Goal: Task Accomplishment & Management: Use online tool/utility

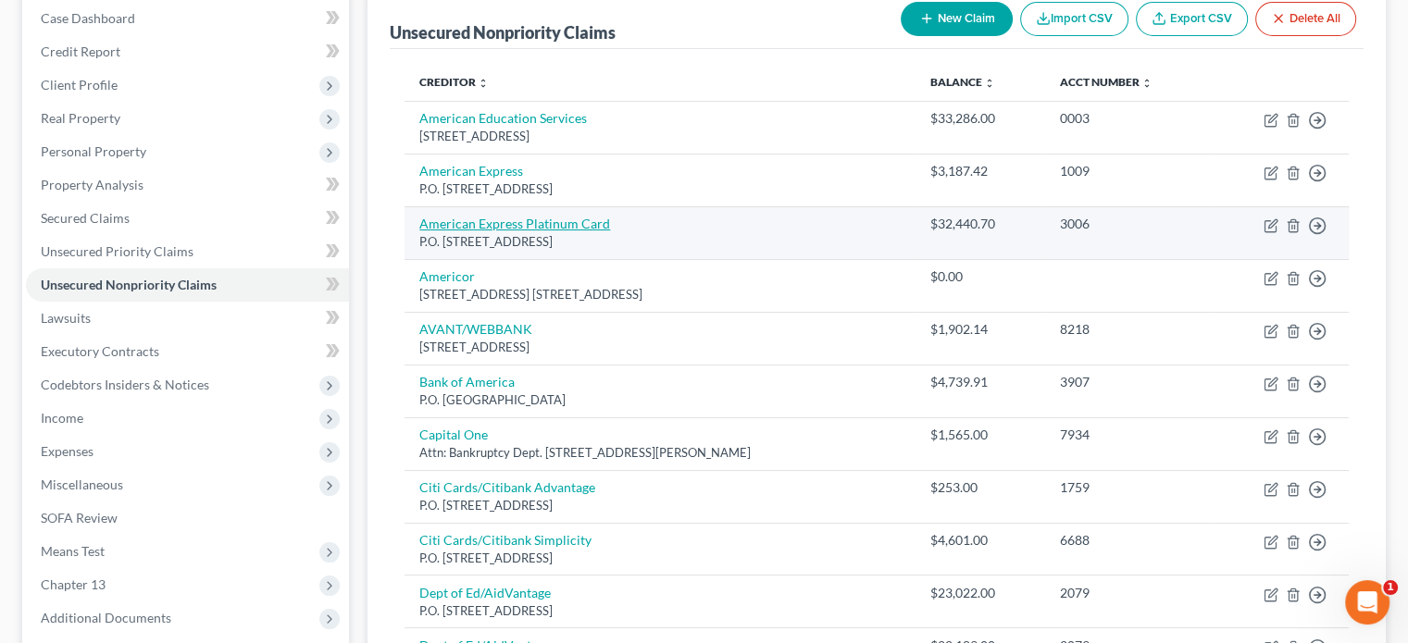
scroll to position [158, 0]
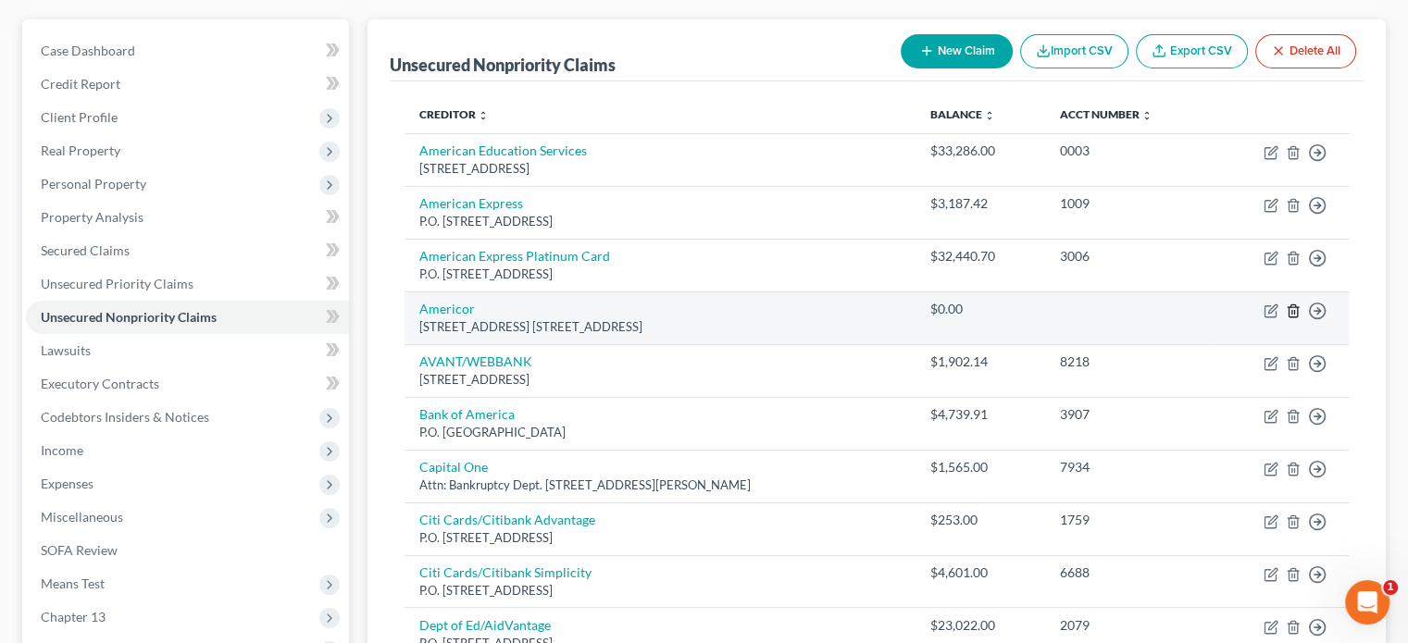
click at [1296, 304] on icon "button" at bounding box center [1293, 311] width 15 height 15
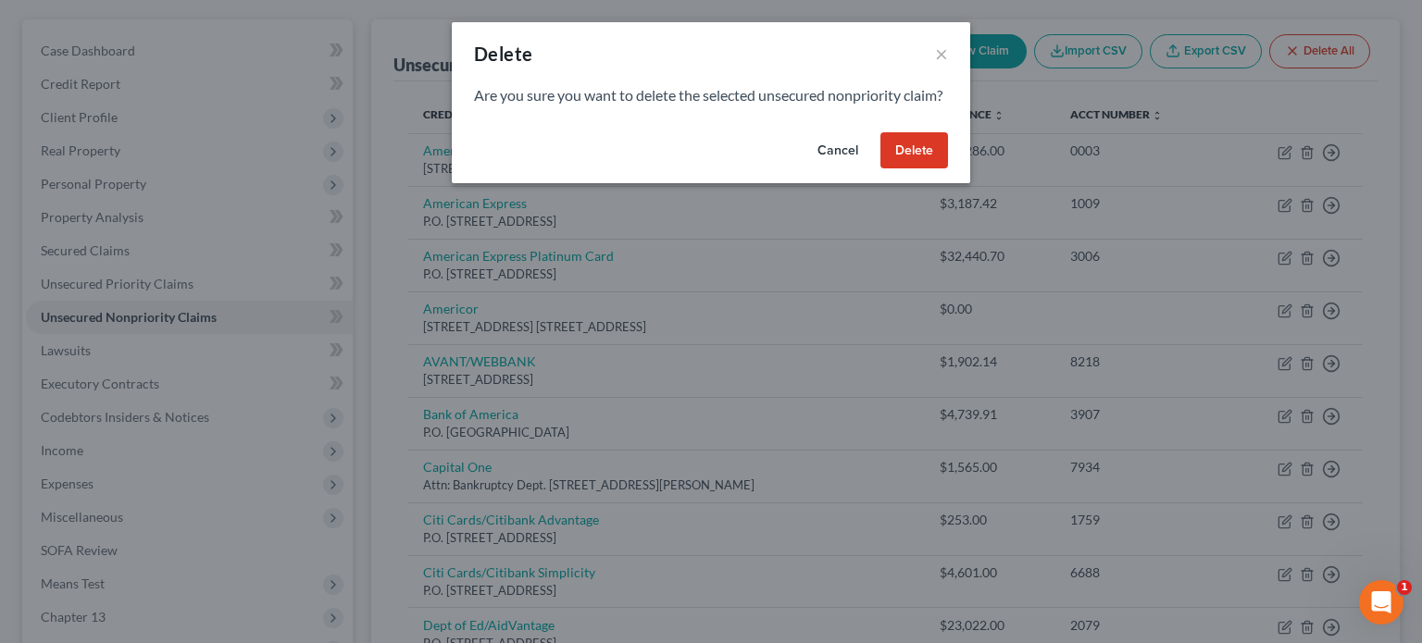
drag, startPoint x: 932, startPoint y: 165, endPoint x: 923, endPoint y: 176, distance: 14.5
click at [931, 166] on button "Delete" at bounding box center [914, 150] width 68 height 37
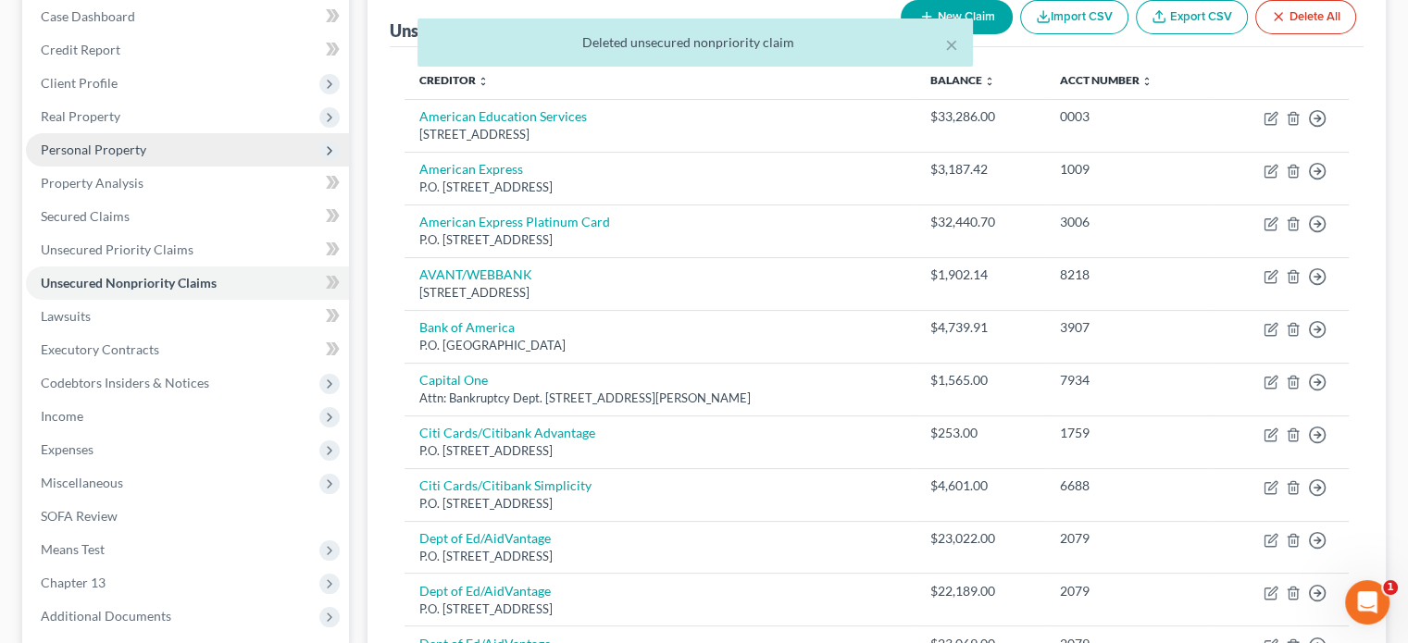
scroll to position [370, 0]
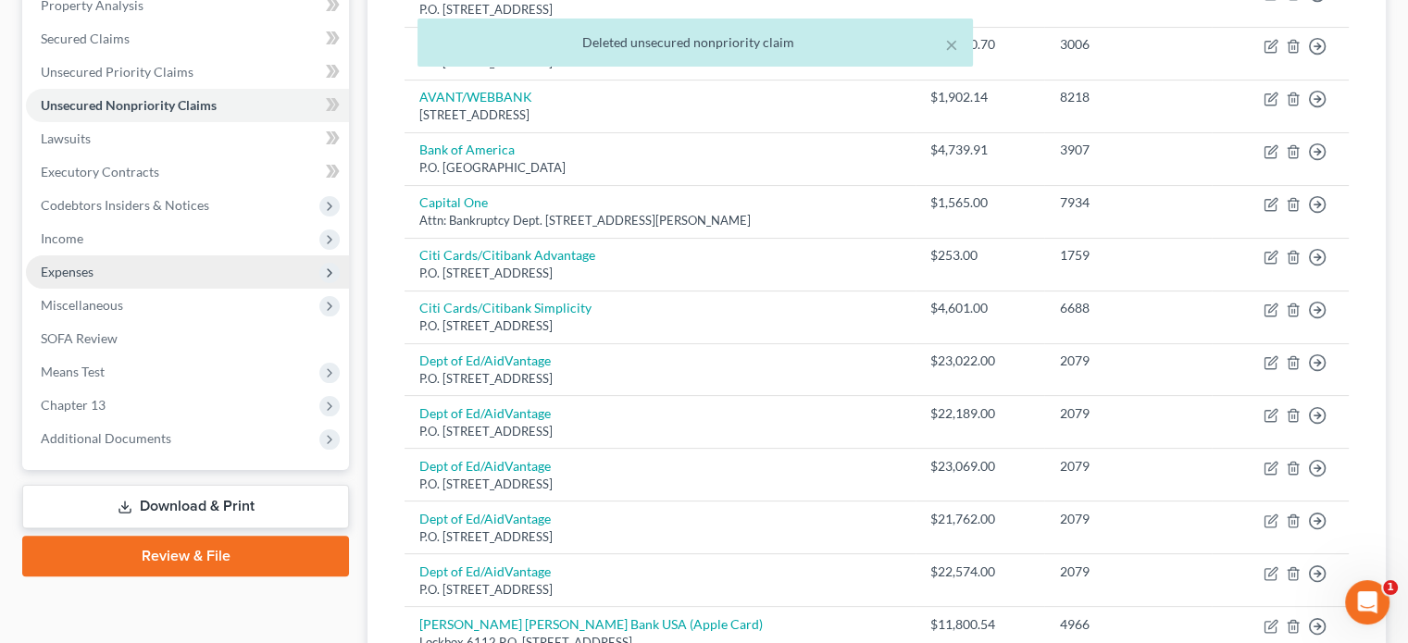
click at [74, 276] on span "Expenses" at bounding box center [67, 272] width 53 height 16
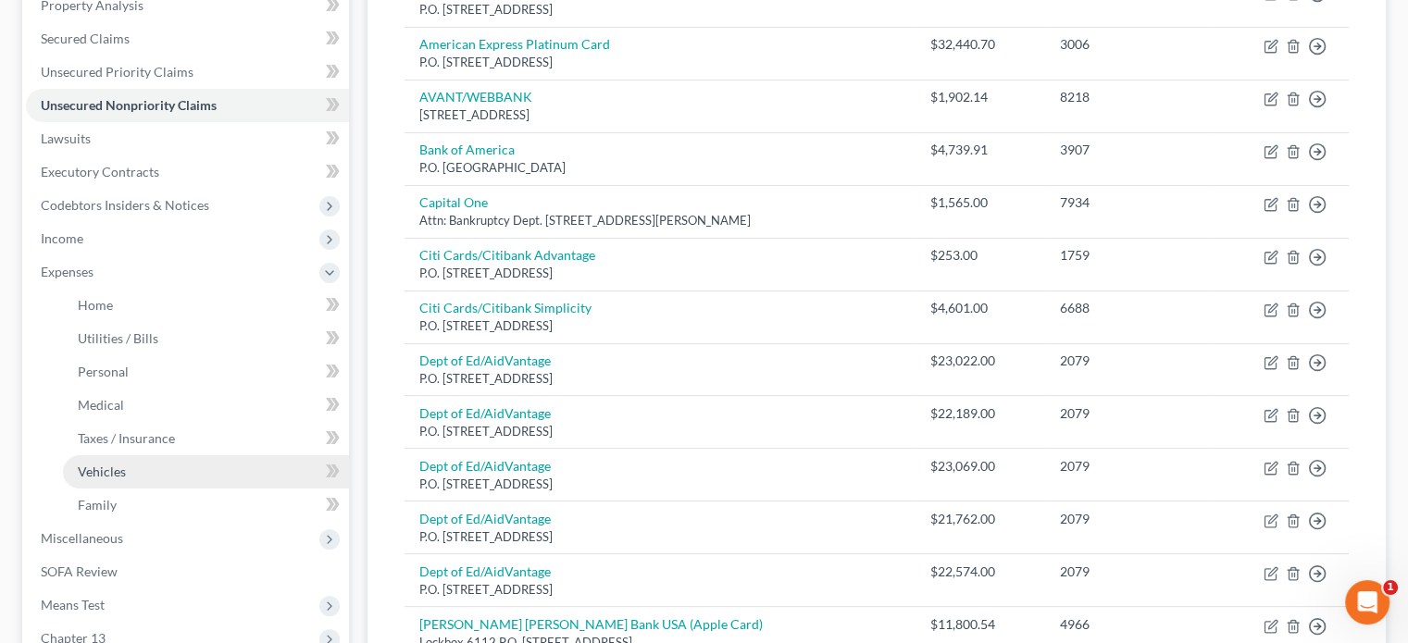
scroll to position [463, 0]
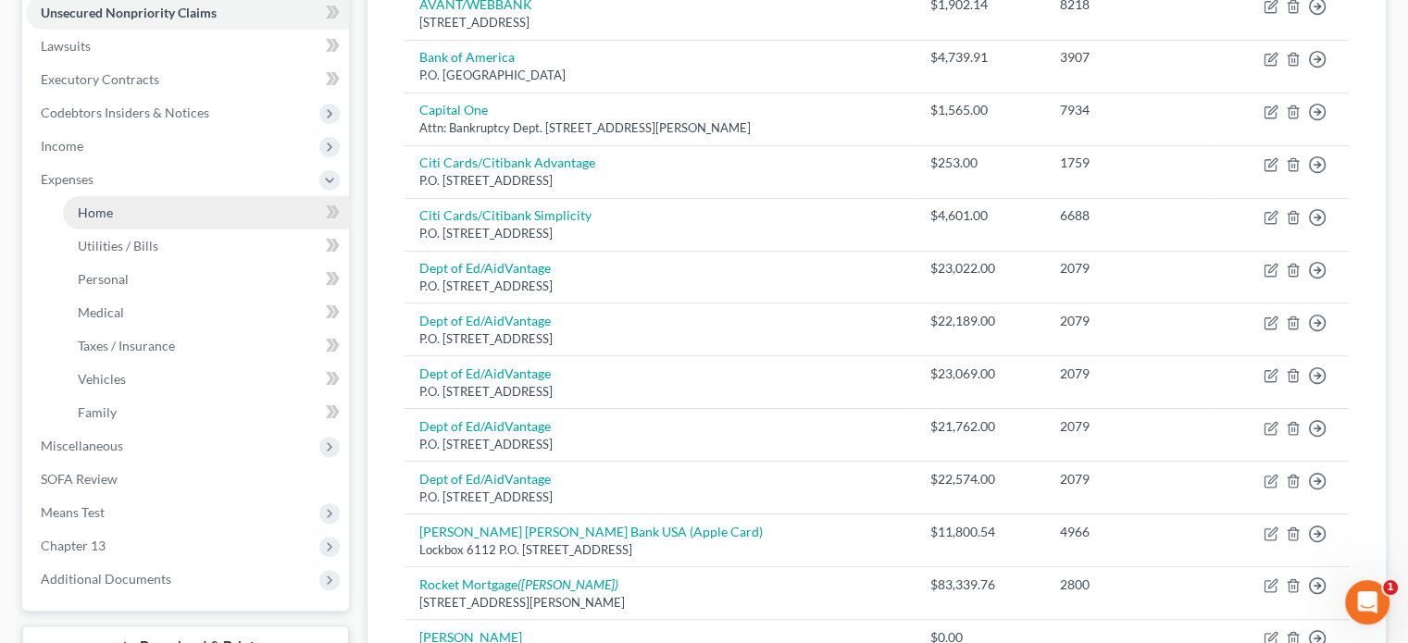
click at [91, 213] on span "Home" at bounding box center [95, 213] width 35 height 16
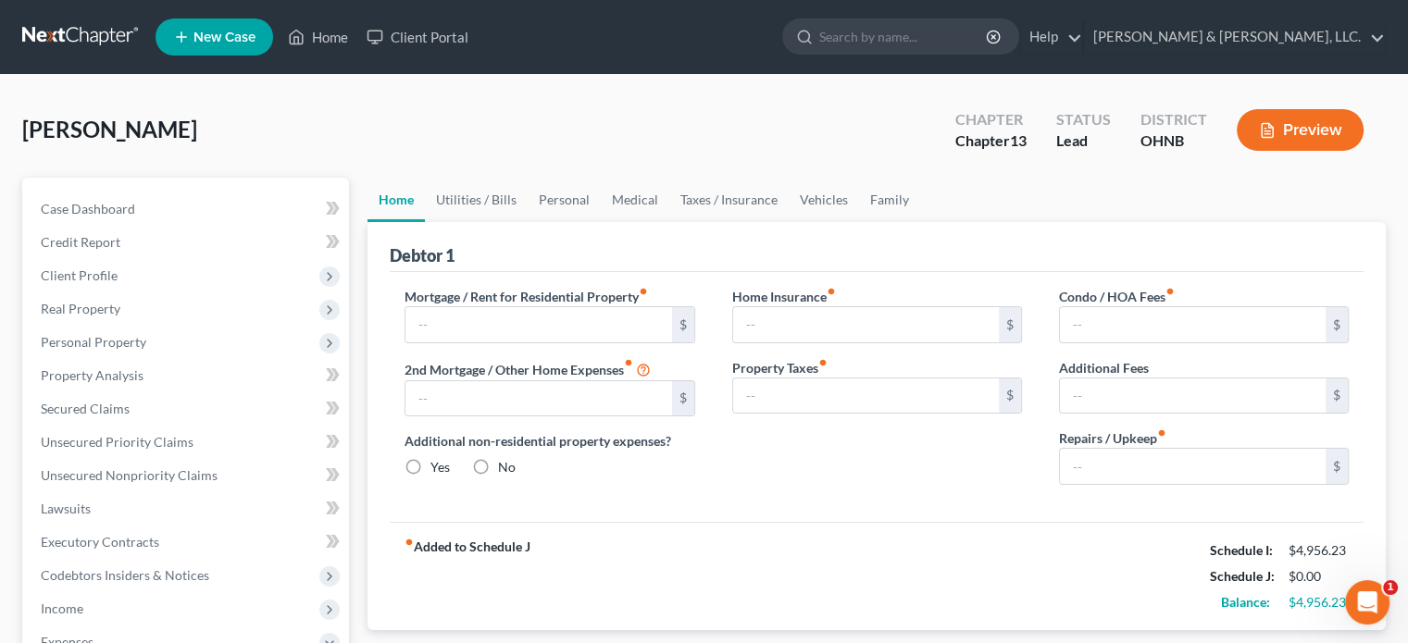
type input "975.00"
type input "0.00"
radio input "true"
type input "15.00"
type input "0.00"
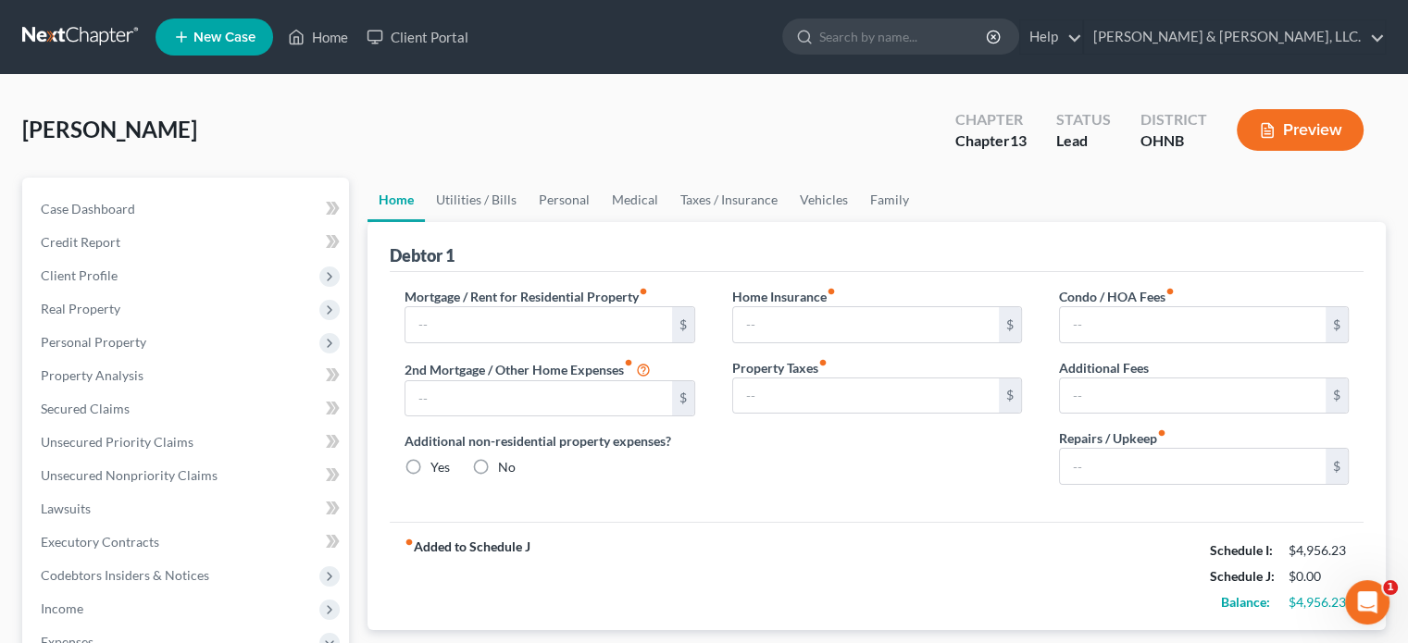
type input "0.00"
type input "25.00"
click at [475, 203] on link "Utilities / Bills" at bounding box center [476, 200] width 103 height 44
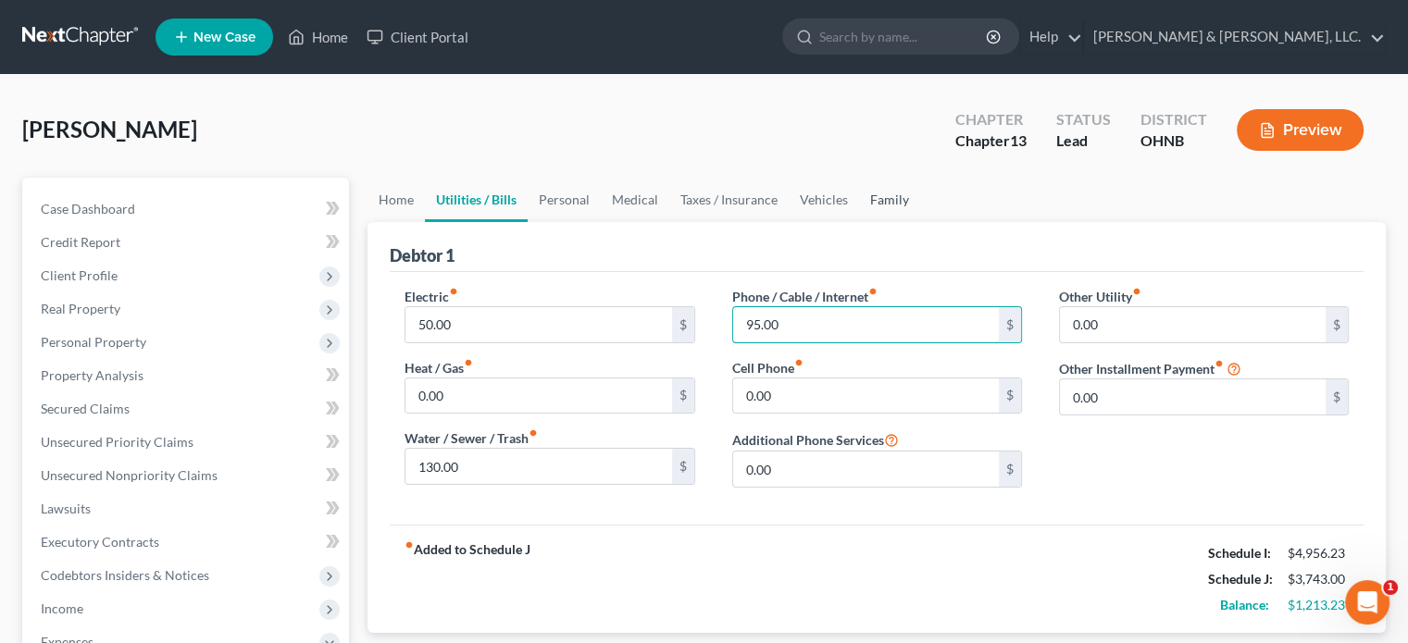
type input "95.00"
click at [889, 198] on link "Family" at bounding box center [889, 200] width 61 height 44
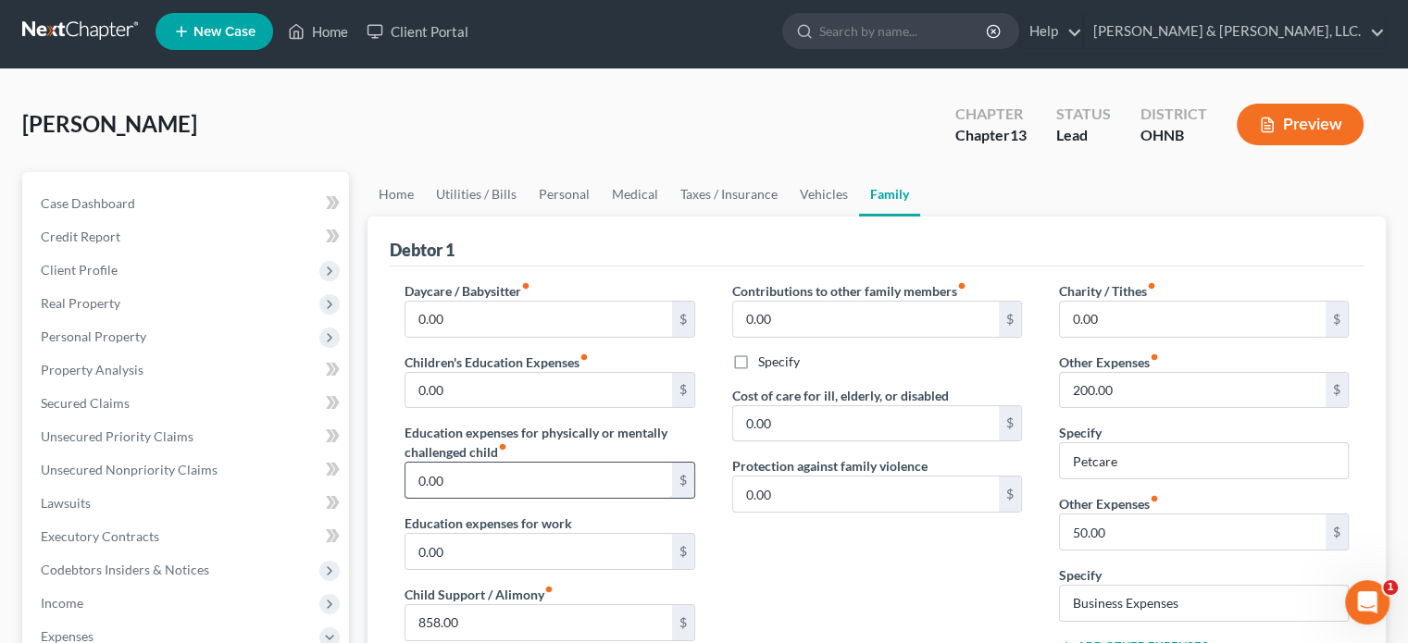
scroll to position [93, 0]
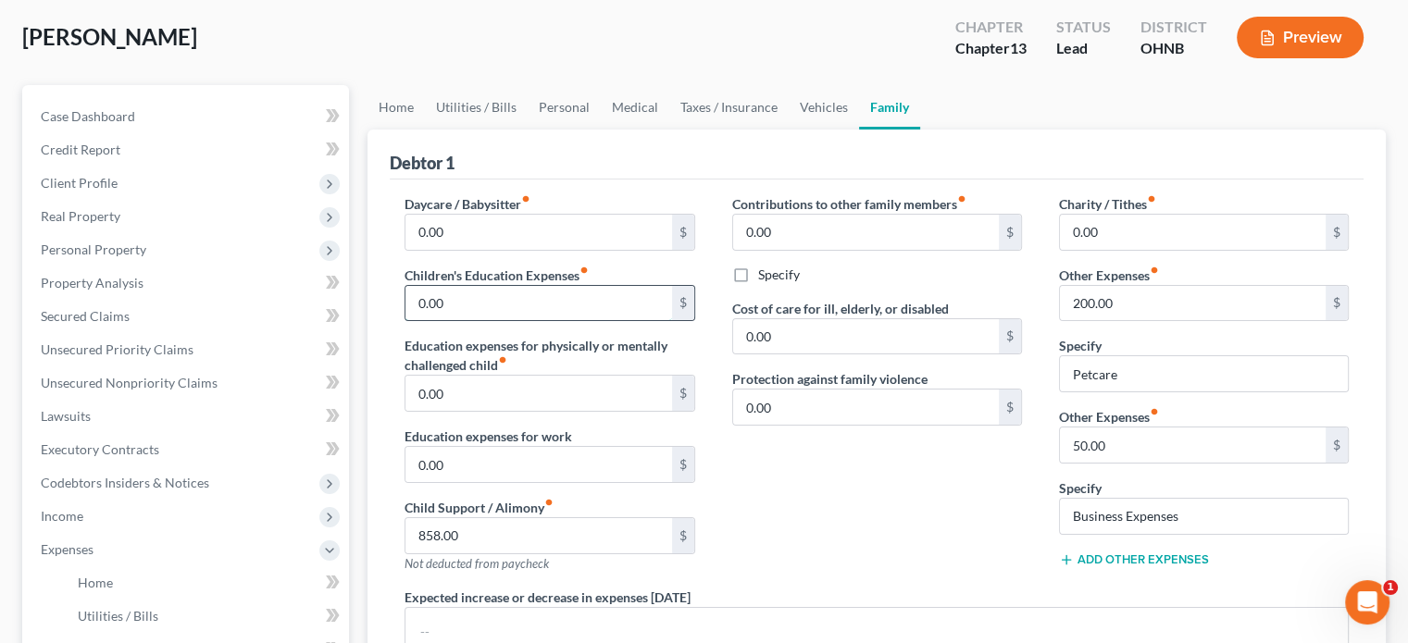
click at [415, 298] on input "0.00" at bounding box center [538, 303] width 266 height 35
type input "100.00"
drag, startPoint x: 416, startPoint y: 299, endPoint x: 468, endPoint y: 297, distance: 51.9
click at [468, 297] on input "100.00" at bounding box center [538, 303] width 266 height 35
type input "100.00"
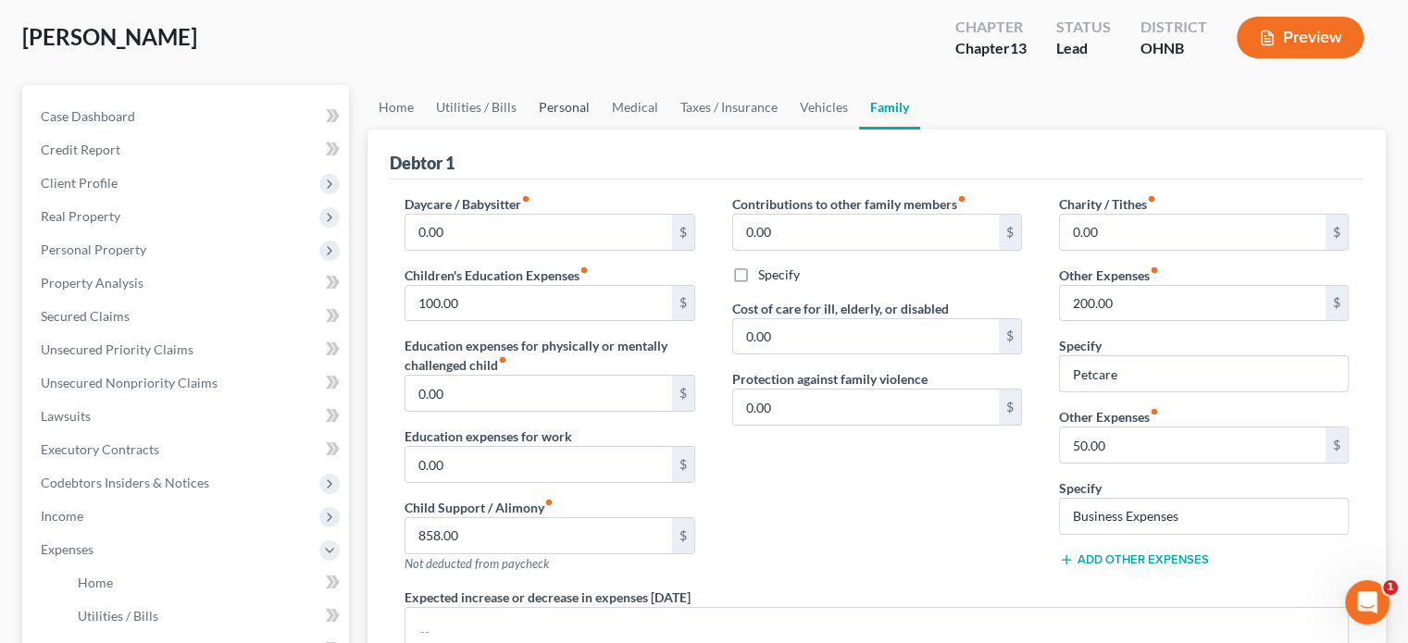
click at [545, 111] on link "Personal" at bounding box center [564, 107] width 73 height 44
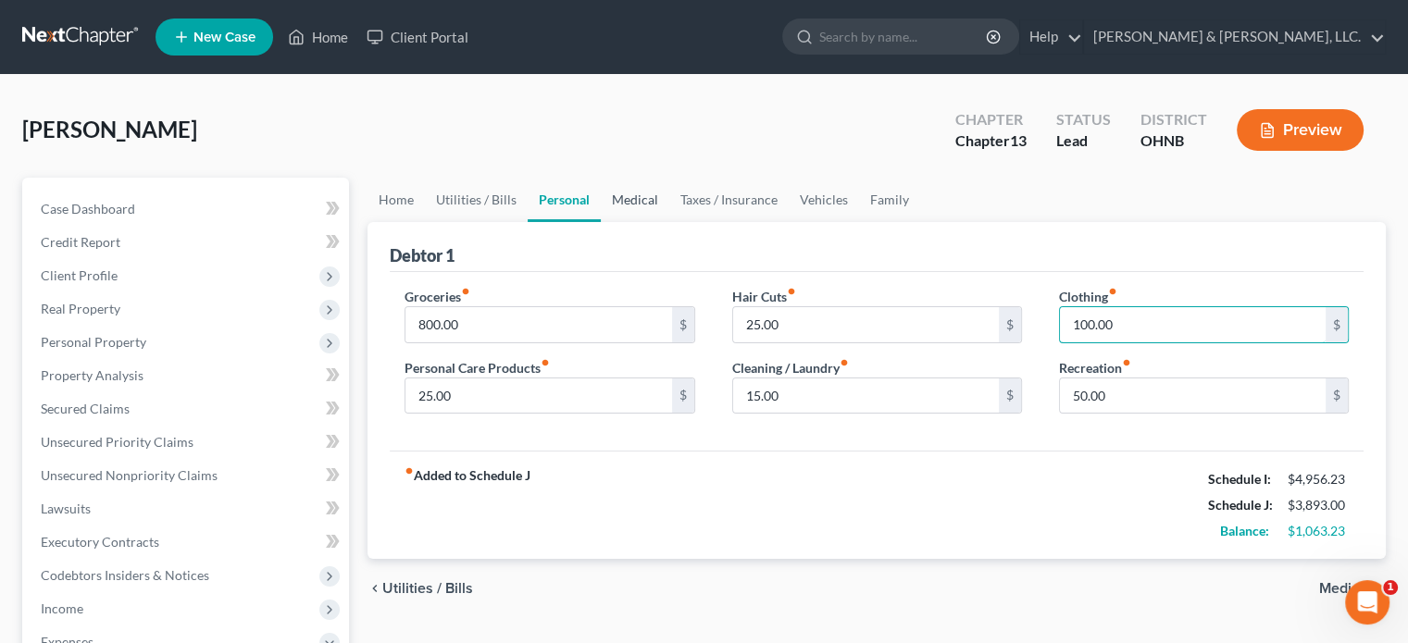
type input "100.00"
click at [634, 199] on link "Medical" at bounding box center [635, 200] width 68 height 44
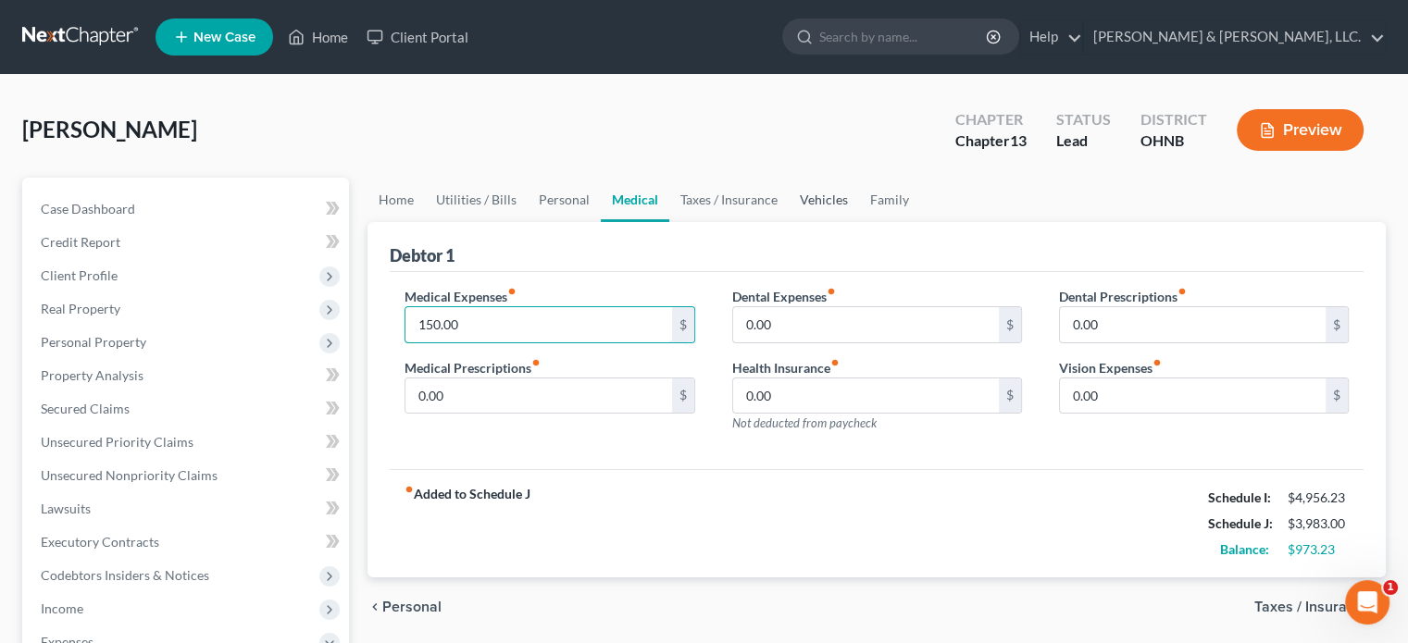
type input "150.00"
click at [811, 196] on link "Vehicles" at bounding box center [824, 200] width 70 height 44
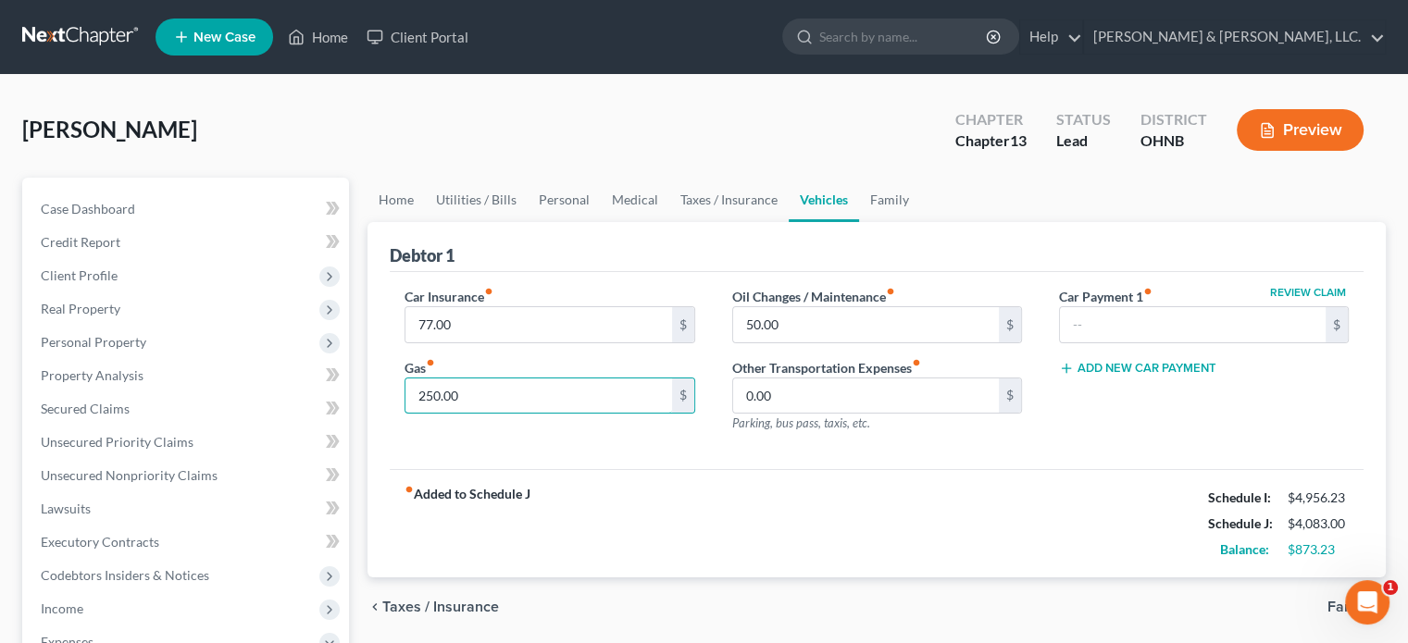
type input "250.00"
click at [818, 494] on div "fiber_manual_record Added to Schedule J Schedule I: $4,956.23 Schedule J: $4,08…" at bounding box center [877, 523] width 974 height 108
click at [887, 199] on link "Family" at bounding box center [889, 200] width 61 height 44
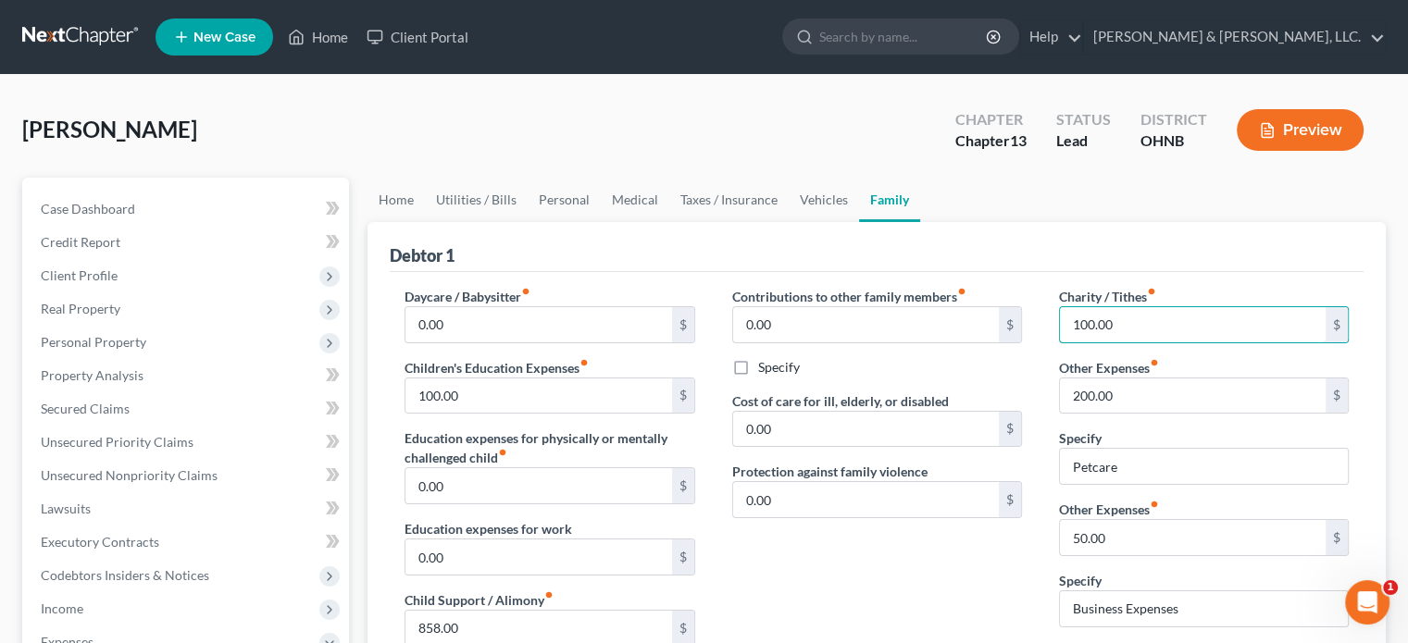
type input "100.00"
click at [832, 578] on div "Contributions to other family members fiber_manual_record 0.00 $ Specify Cost o…" at bounding box center [877, 483] width 327 height 393
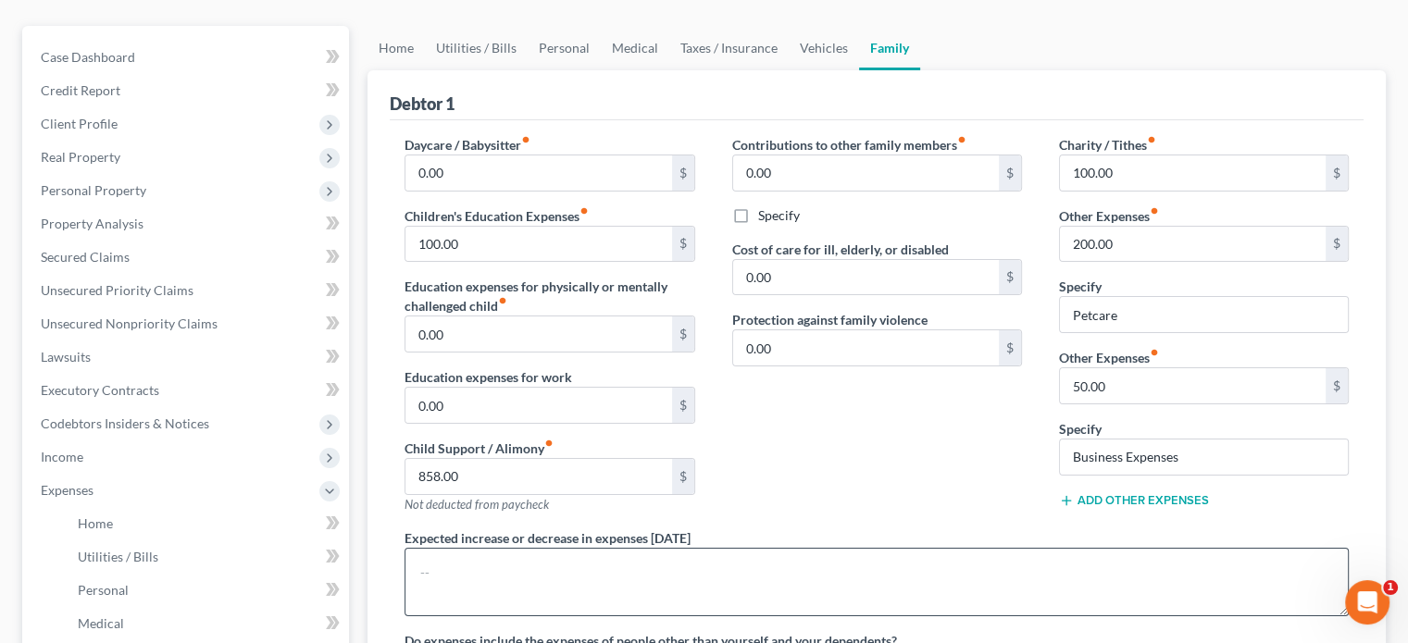
scroll to position [185, 0]
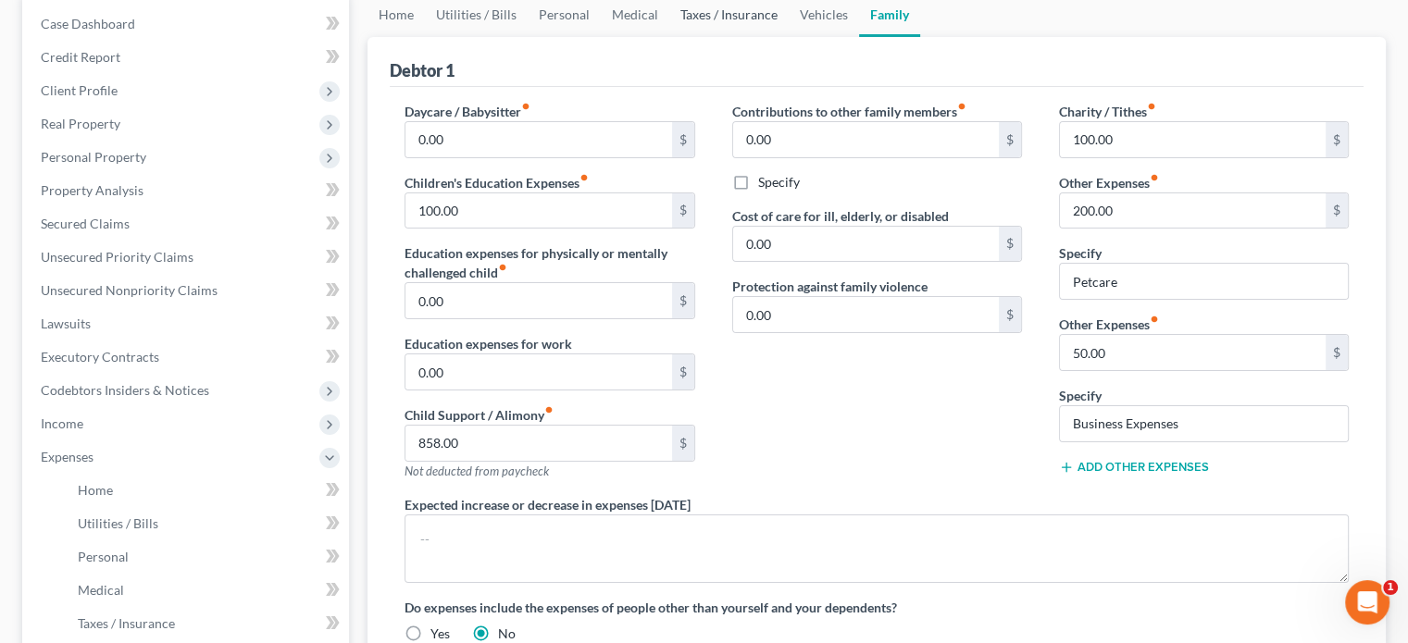
click at [728, 19] on link "Taxes / Insurance" at bounding box center [728, 15] width 119 height 44
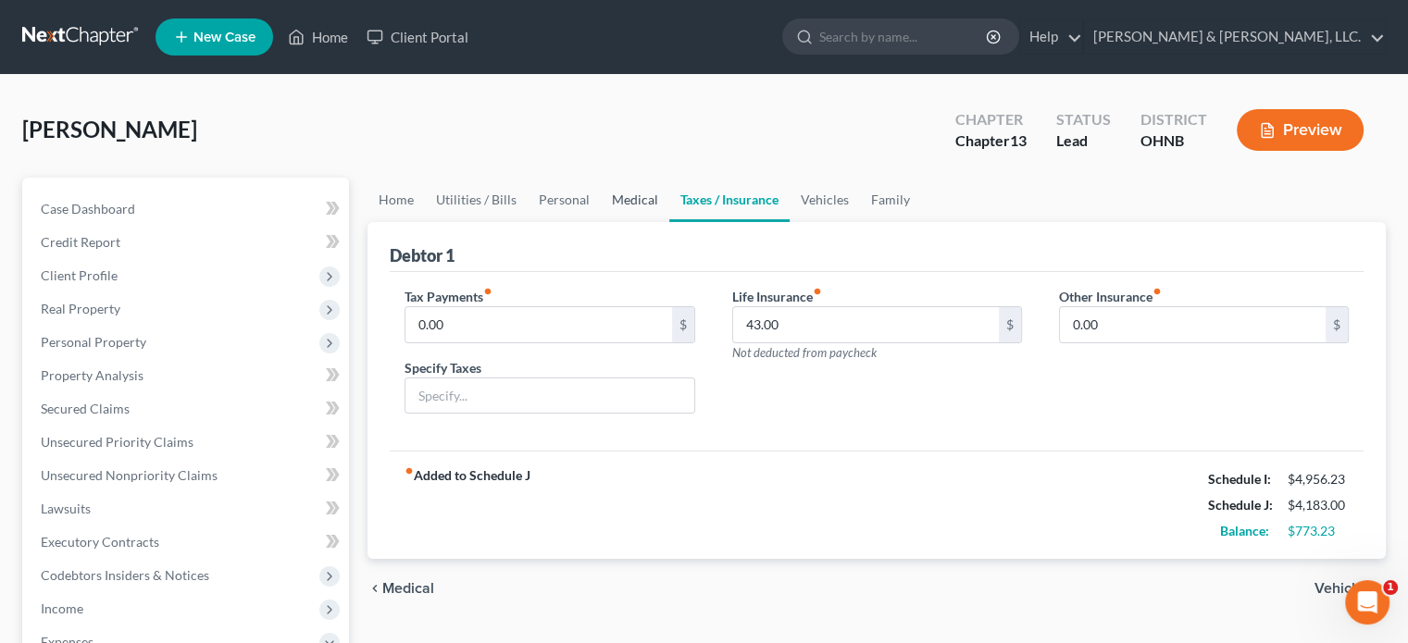
click at [629, 198] on link "Medical" at bounding box center [635, 200] width 68 height 44
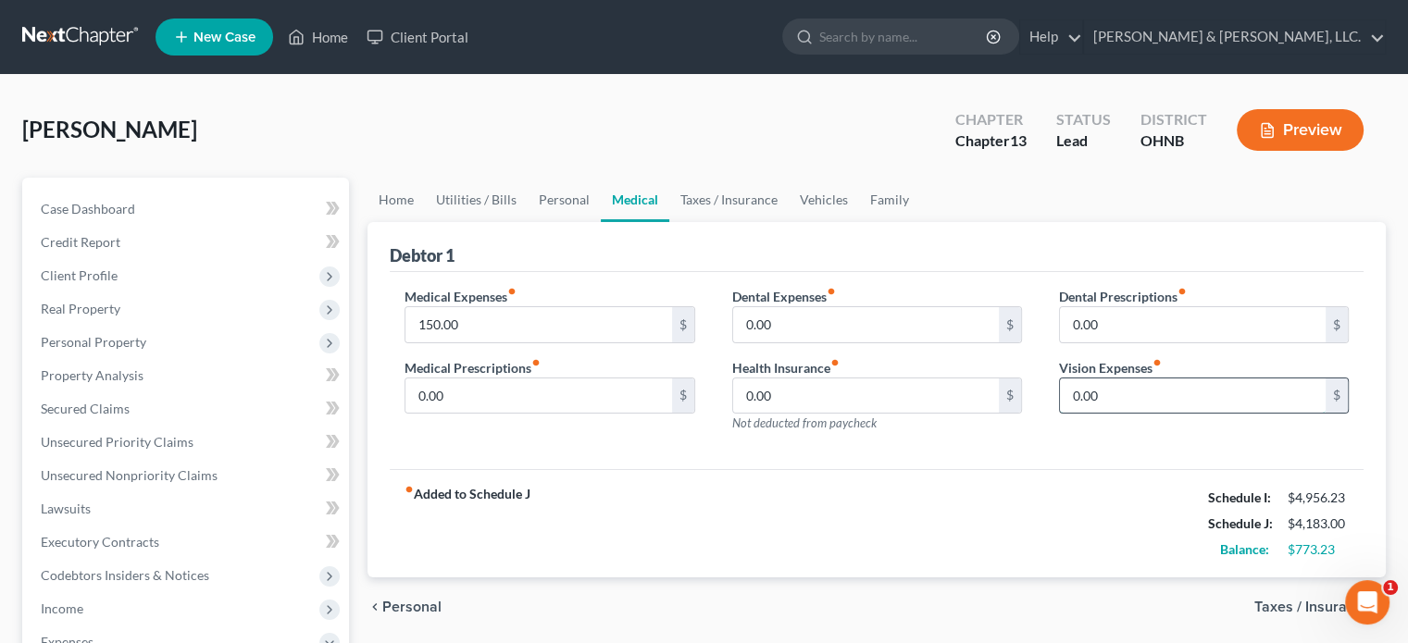
click at [1066, 393] on input "0.00" at bounding box center [1193, 396] width 266 height 35
type input "10.00"
click at [922, 494] on div "fiber_manual_record Added to Schedule J Schedule I: $4,956.23 Schedule J: $4,19…" at bounding box center [877, 523] width 974 height 108
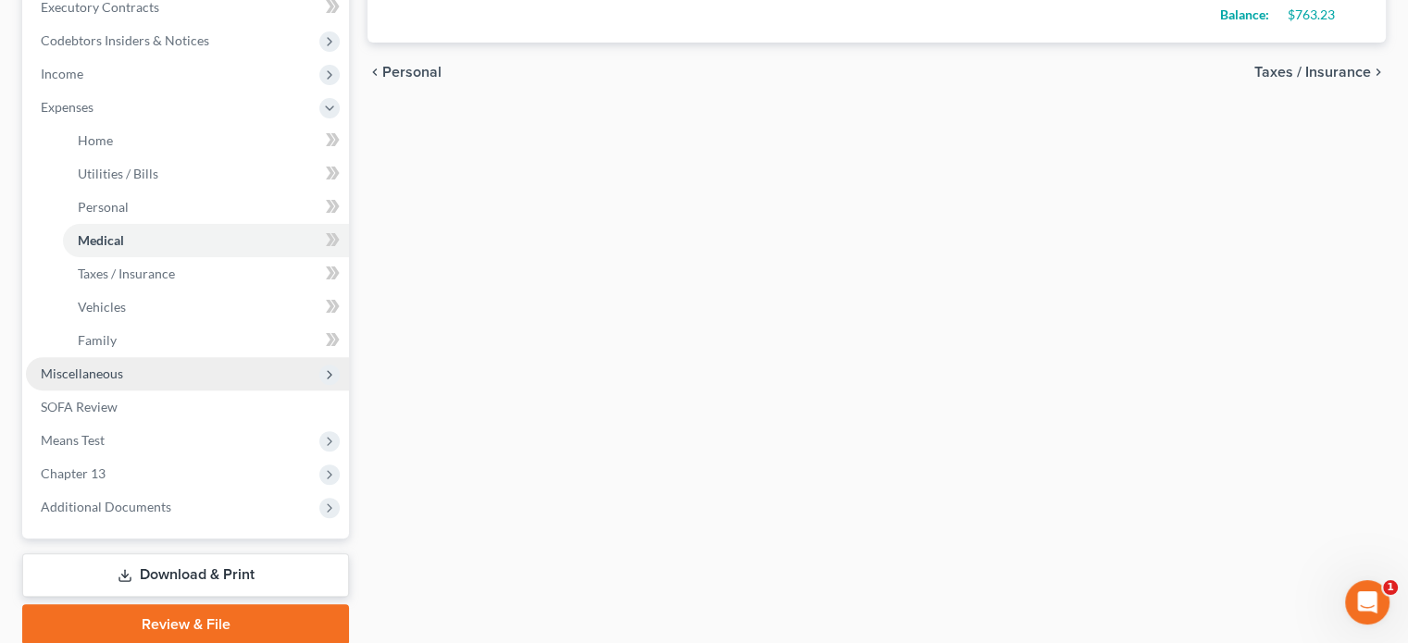
scroll to position [555, 0]
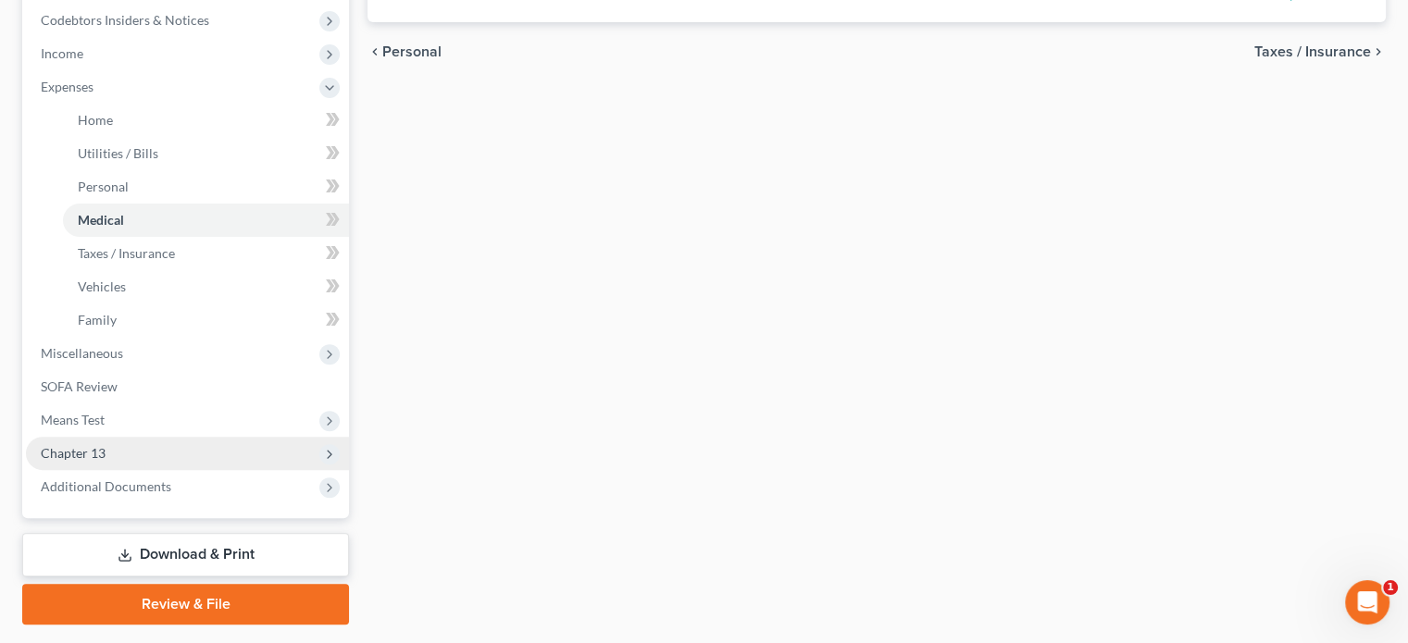
click at [85, 452] on span "Chapter 13" at bounding box center [73, 453] width 65 height 16
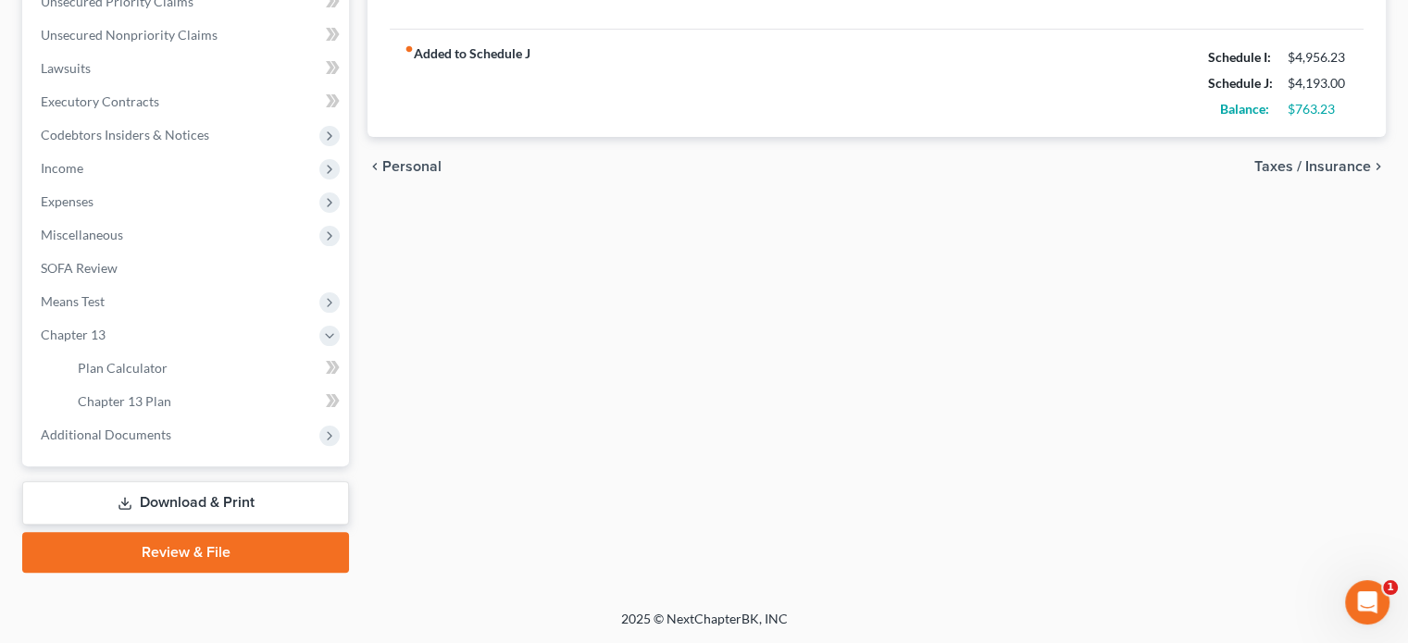
scroll to position [439, 0]
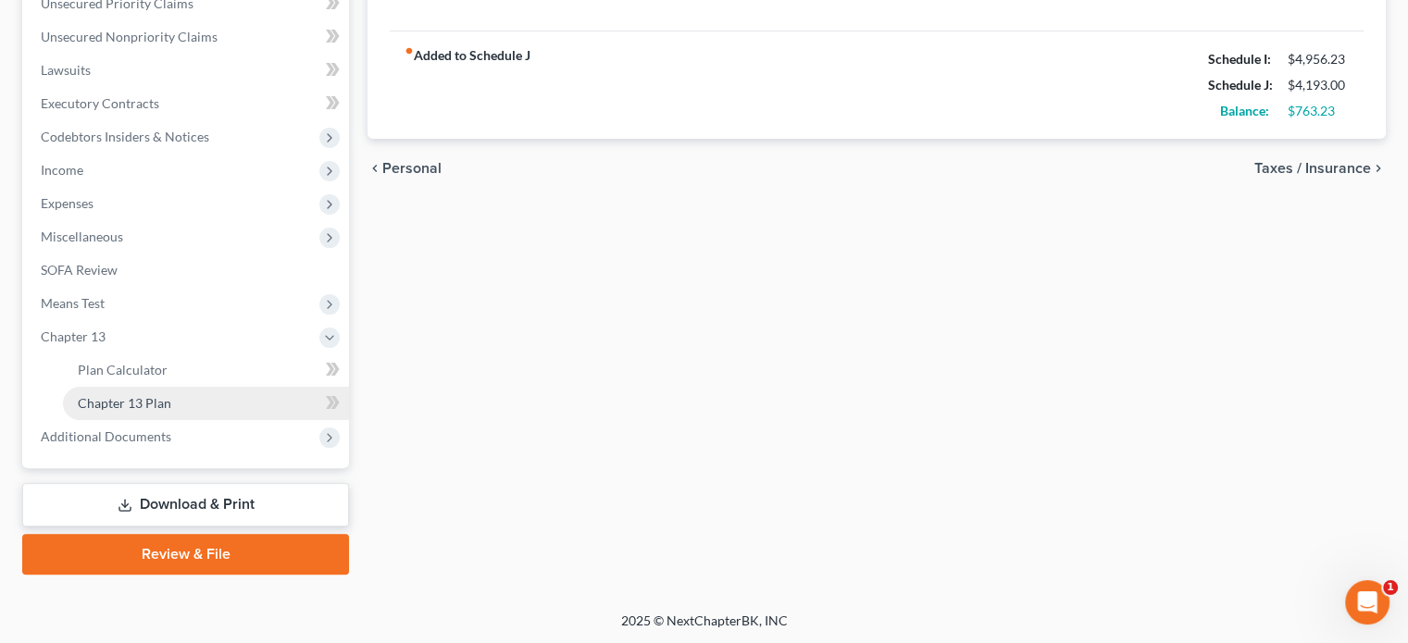
click at [141, 403] on span "Chapter 13 Plan" at bounding box center [124, 403] width 93 height 16
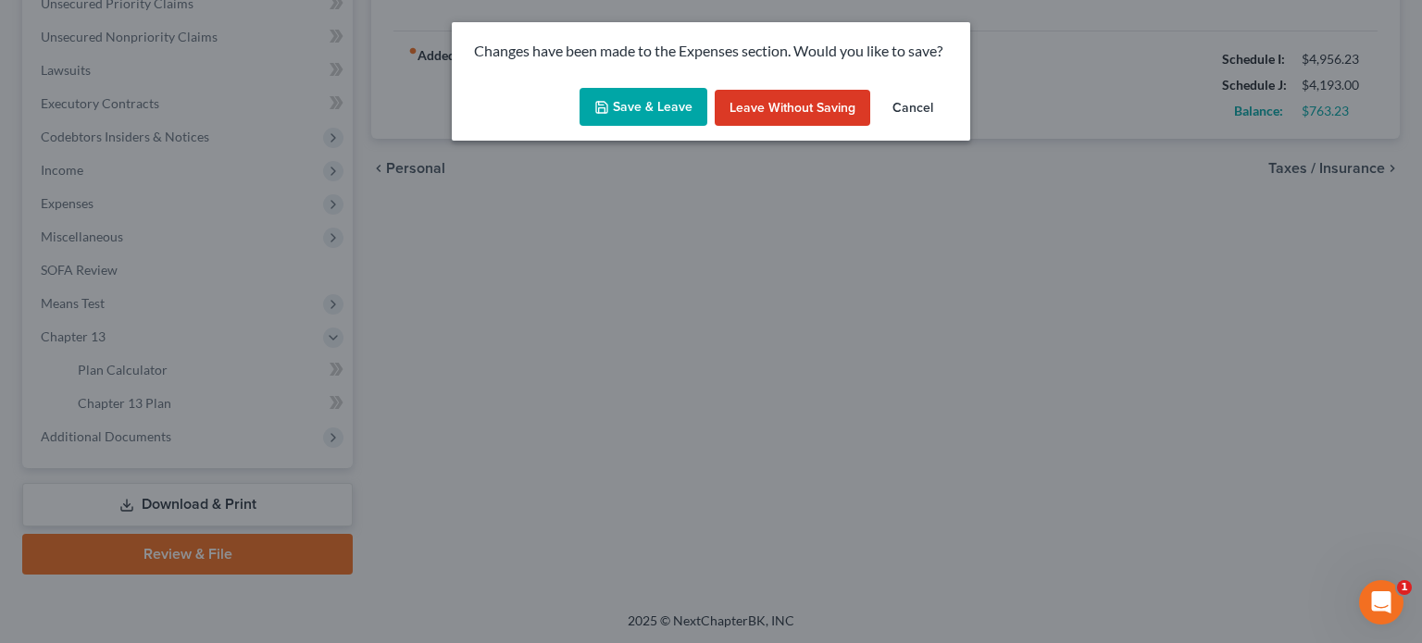
click at [654, 103] on button "Save & Leave" at bounding box center [643, 107] width 128 height 39
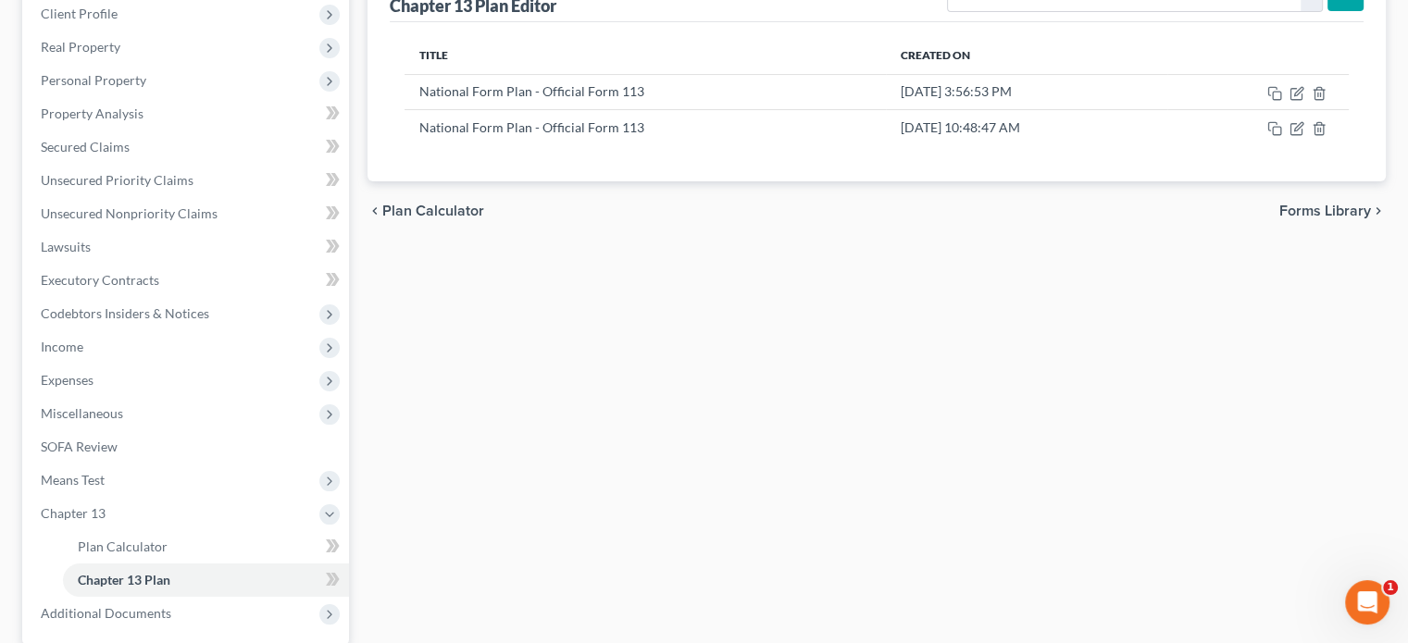
scroll to position [278, 0]
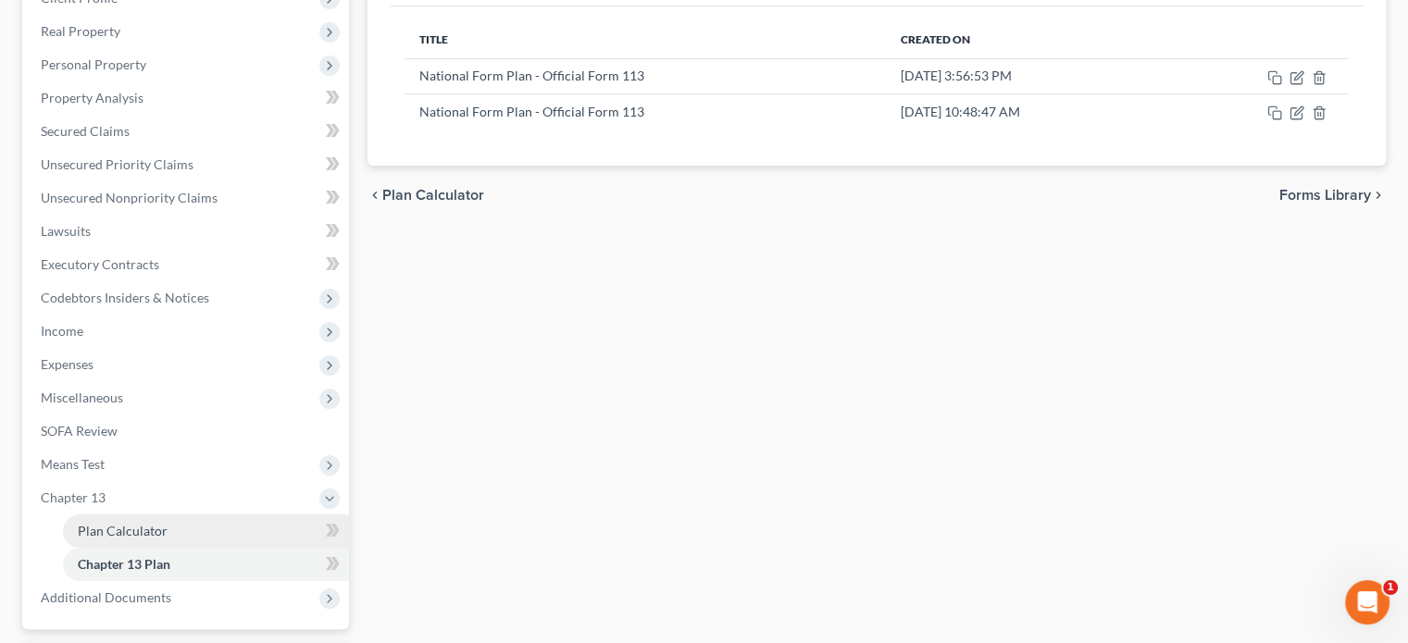
click at [126, 530] on span "Plan Calculator" at bounding box center [123, 531] width 90 height 16
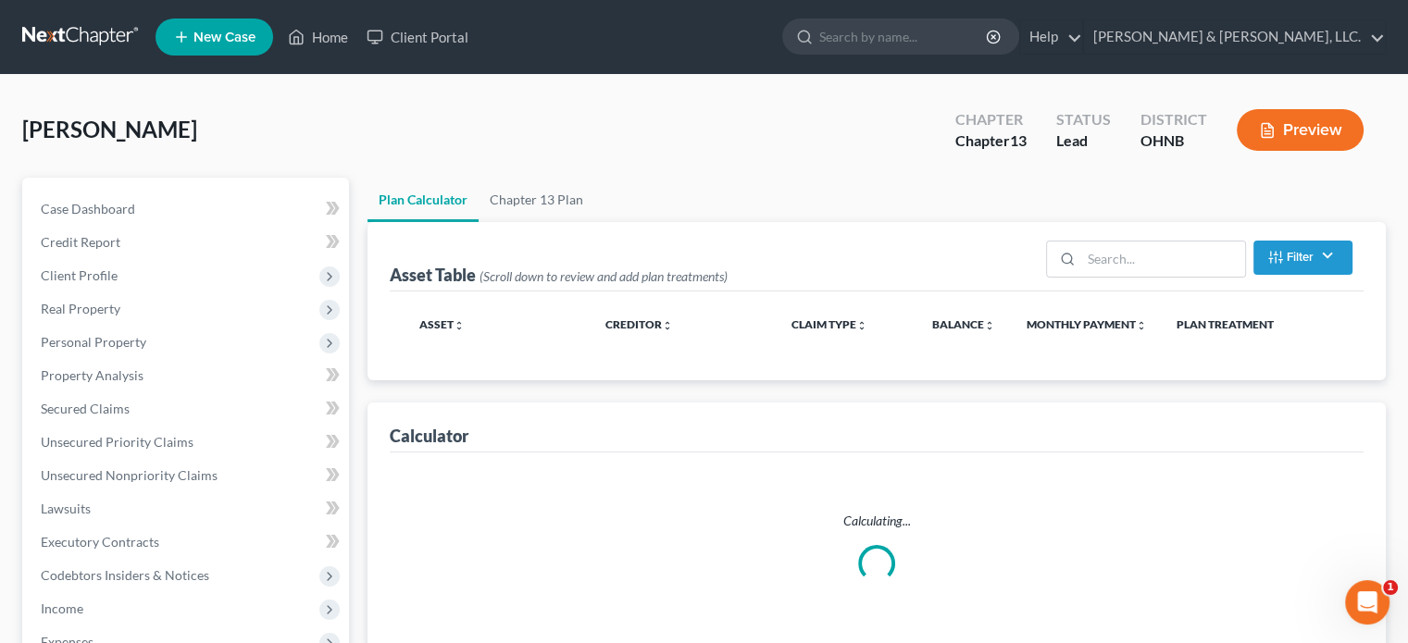
select select "59"
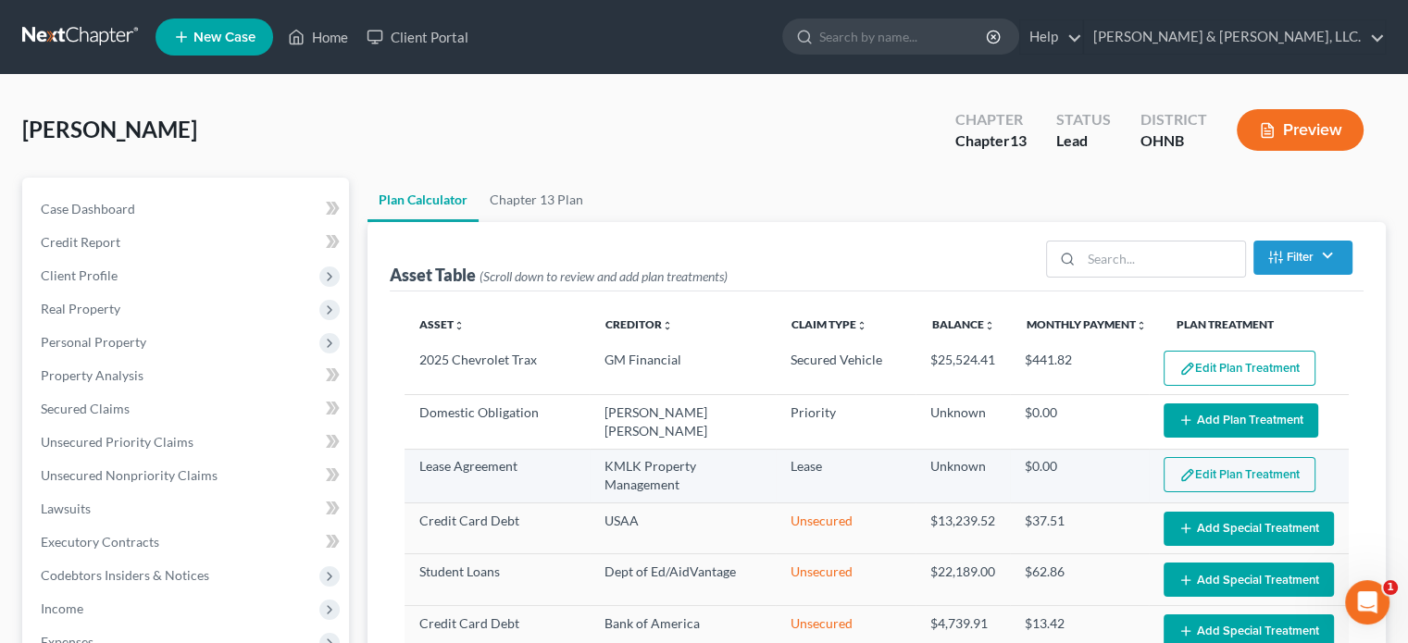
select select "59"
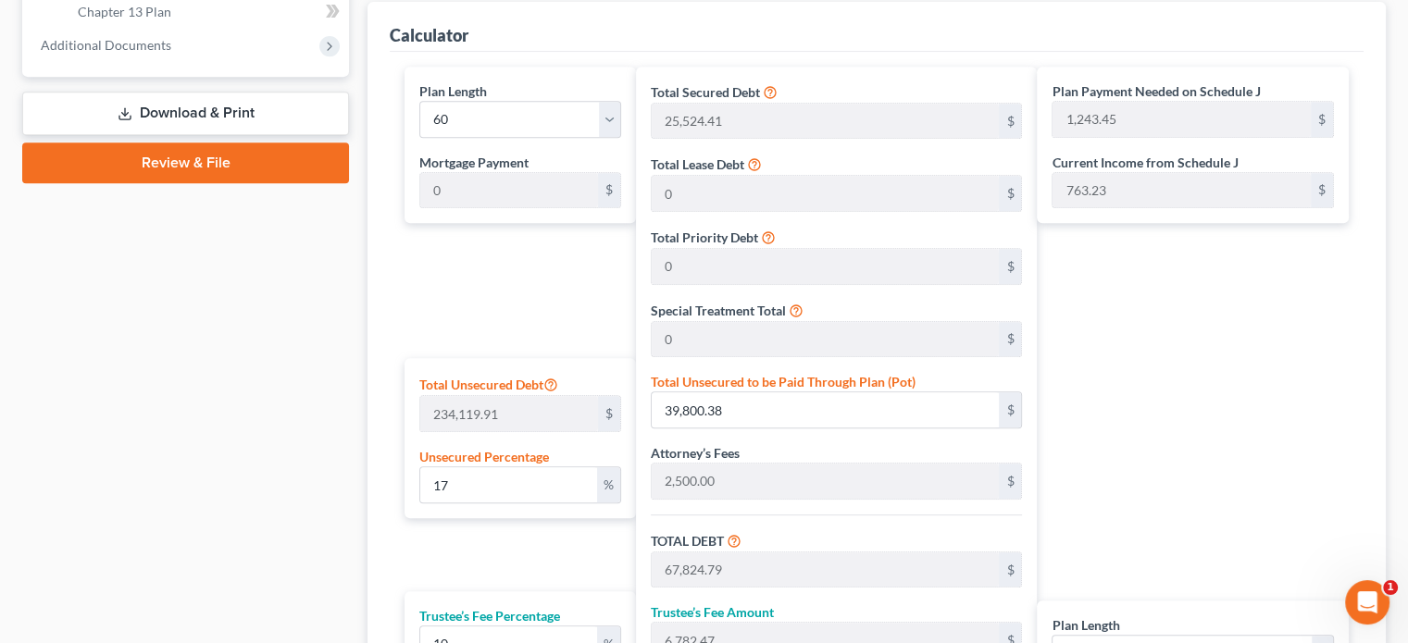
scroll to position [833, 0]
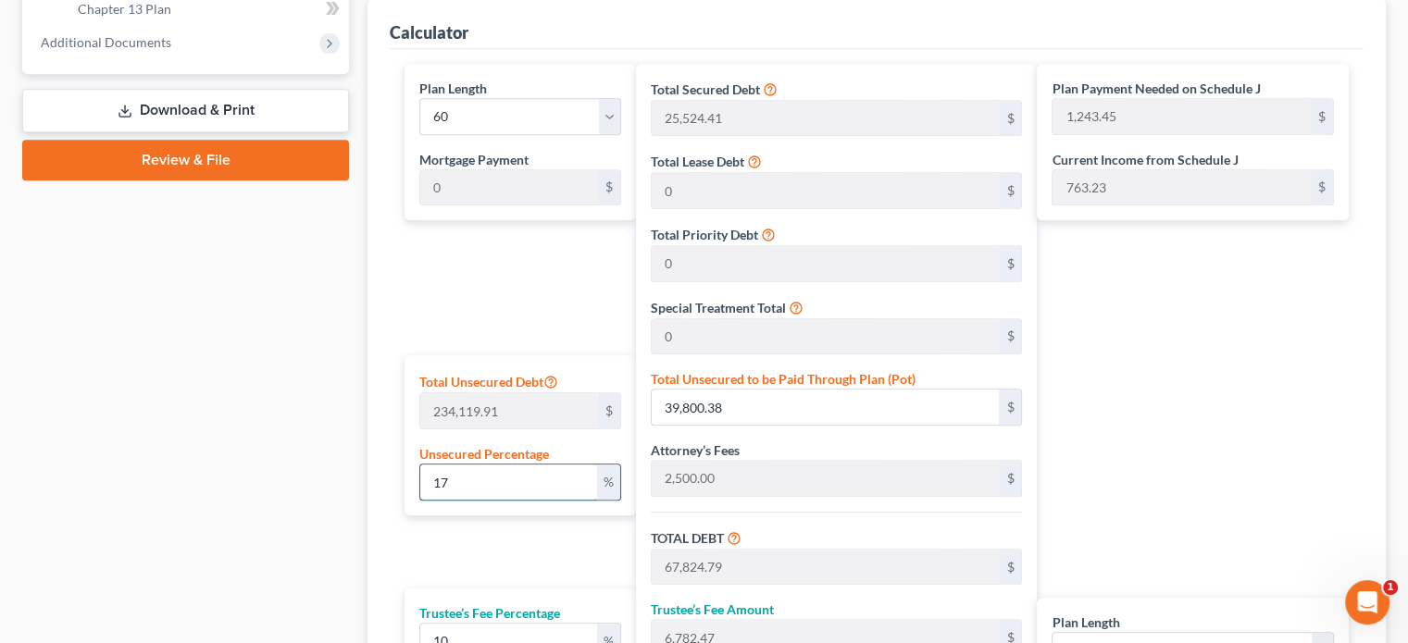
drag, startPoint x: 427, startPoint y: 484, endPoint x: 456, endPoint y: 478, distance: 30.3
click at [456, 478] on input "17" at bounding box center [508, 482] width 177 height 35
type input "1"
type input "2,341.19"
type input "30,365.60"
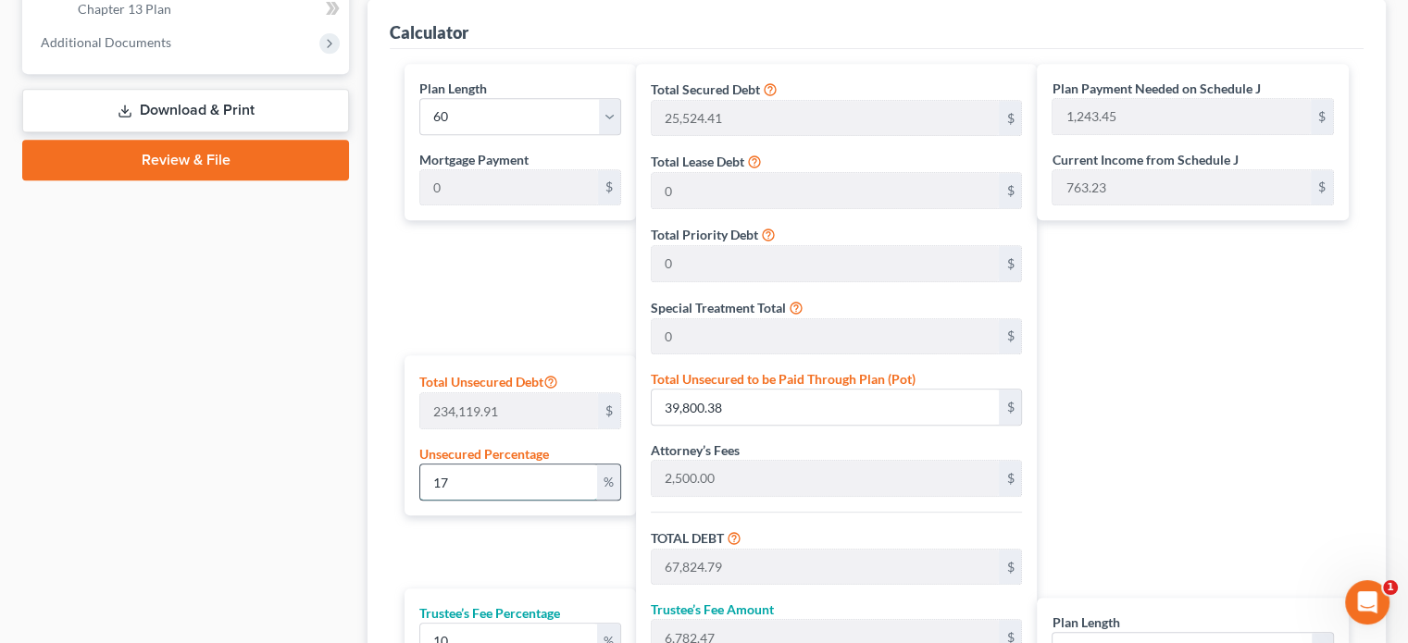
type input "3,036.56"
type input "33,402.17"
type input "556.70"
type input "10"
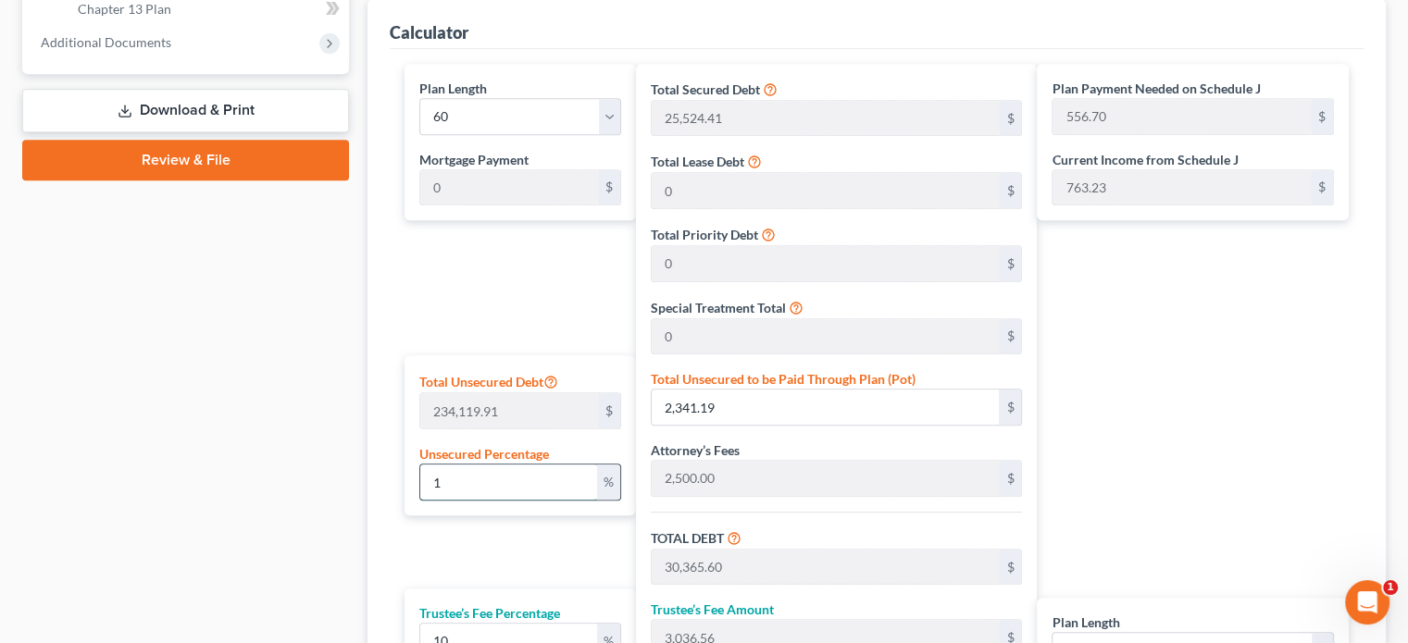
type input "23,411.99"
type input "51,436.40"
type input "5,143.64"
type input "56,580.04"
type input "943.00"
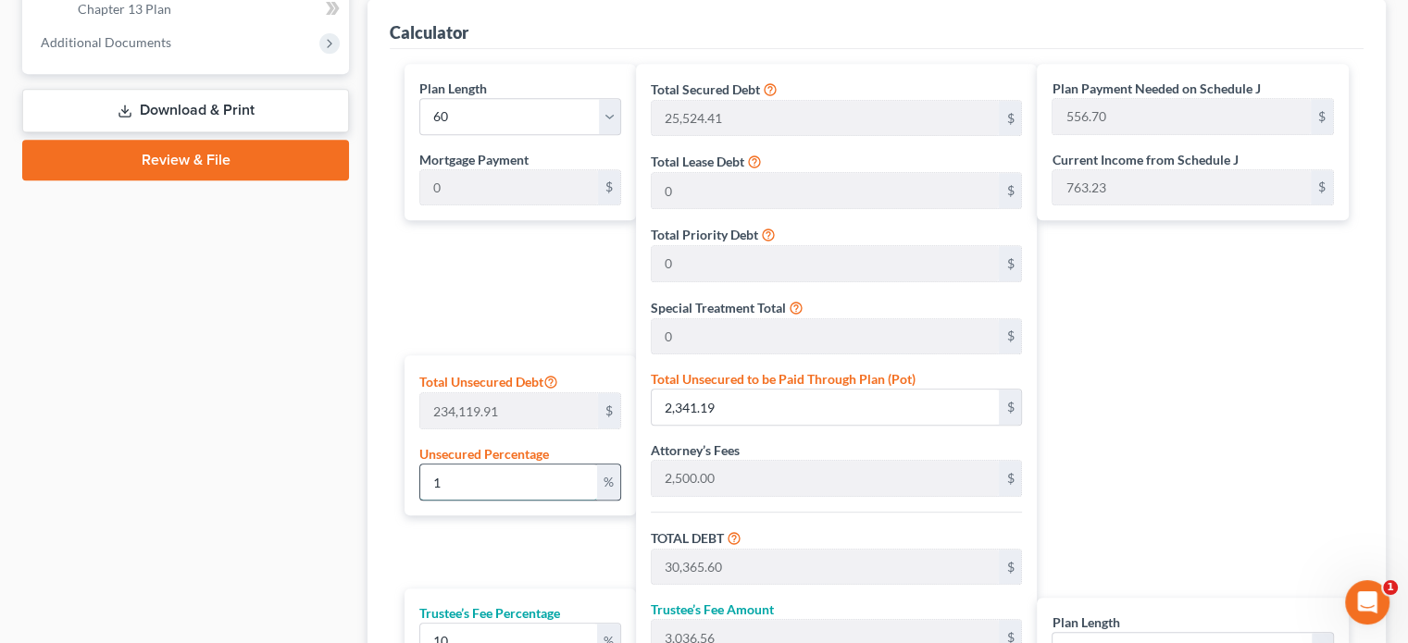
type input "943.00"
type input "10"
click at [566, 305] on div "Plan Length 1 2 3 4 5 6 7 8 9 10 11 12 13 14 15 16 17 18 19 20 21 22 23 24 25 2…" at bounding box center [515, 440] width 241 height 752
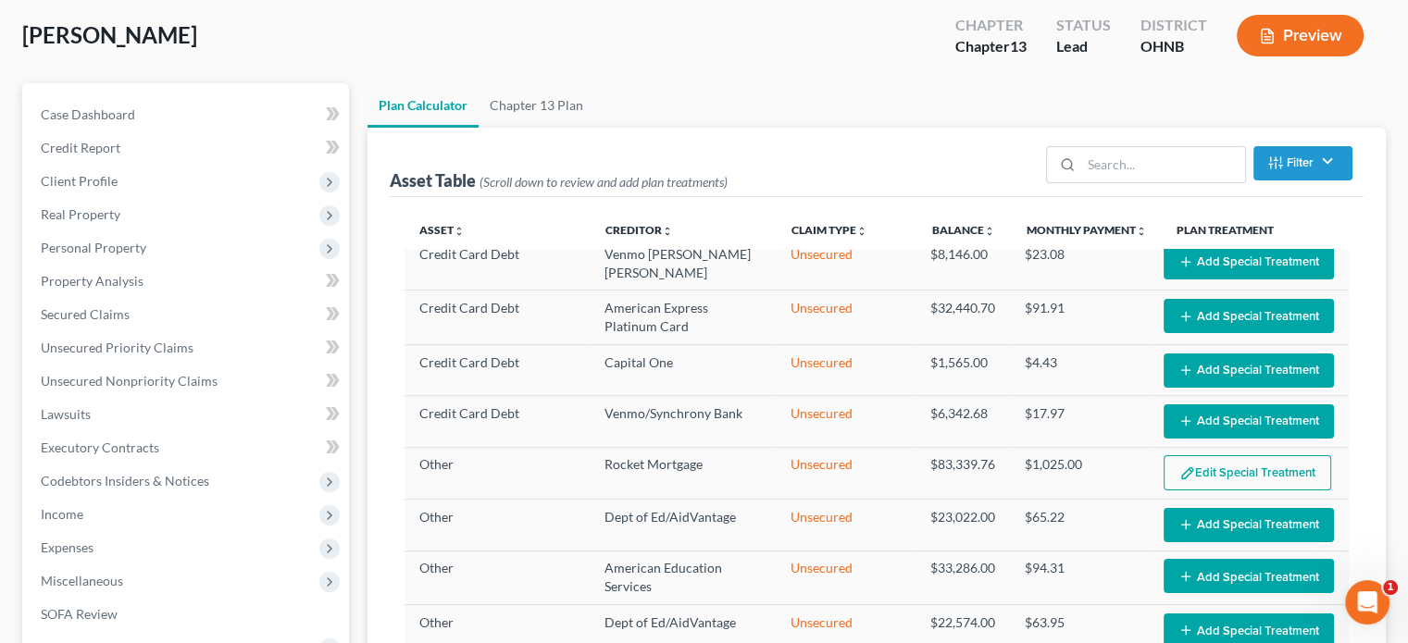
scroll to position [93, 0]
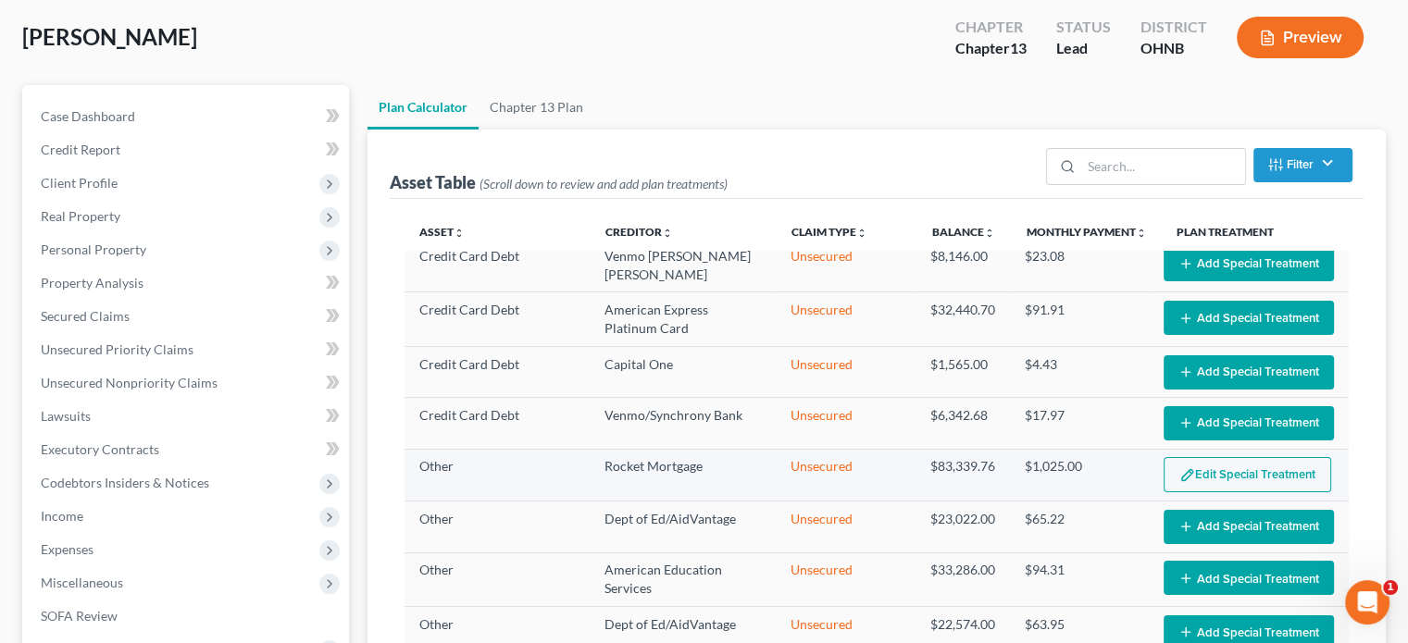
click at [1185, 457] on button "Edit Special Treatment" at bounding box center [1247, 474] width 168 height 35
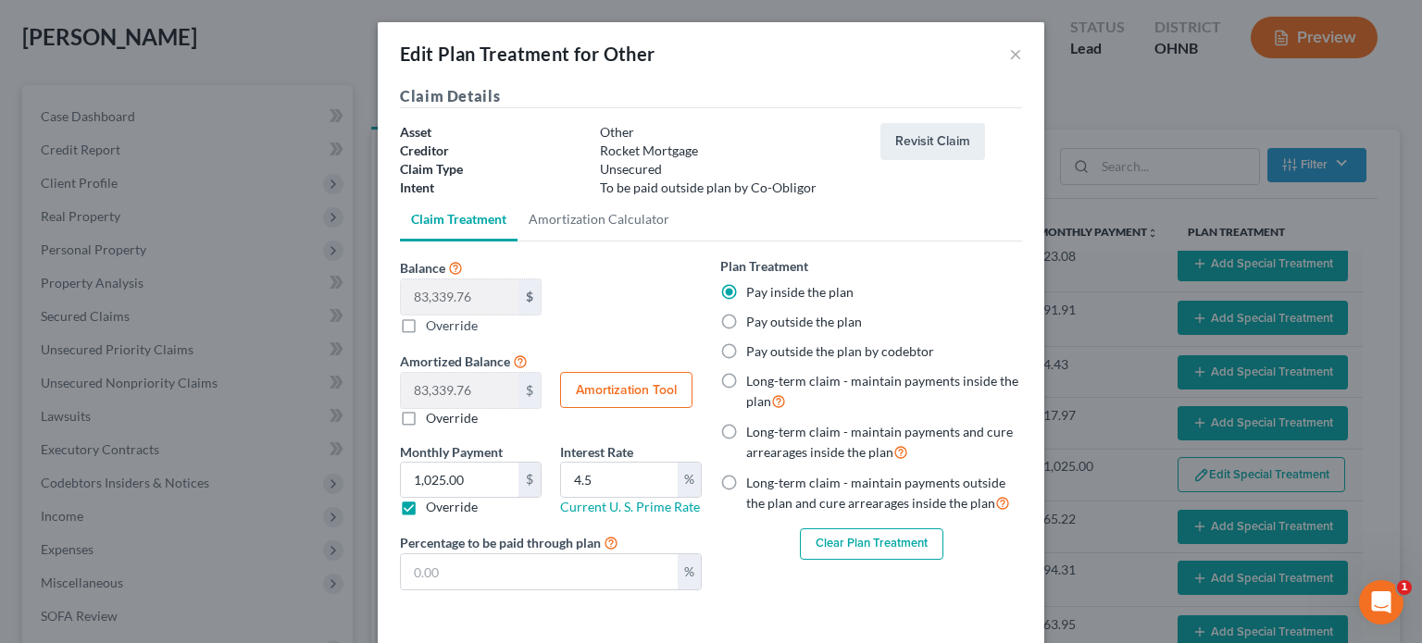
click at [426, 503] on label "Override" at bounding box center [452, 507] width 52 height 19
click at [433, 503] on input "Override" at bounding box center [439, 504] width 12 height 12
checkbox input "false"
click at [1013, 58] on button "×" at bounding box center [1015, 54] width 13 height 22
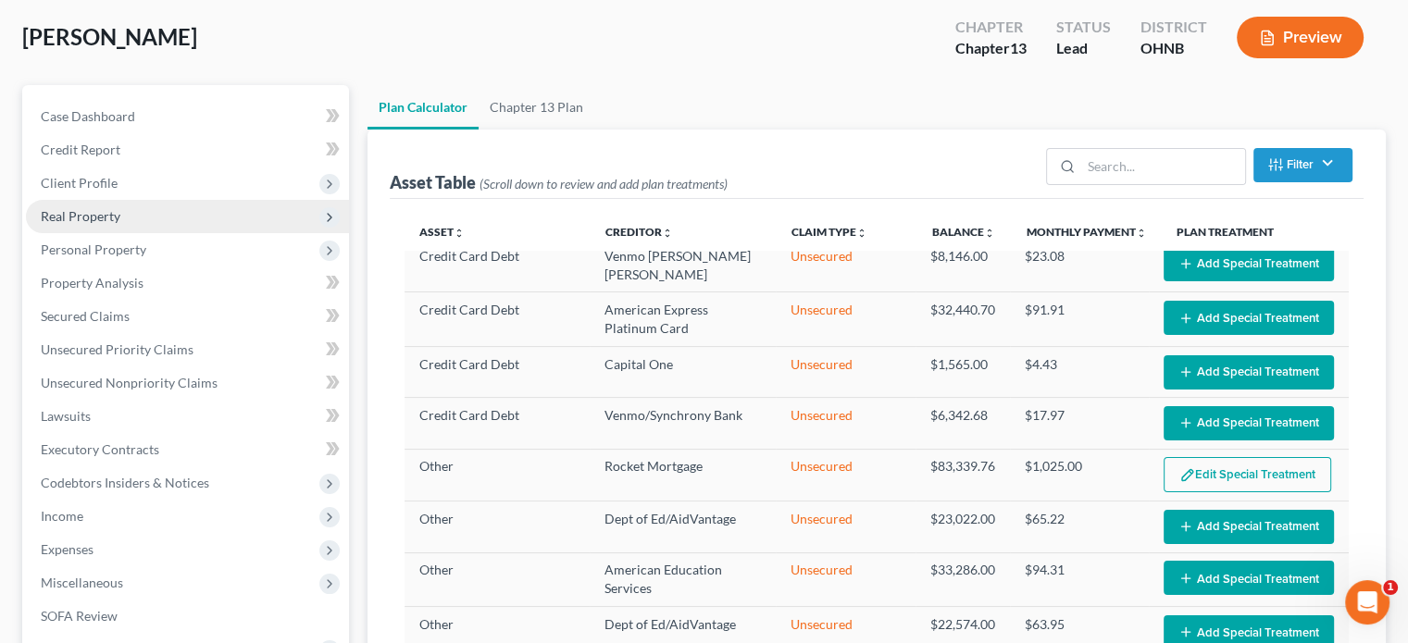
click at [76, 215] on span "Real Property" at bounding box center [81, 216] width 80 height 16
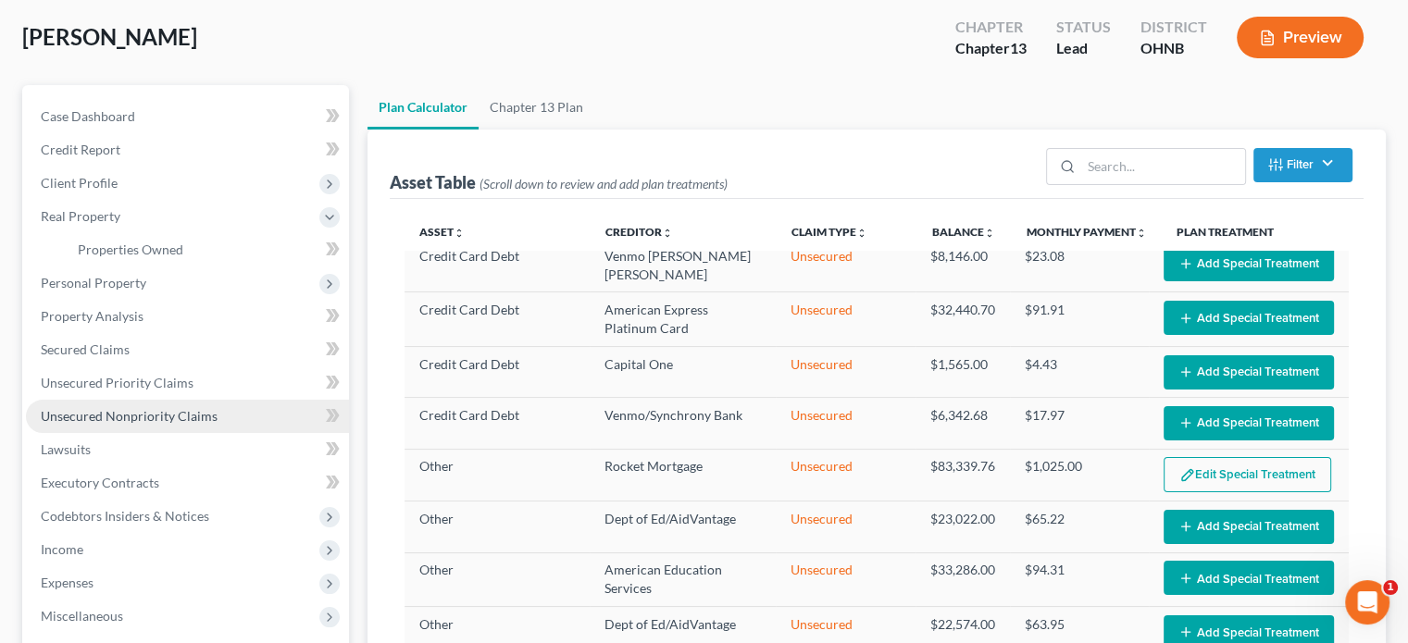
click at [101, 417] on span "Unsecured Nonpriority Claims" at bounding box center [129, 416] width 177 height 16
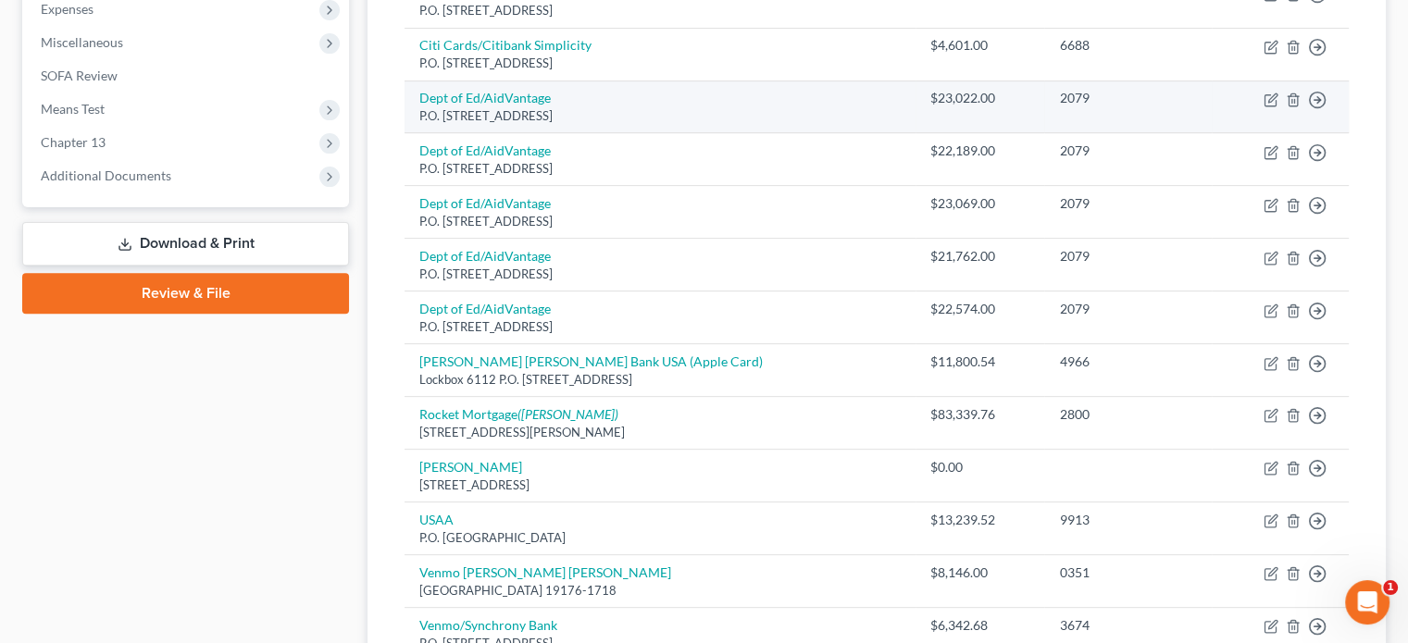
scroll to position [648, 0]
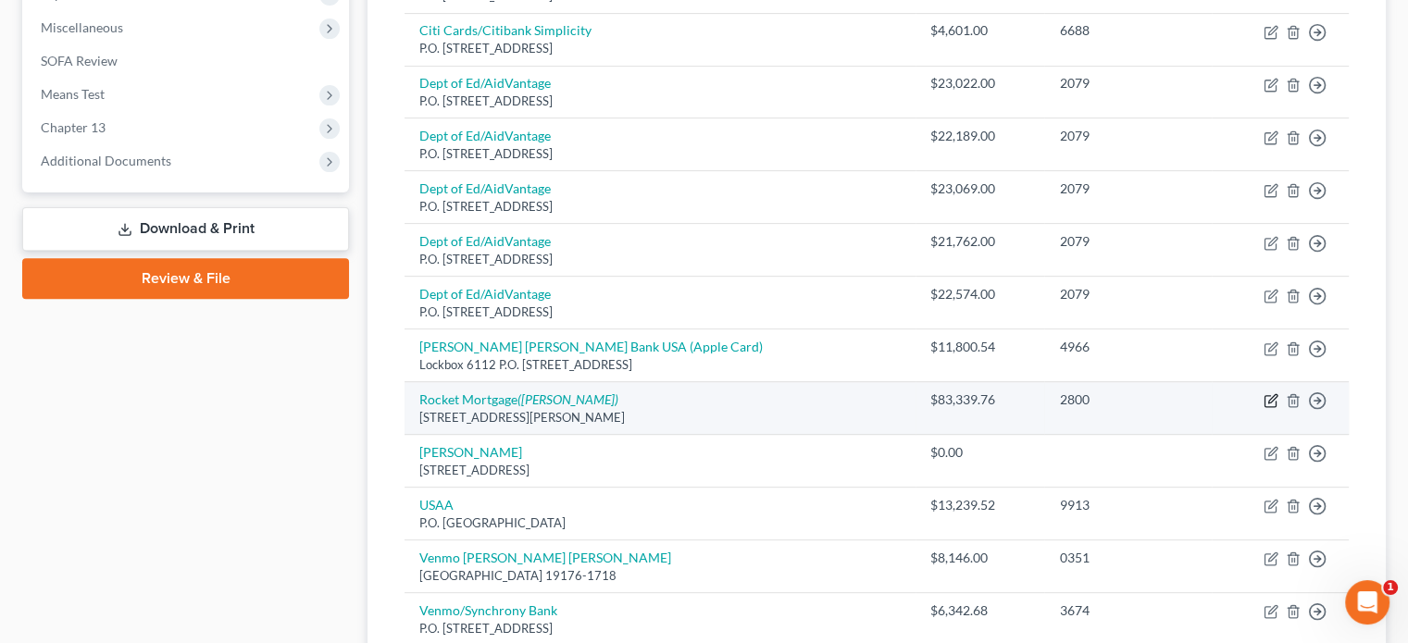
click at [1272, 398] on icon "button" at bounding box center [1272, 399] width 8 height 8
select select "23"
select select "14"
select select "3"
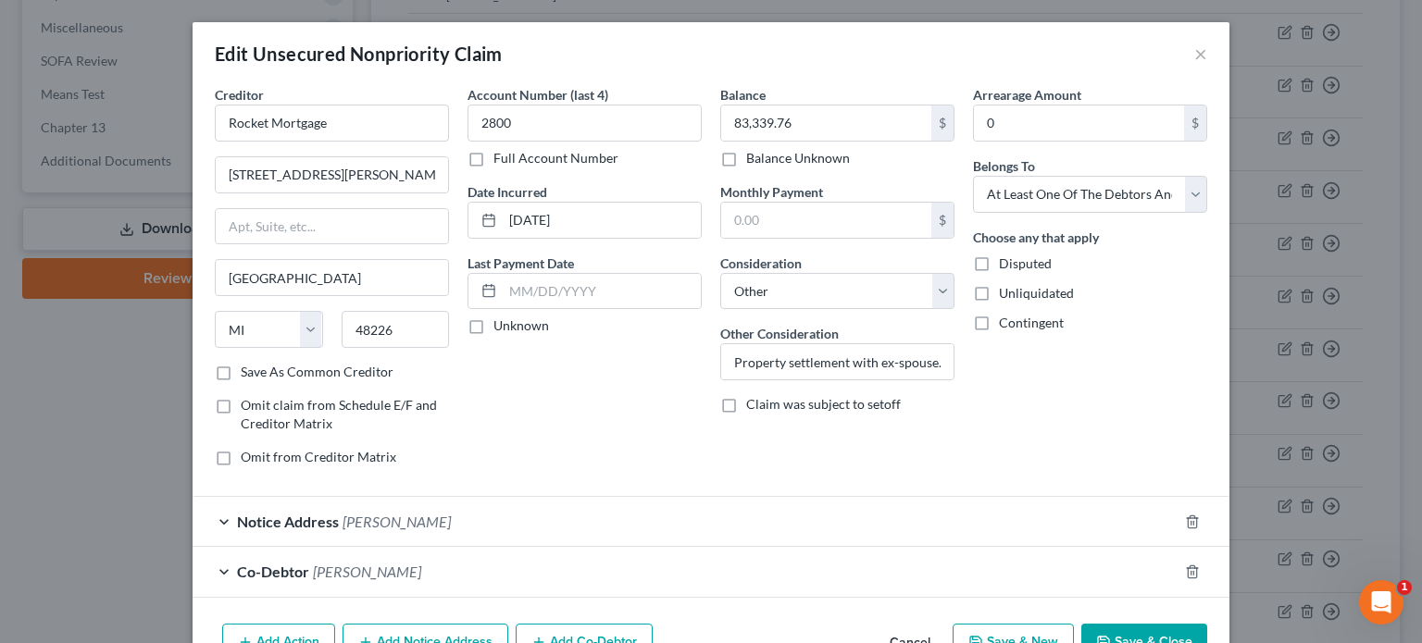
click at [1121, 637] on button "Save & Close" at bounding box center [1144, 643] width 126 height 39
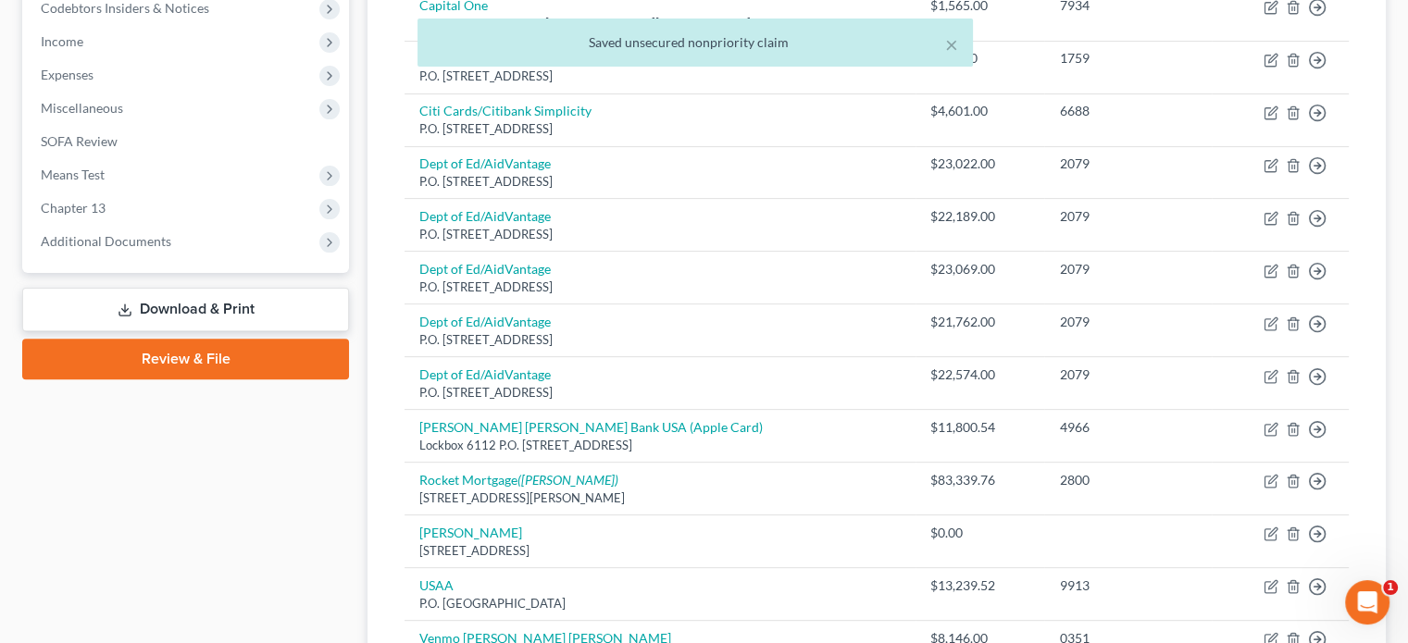
scroll to position [555, 0]
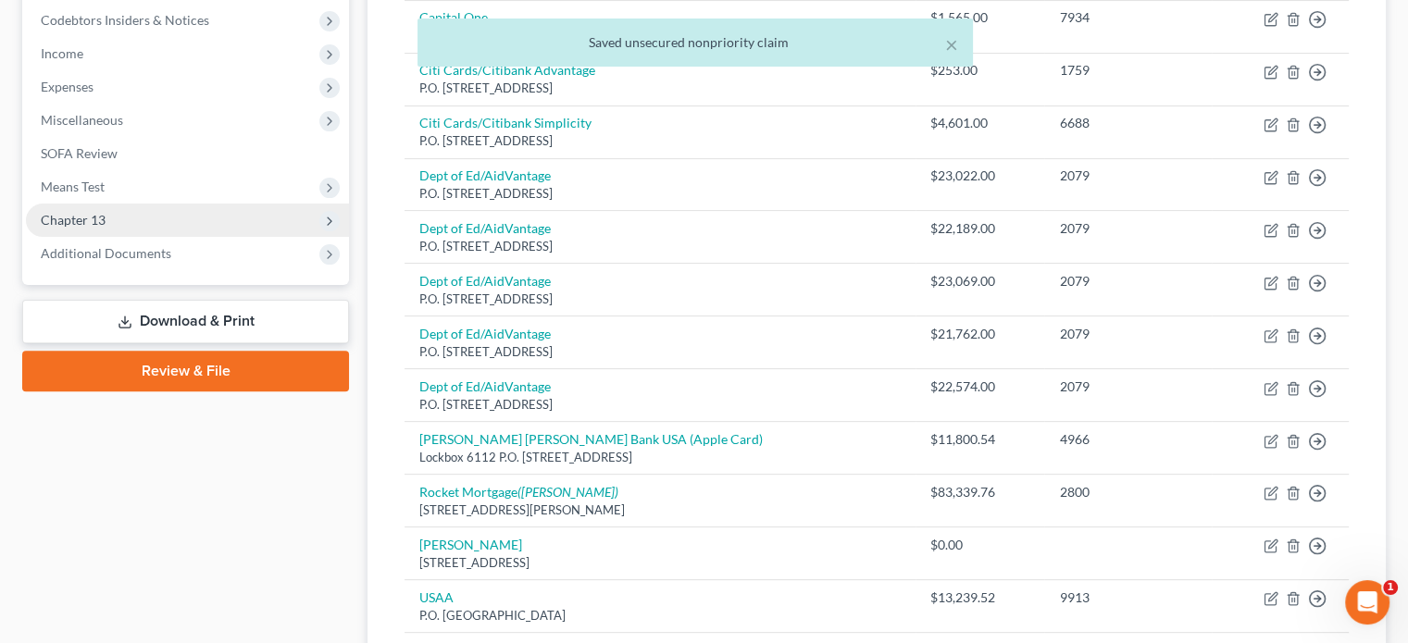
click at [91, 216] on span "Chapter 13" at bounding box center [73, 220] width 65 height 16
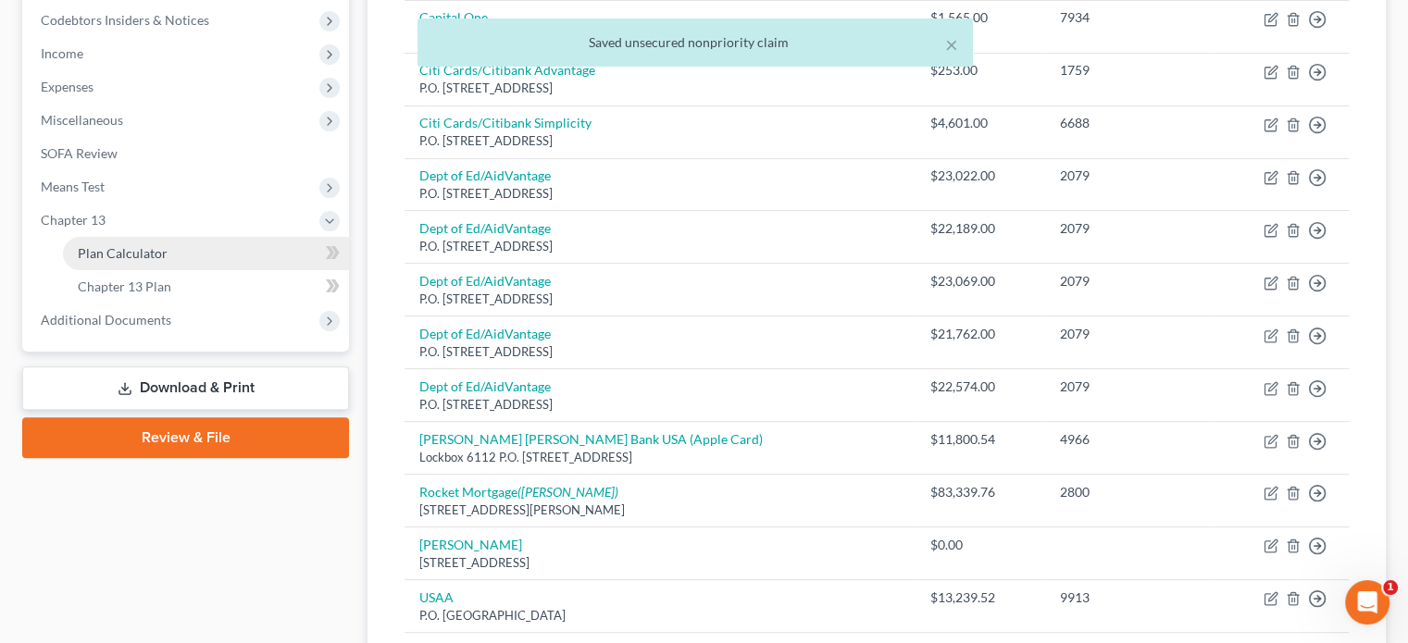
click at [141, 251] on span "Plan Calculator" at bounding box center [123, 253] width 90 height 16
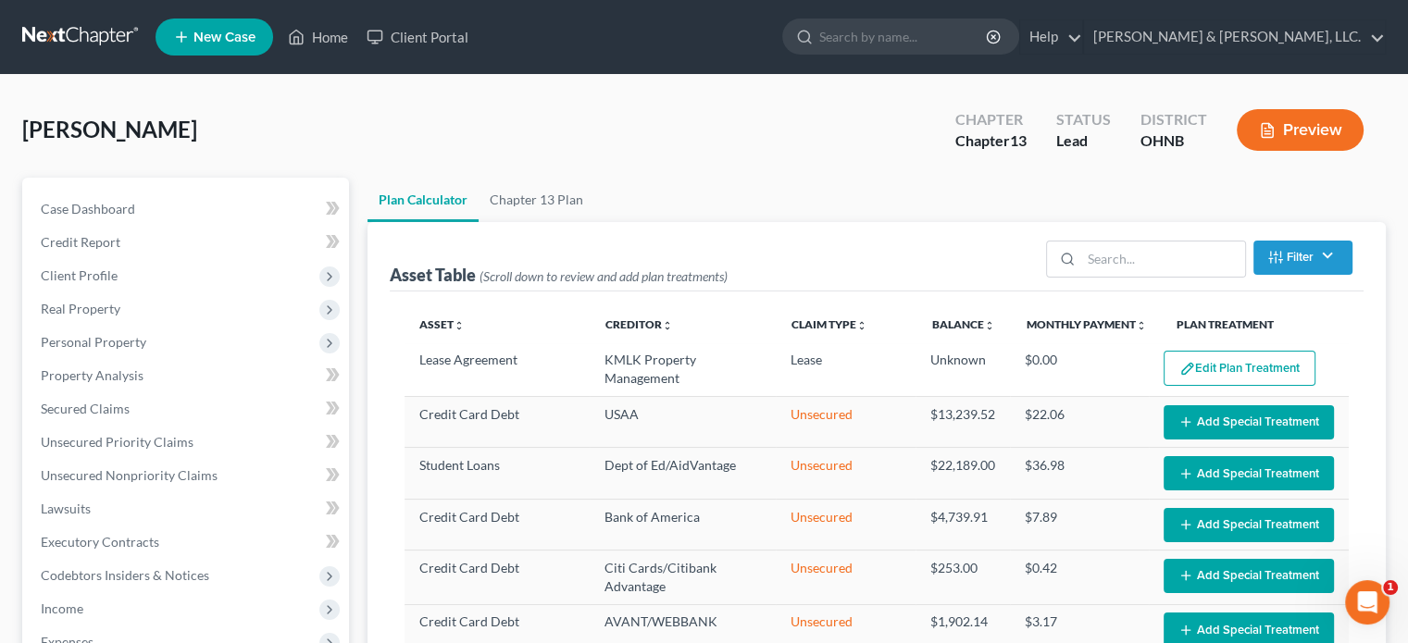
select select "59"
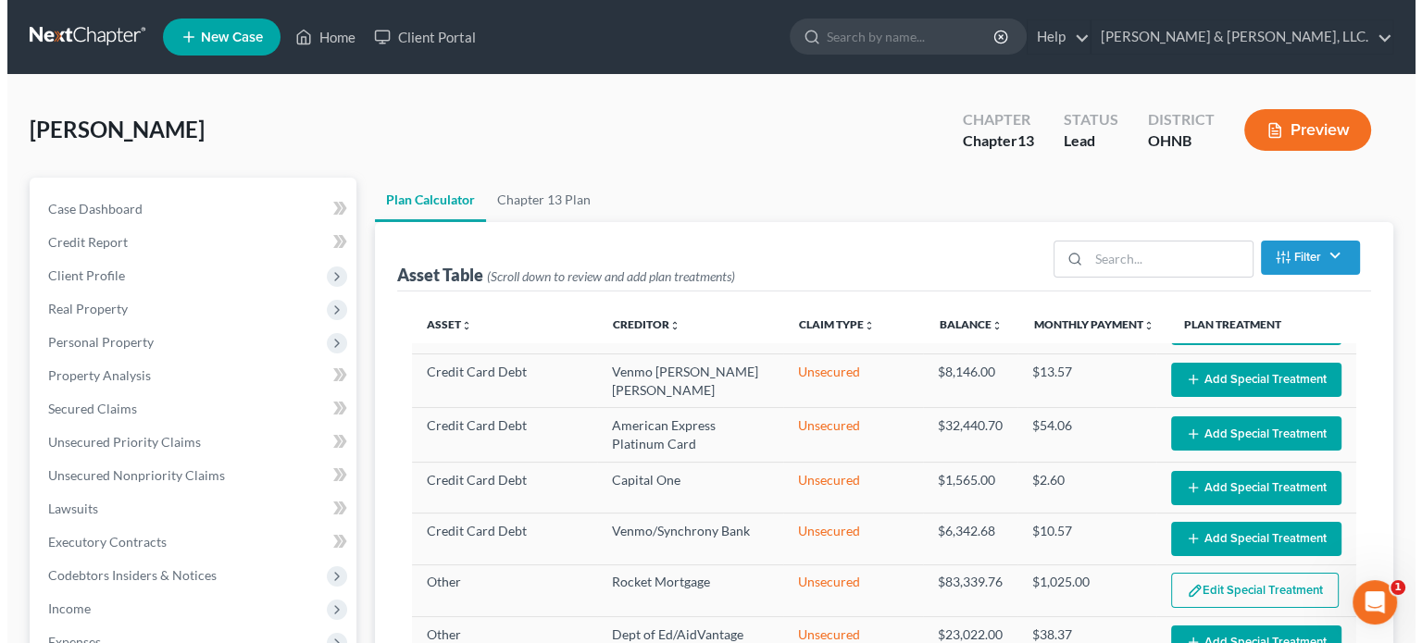
scroll to position [712, 0]
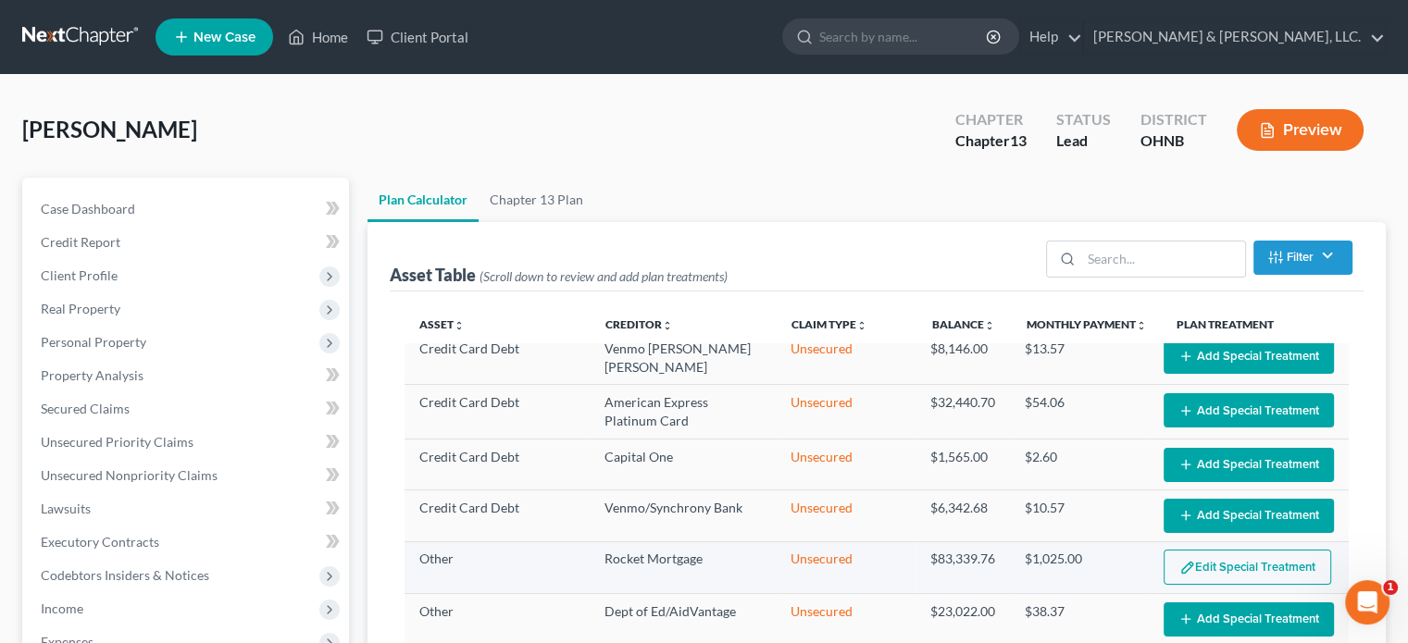
click at [1179, 560] on img "button" at bounding box center [1187, 568] width 16 height 16
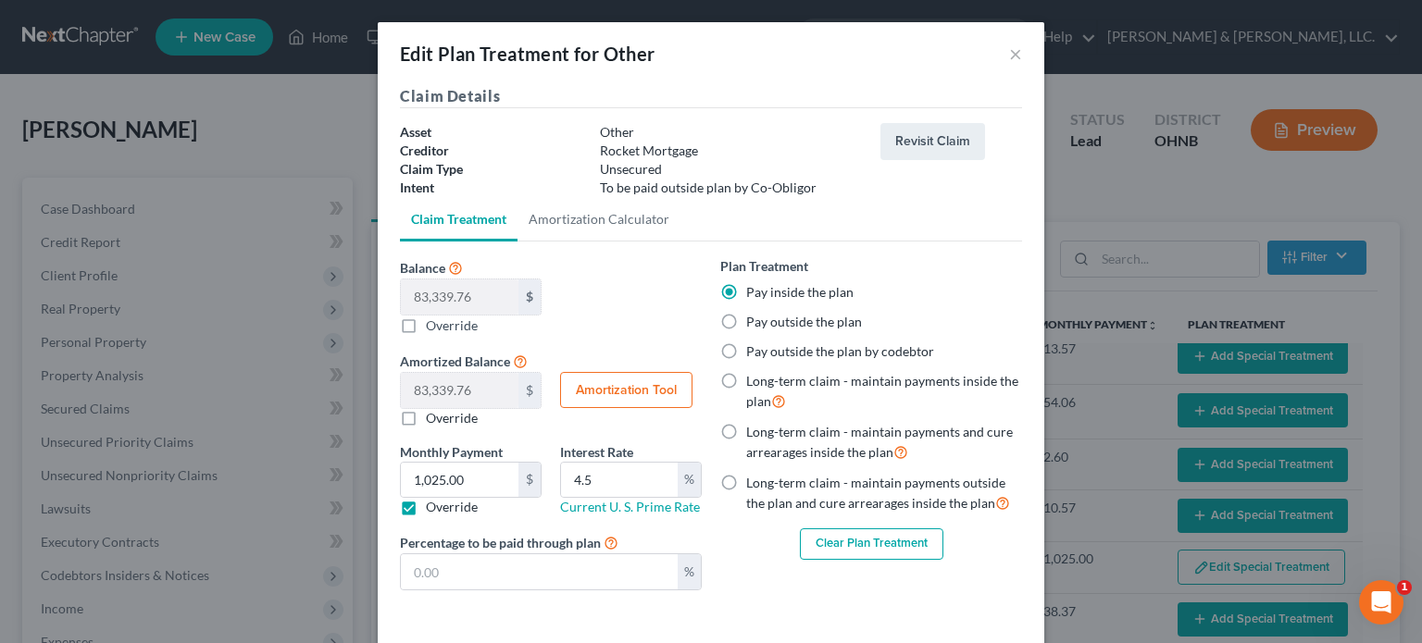
click at [426, 506] on label "Override" at bounding box center [452, 507] width 52 height 19
click at [433, 506] on input "Override" at bounding box center [439, 504] width 12 height 12
checkbox input "false"
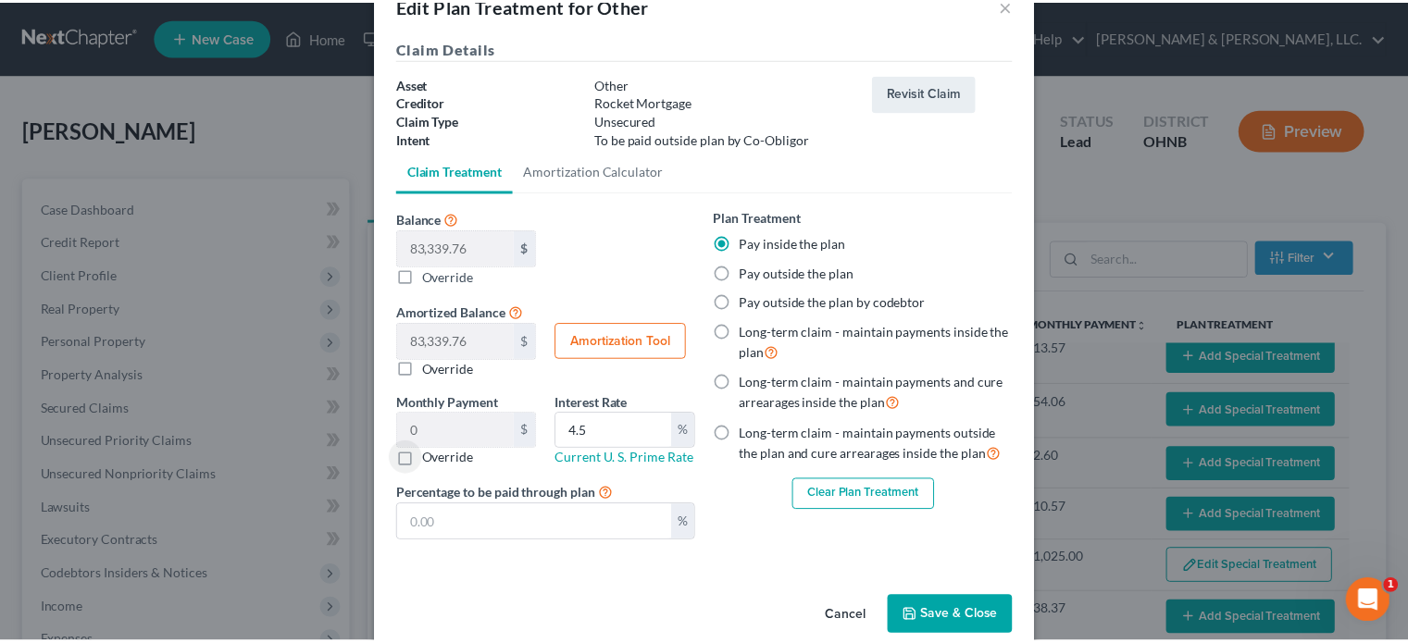
scroll to position [77, 0]
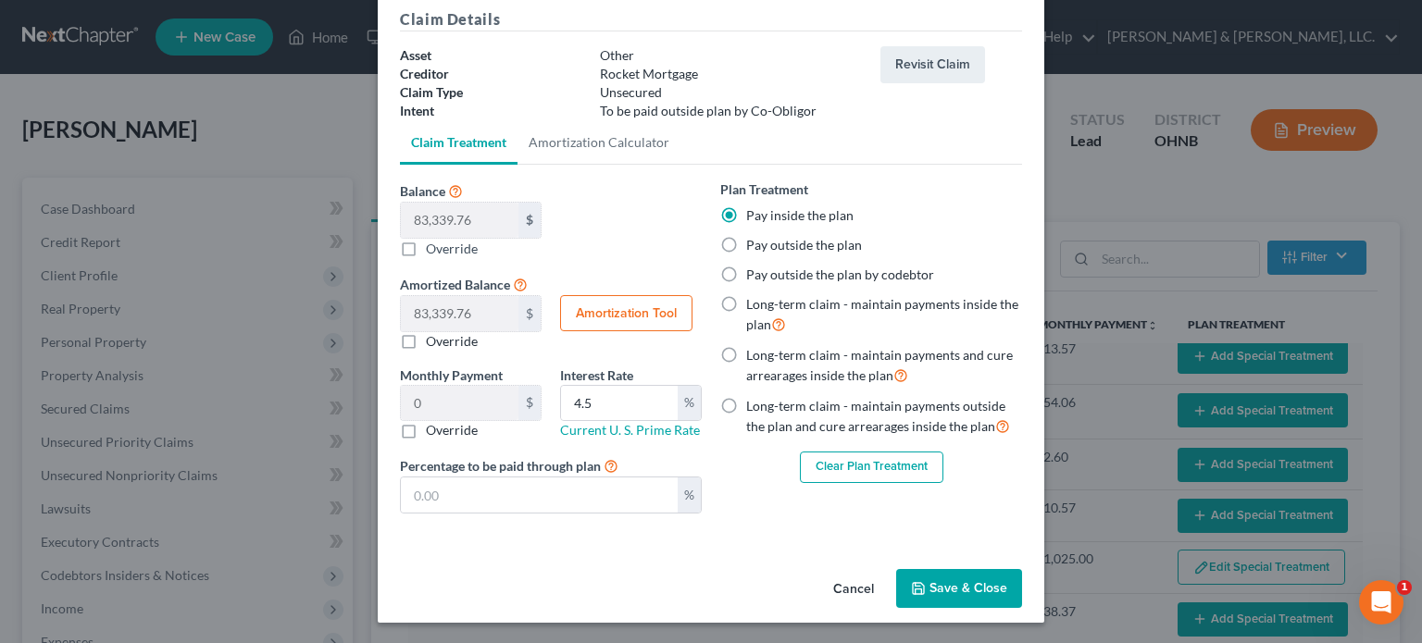
click at [979, 591] on button "Save & Close" at bounding box center [959, 588] width 126 height 39
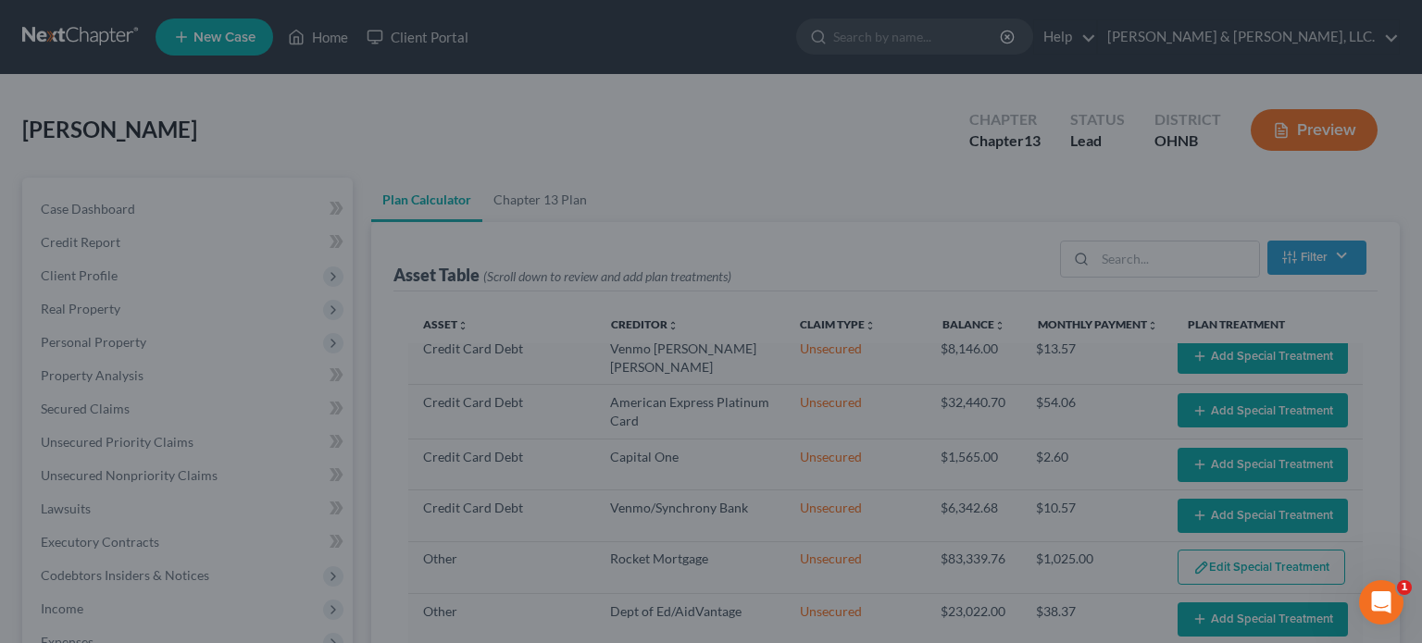
select select "59"
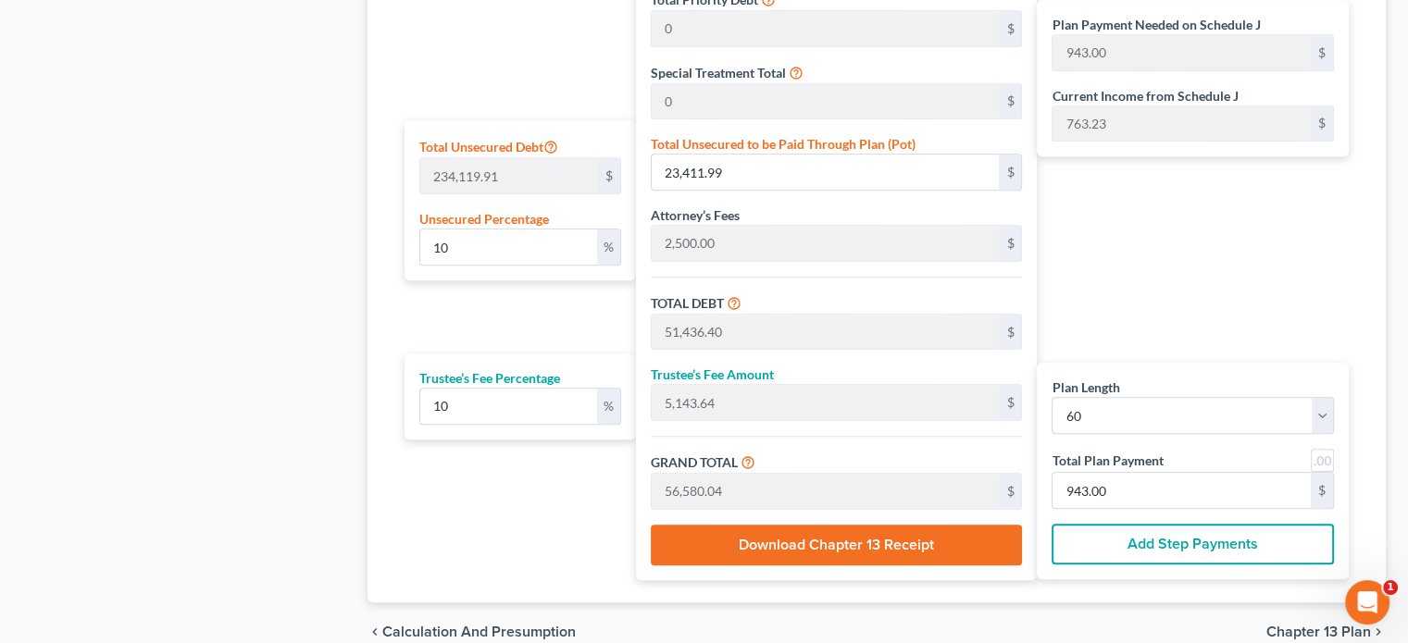
scroll to position [1111, 0]
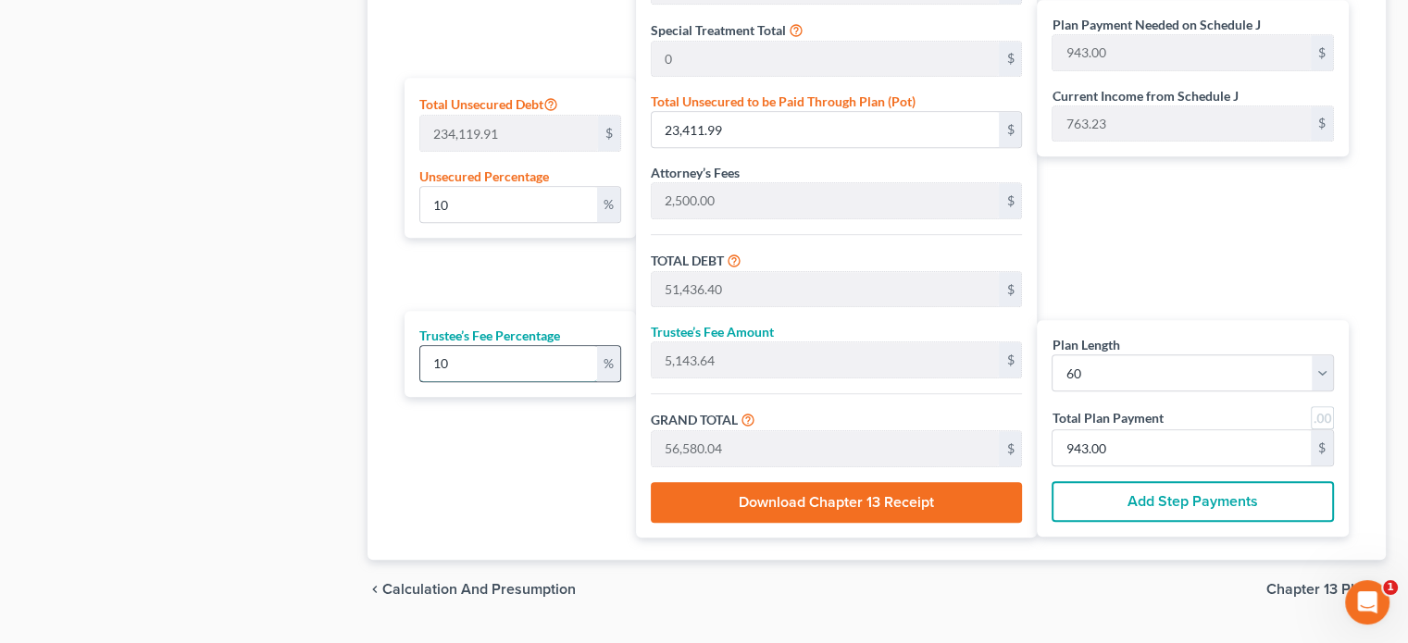
drag, startPoint x: 434, startPoint y: 362, endPoint x: 459, endPoint y: 366, distance: 25.3
click at [459, 366] on input "10" at bounding box center [508, 363] width 177 height 35
type input "8"
type input "4,114.91"
type input "55,551.31"
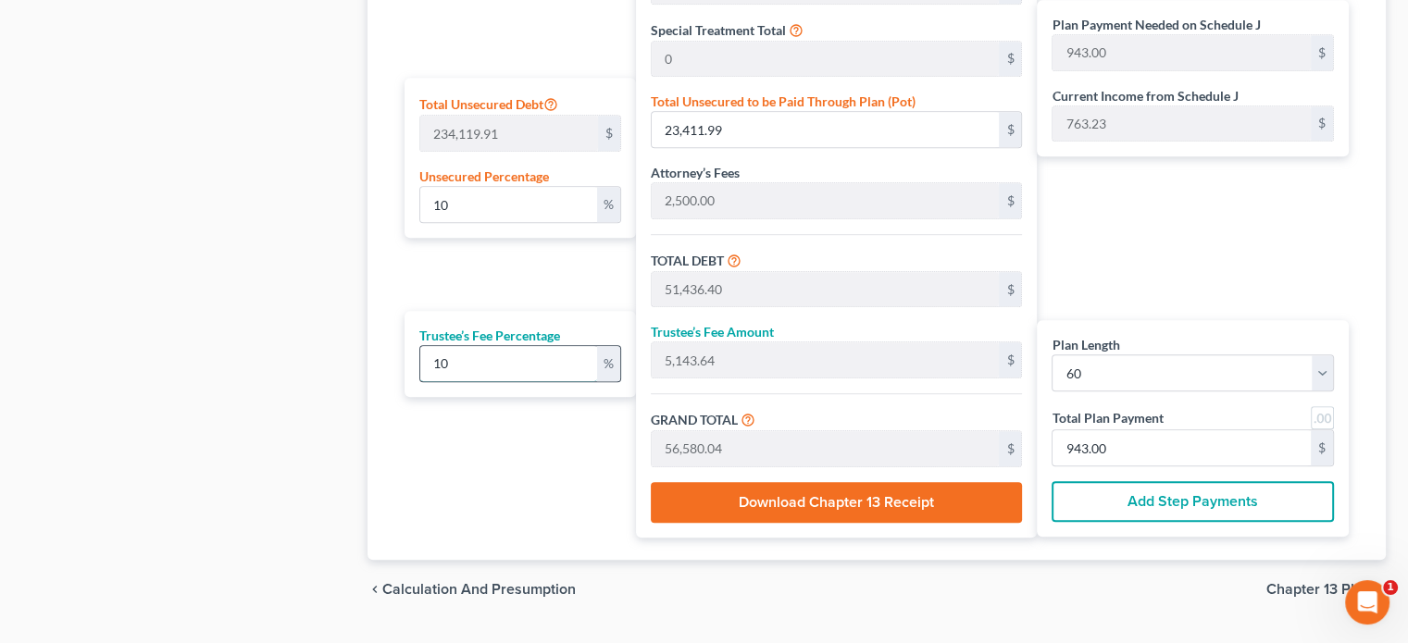
type input "925.85"
type input "8"
click at [1116, 242] on div "Plan Payment Needed on Schedule J 925.85 $ Current Income from Schedule J 763.2…" at bounding box center [1197, 162] width 321 height 752
click at [507, 212] on input "10" at bounding box center [508, 204] width 177 height 35
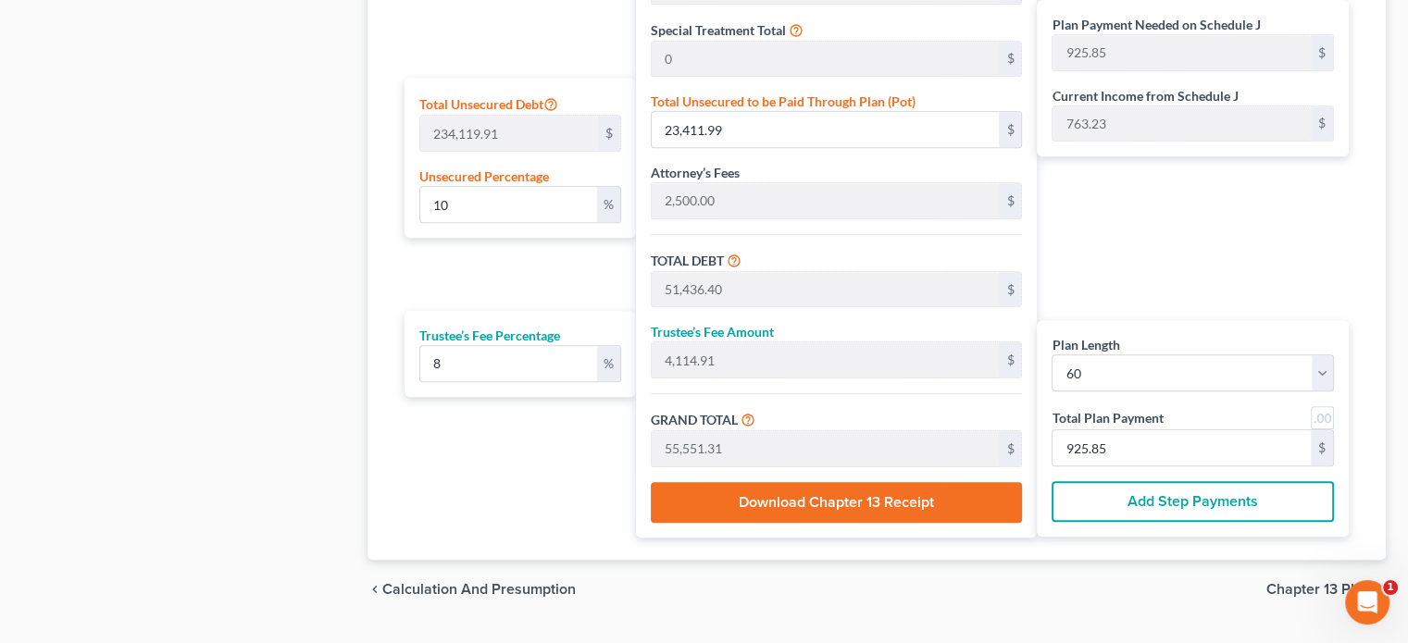
click at [548, 269] on div "Plan Length 1 2 3 4 5 6 7 8 9 10 11 12 13 14 15 16 17 18 19 20 21 22 23 24 25 2…" at bounding box center [515, 162] width 241 height 752
drag, startPoint x: 429, startPoint y: 358, endPoint x: 441, endPoint y: 358, distance: 12.0
click at [441, 358] on input "8" at bounding box center [508, 363] width 177 height 35
click at [1196, 250] on div "Plan Payment Needed on Schedule J 925.85 $ Current Income from Schedule J 763.2…" at bounding box center [1197, 162] width 321 height 752
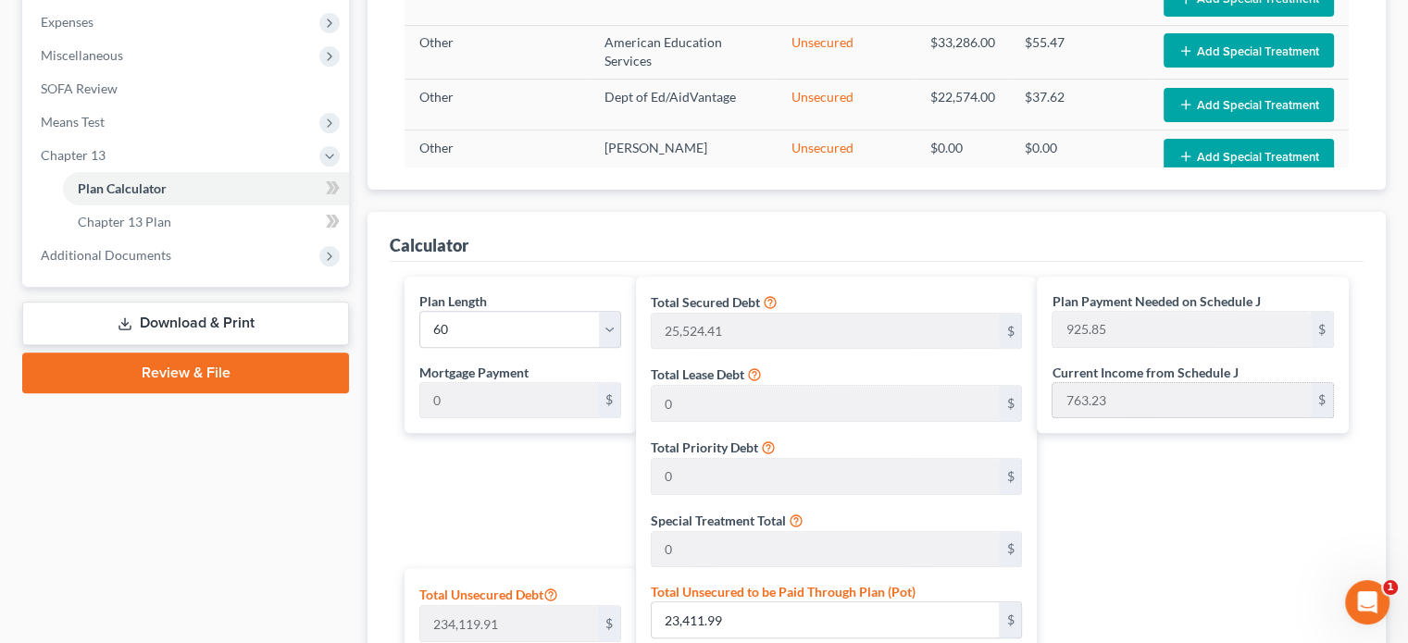
scroll to position [600, 0]
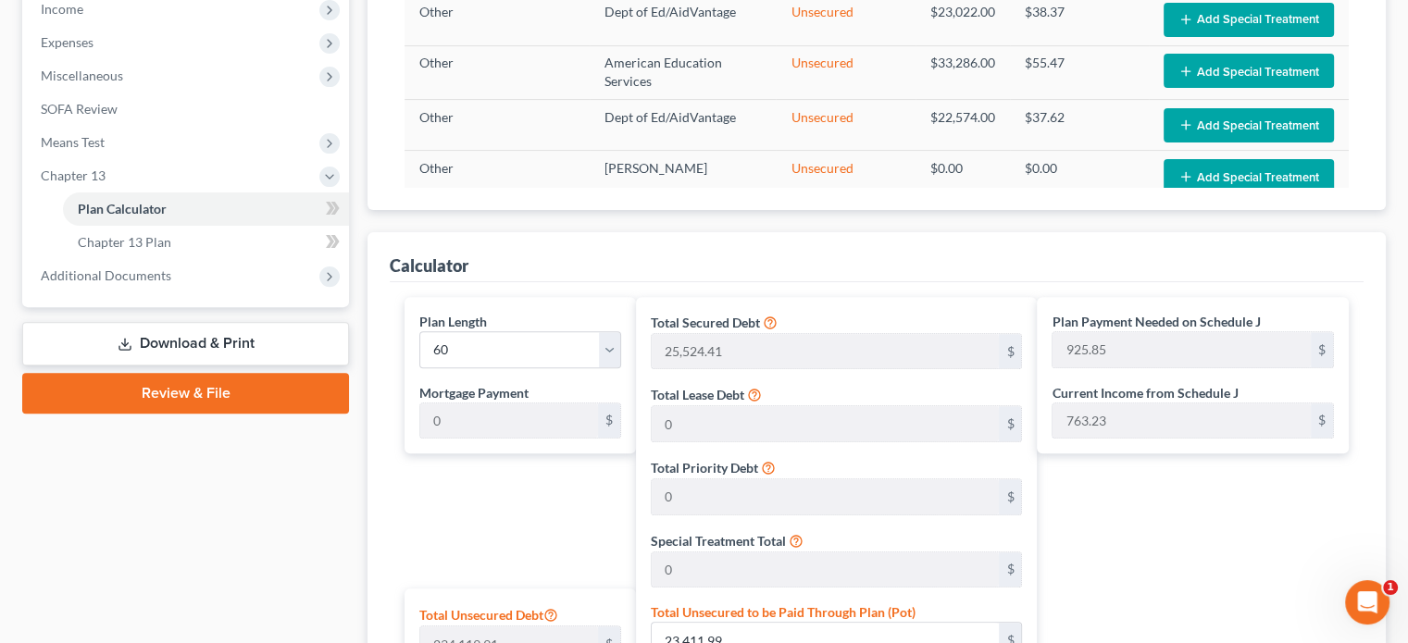
click at [168, 347] on link "Download & Print" at bounding box center [185, 344] width 327 height 44
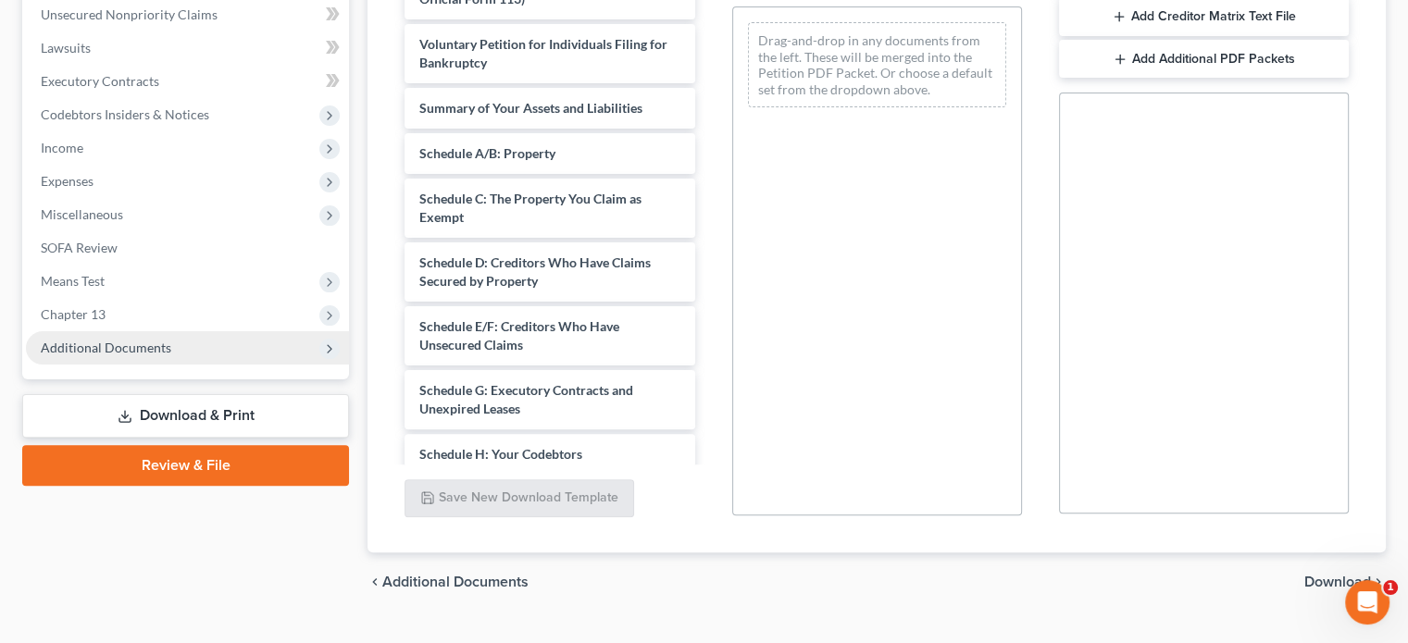
scroll to position [463, 0]
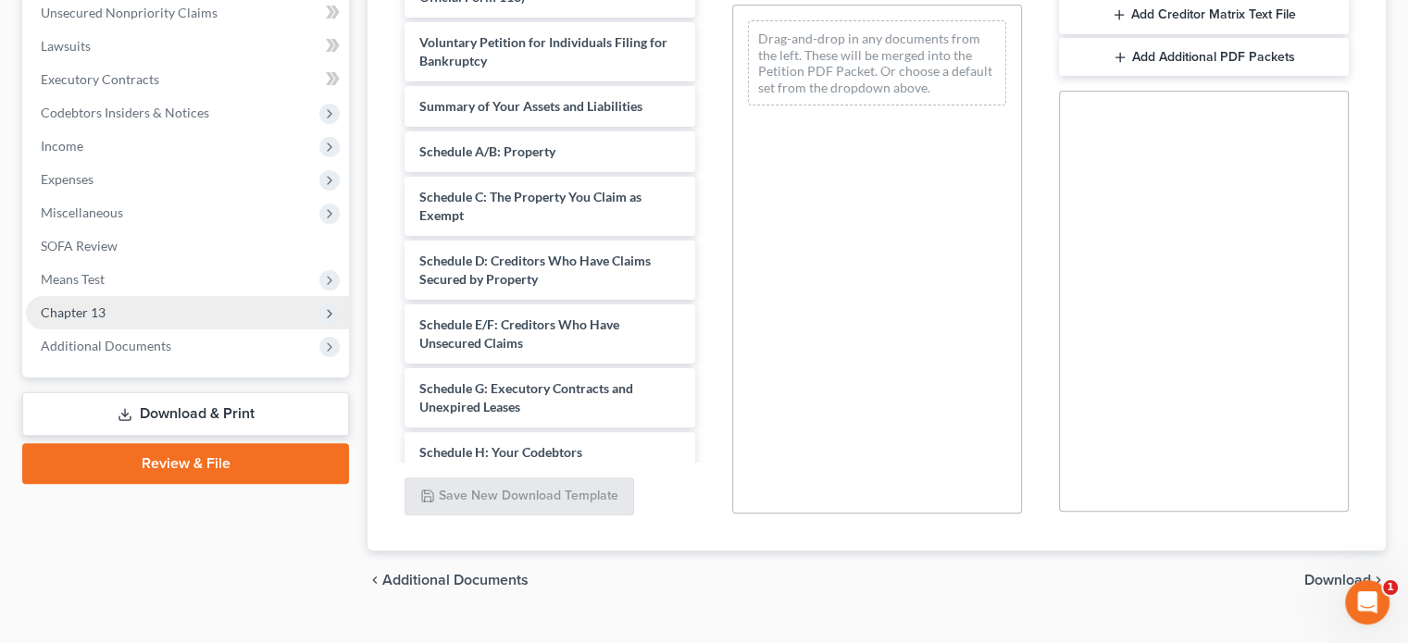
click at [89, 315] on span "Chapter 13" at bounding box center [73, 313] width 65 height 16
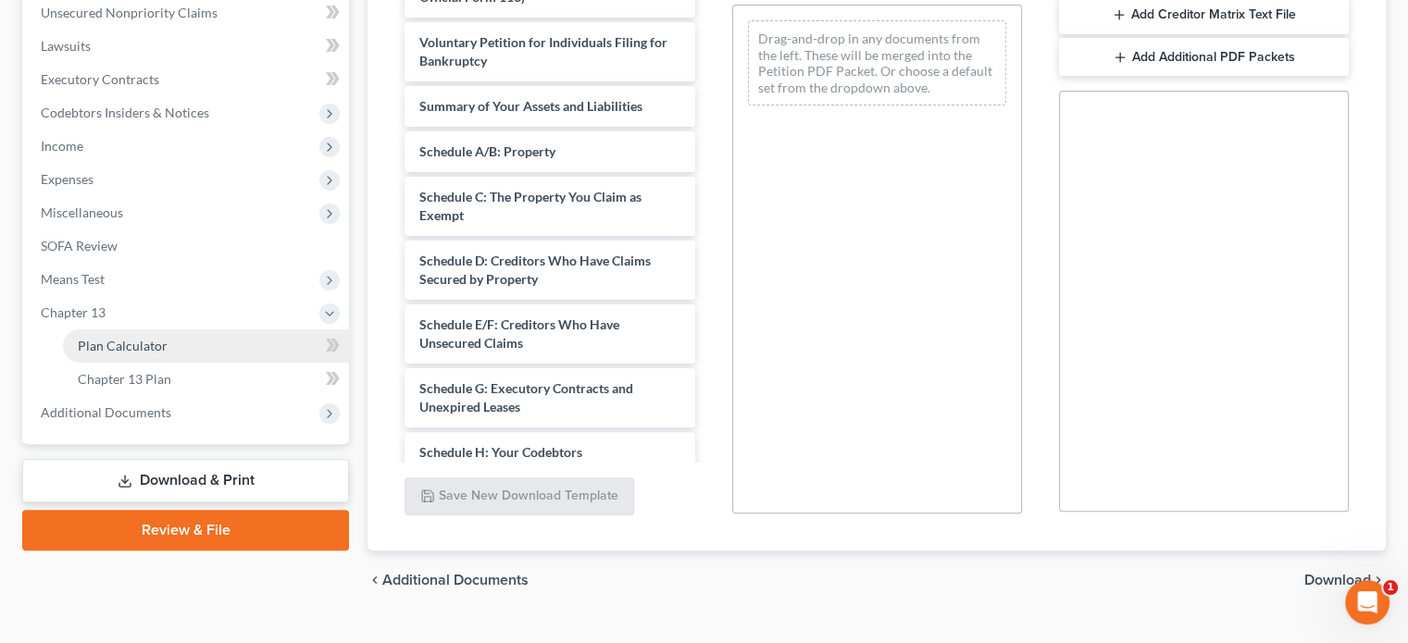
drag, startPoint x: 139, startPoint y: 347, endPoint x: 149, endPoint y: 345, distance: 10.3
click at [140, 347] on span "Plan Calculator" at bounding box center [123, 346] width 90 height 16
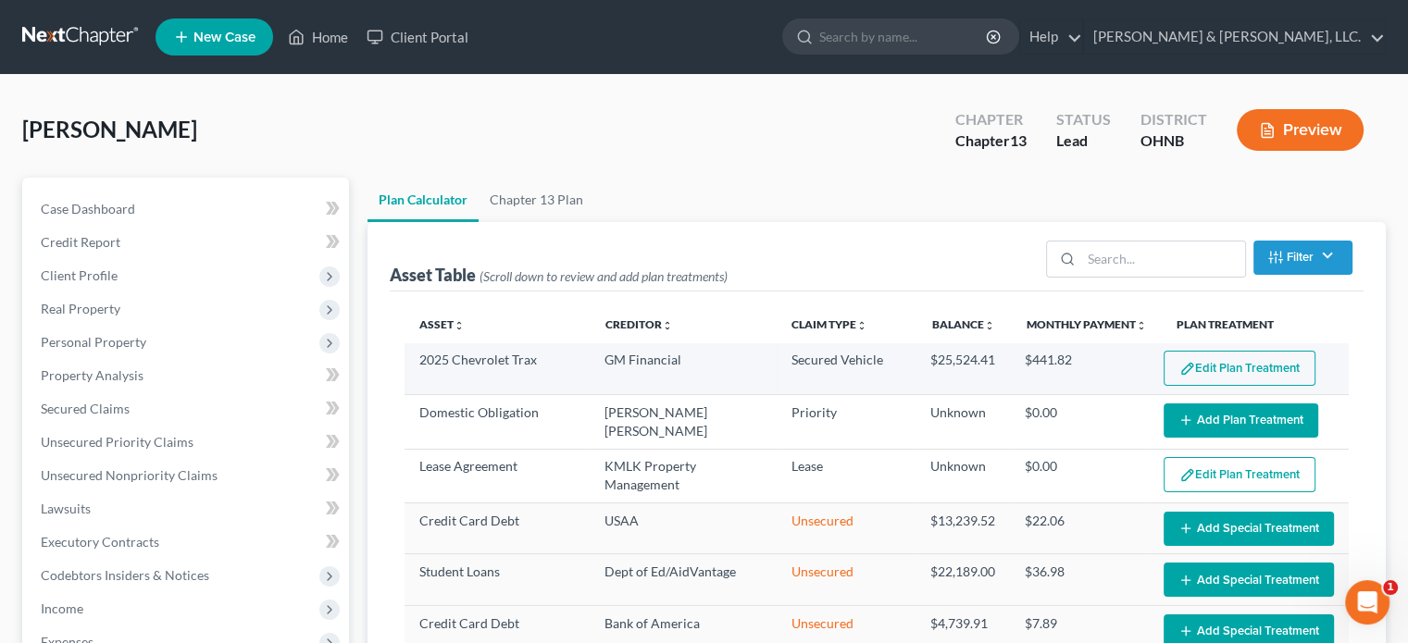
select select "59"
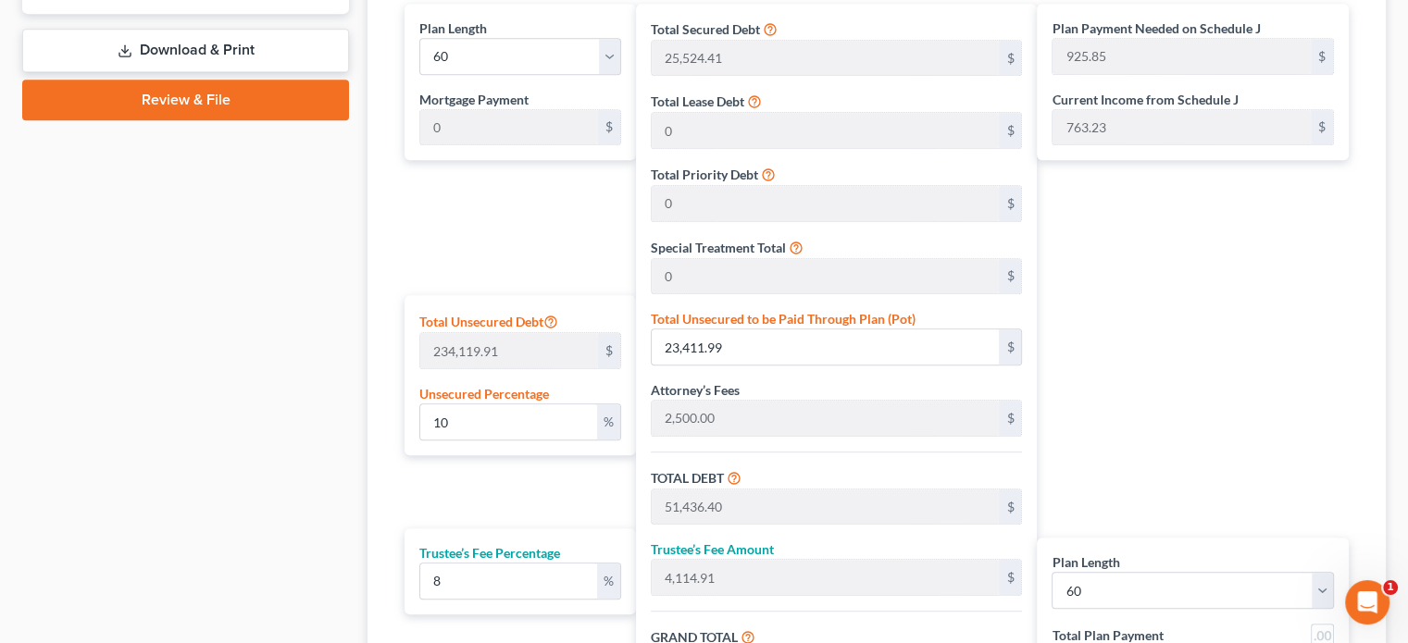
scroll to position [926, 0]
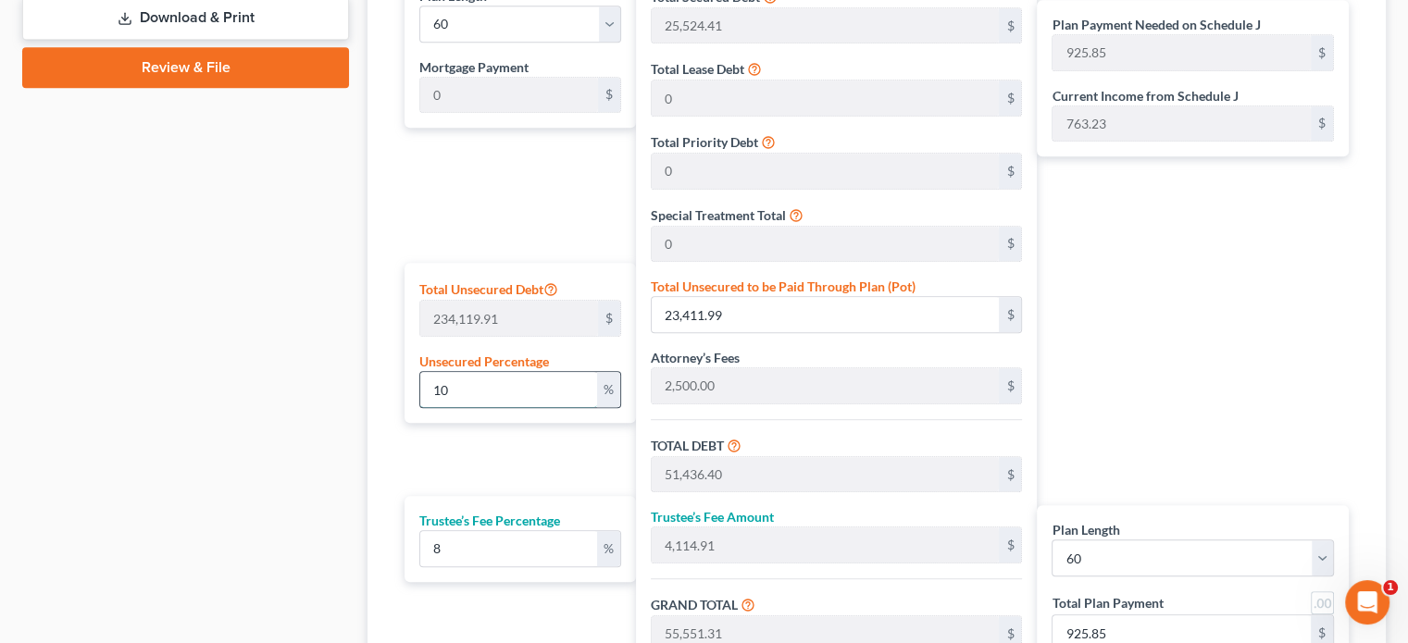
click at [556, 403] on input "10" at bounding box center [508, 389] width 177 height 35
click at [466, 554] on input "8" at bounding box center [508, 548] width 177 height 35
drag, startPoint x: 424, startPoint y: 551, endPoint x: 480, endPoint y: 551, distance: 56.5
click at [475, 546] on input "8" at bounding box center [508, 548] width 177 height 35
type input "1"
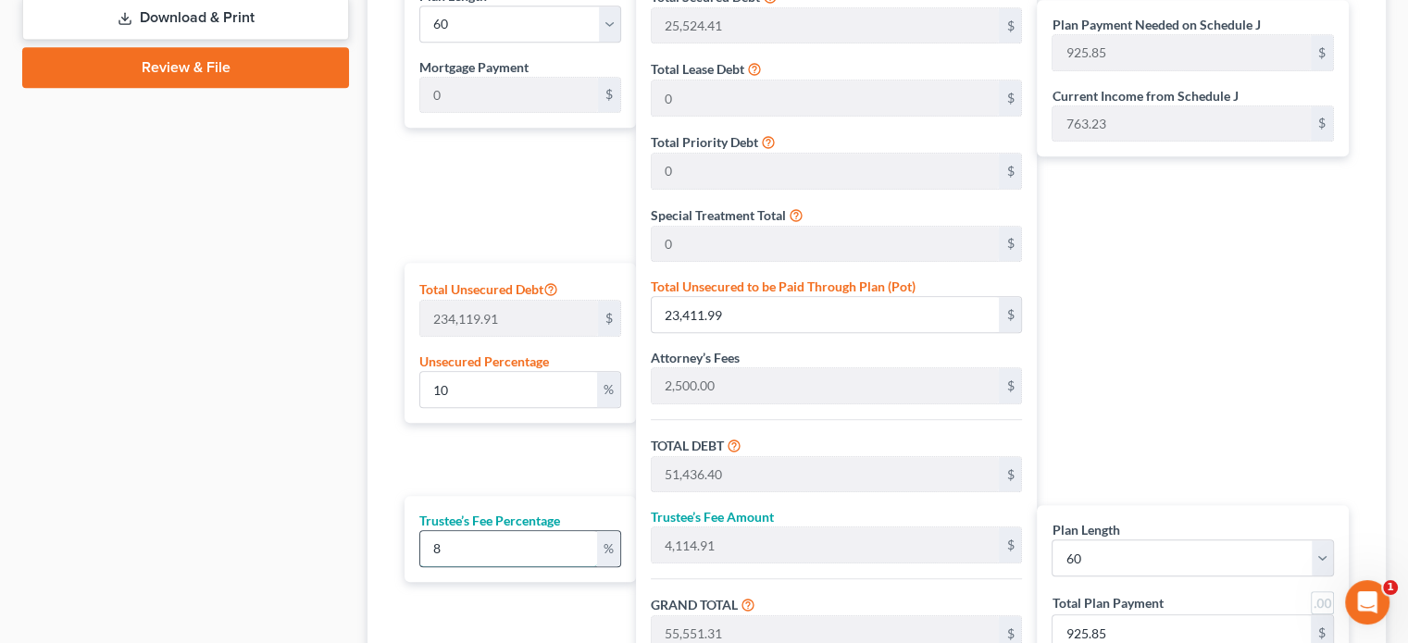
type input "514.36"
type input "51,950.76"
type input "865.84"
type input "10"
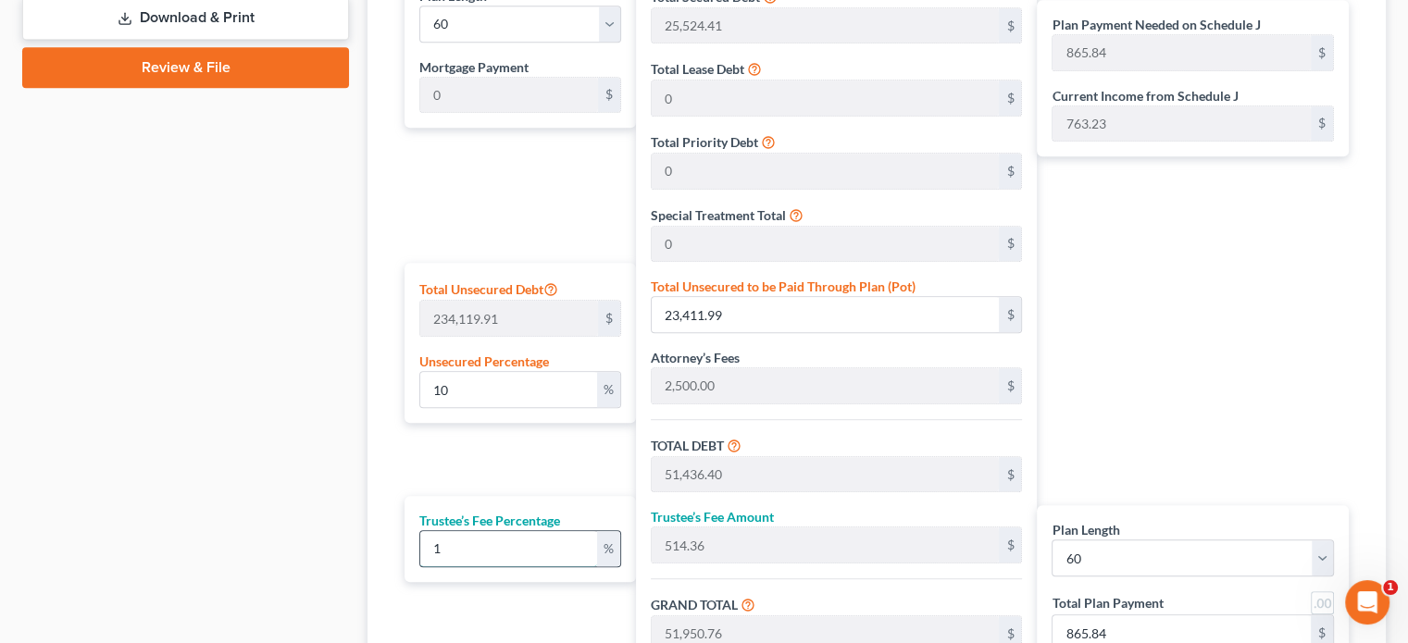
type input "5,143.64"
type input "56,580.04"
type input "943.00"
type input "10"
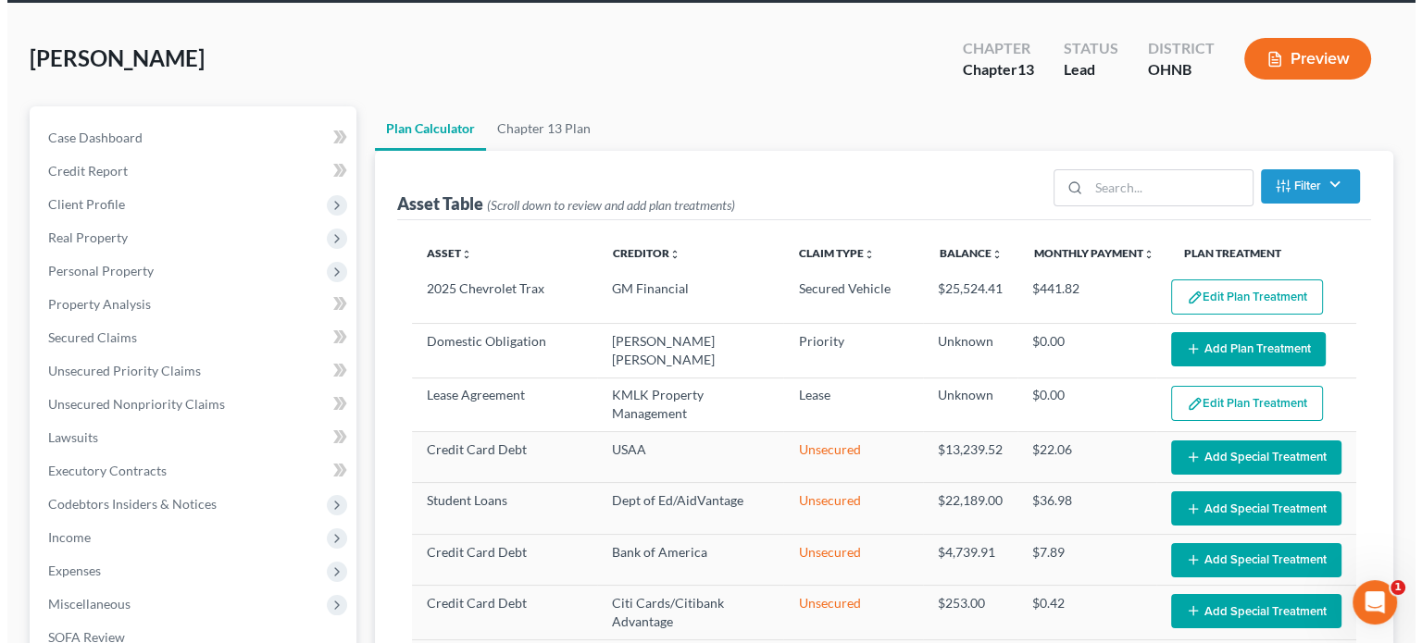
scroll to position [44, 0]
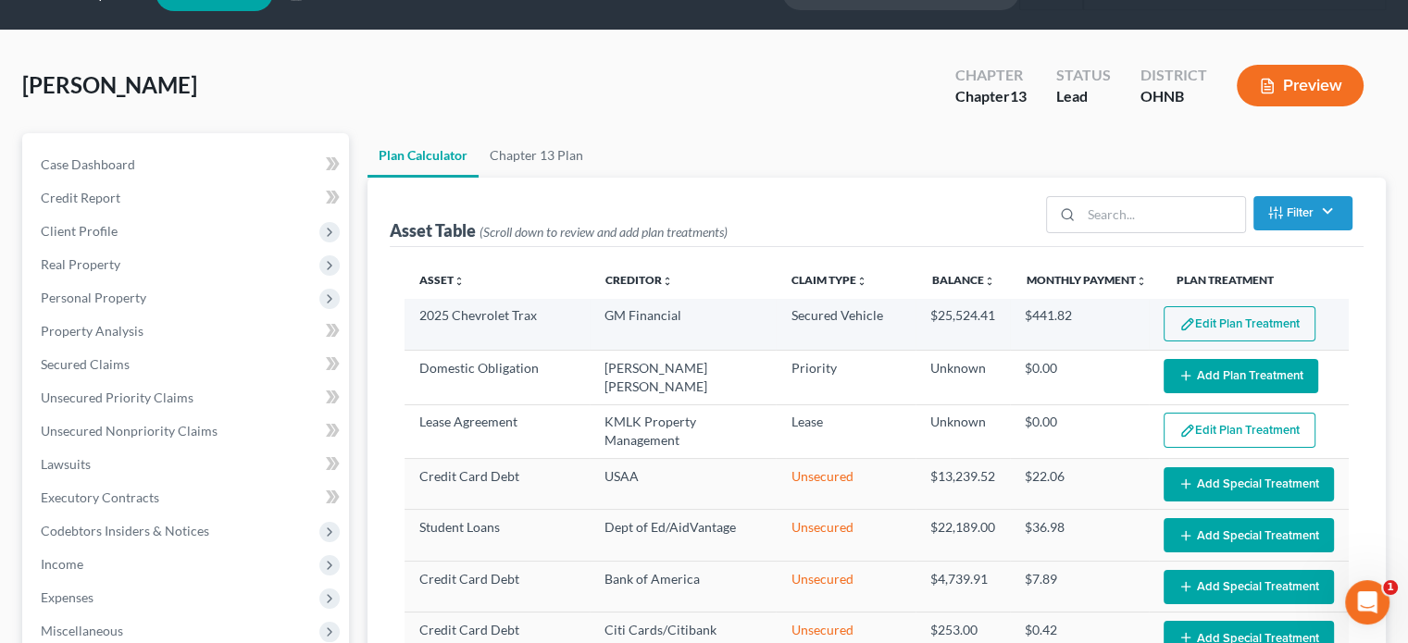
click at [1196, 317] on button "Edit Plan Treatment" at bounding box center [1239, 323] width 152 height 35
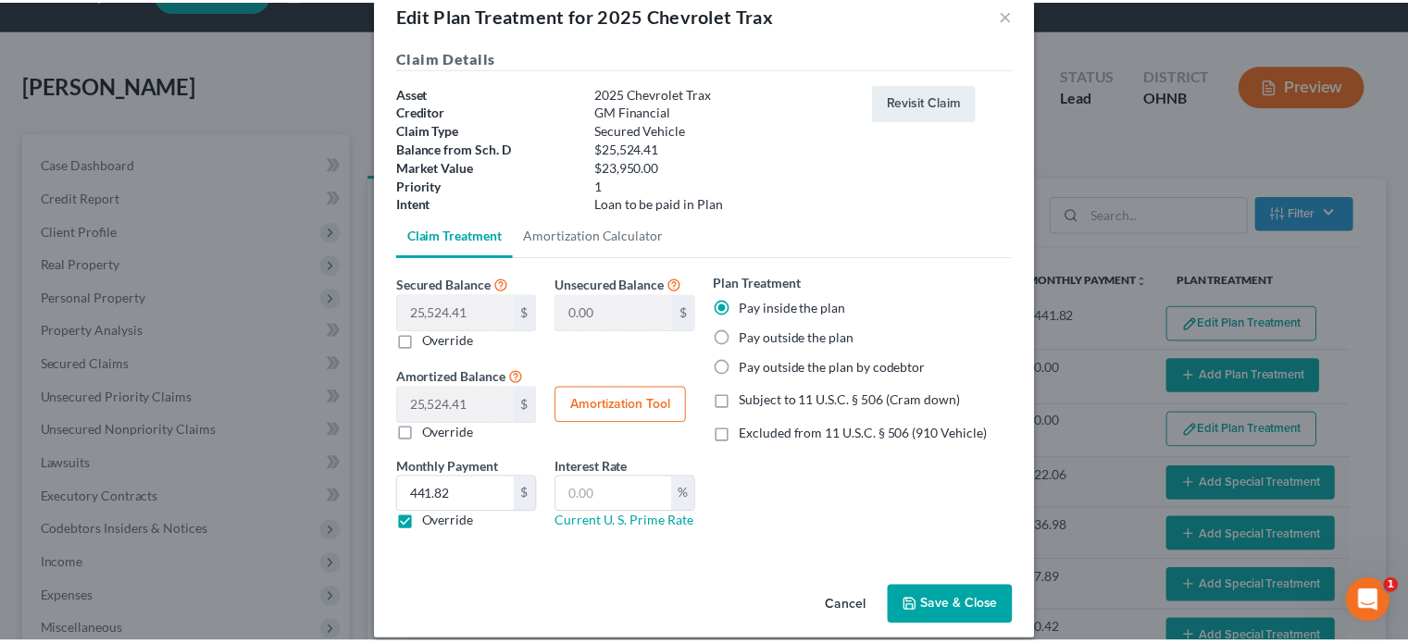
scroll to position [58, 0]
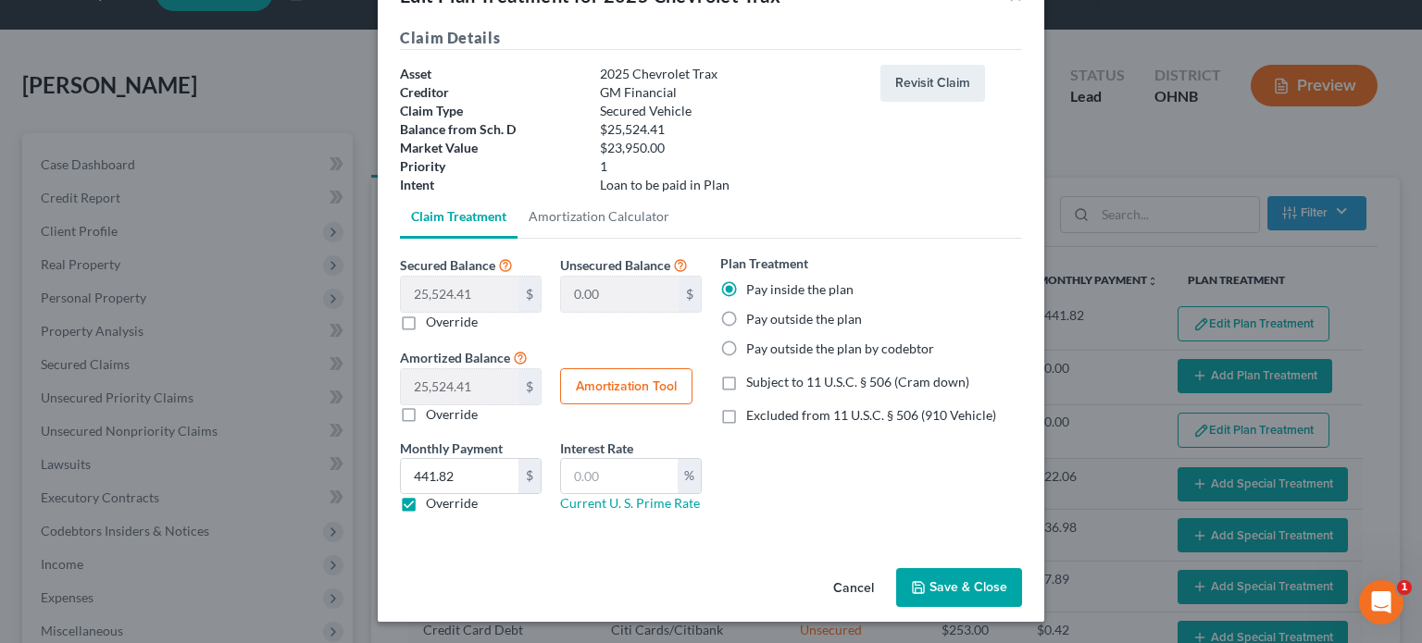
click at [951, 582] on button "Save & Close" at bounding box center [959, 587] width 126 height 39
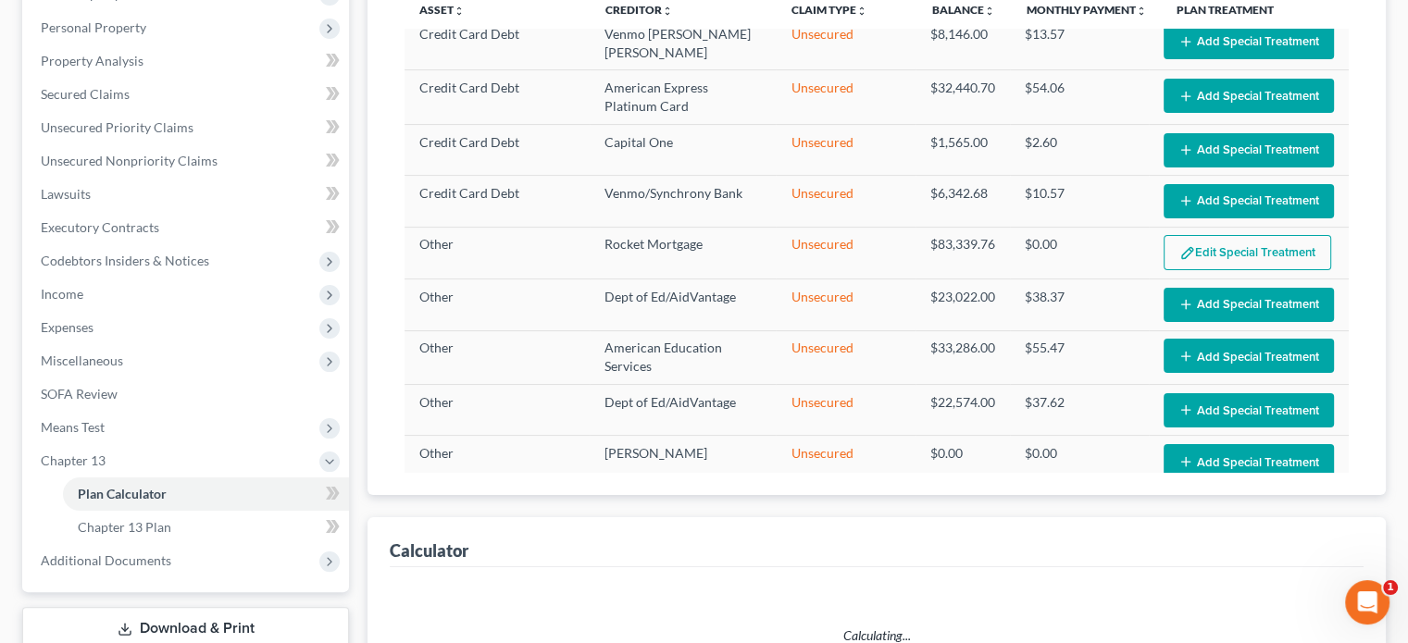
scroll to position [415, 0]
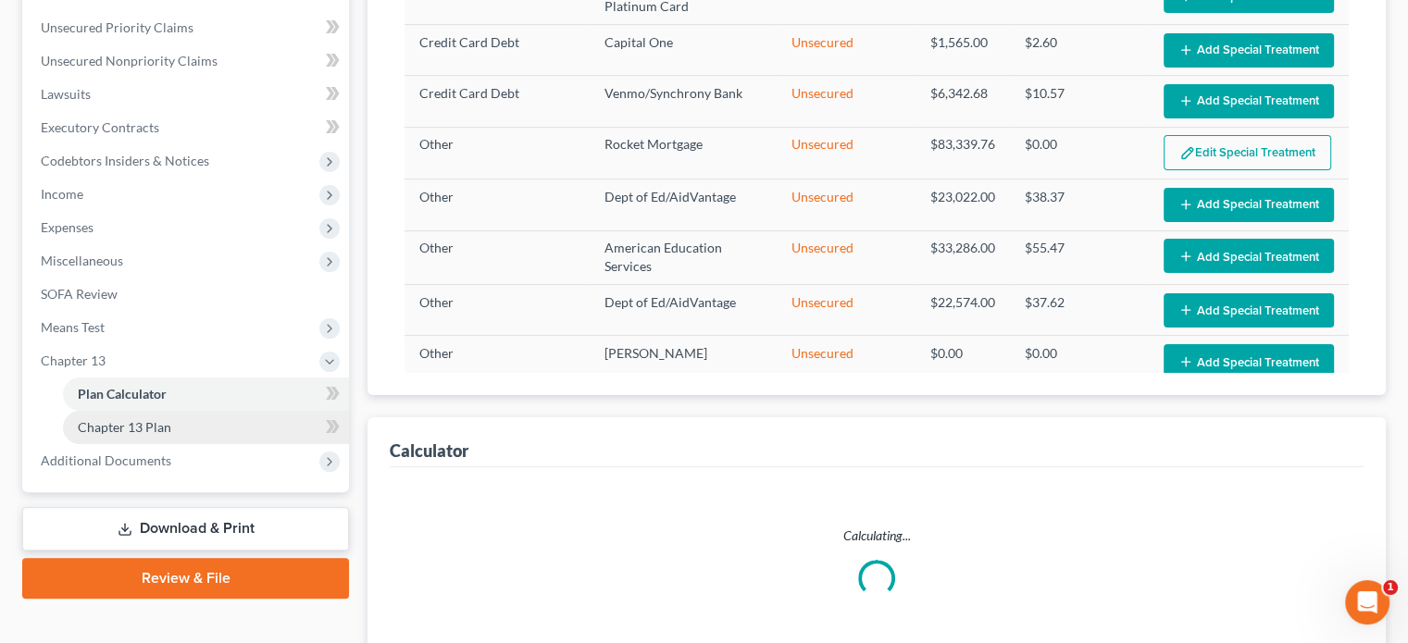
select select "59"
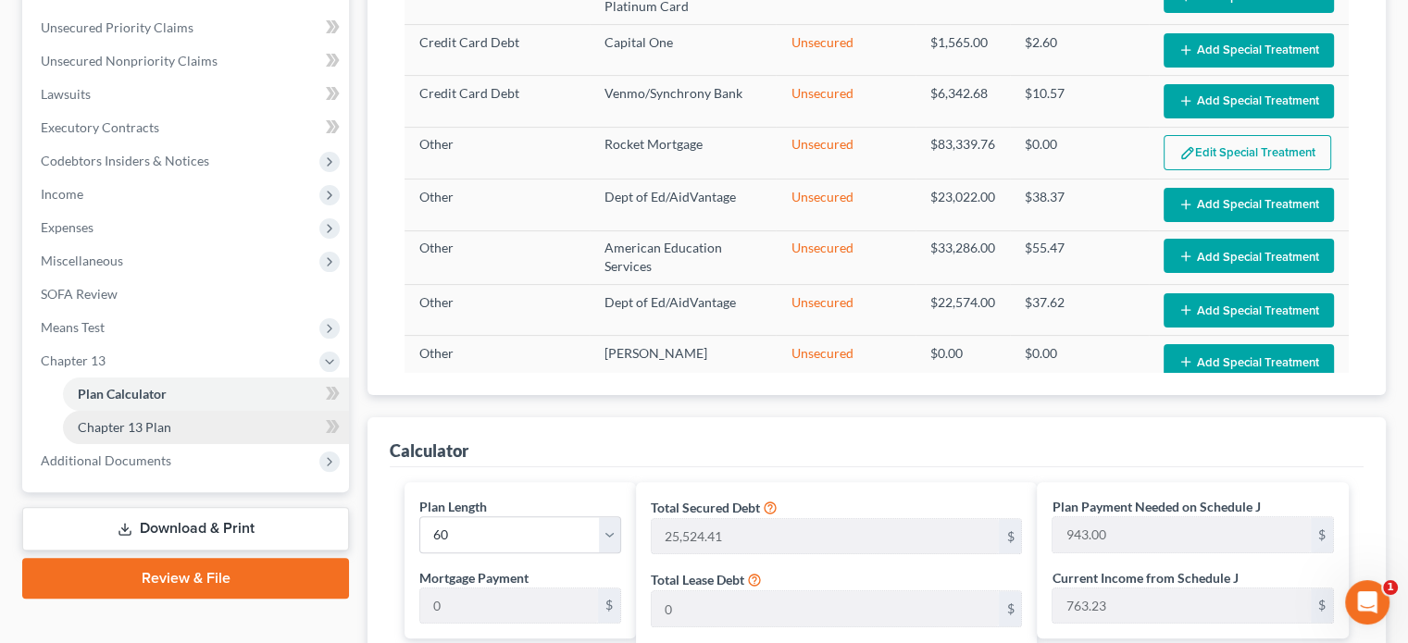
click at [136, 429] on span "Chapter 13 Plan" at bounding box center [124, 427] width 93 height 16
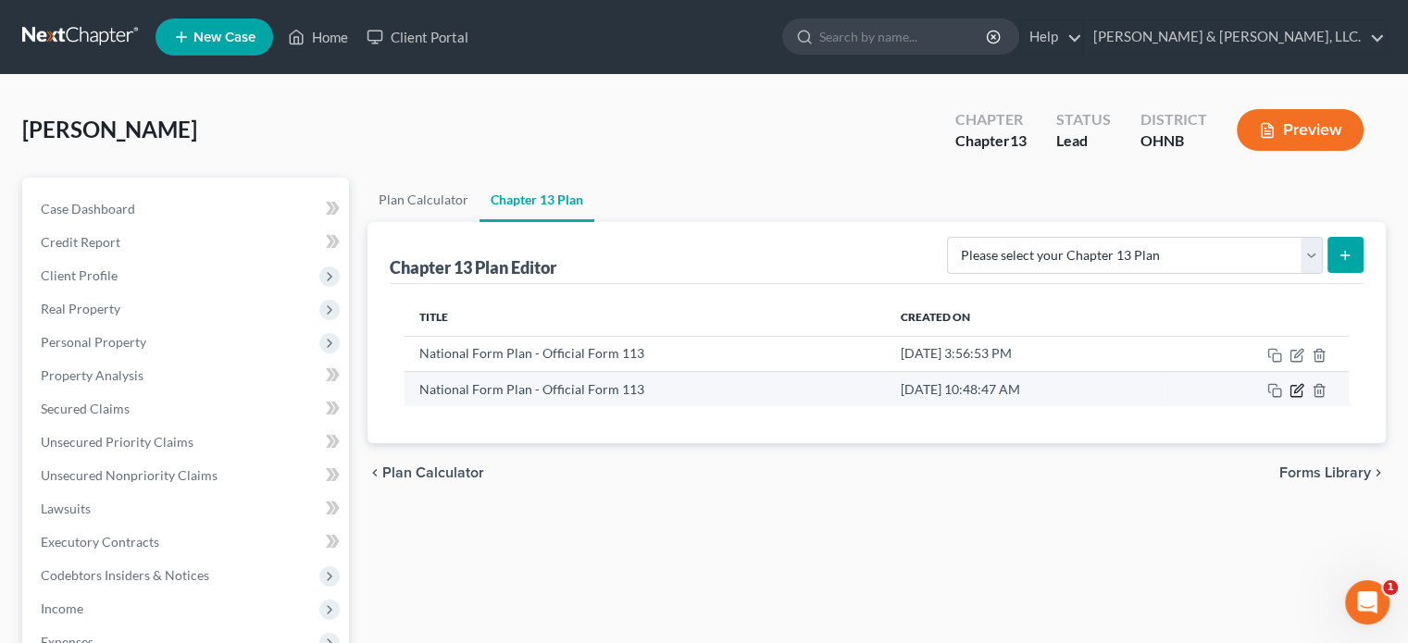
click at [1301, 391] on icon "button" at bounding box center [1295, 391] width 11 height 11
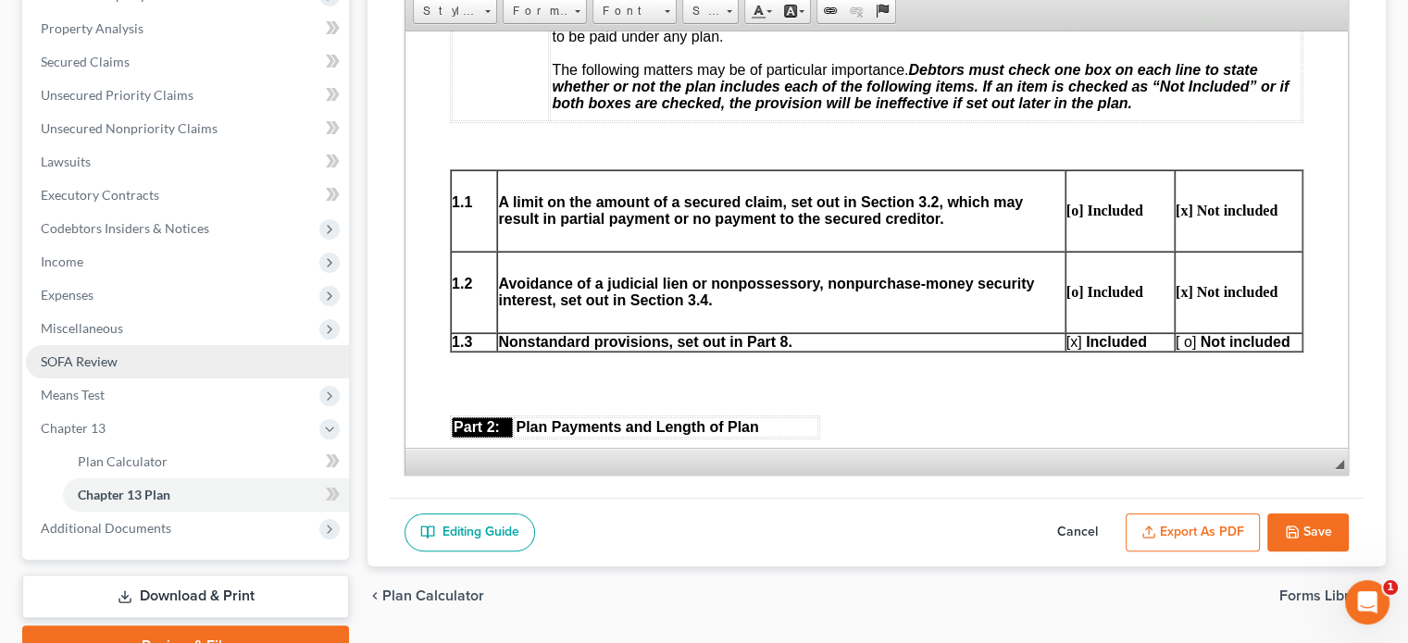
scroll to position [370, 0]
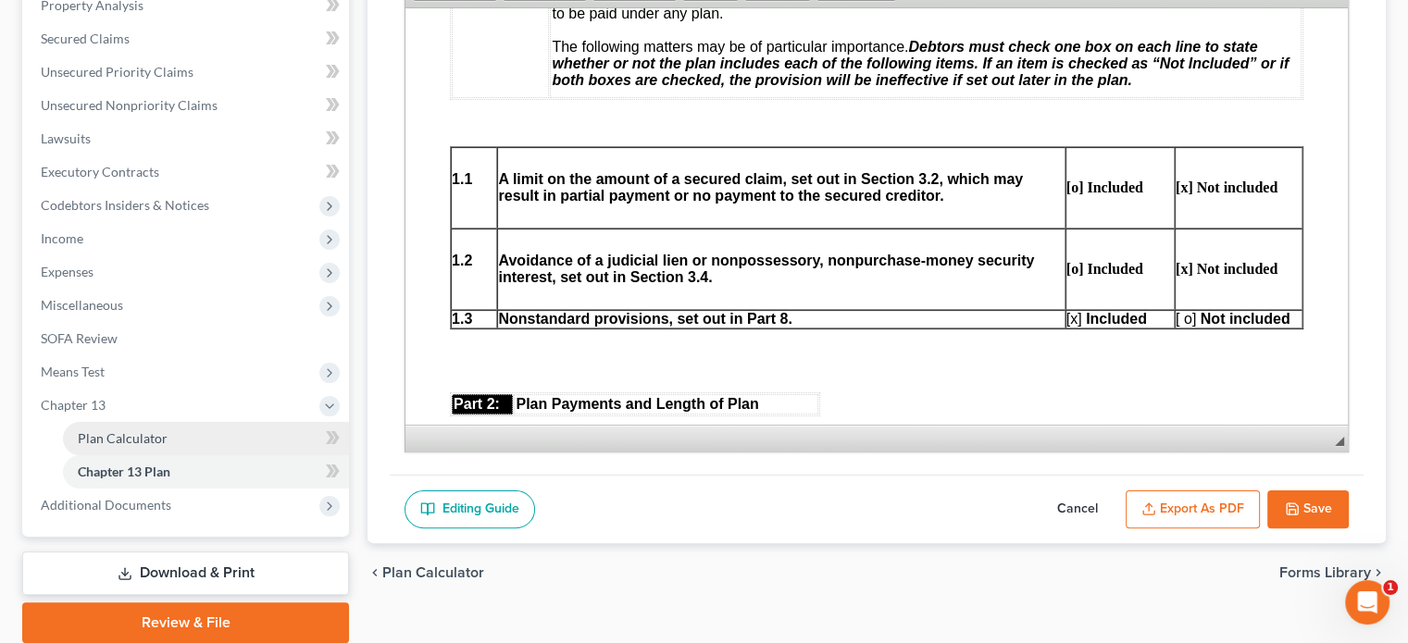
click at [155, 442] on span "Plan Calculator" at bounding box center [123, 438] width 90 height 16
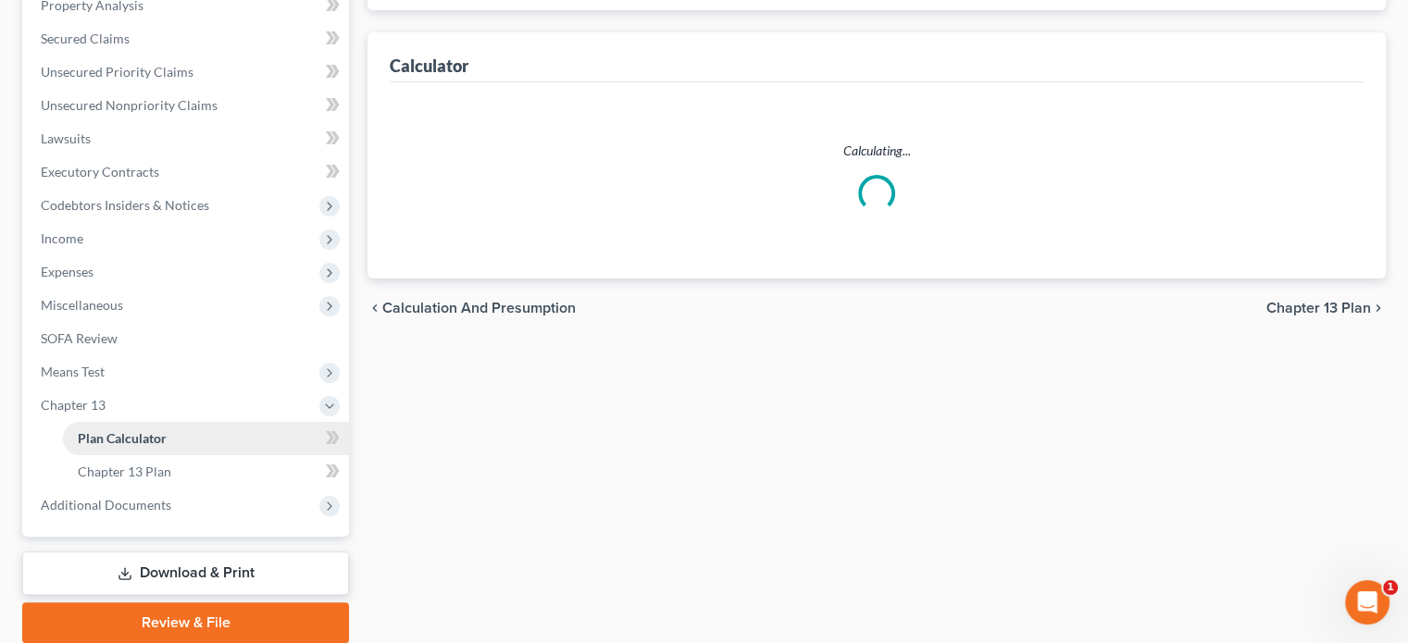
scroll to position [24, 0]
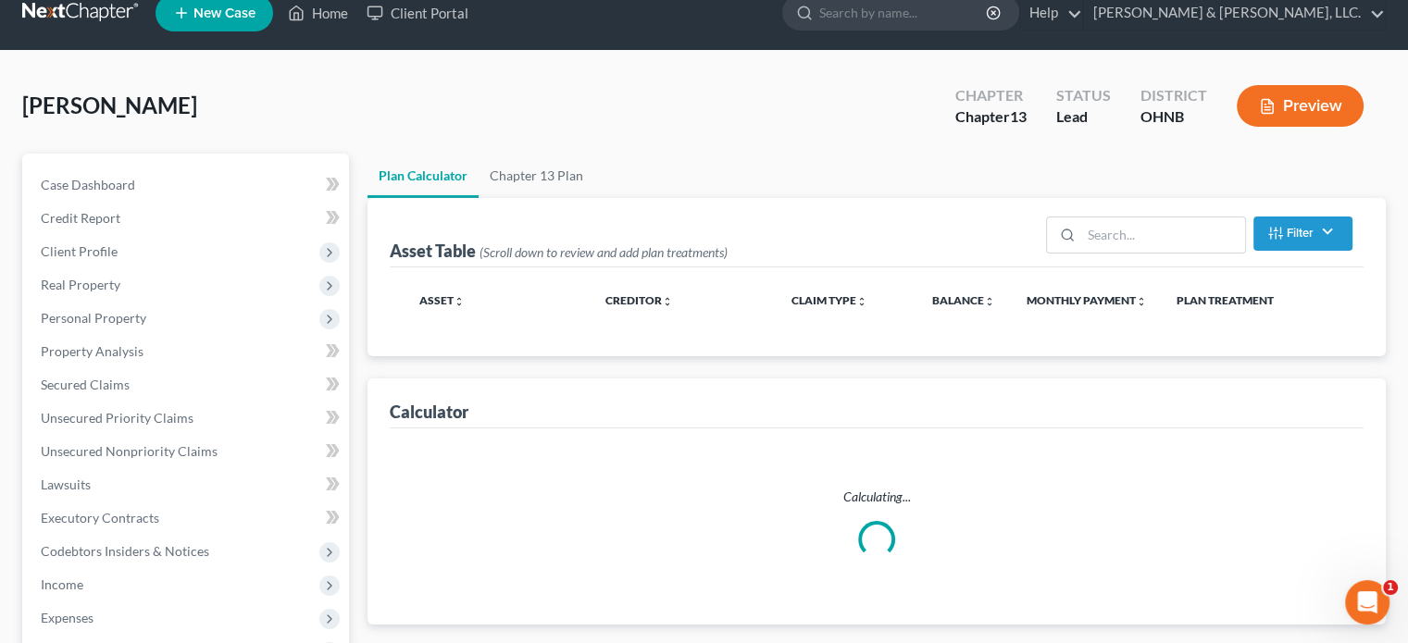
select select "59"
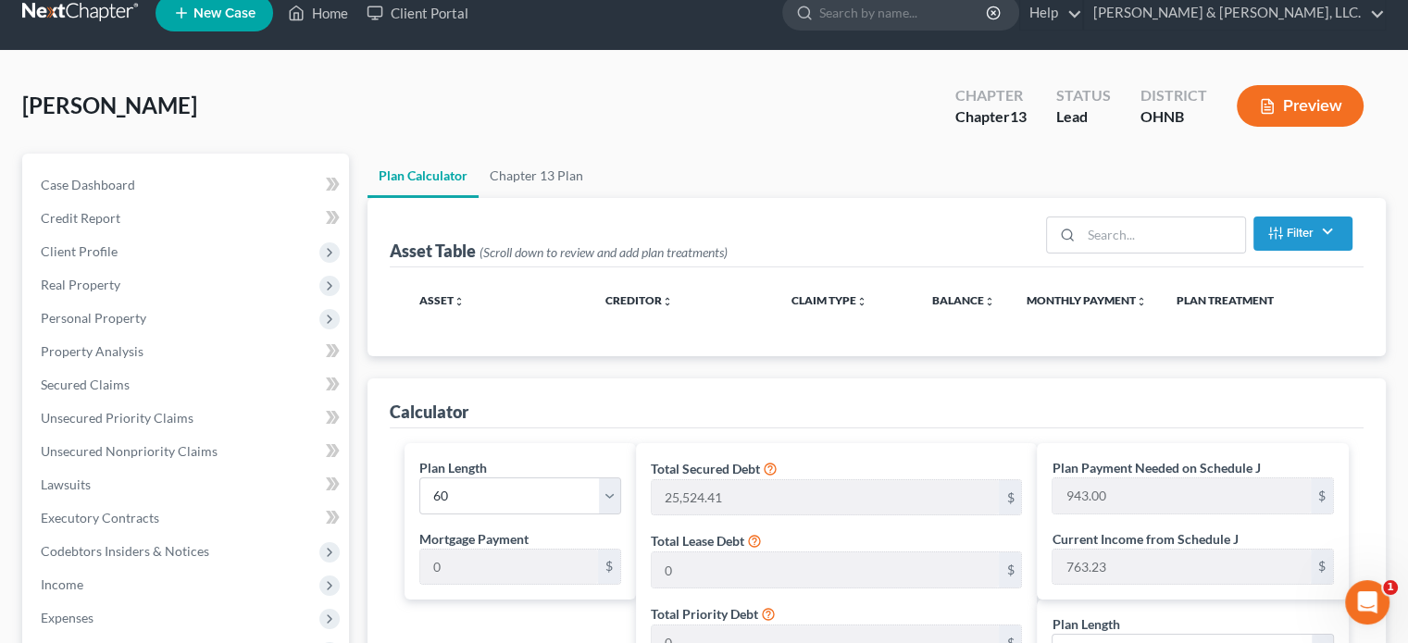
scroll to position [0, 0]
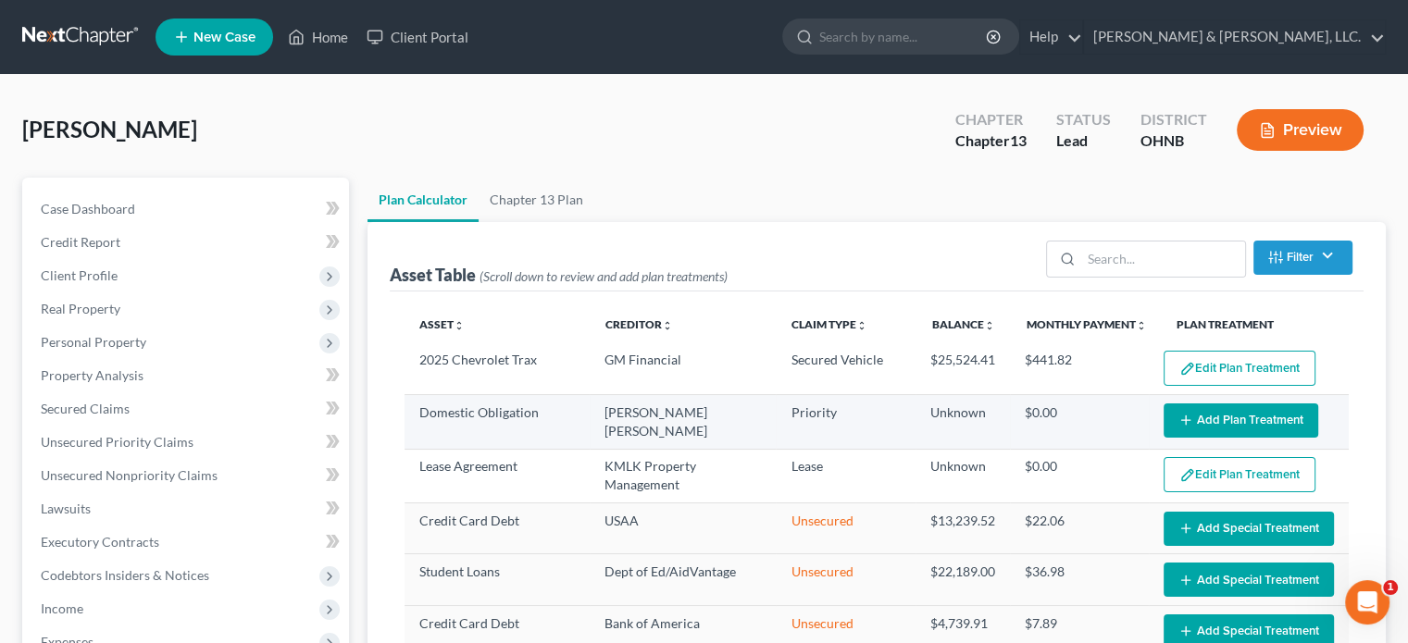
select select "59"
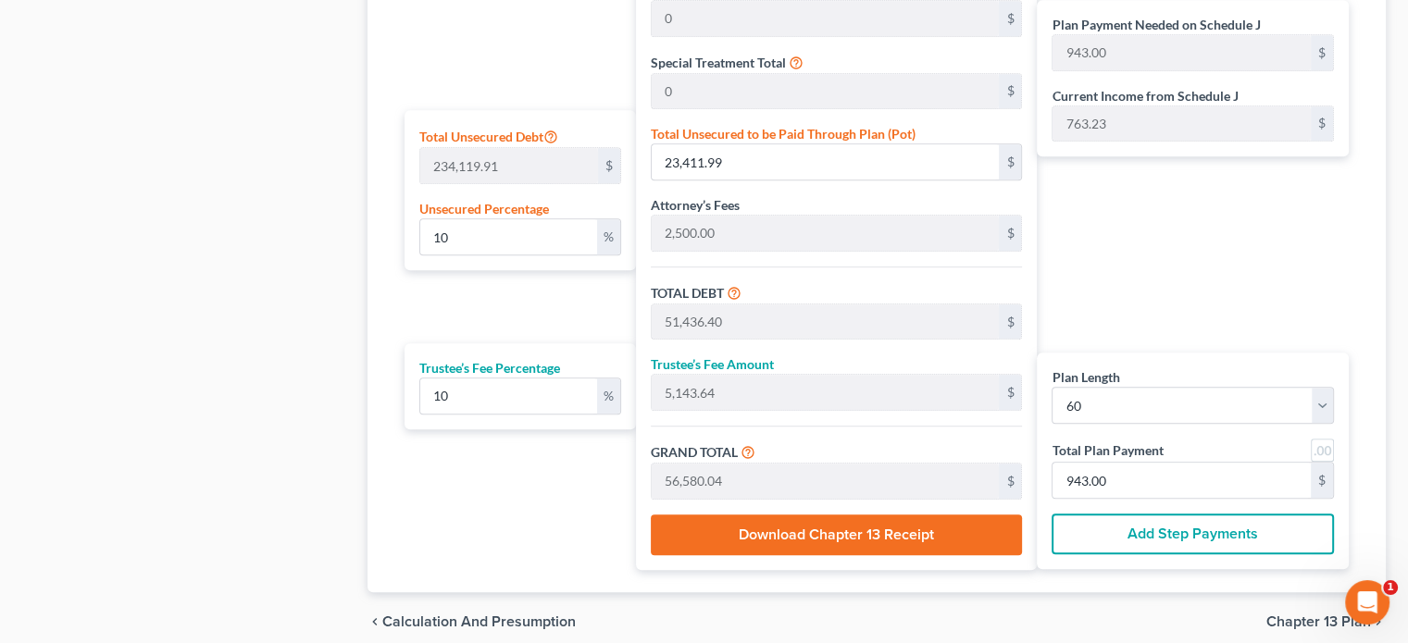
scroll to position [1111, 0]
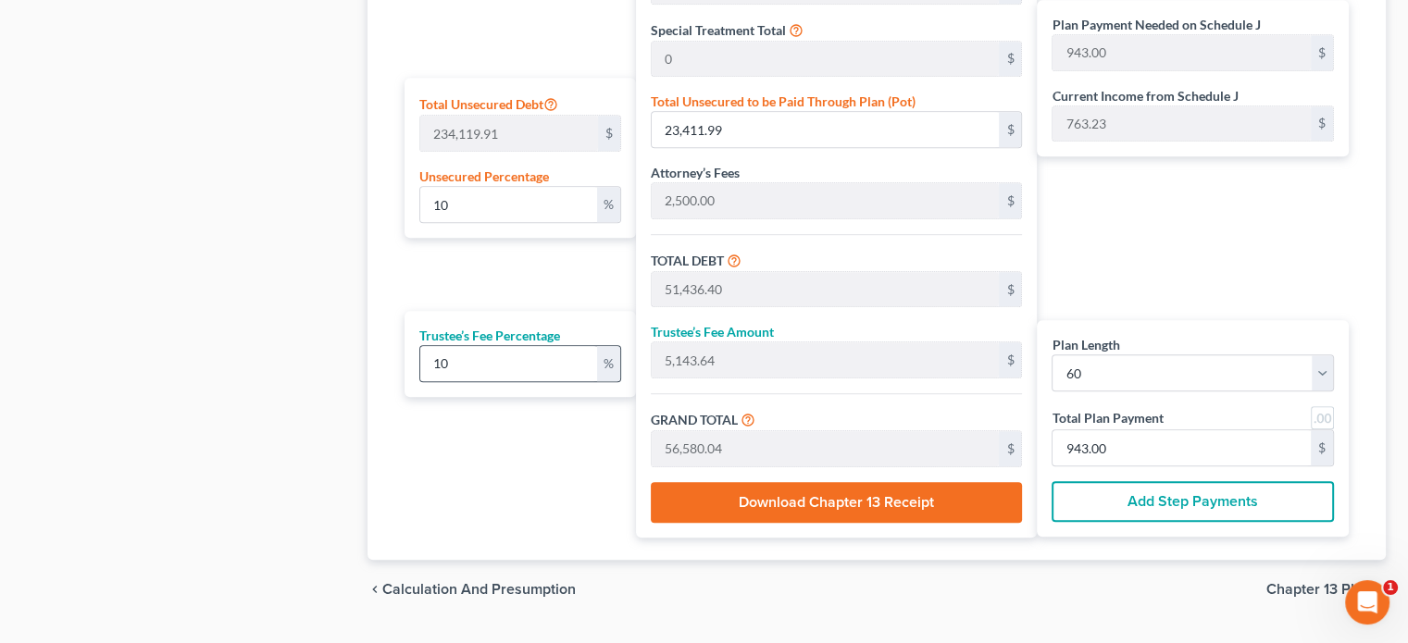
click at [603, 361] on div "%" at bounding box center [608, 363] width 23 height 35
click at [515, 331] on label "Trustee’s Fee Percentage" at bounding box center [489, 335] width 141 height 19
drag, startPoint x: 432, startPoint y: 364, endPoint x: 463, endPoint y: 358, distance: 31.0
click at [463, 358] on input "10" at bounding box center [508, 363] width 177 height 35
type input "8"
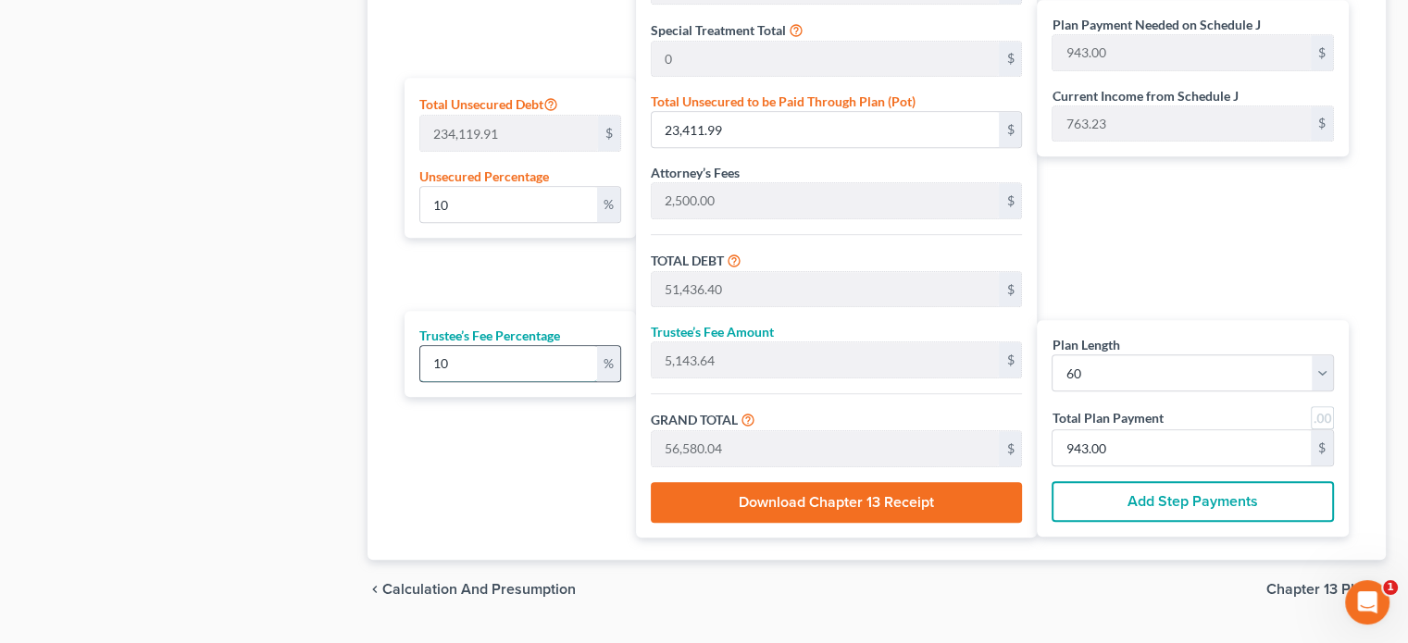
type input "4,114.91"
type input "55,551.31"
type input "925.85"
type input "8"
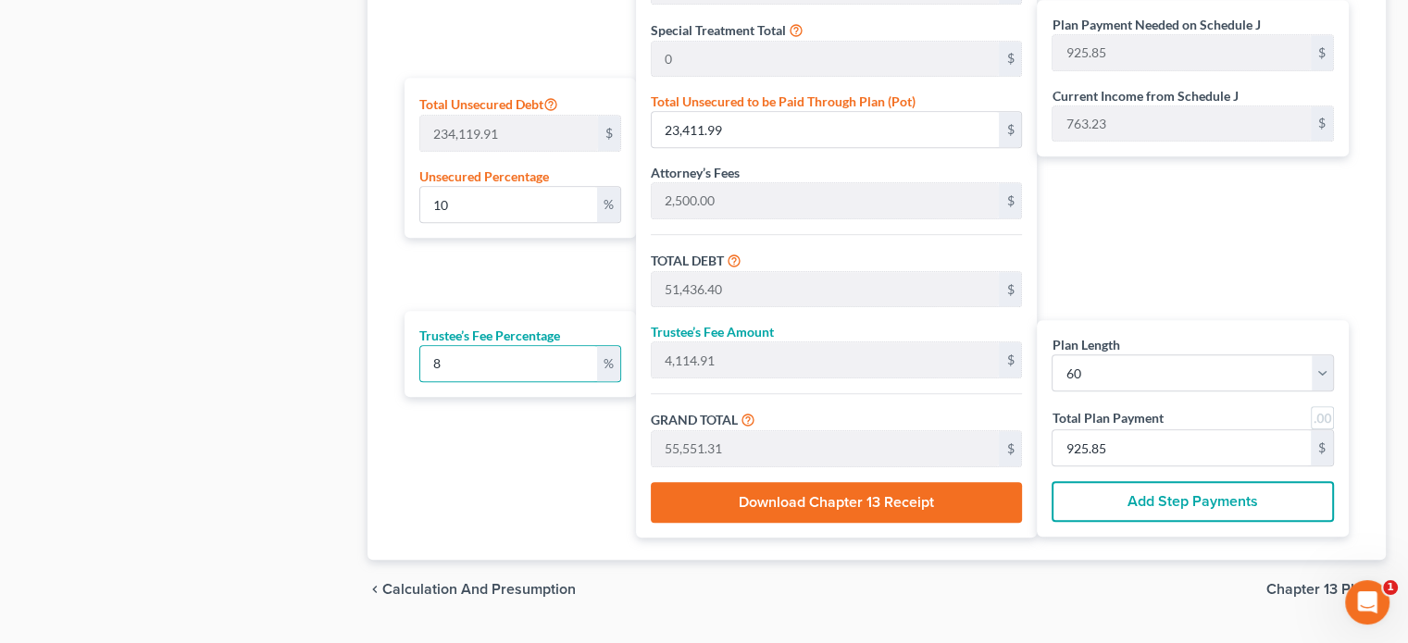
click at [1138, 224] on div "Plan Payment Needed on Schedule J 925.85 $ Current Income from Schedule J 763.2…" at bounding box center [1197, 162] width 321 height 752
click at [1155, 28] on label "Plan Payment Needed on Schedule J" at bounding box center [1155, 24] width 208 height 19
click at [1174, 96] on label "Current Income from Schedule J" at bounding box center [1144, 95] width 186 height 19
click at [1155, 202] on div "Plan Payment Needed on Schedule J 925.85 $ Current Income from Schedule J 763.2…" at bounding box center [1197, 162] width 321 height 752
click at [1114, 416] on label "Total Plan Payment" at bounding box center [1106, 417] width 111 height 19
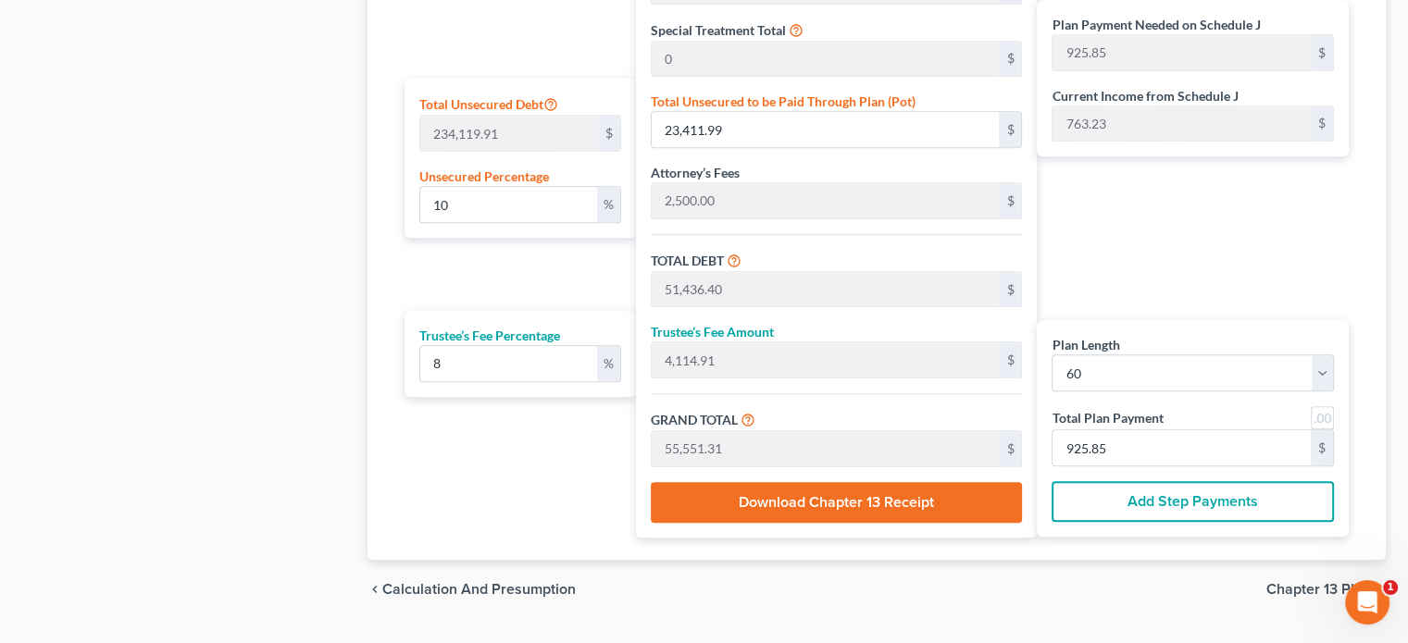
click at [860, 499] on button "Download Chapter 13 Receipt" at bounding box center [836, 502] width 371 height 41
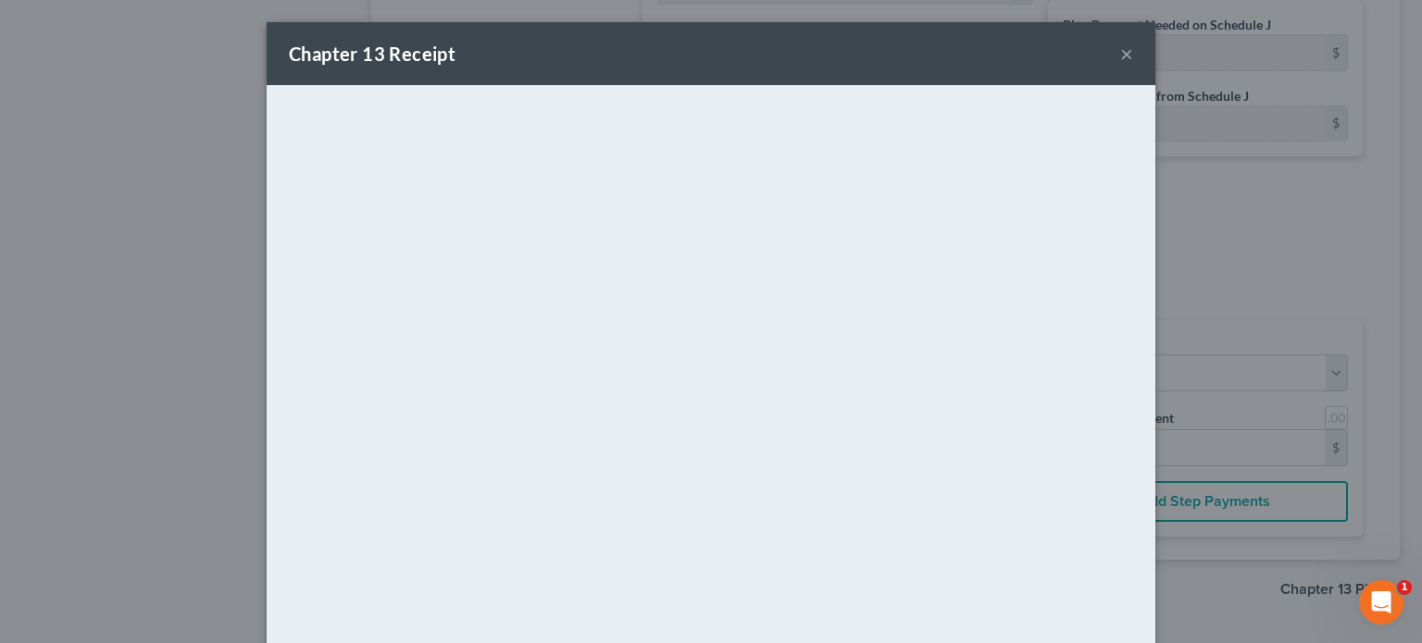
click at [1120, 55] on button "×" at bounding box center [1126, 54] width 13 height 22
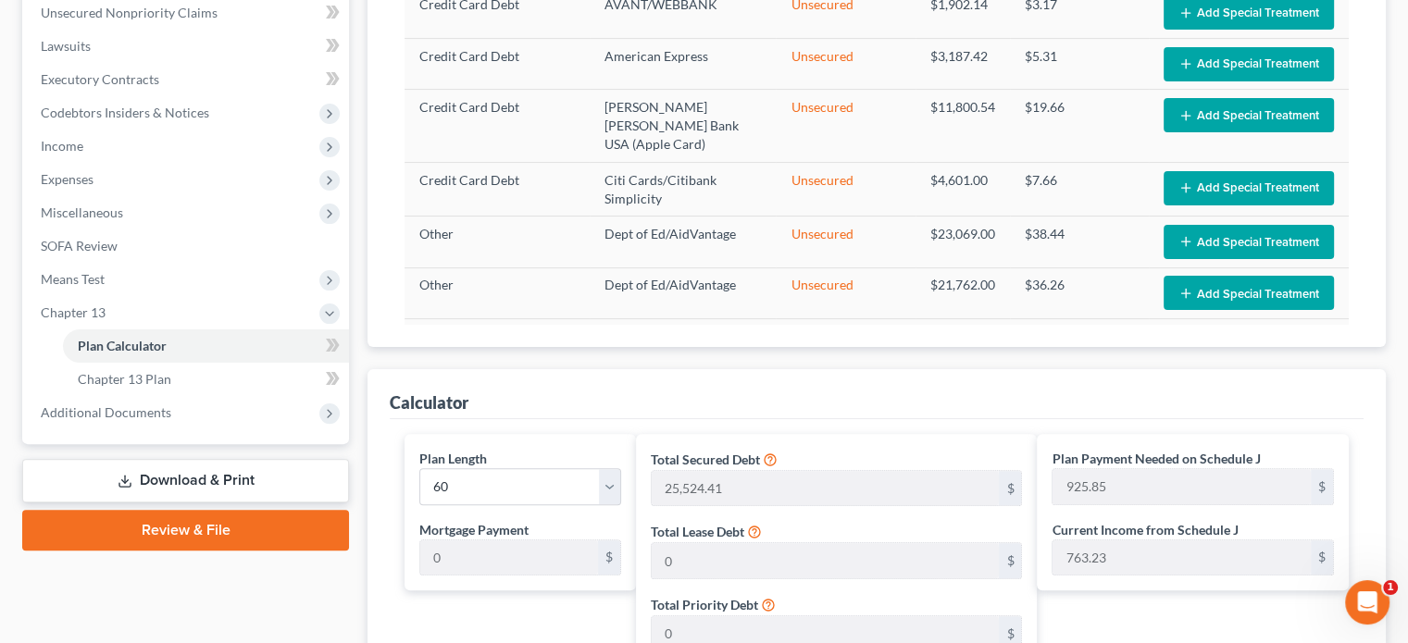
scroll to position [249, 0]
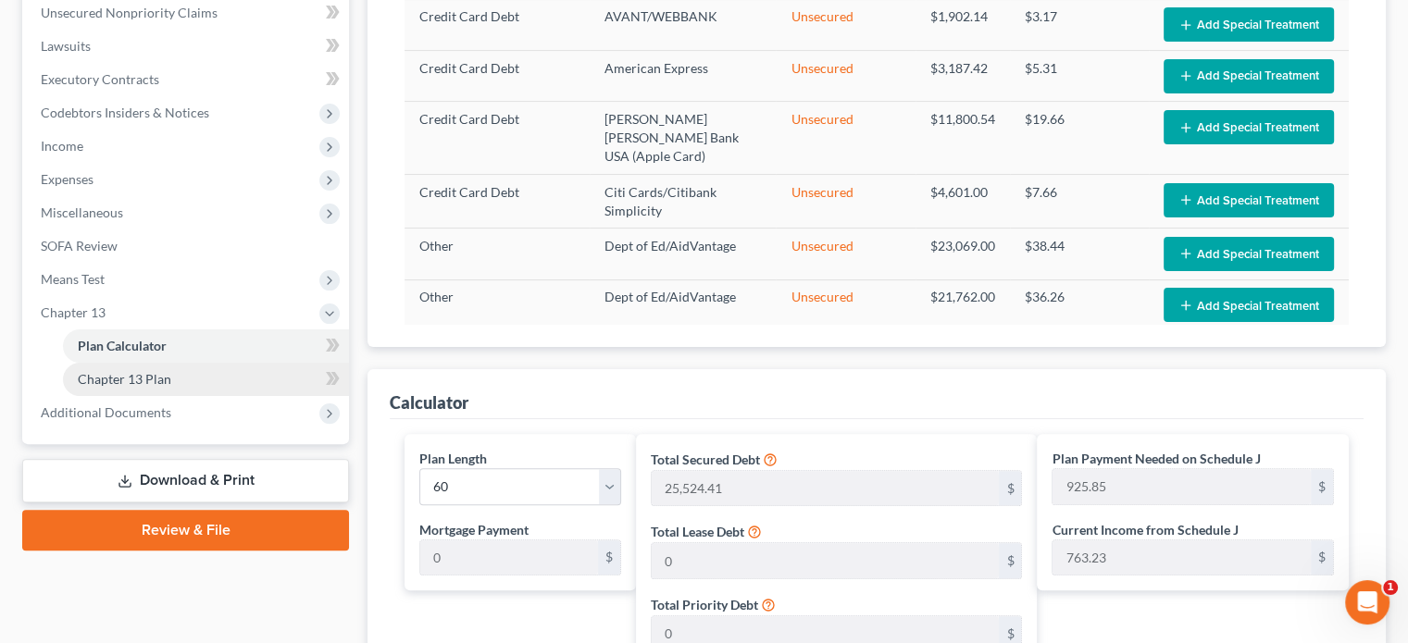
click at [140, 375] on span "Chapter 13 Plan" at bounding box center [124, 379] width 93 height 16
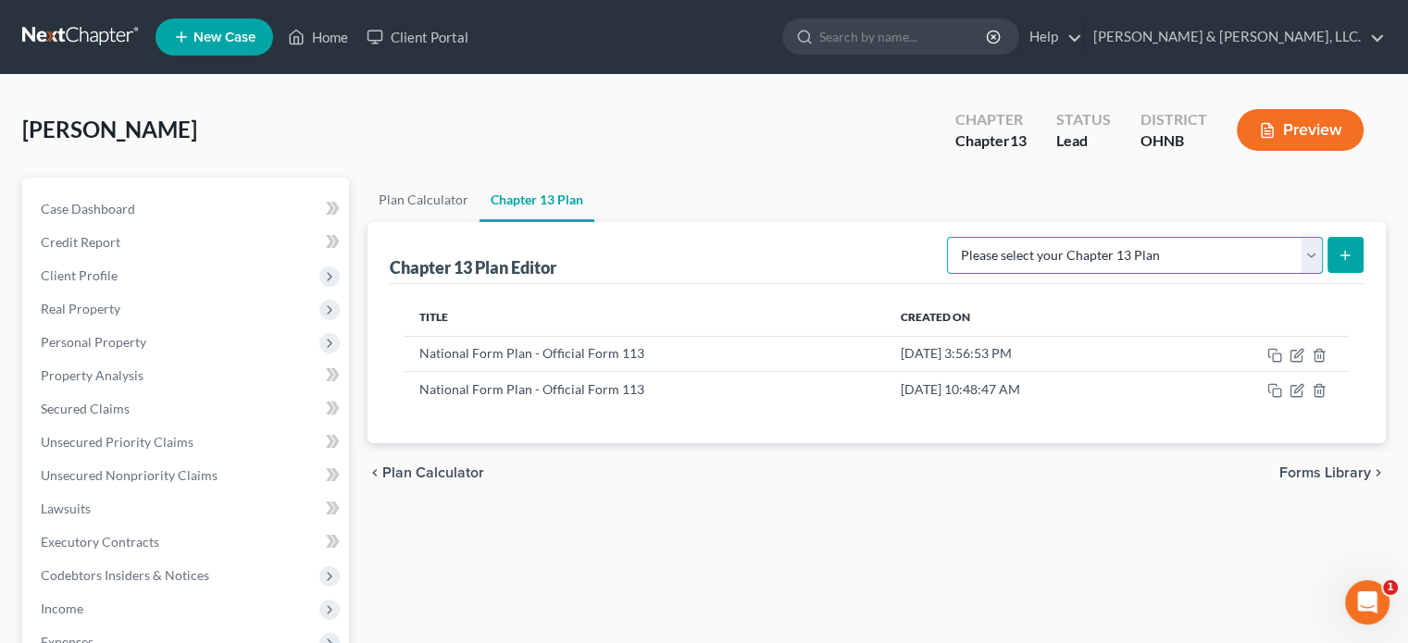
click at [1304, 255] on select "Please select your Chapter 13 Plan National Form Plan - Official Form 113 North…" at bounding box center [1135, 255] width 376 height 37
select select "0"
click at [1055, 237] on select "Please select your Chapter 13 Plan National Form Plan - Official Form 113 North…" at bounding box center [1135, 255] width 376 height 37
click at [1338, 249] on icon "submit" at bounding box center [1344, 255] width 15 height 15
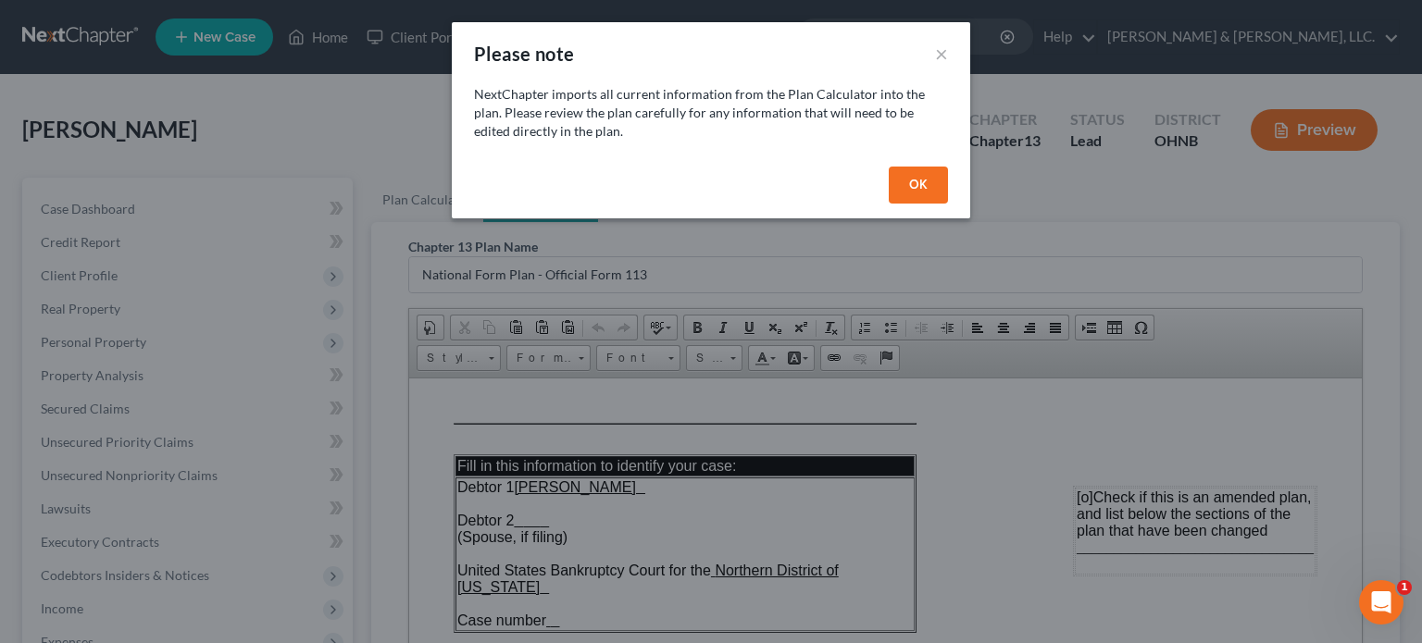
click at [924, 180] on button "OK" at bounding box center [918, 185] width 59 height 37
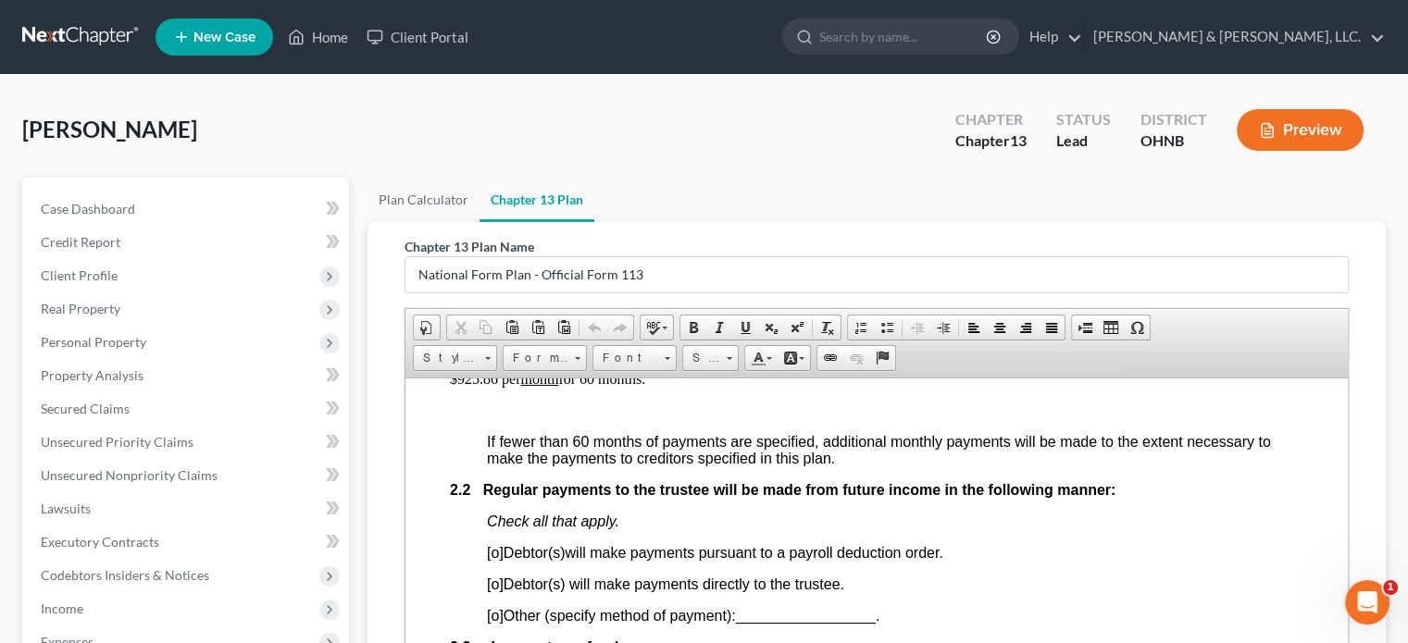
scroll to position [1203, 0]
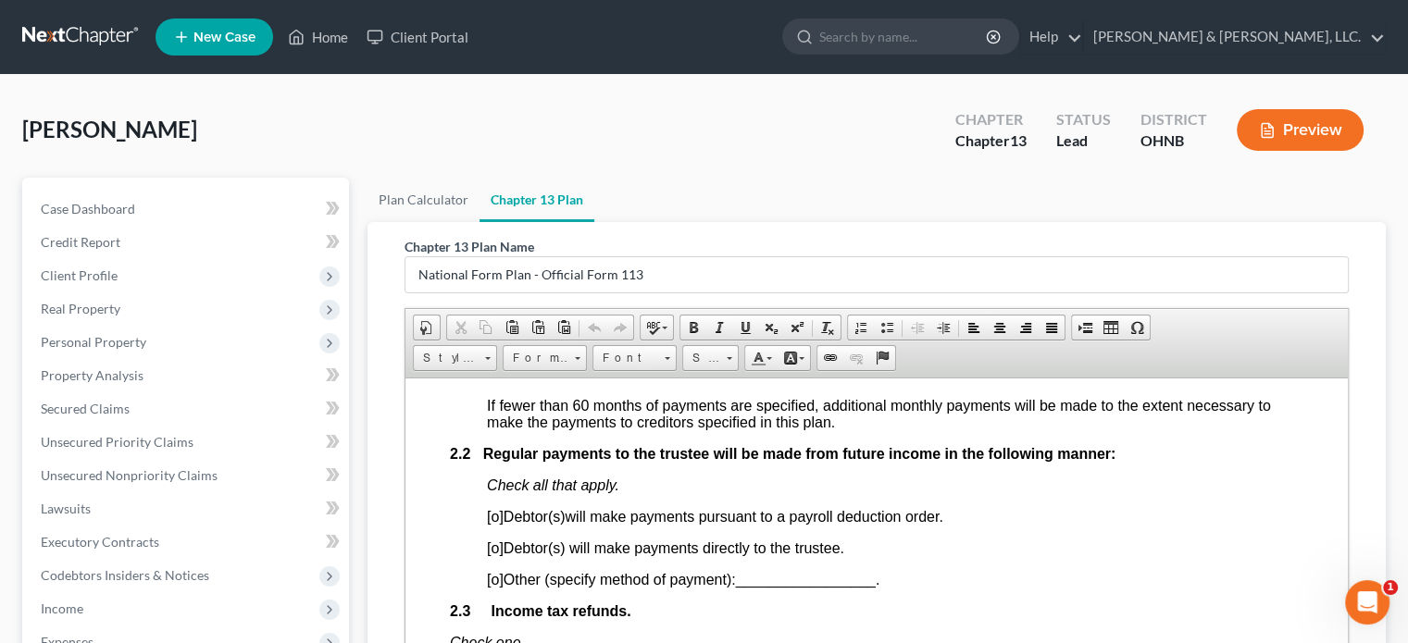
click at [489, 555] on span "[o]" at bounding box center [495, 548] width 17 height 16
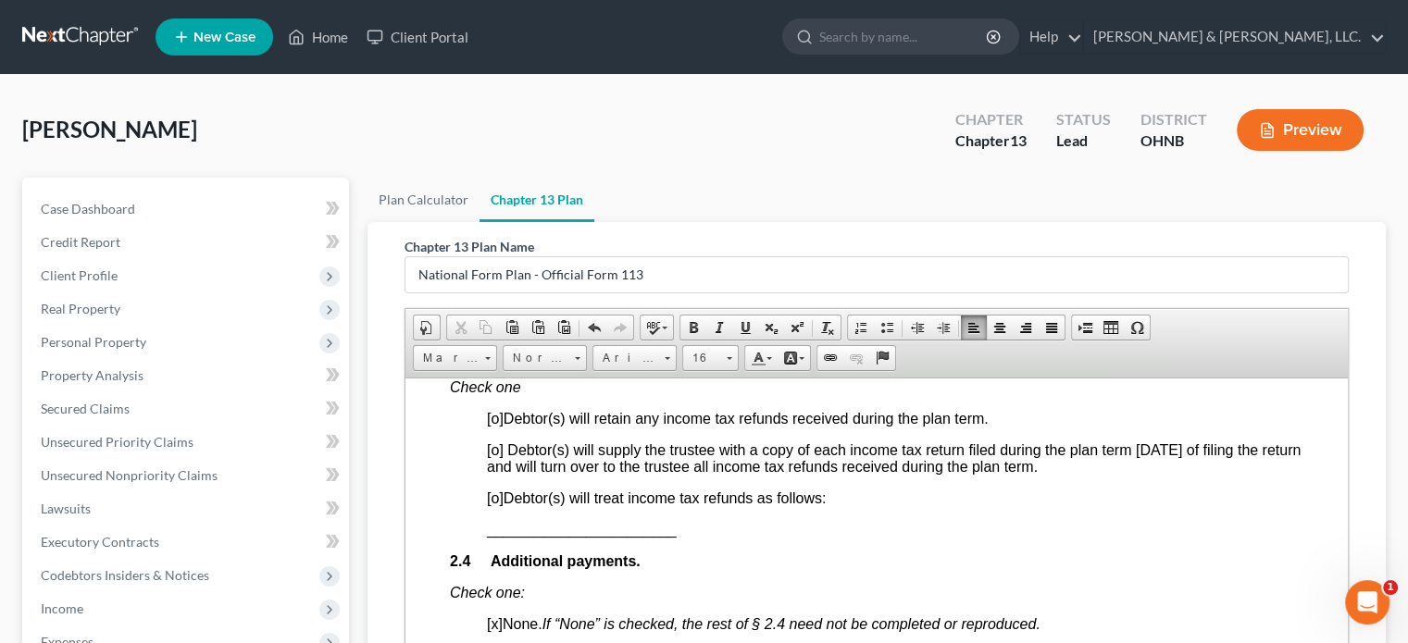
scroll to position [1481, 0]
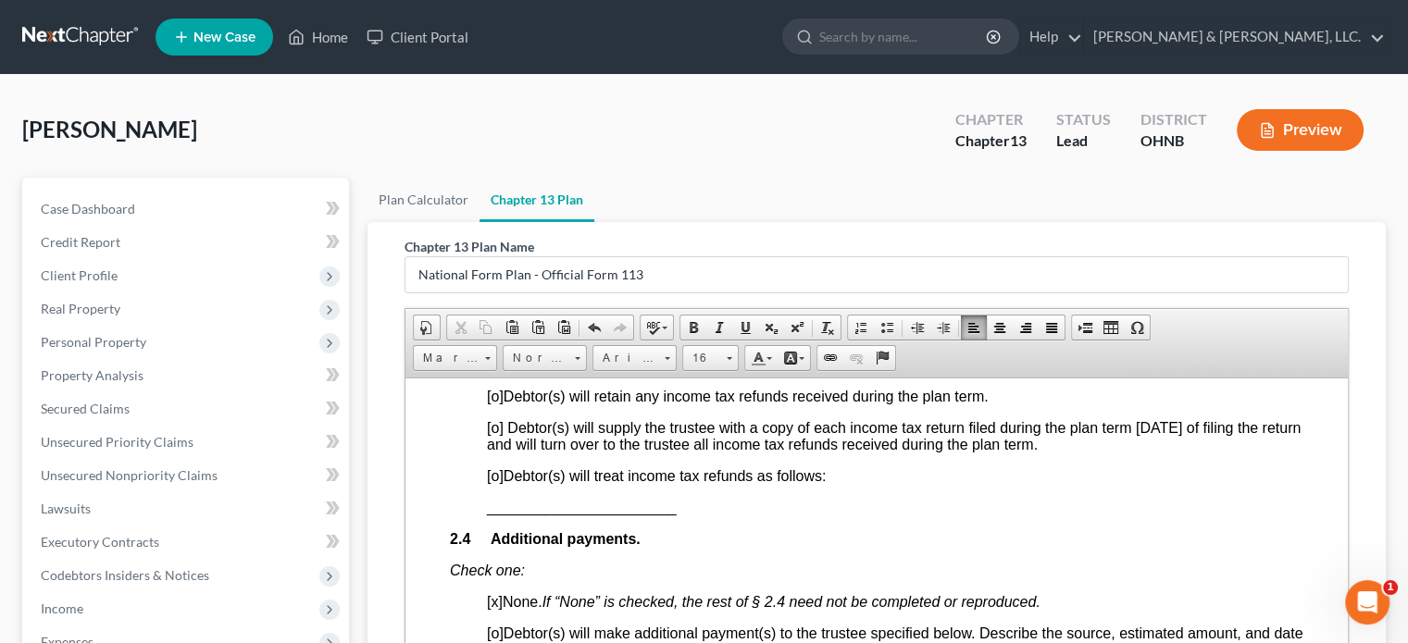
click at [492, 483] on span "[o]" at bounding box center [495, 475] width 17 height 16
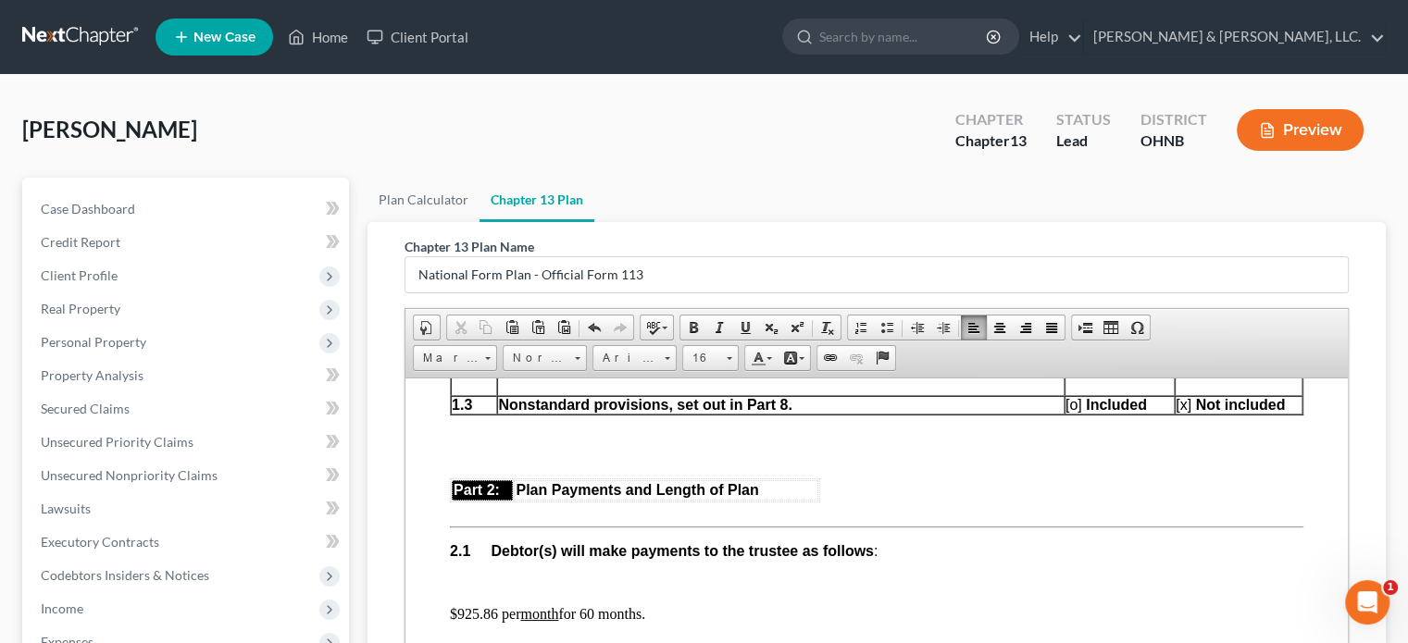
scroll to position [926, 0]
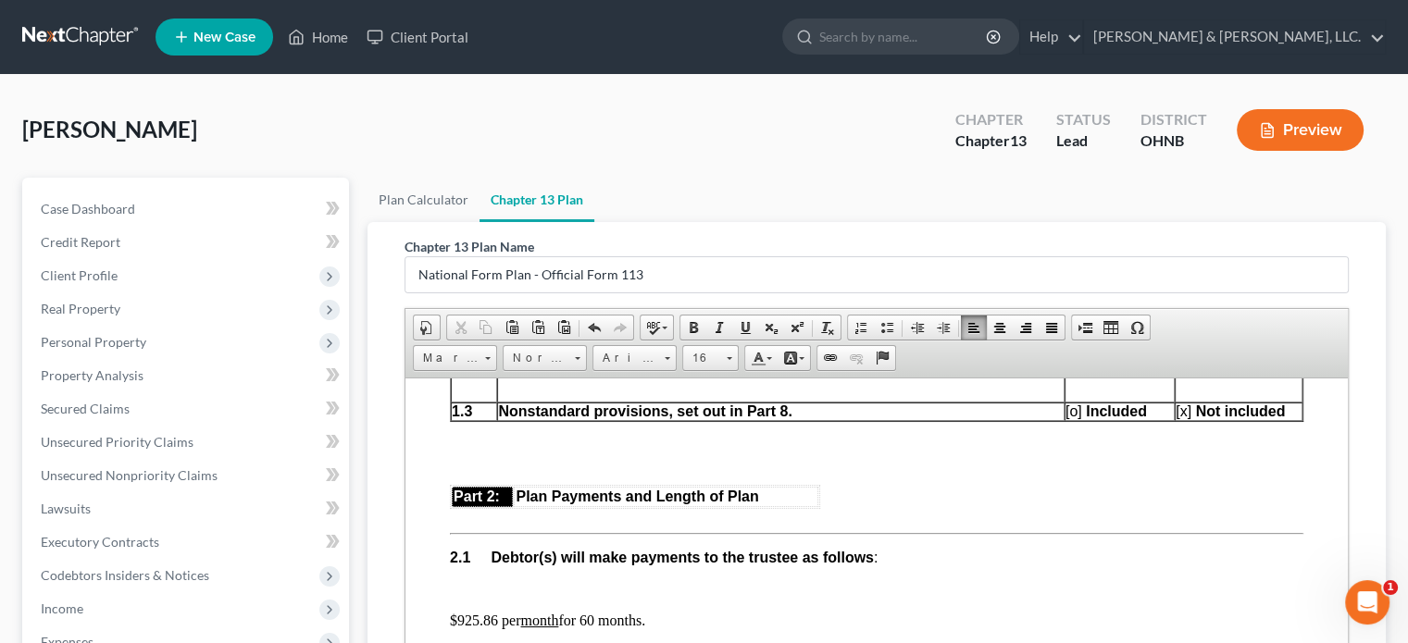
click at [1065, 418] on span "[o]" at bounding box center [1073, 411] width 17 height 16
click at [1175, 418] on span "[x]" at bounding box center [1183, 411] width 16 height 16
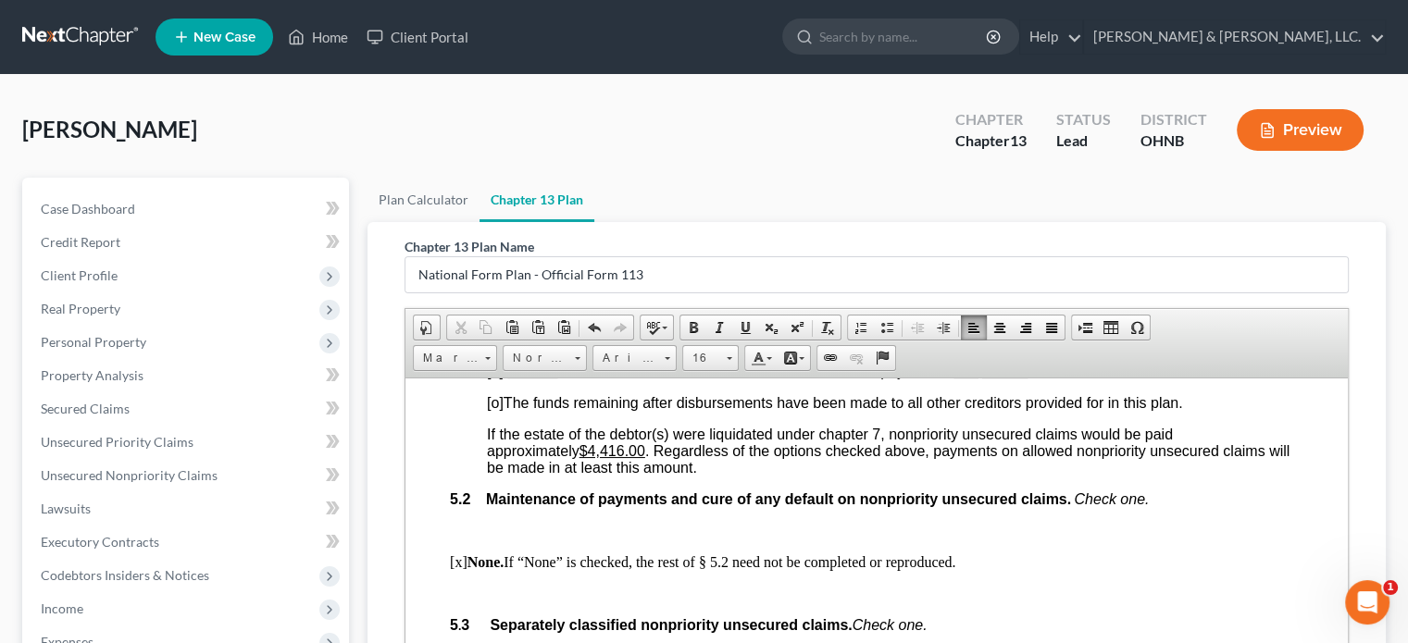
scroll to position [3610, 0]
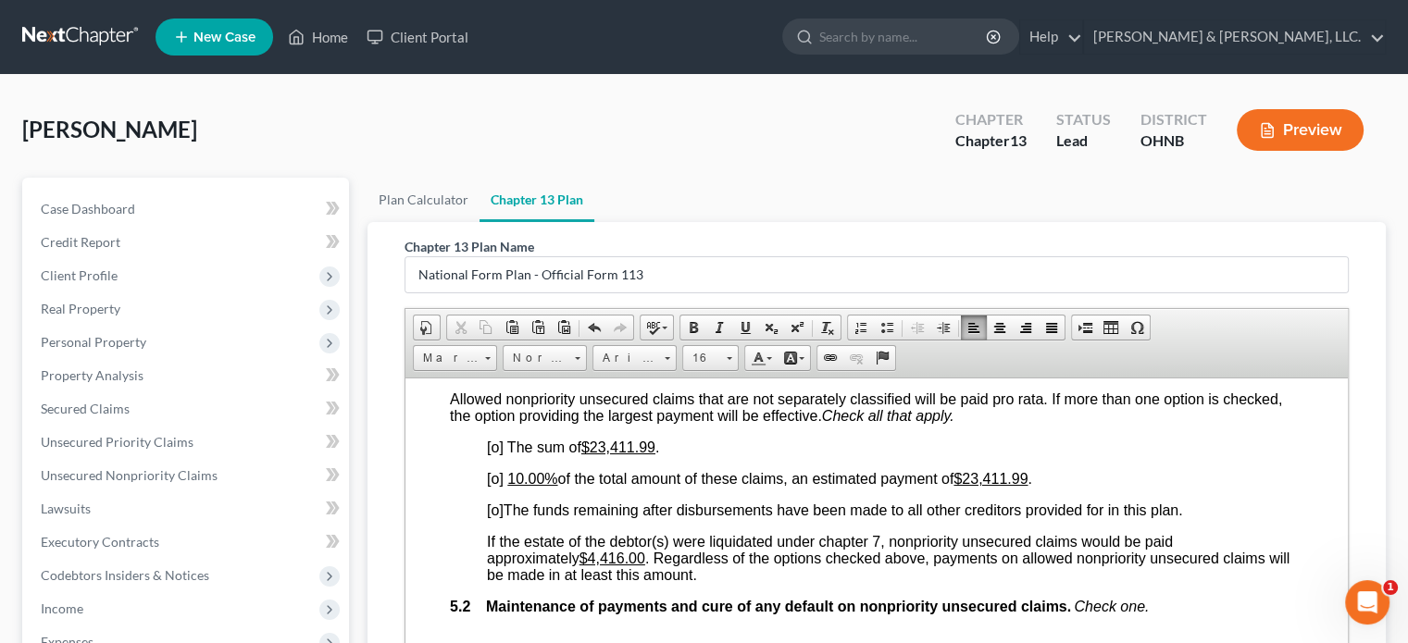
click at [490, 486] on span "[o]" at bounding box center [495, 478] width 17 height 16
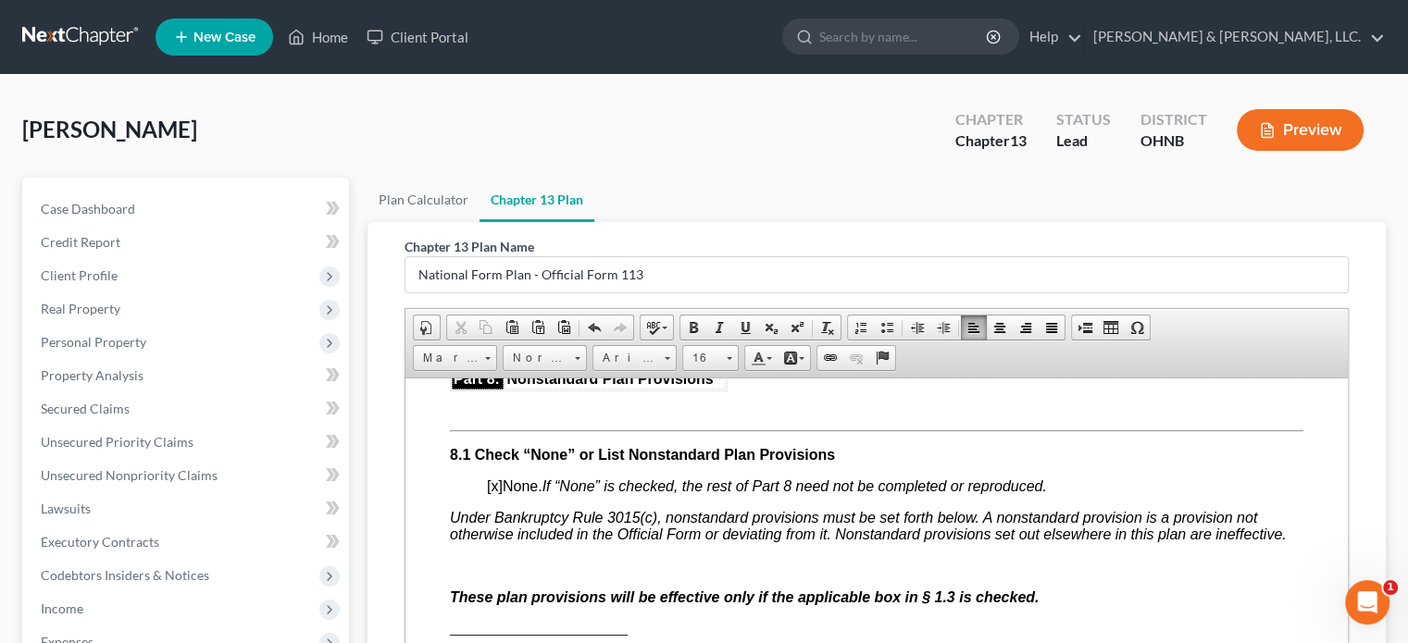
scroll to position [4813, 0]
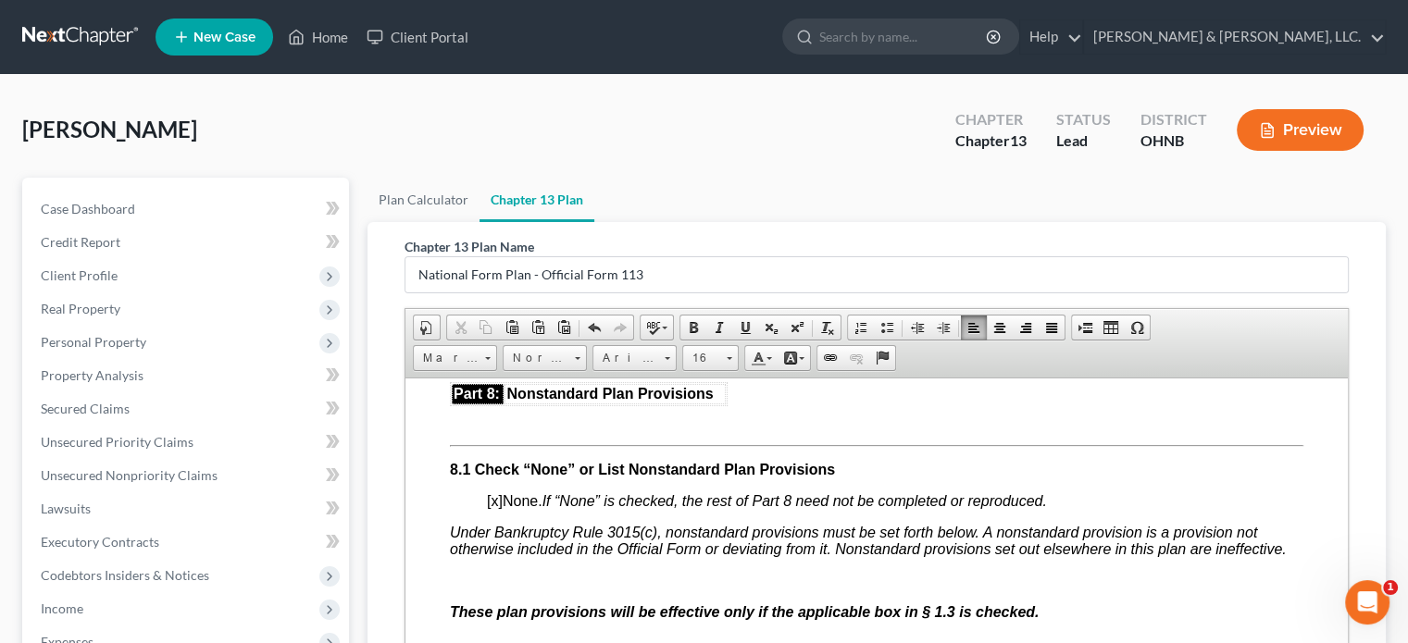
click at [489, 508] on span "[x]" at bounding box center [495, 500] width 16 height 16
click at [491, 508] on span "[x]" at bounding box center [495, 500] width 16 height 16
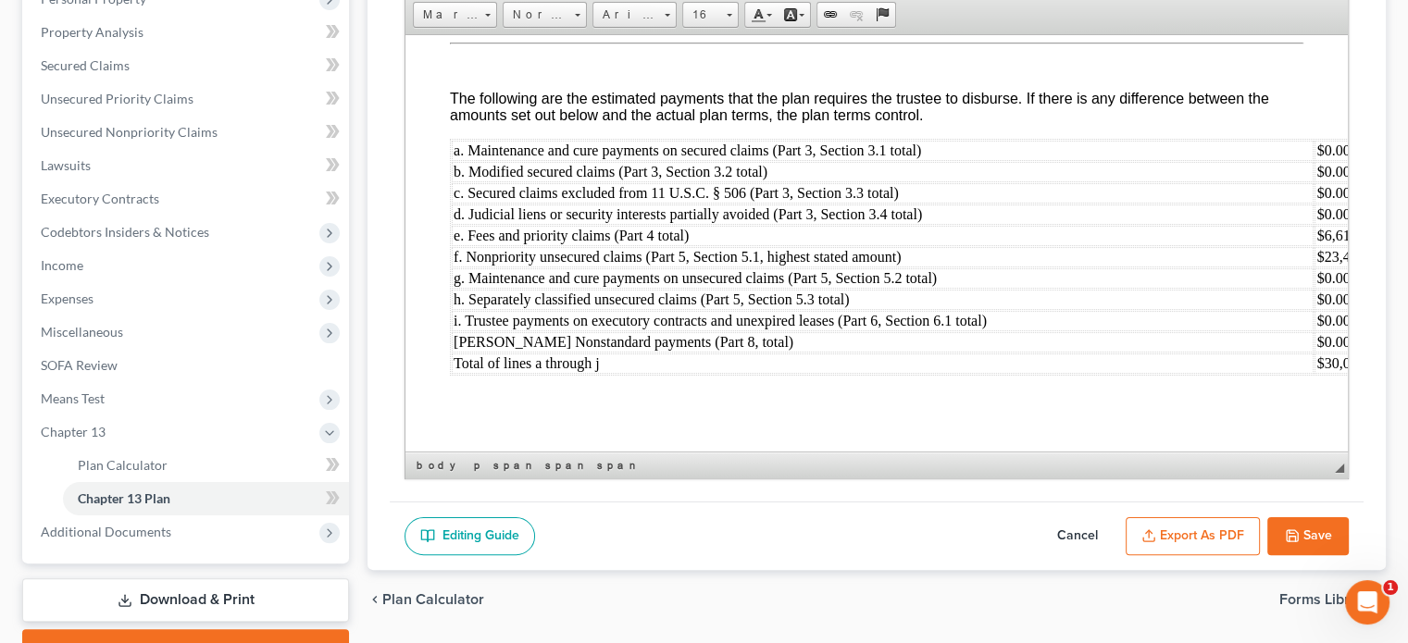
scroll to position [370, 0]
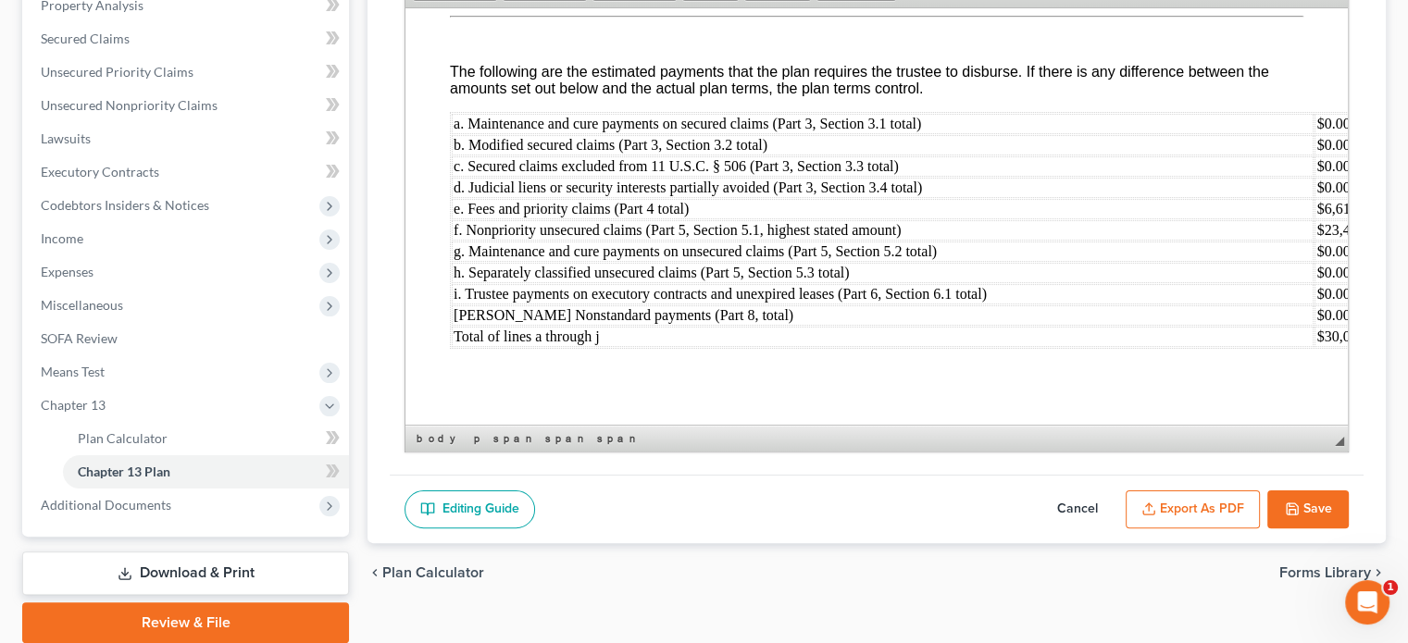
click at [1294, 510] on polyline "button" at bounding box center [1291, 512] width 6 height 5
select select "0"
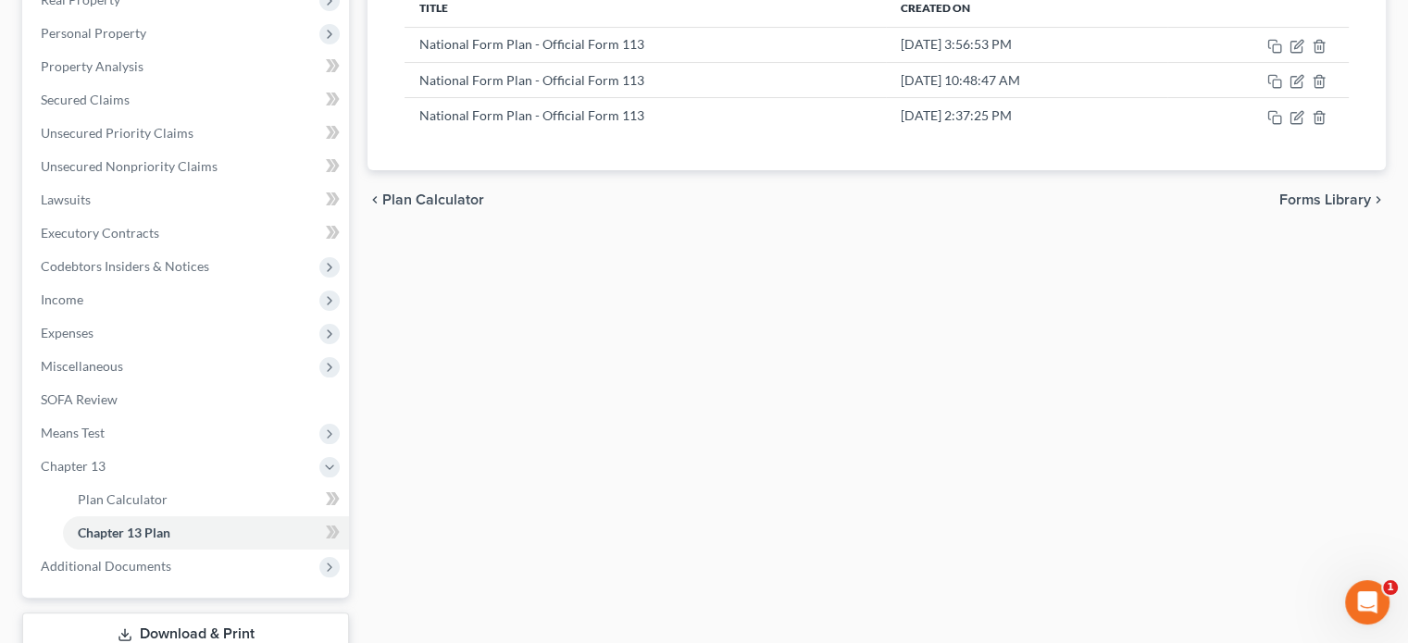
scroll to position [278, 0]
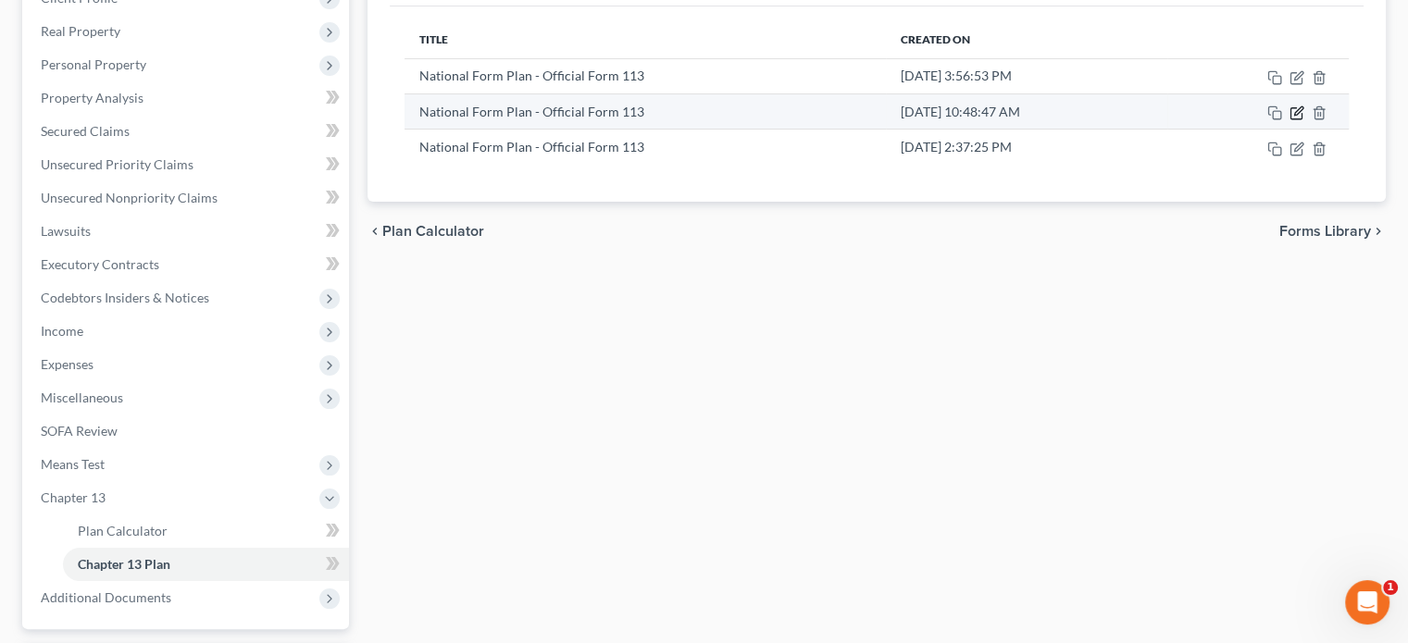
click at [1297, 106] on icon "button" at bounding box center [1296, 113] width 15 height 15
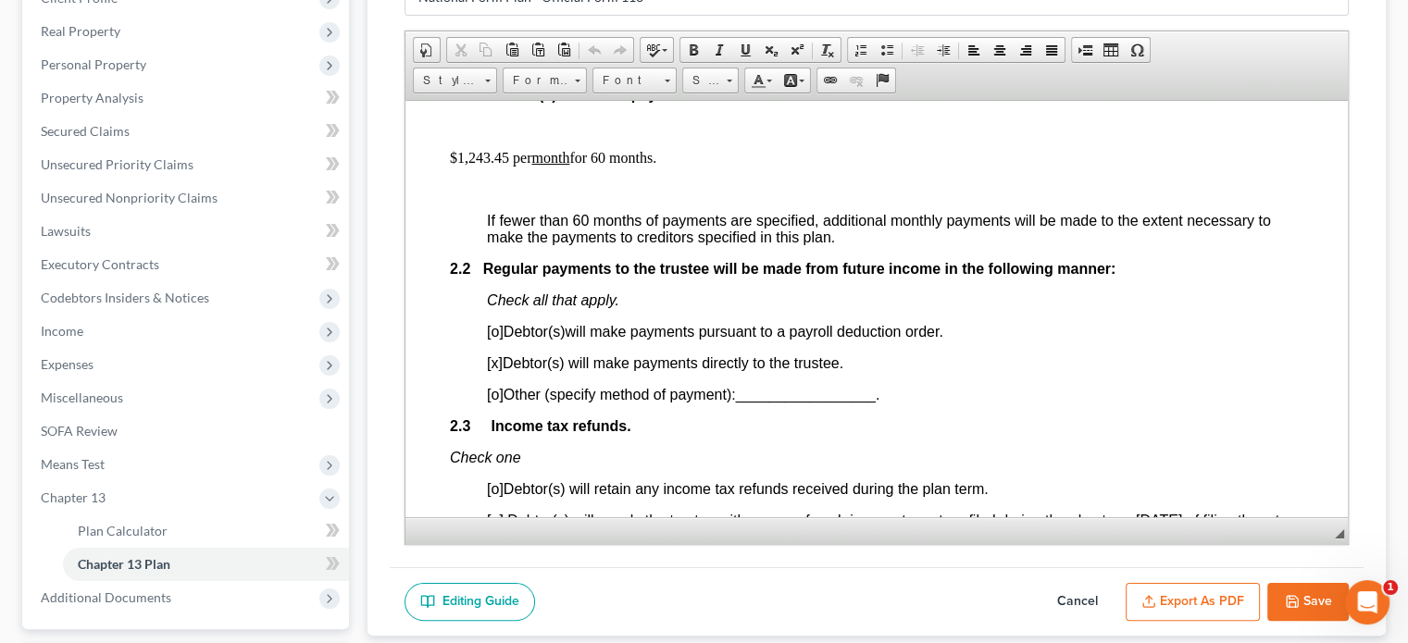
scroll to position [1296, 0]
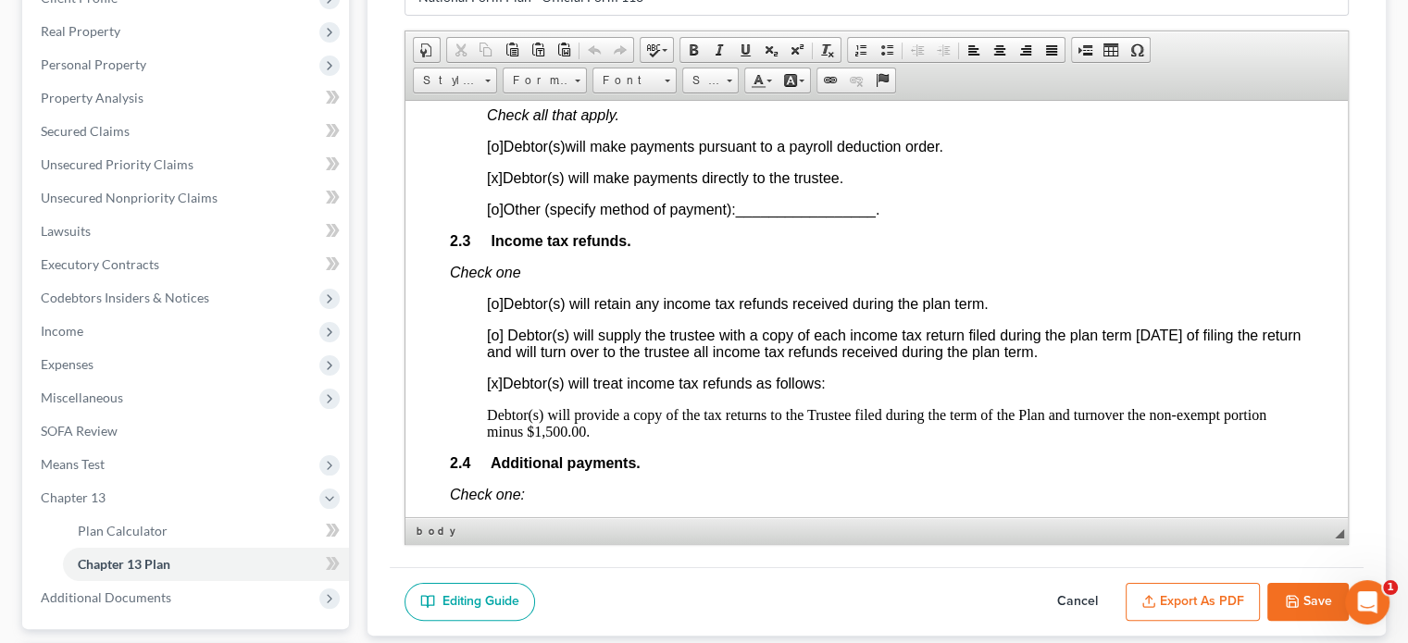
drag, startPoint x: 487, startPoint y: 433, endPoint x: 619, endPoint y: 448, distance: 133.2
click at [619, 440] on p "Debtor(s) will provide a copy of the tax returns to the Trustee filed during th…" at bounding box center [895, 422] width 816 height 33
click at [586, 467] on span "Copy" at bounding box center [616, 468] width 98 height 23
copy p "Debtor(s) will provide a copy of the tax returns to the Trustee filed during th…"
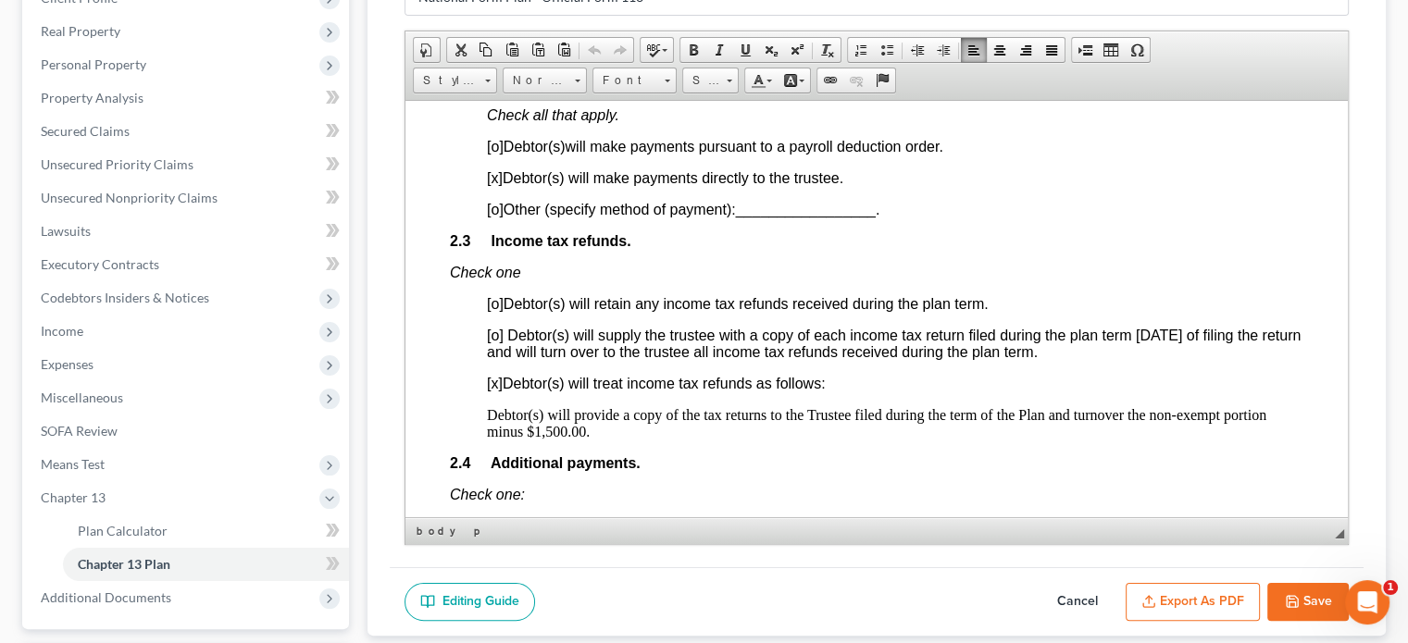
click at [1075, 592] on button "Cancel" at bounding box center [1077, 602] width 81 height 39
select select "0"
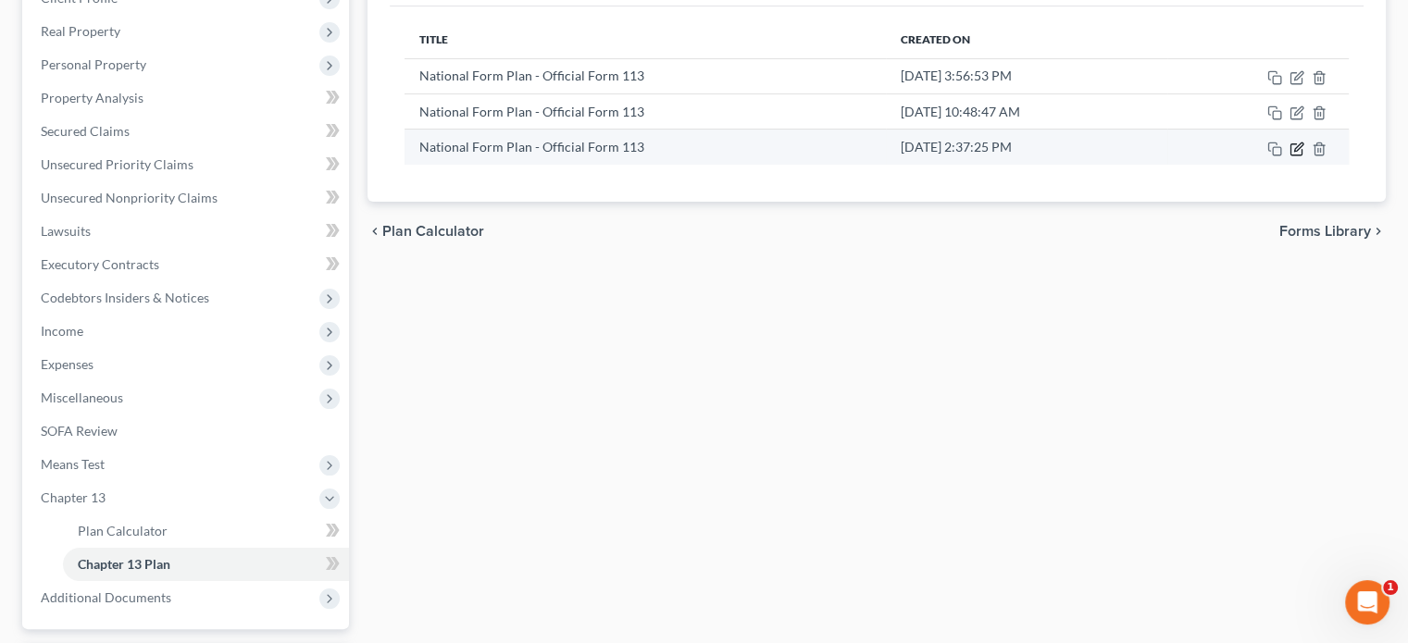
click at [1292, 144] on icon "button" at bounding box center [1296, 149] width 15 height 15
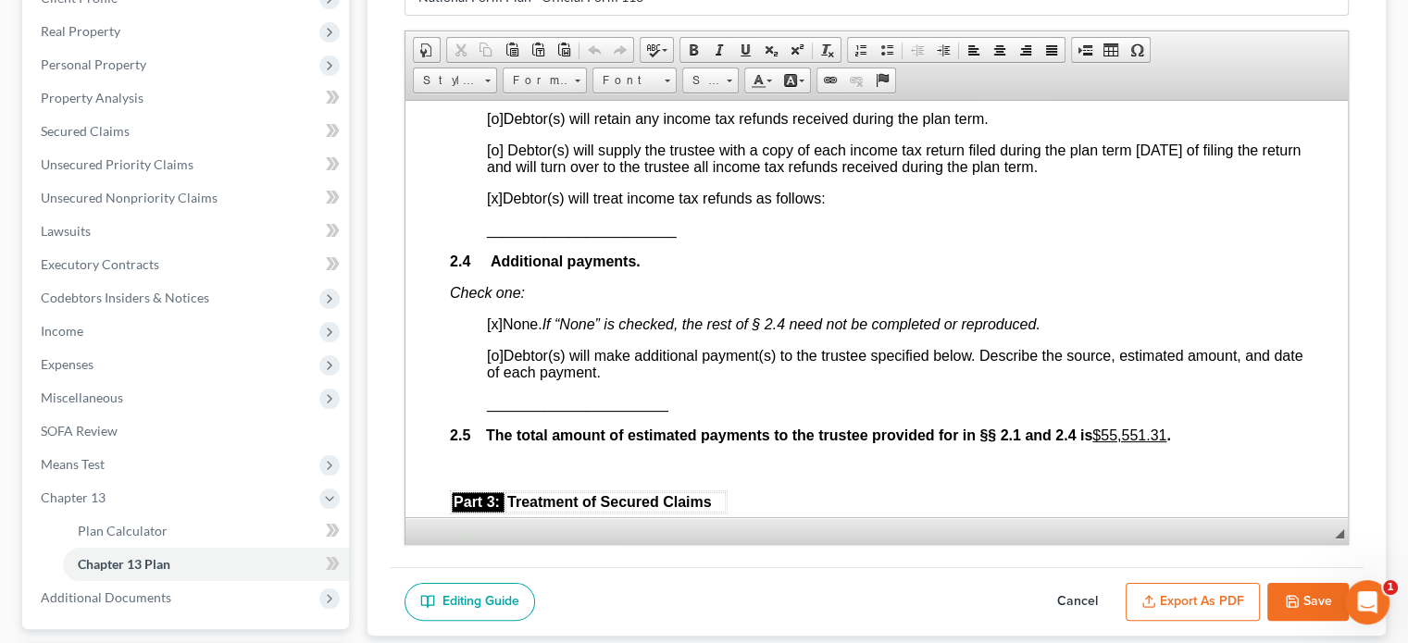
scroll to position [1388, 0]
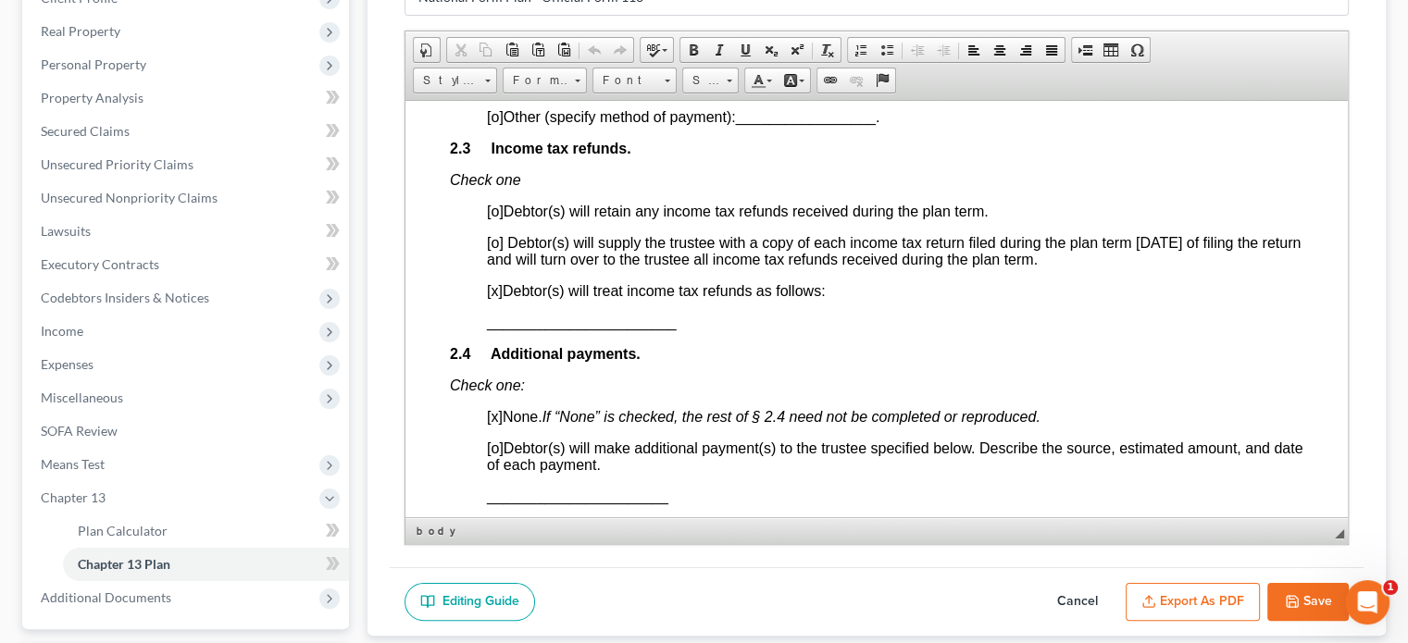
click at [489, 329] on span "_______________________" at bounding box center [582, 322] width 190 height 16
click at [527, 346] on span "Paste" at bounding box center [567, 347] width 98 height 23
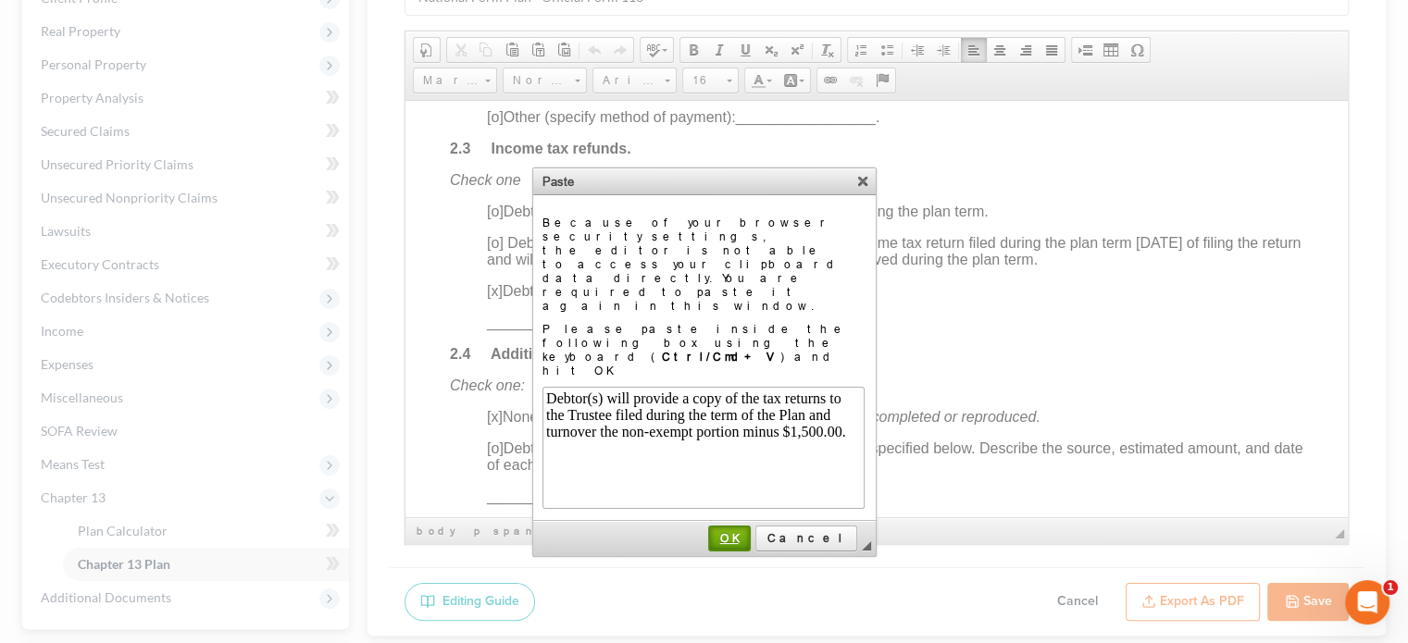
click at [749, 531] on span "OK" at bounding box center [729, 538] width 39 height 14
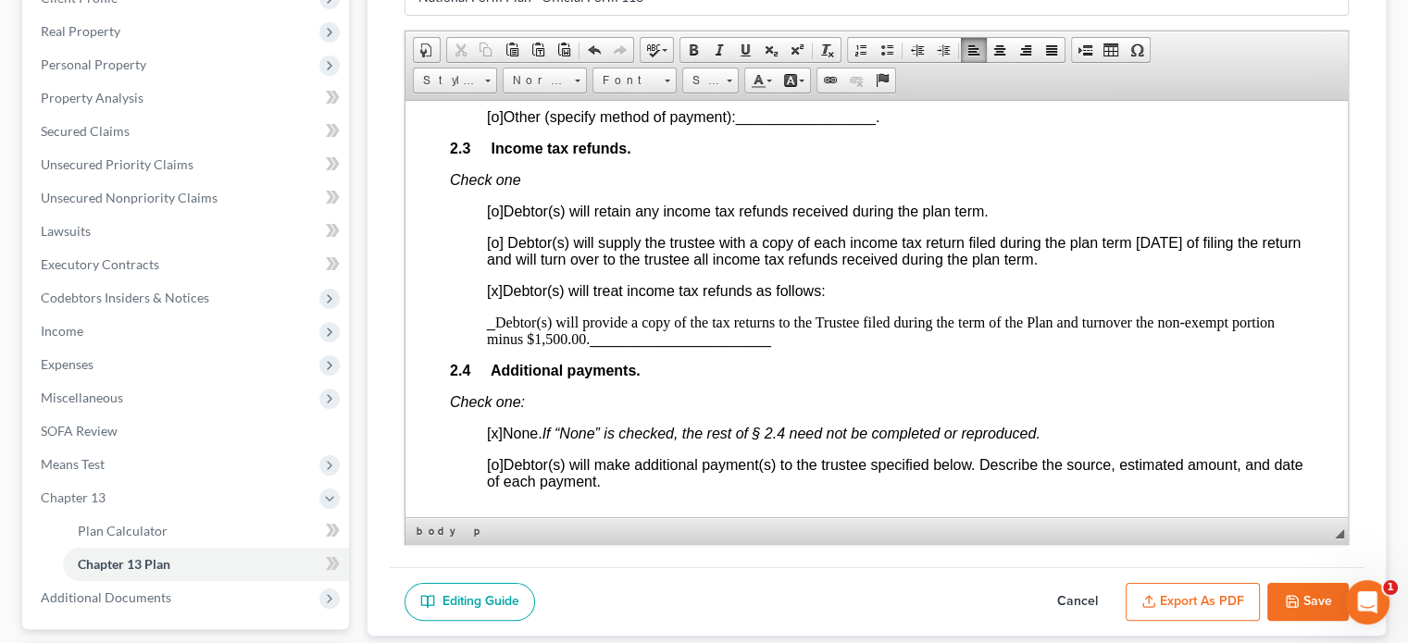
click at [592, 346] on span "______________________" at bounding box center [680, 338] width 181 height 16
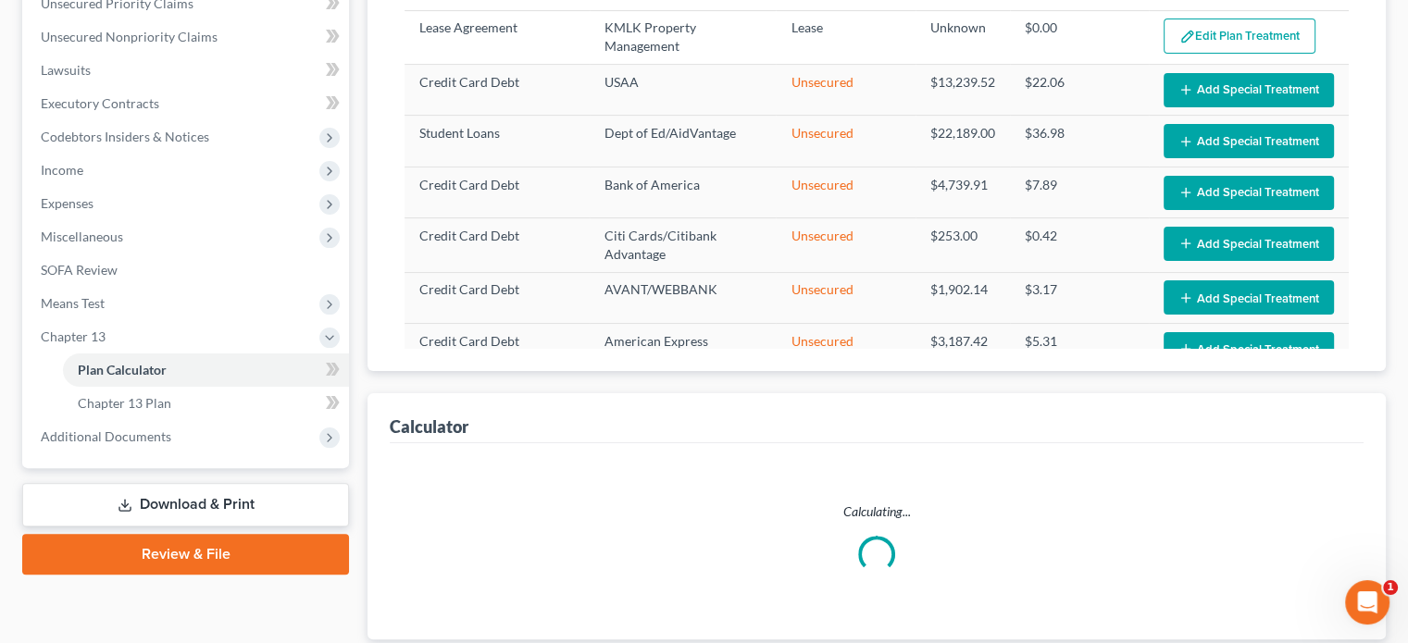
scroll to position [463, 0]
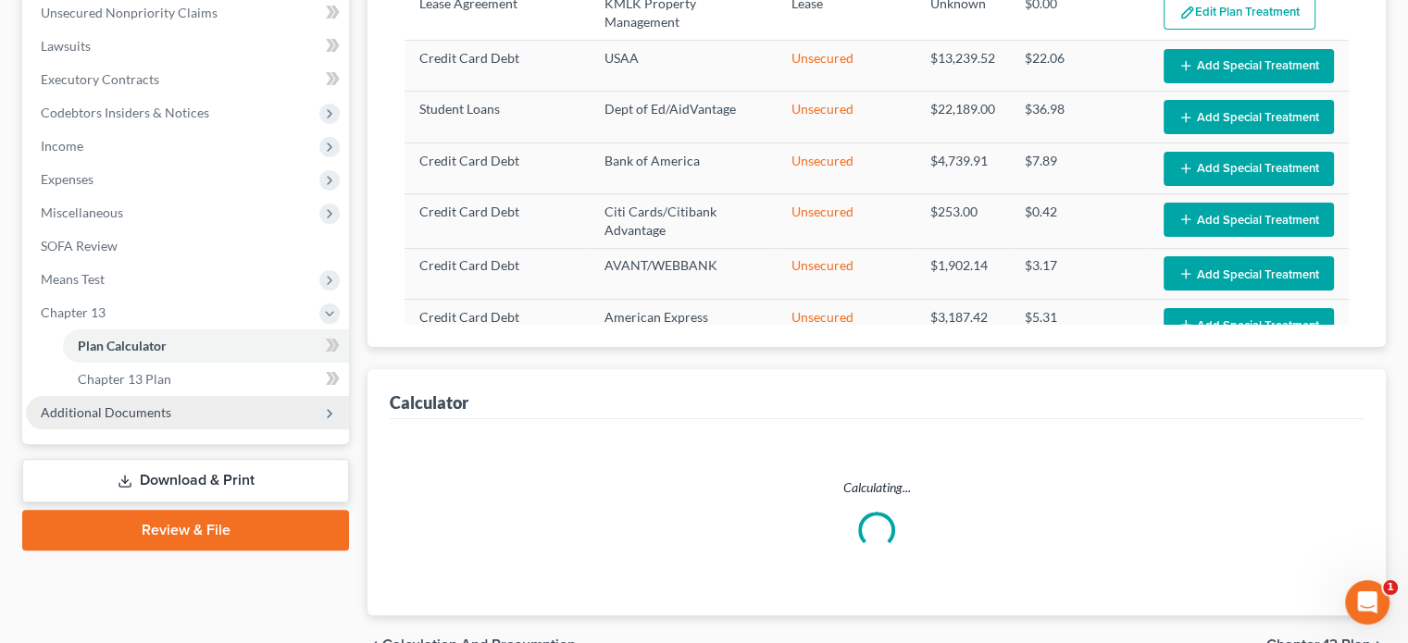
select select "59"
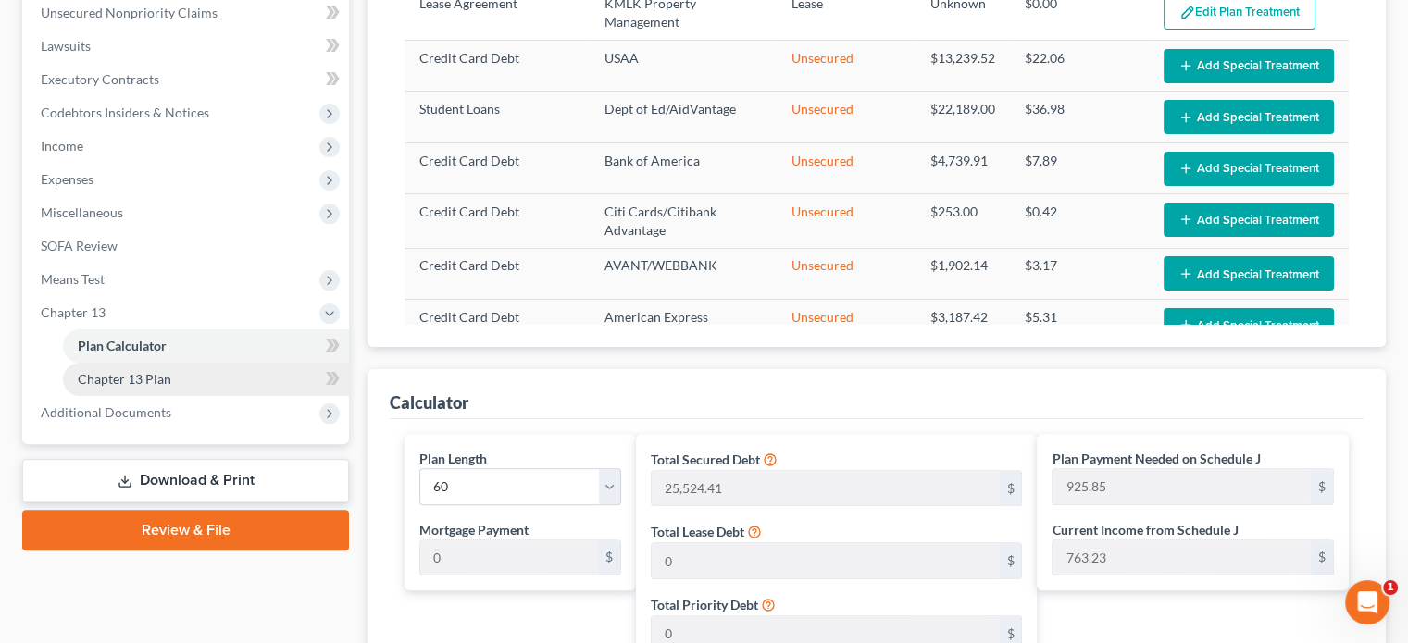
click at [146, 381] on span "Chapter 13 Plan" at bounding box center [124, 379] width 93 height 16
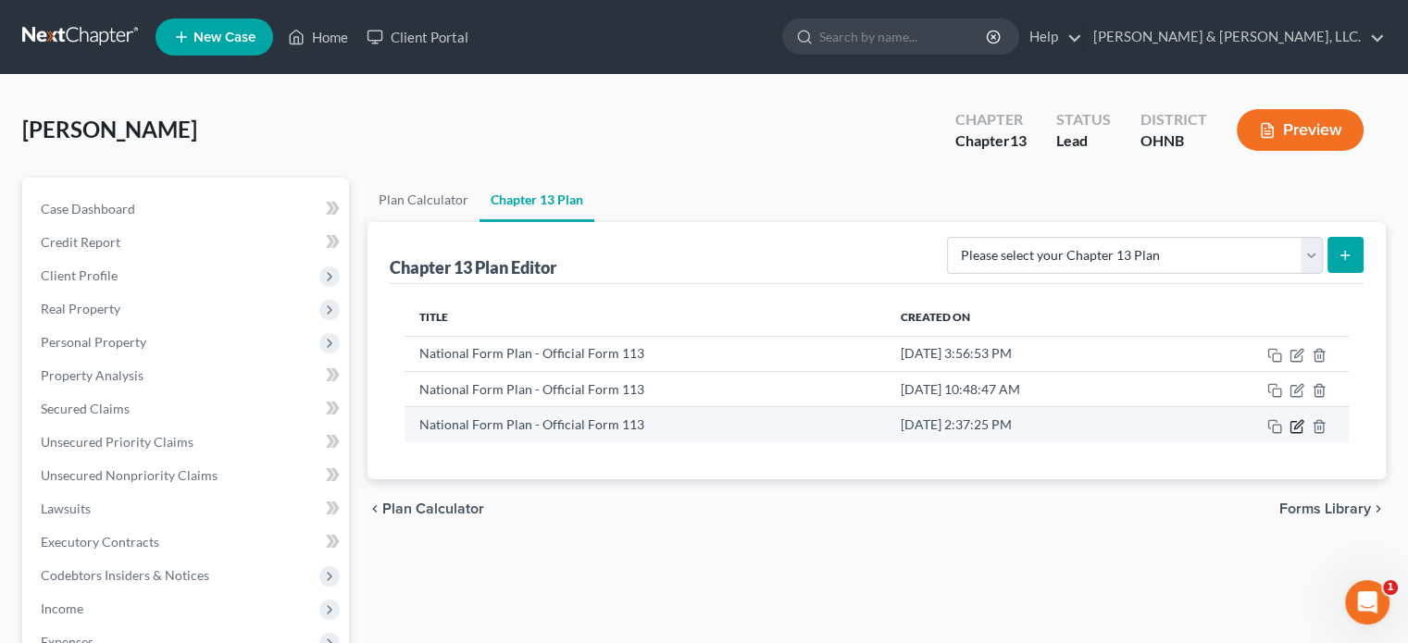
click at [1299, 425] on icon "button" at bounding box center [1298, 424] width 8 height 8
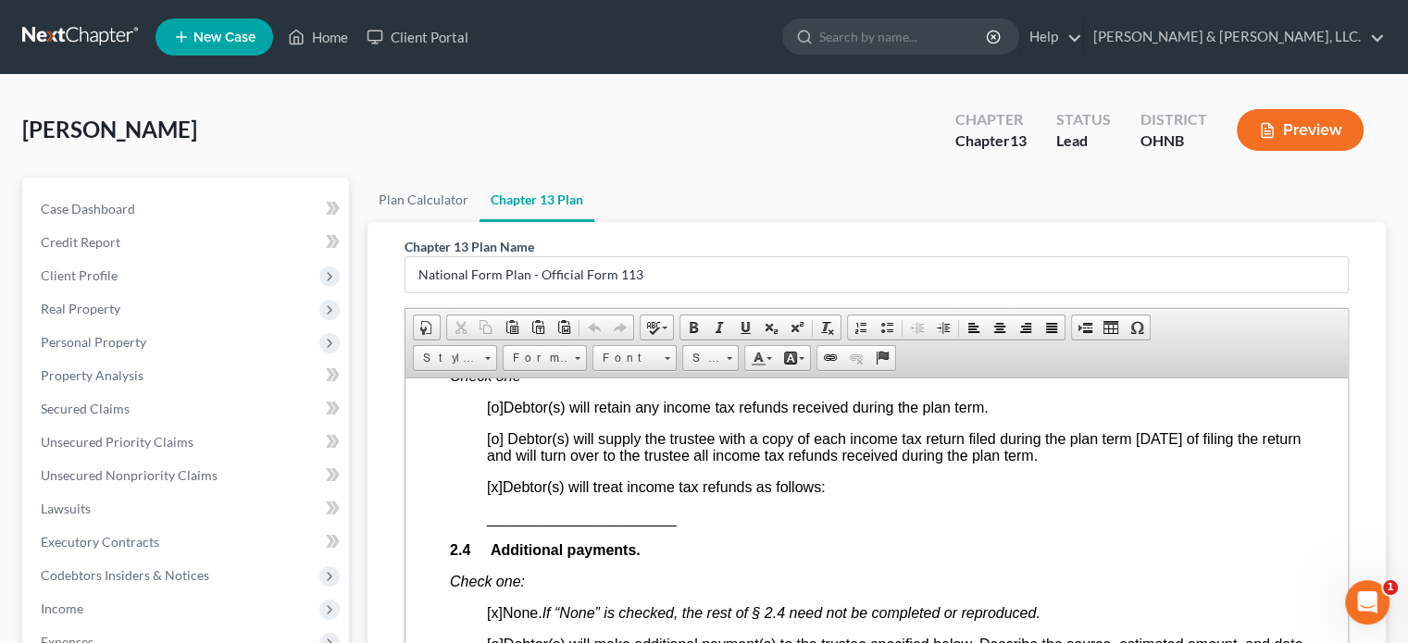
scroll to position [1481, 0]
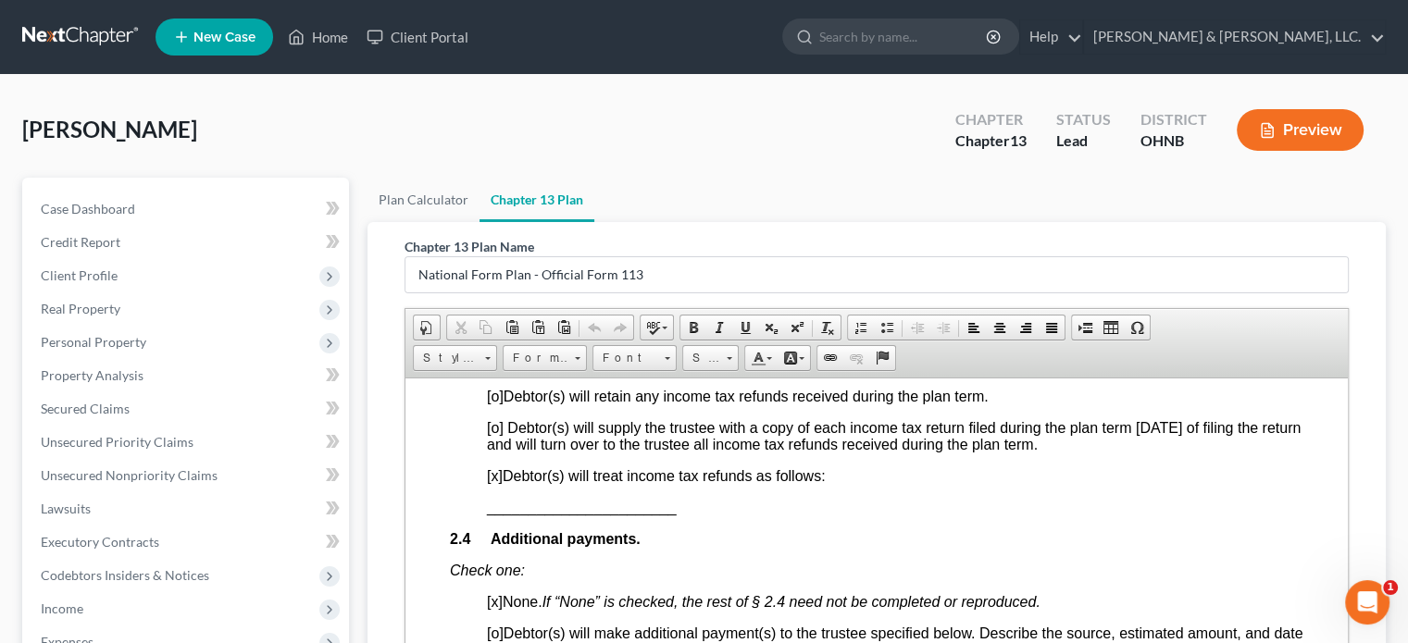
click at [489, 515] on span "_______________________" at bounding box center [582, 507] width 190 height 16
click at [519, 523] on span "Paste" at bounding box center [565, 528] width 98 height 23
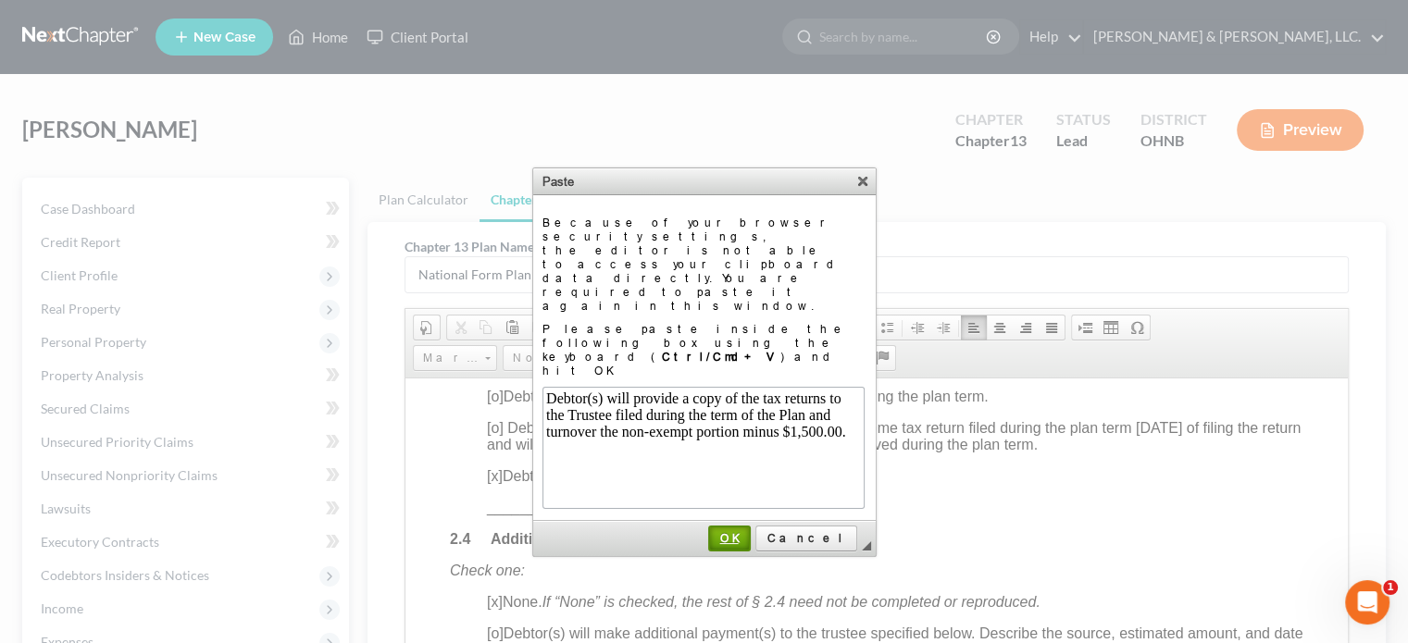
drag, startPoint x: 770, startPoint y: 463, endPoint x: 365, endPoint y: 87, distance: 552.8
click at [749, 531] on span "OK" at bounding box center [729, 538] width 39 height 14
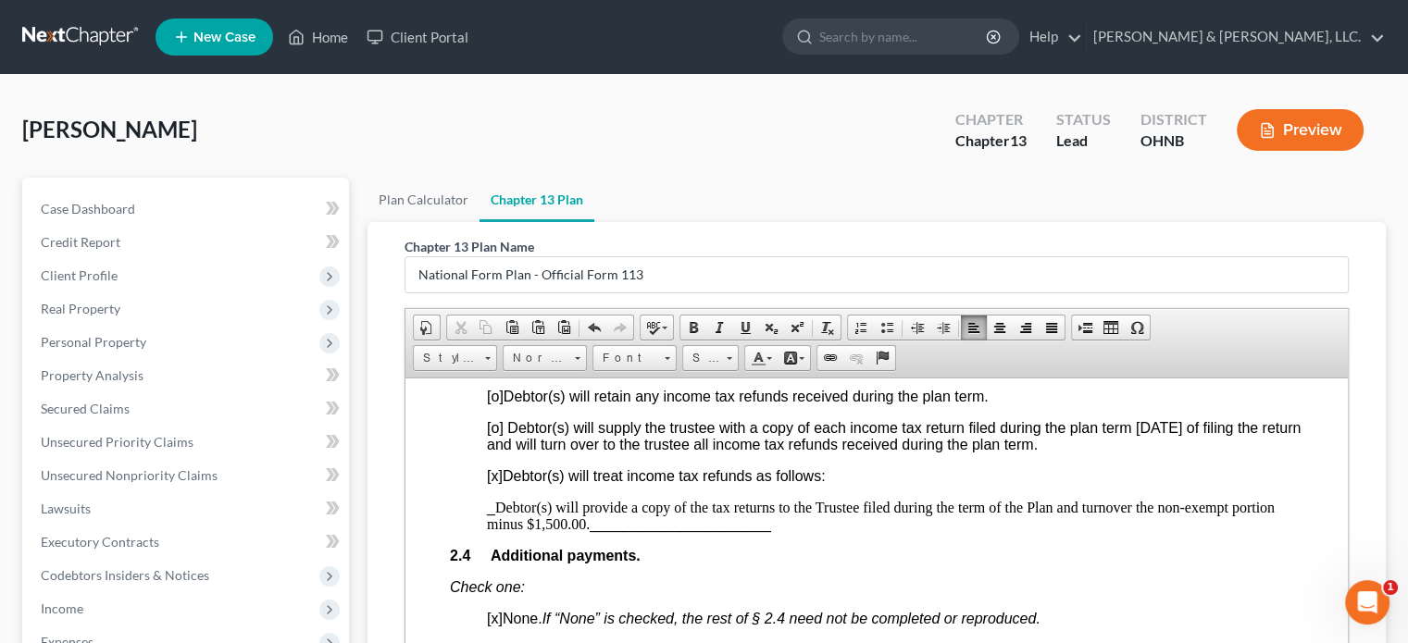
click at [777, 532] on p "_ Debtor(s) will provide a copy of the tax returns to the Trustee filed during …" at bounding box center [895, 515] width 816 height 33
click at [496, 527] on p "_ Debtor(s) will provide a copy of the tax returns to the Trustee filed during …" at bounding box center [895, 515] width 816 height 33
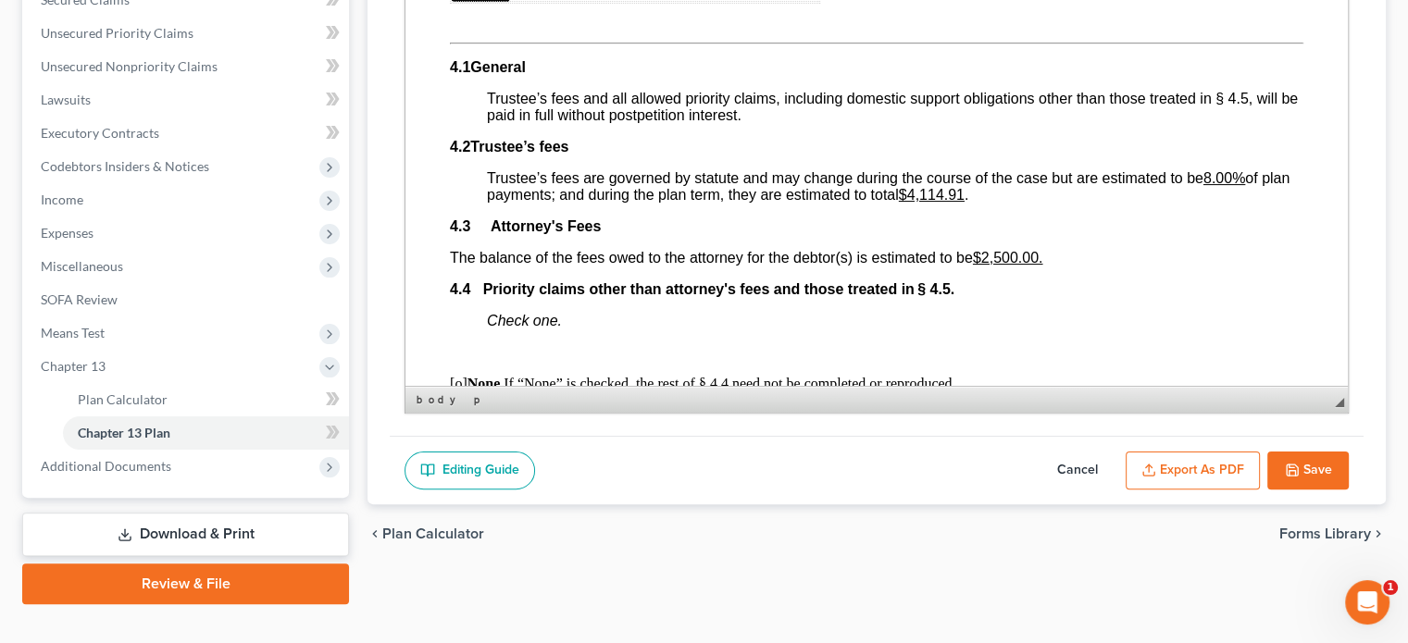
scroll to position [439, 0]
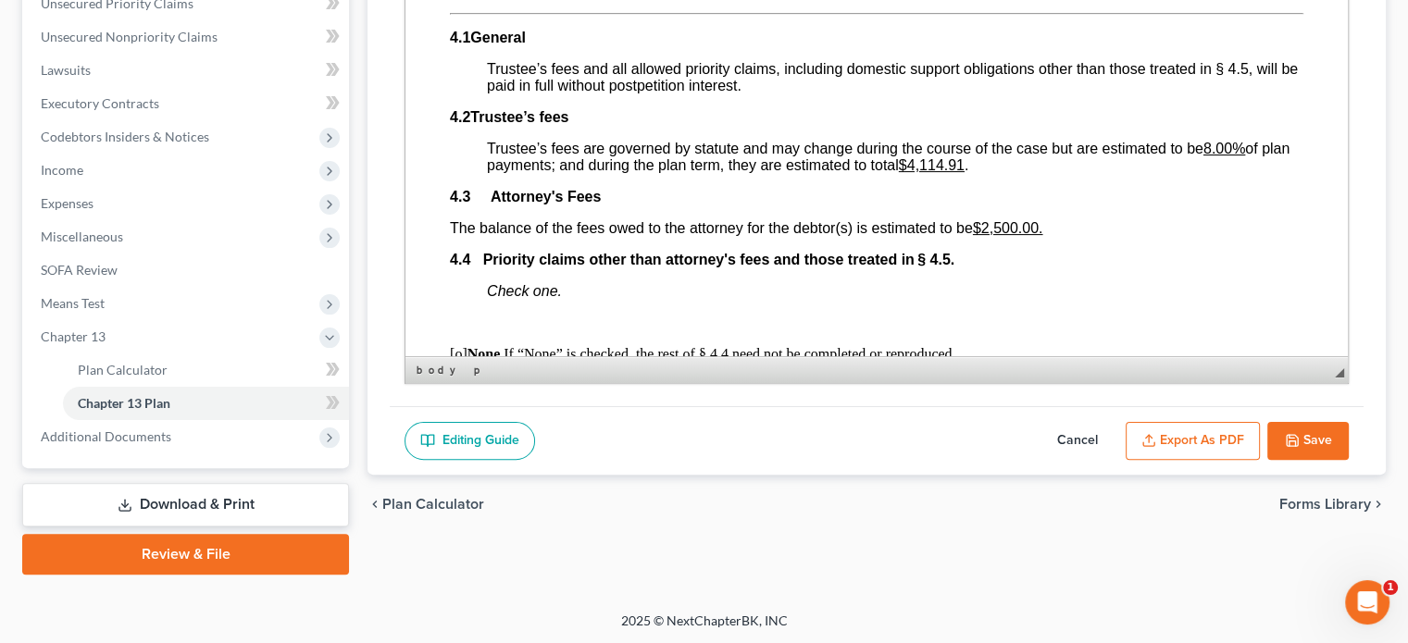
click at [1297, 435] on icon "button" at bounding box center [1292, 440] width 11 height 11
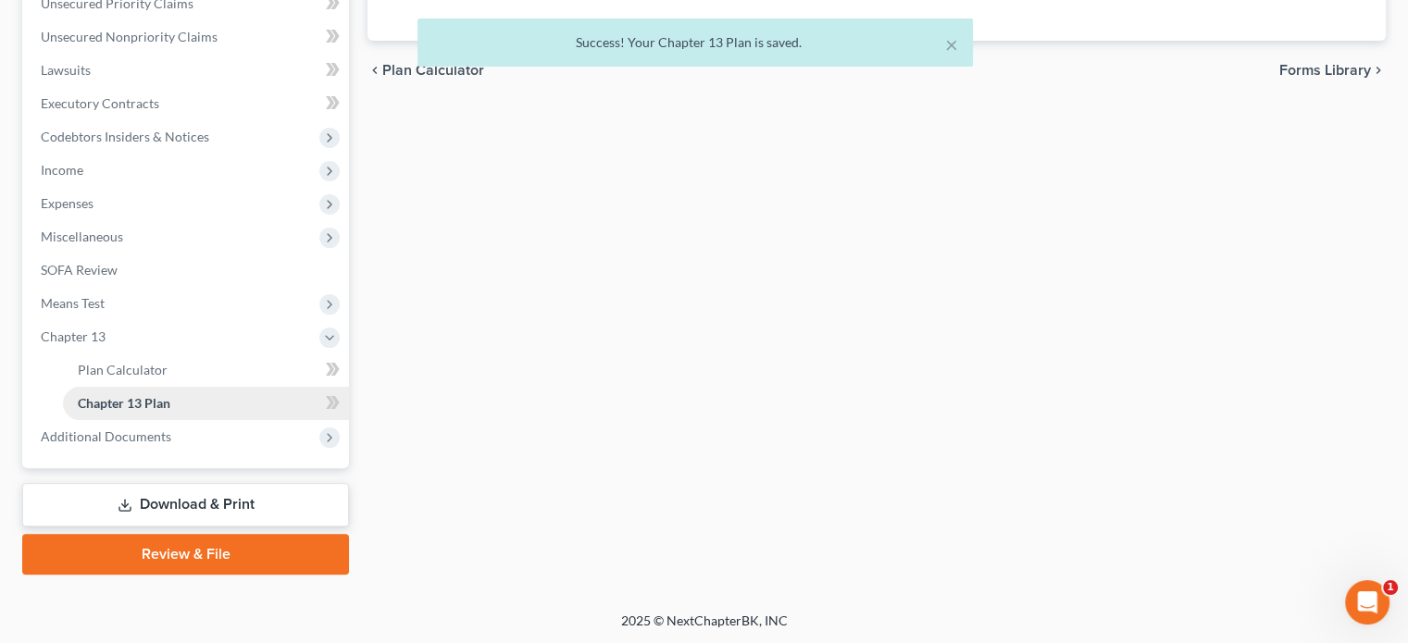
click at [122, 404] on span "Chapter 13 Plan" at bounding box center [124, 403] width 93 height 16
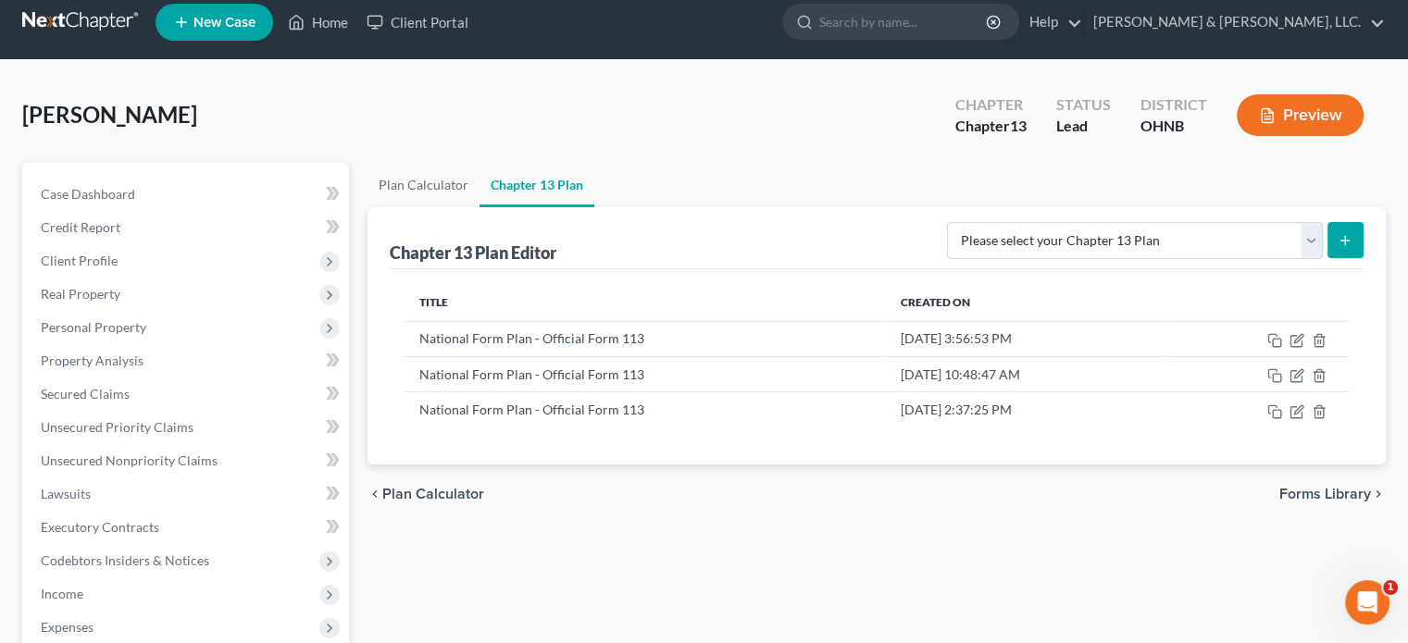
scroll to position [0, 0]
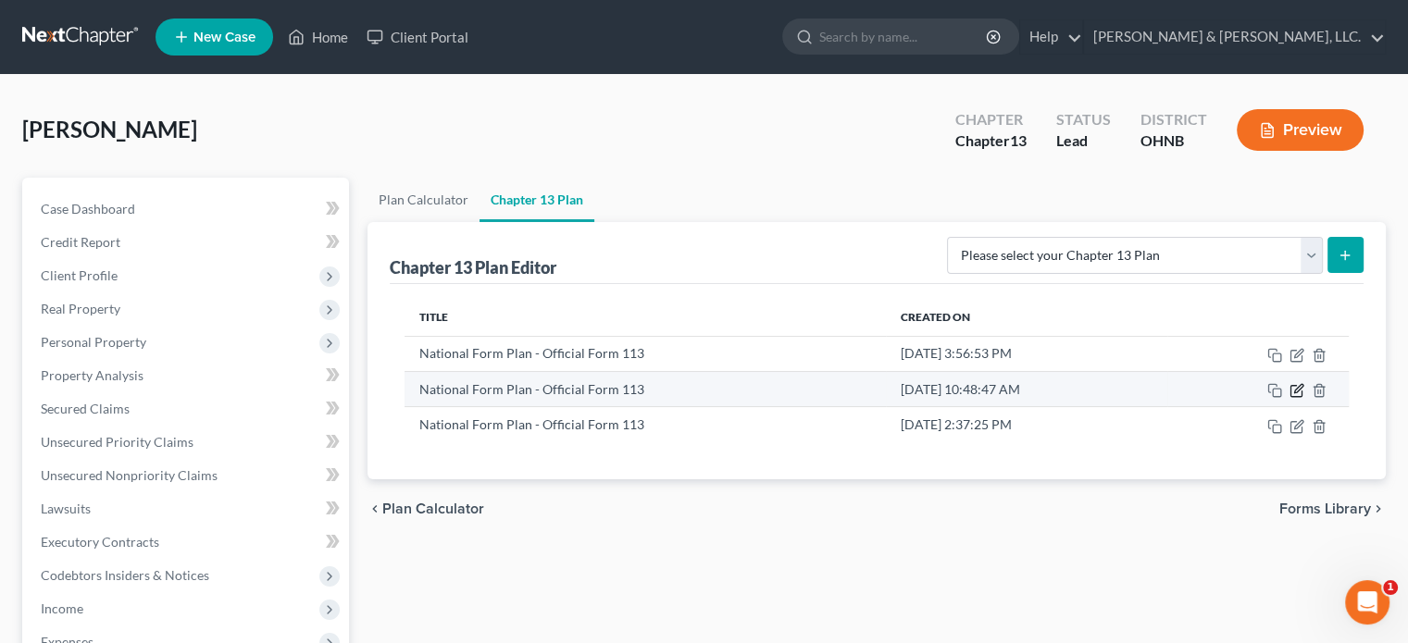
click at [1299, 384] on icon "button" at bounding box center [1296, 390] width 15 height 15
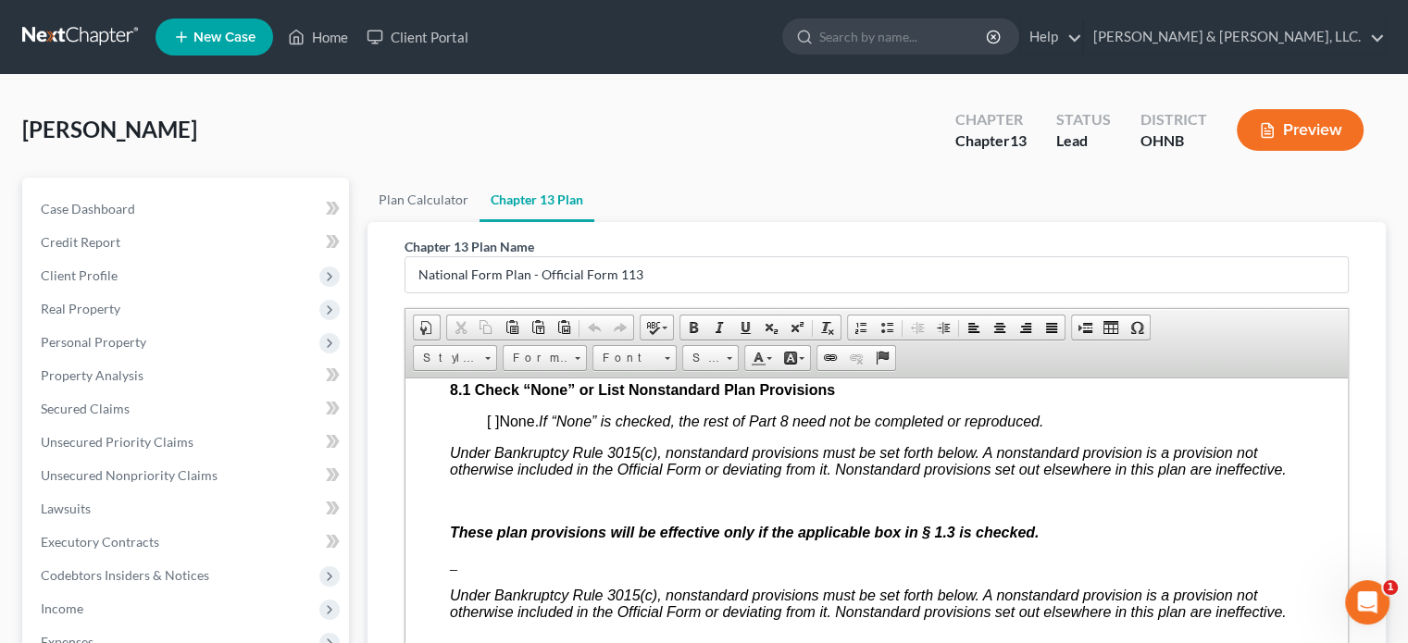
scroll to position [4998, 0]
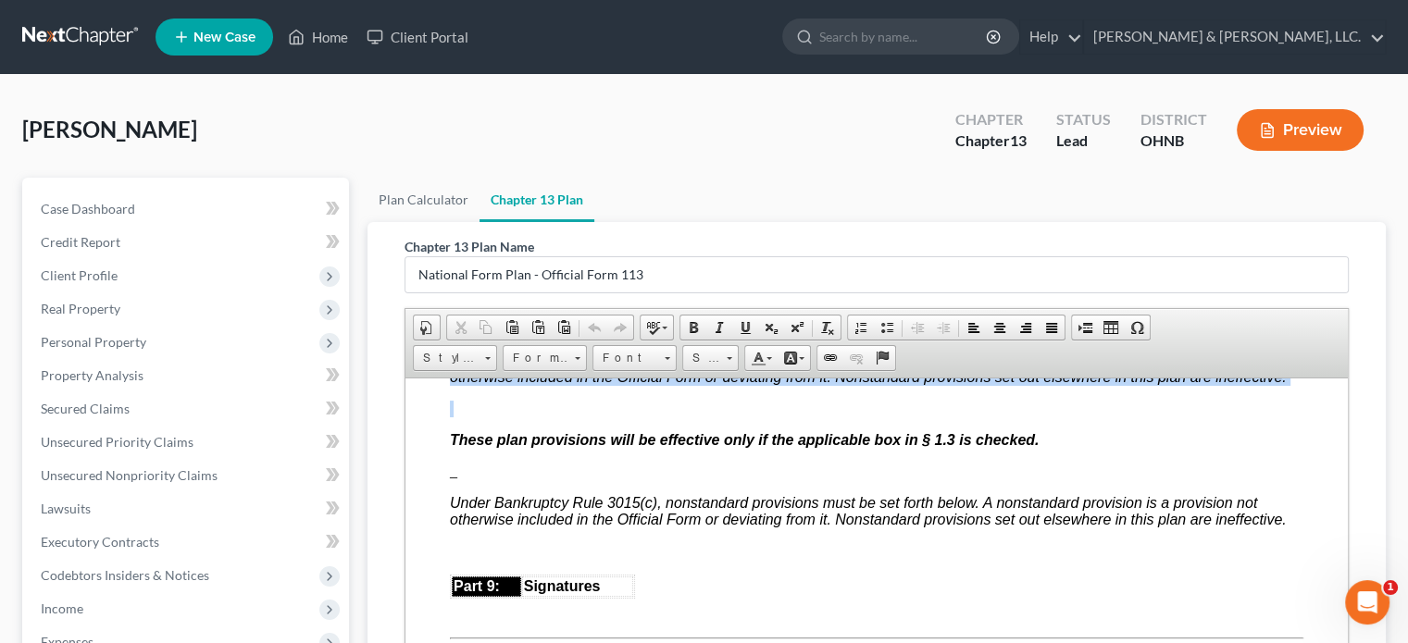
drag, startPoint x: 451, startPoint y: 408, endPoint x: 1224, endPoint y: 437, distance: 774.3
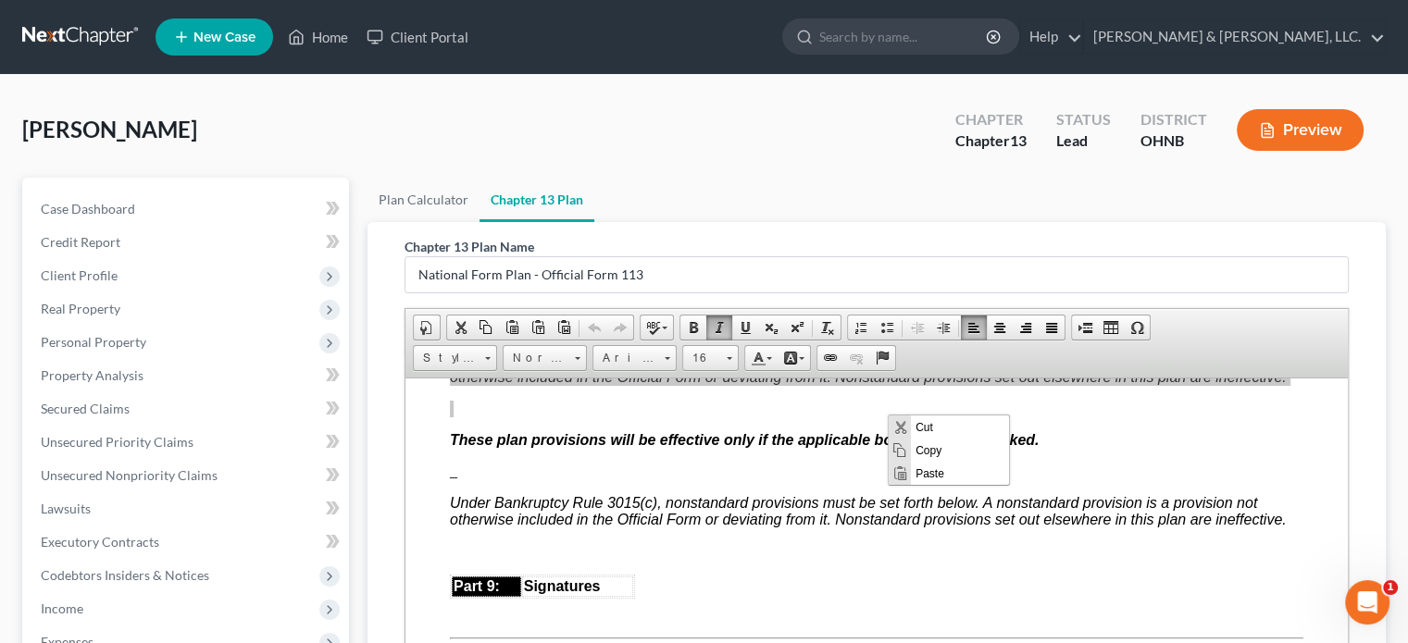
scroll to position [0, 0]
click at [925, 443] on span "Copy" at bounding box center [960, 450] width 98 height 23
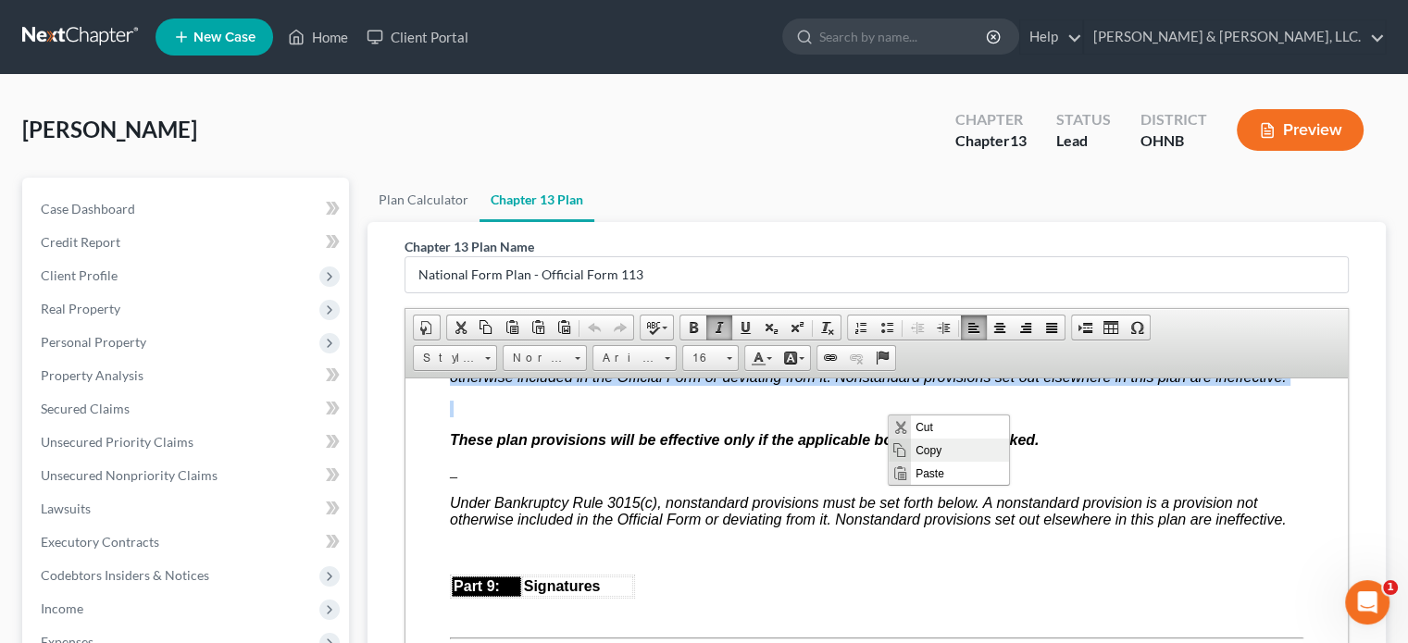
copy span "Under Bankruptcy Rule 3015(c), nonstandard provisions must be set forth below. …"
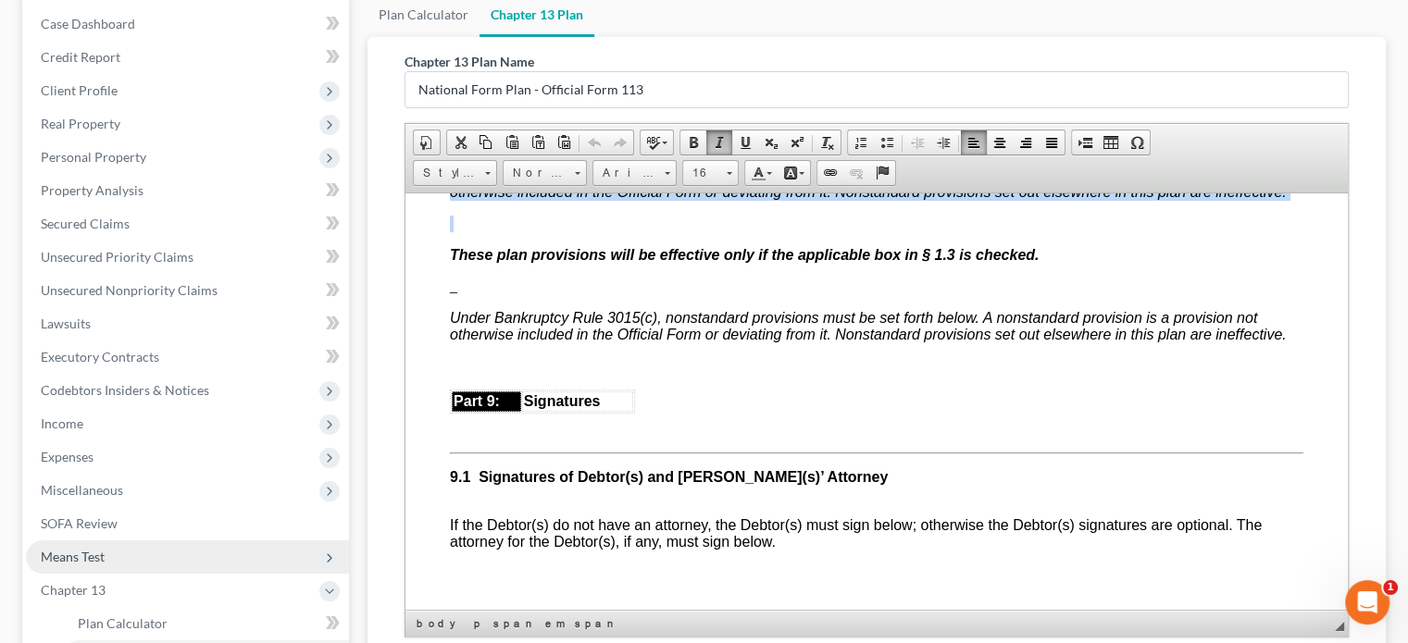
scroll to position [278, 0]
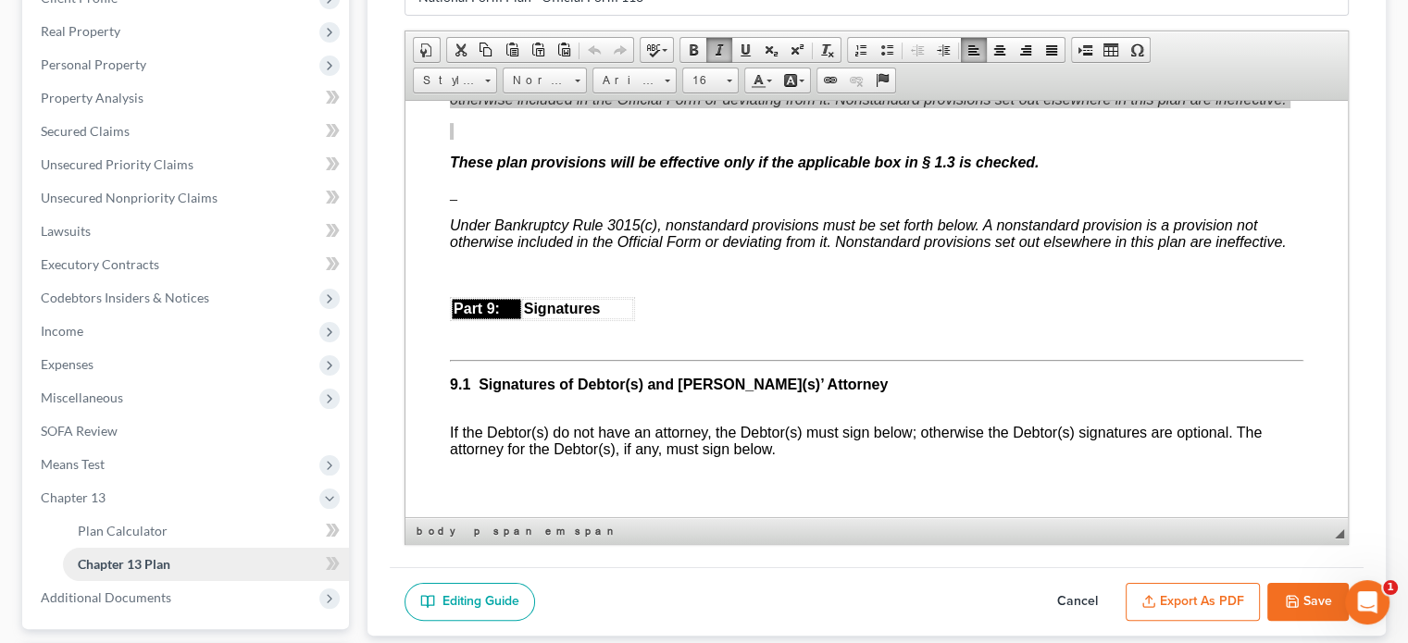
click at [144, 566] on span "Chapter 13 Plan" at bounding box center [124, 564] width 93 height 16
click at [1078, 592] on button "Cancel" at bounding box center [1077, 602] width 81 height 39
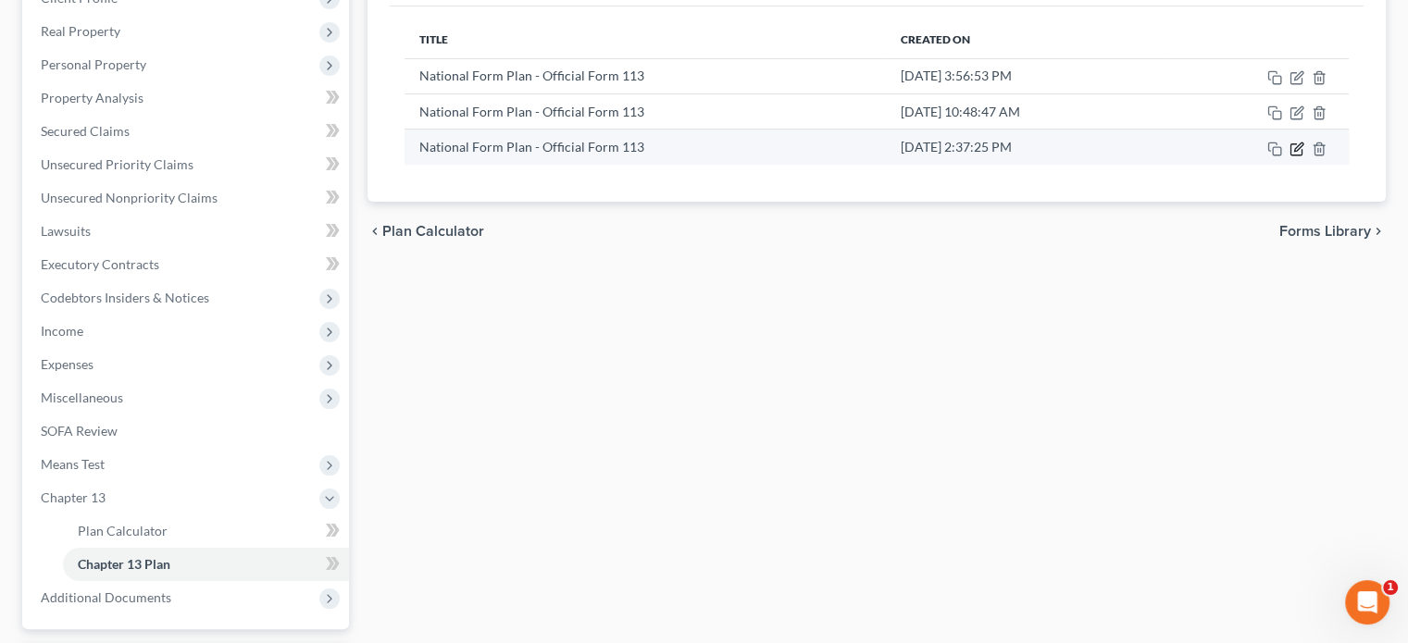
click at [1297, 147] on icon "button" at bounding box center [1298, 147] width 8 height 8
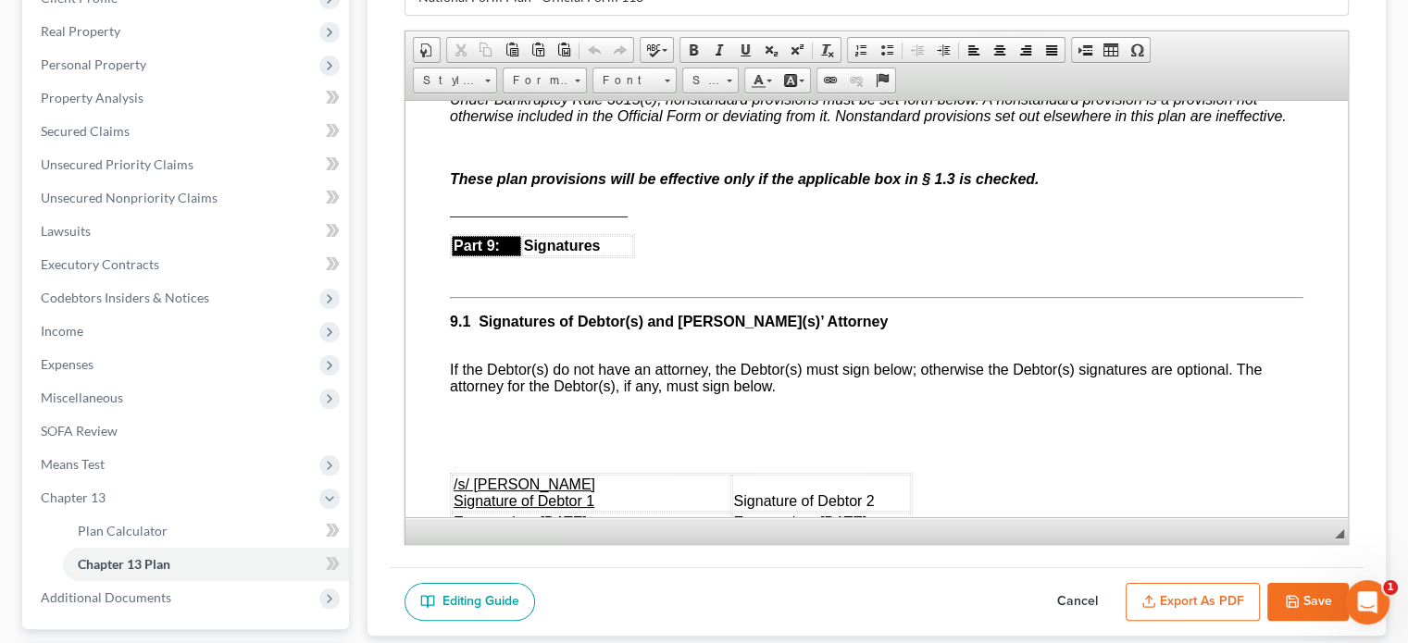
scroll to position [4905, 0]
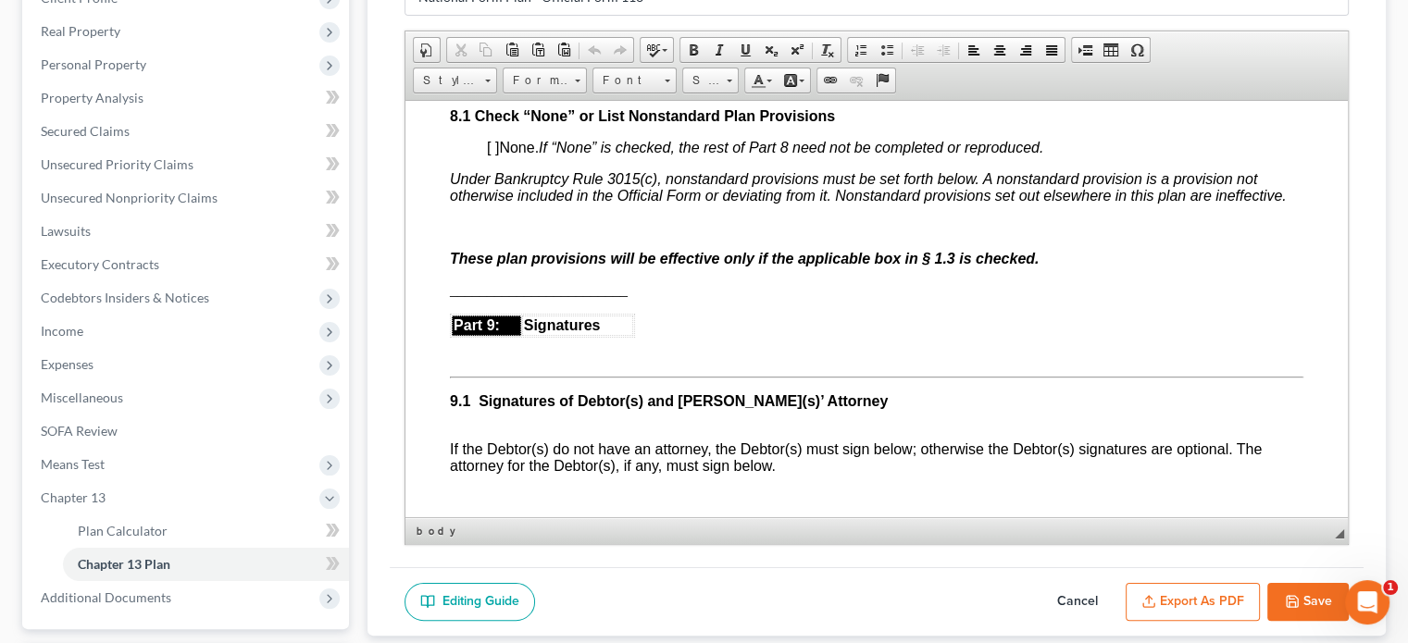
click at [452, 297] on span "________________________" at bounding box center [539, 289] width 178 height 16
click at [495, 347] on span "Paste" at bounding box center [534, 351] width 98 height 23
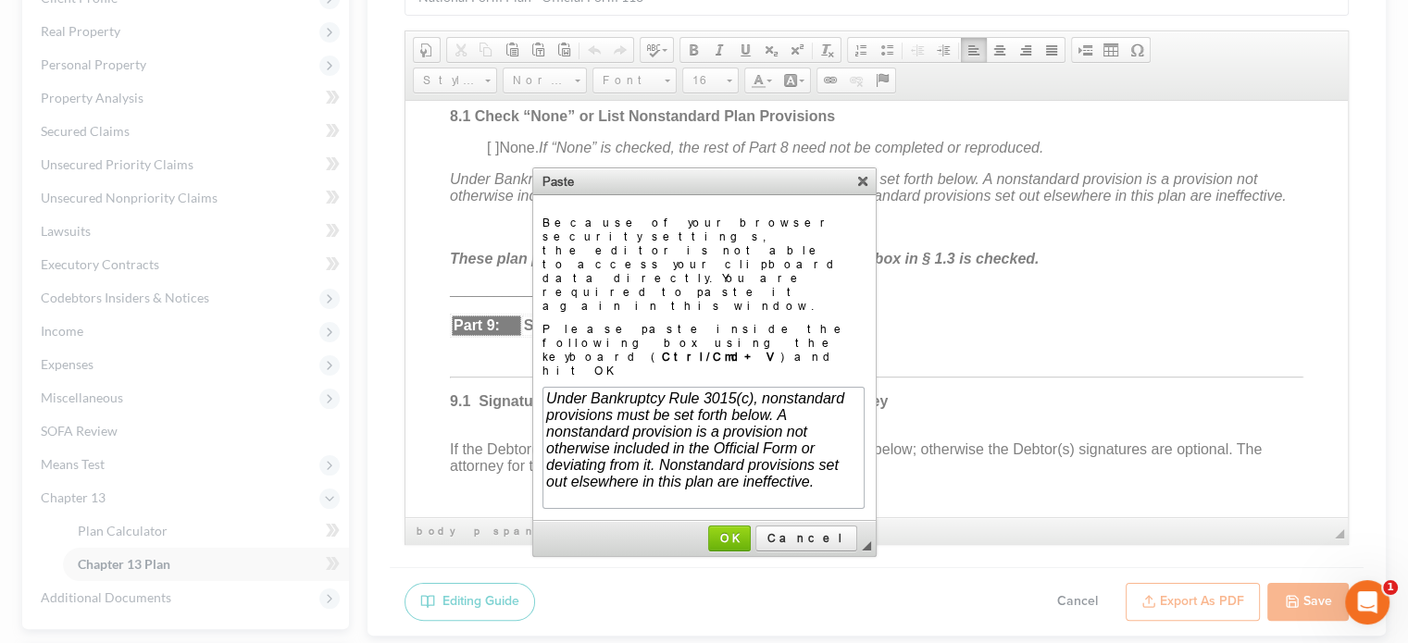
scroll to position [15, 0]
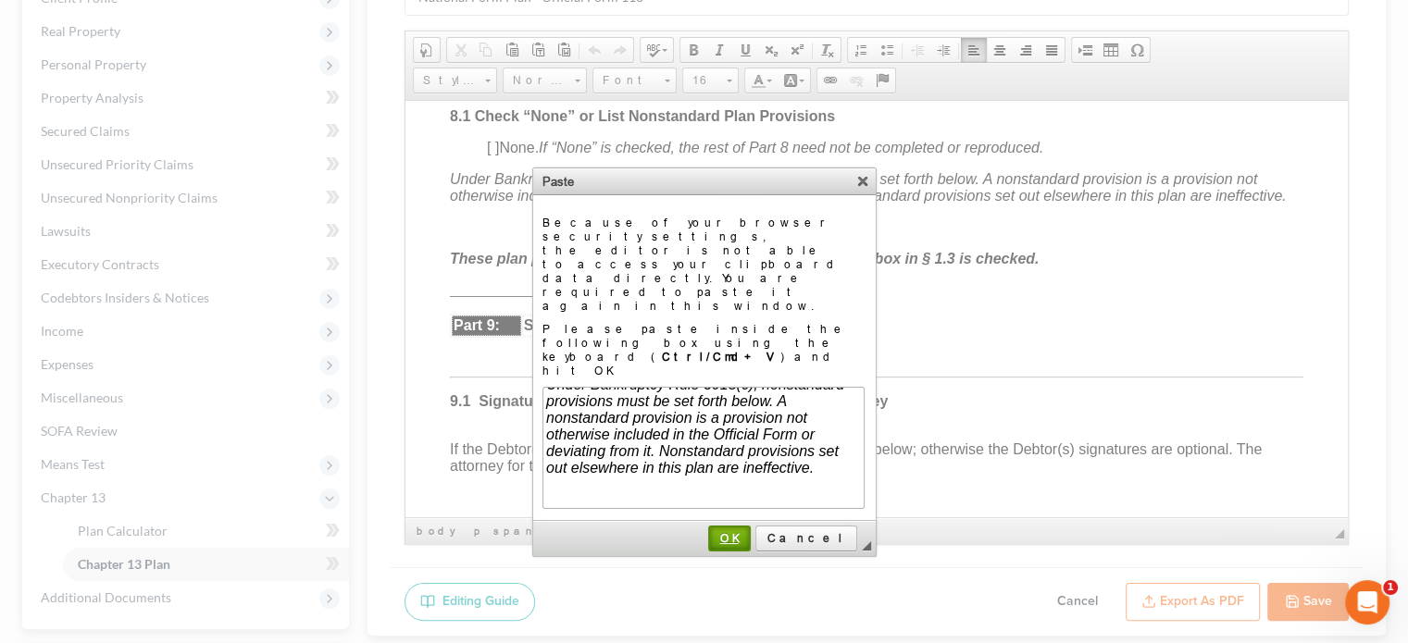
click at [749, 531] on span "OK" at bounding box center [729, 538] width 39 height 14
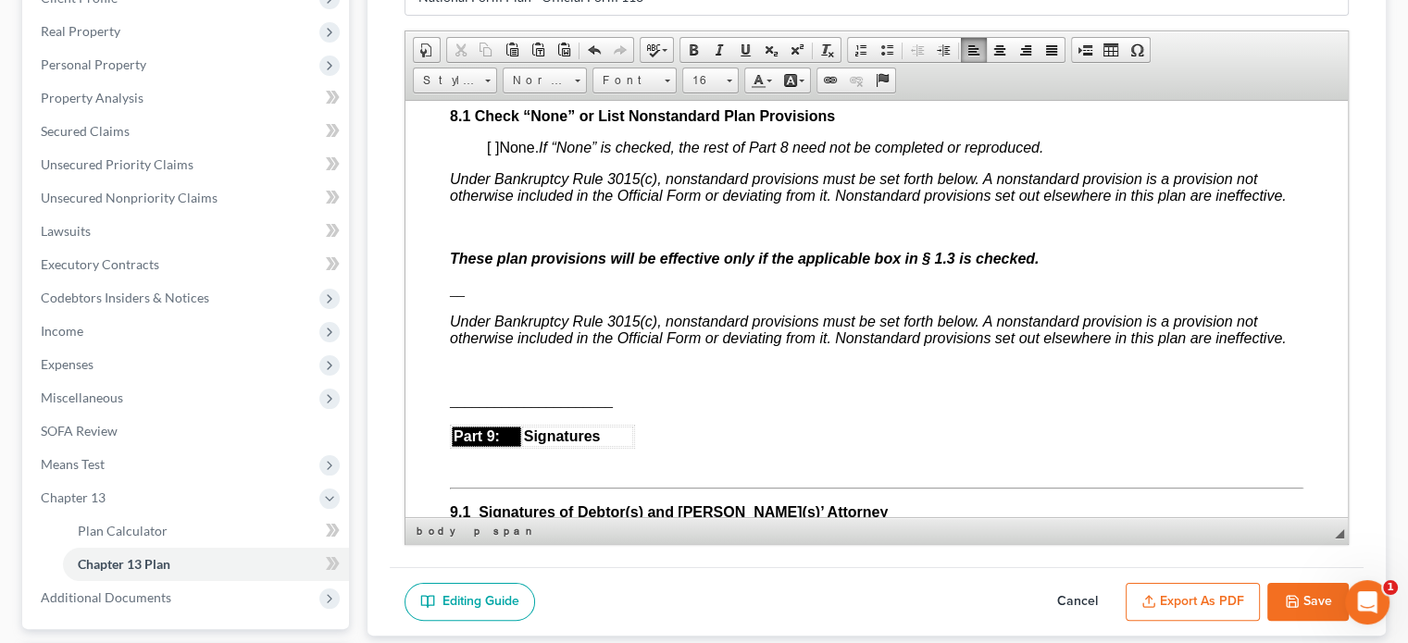
click at [454, 378] on p at bounding box center [876, 369] width 853 height 17
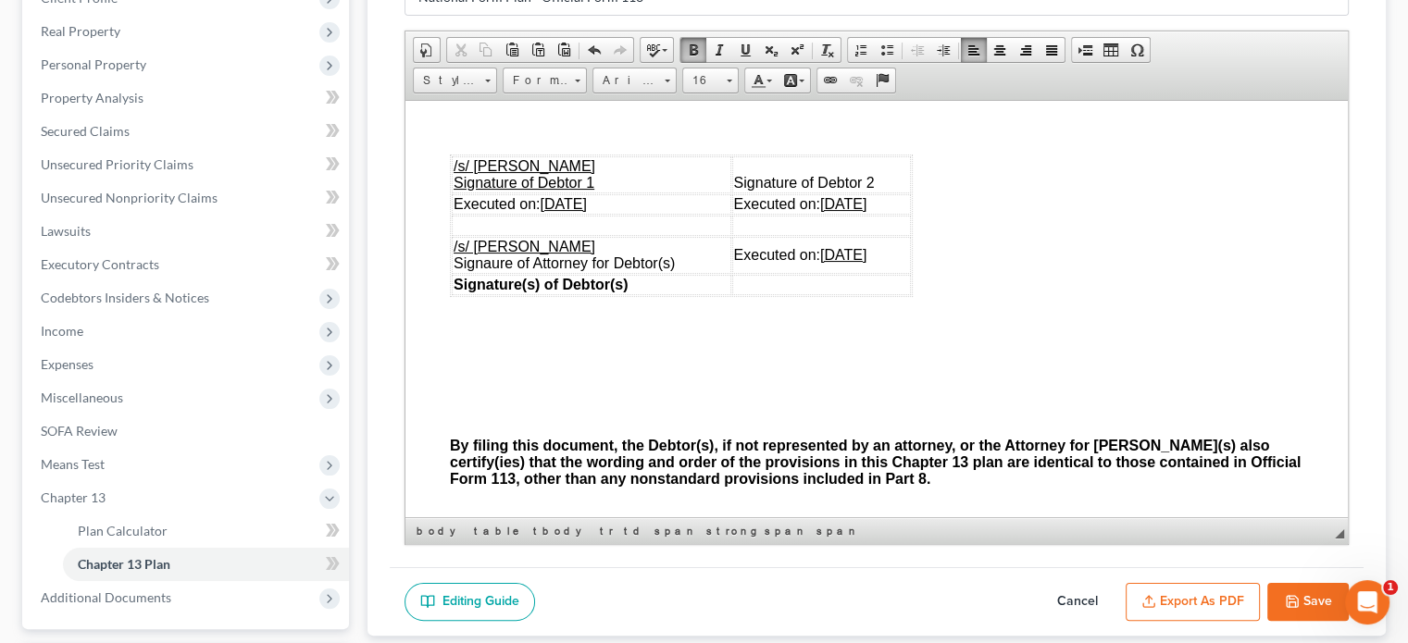
scroll to position [5368, 0]
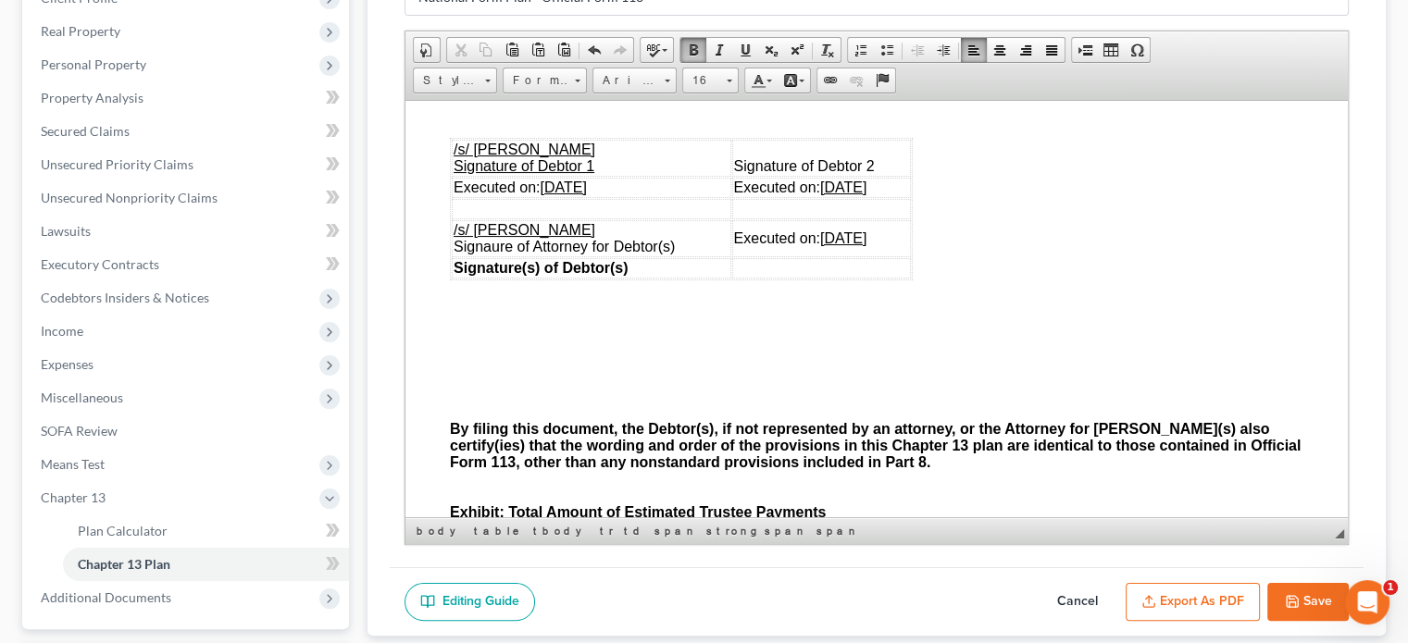
click at [1215, 602] on button "Export as PDF" at bounding box center [1192, 602] width 134 height 39
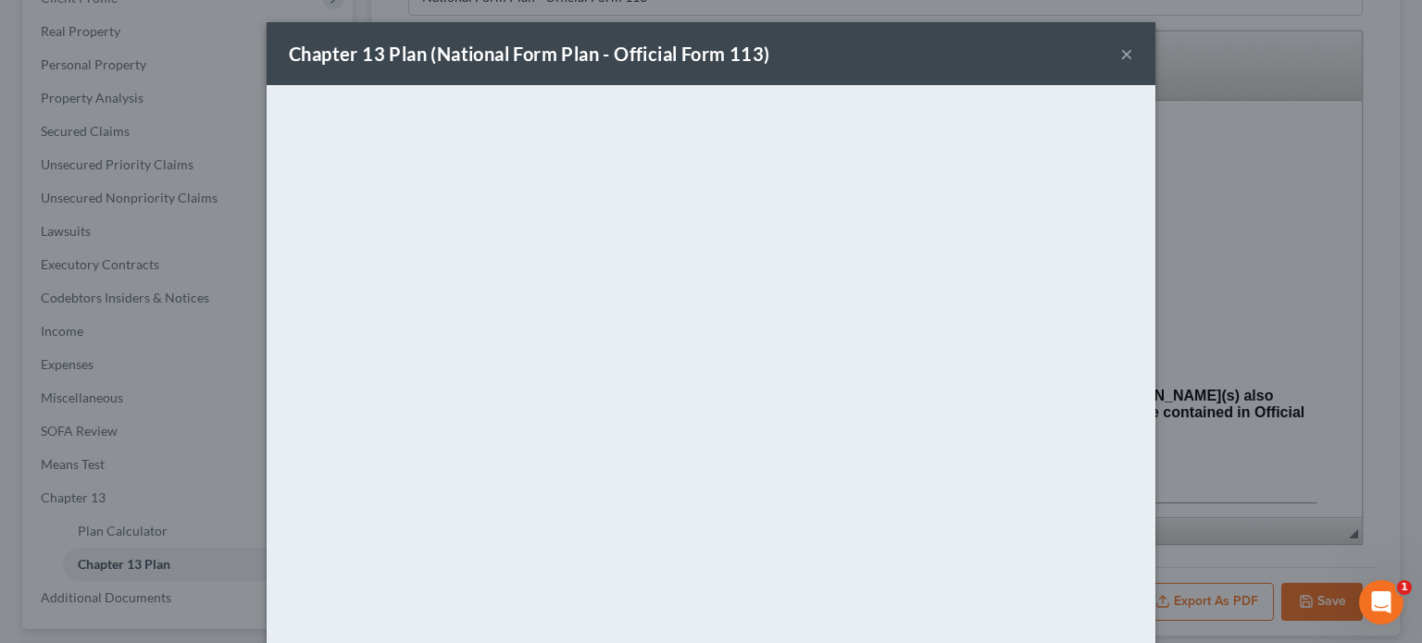
click at [1120, 53] on button "×" at bounding box center [1126, 54] width 13 height 22
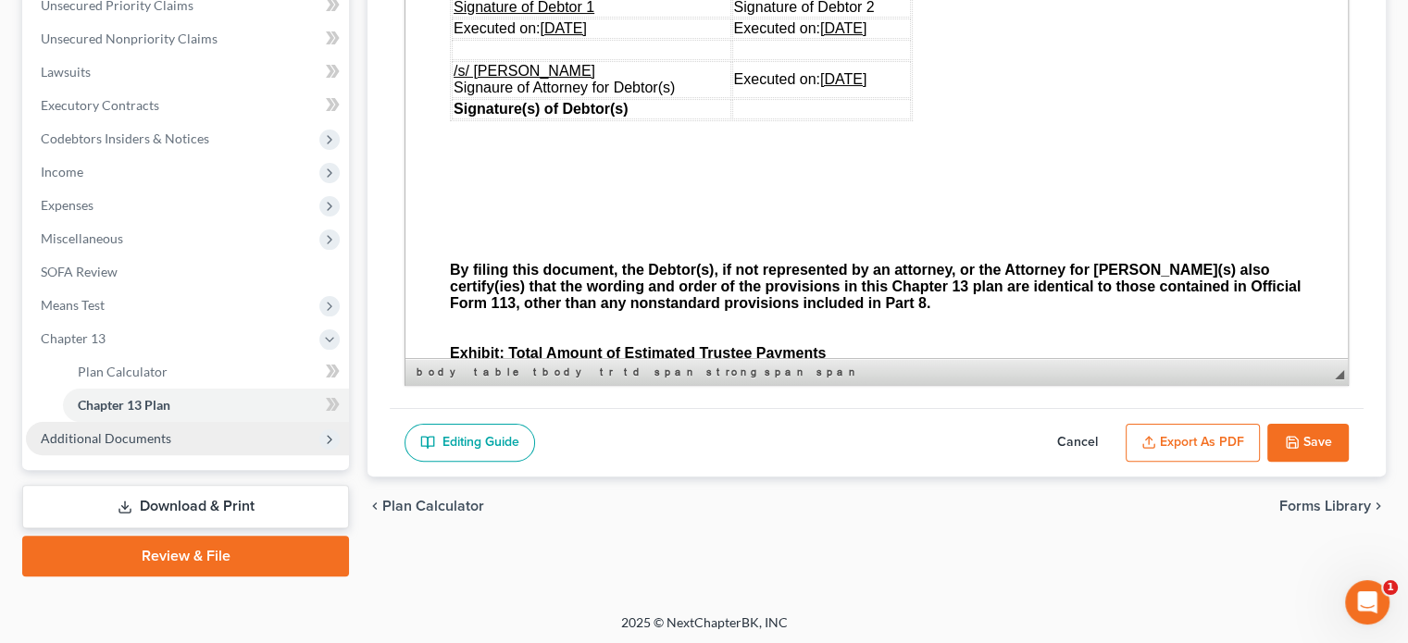
scroll to position [439, 0]
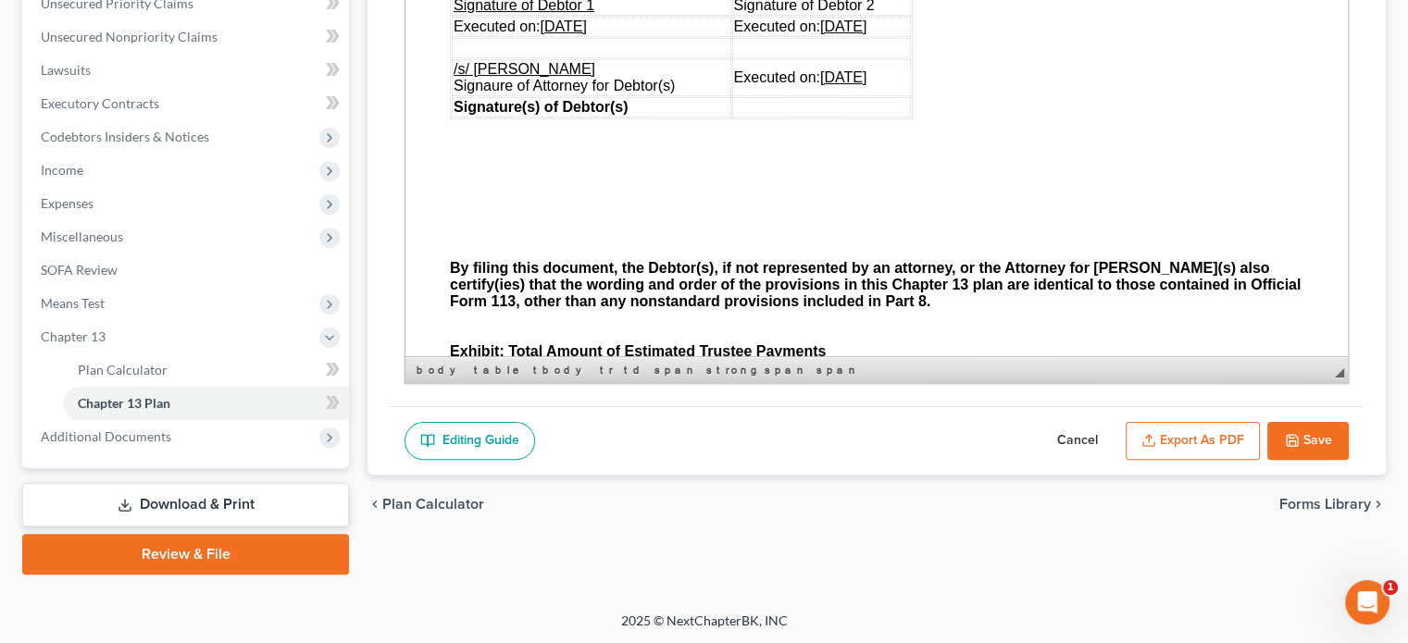
click at [221, 499] on link "Download & Print" at bounding box center [185, 505] width 327 height 44
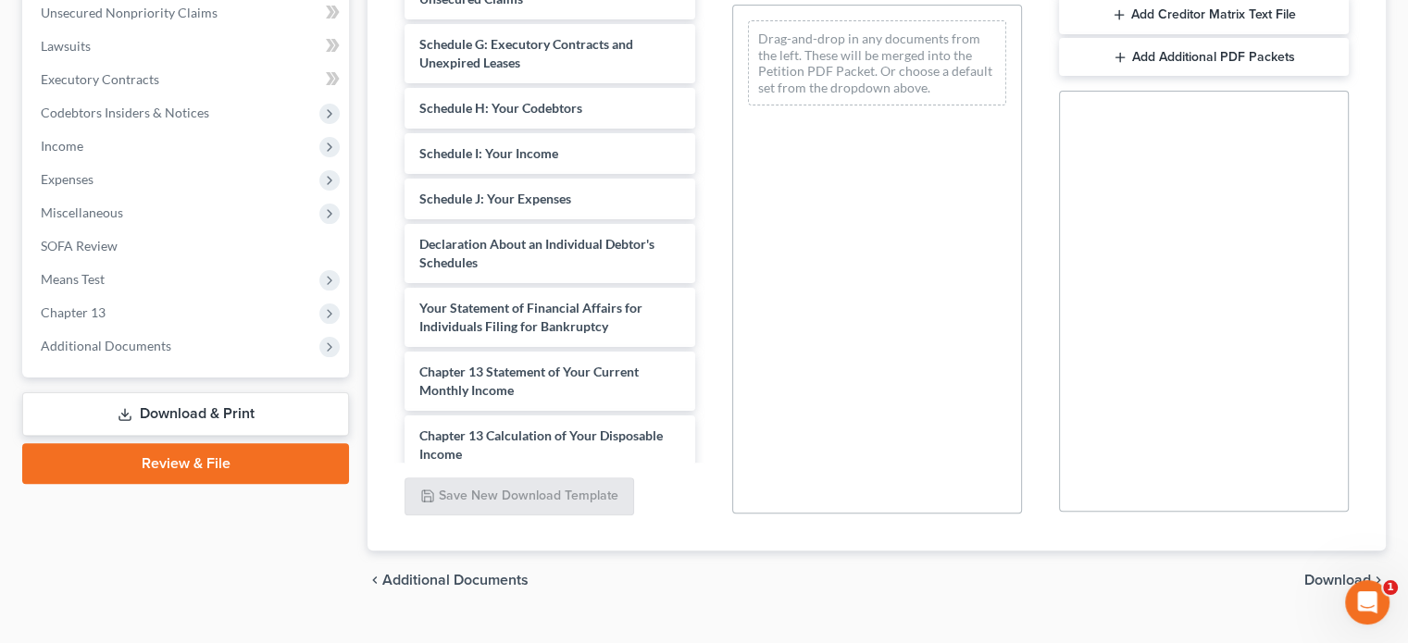
scroll to position [376, 0]
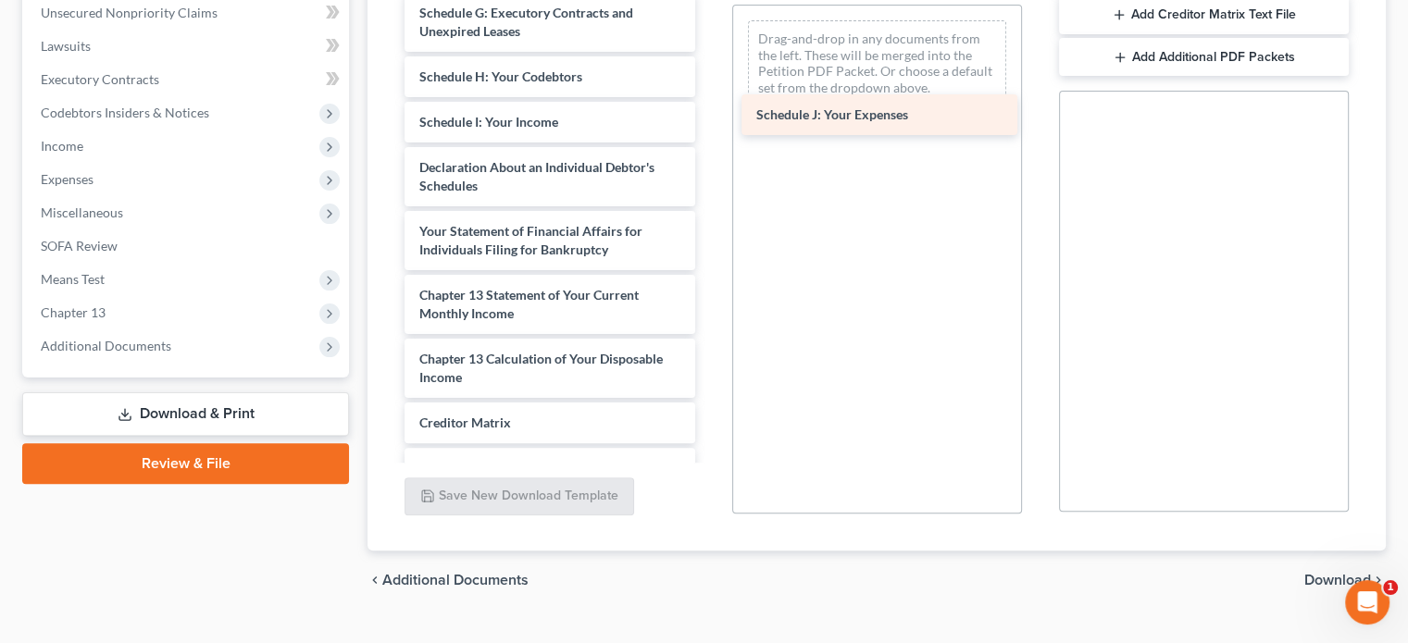
drag, startPoint x: 529, startPoint y: 167, endPoint x: 866, endPoint y: 116, distance: 340.7
click at [709, 116] on div "Schedule J: Your Expenses Chapter 13 Plan (National Form Plan - Official Form 1…" at bounding box center [549, 90] width 319 height 1015
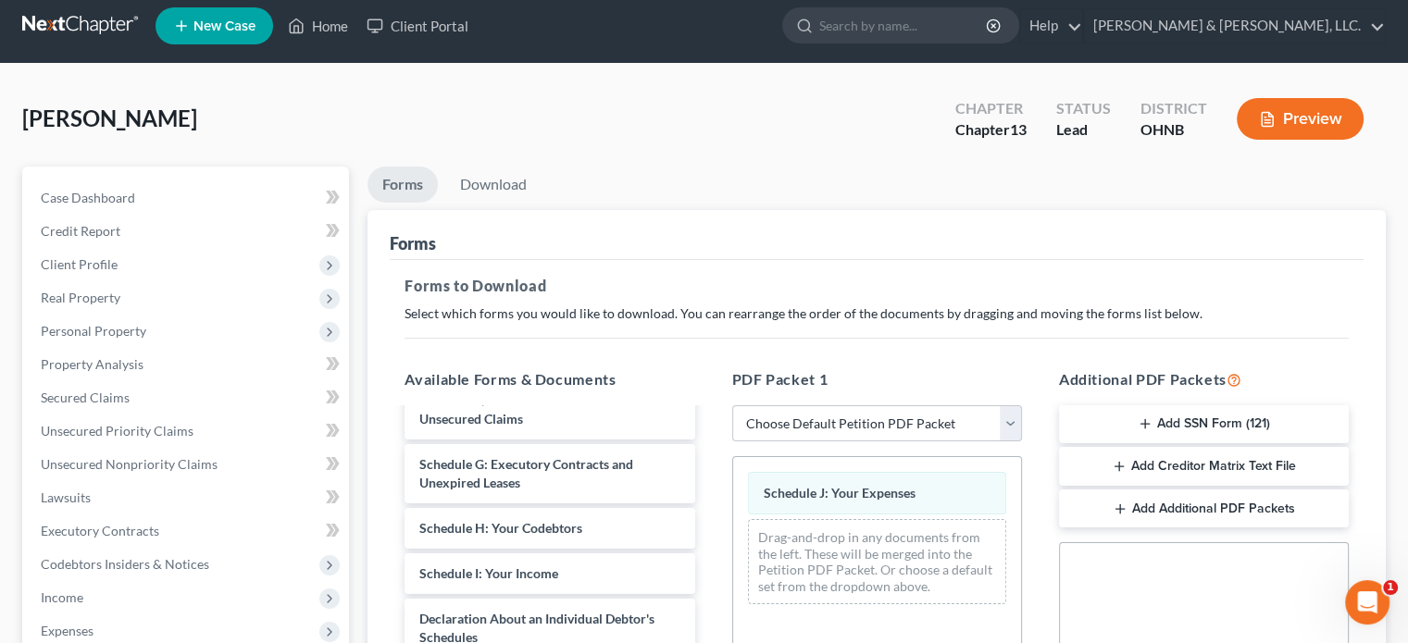
scroll to position [0, 0]
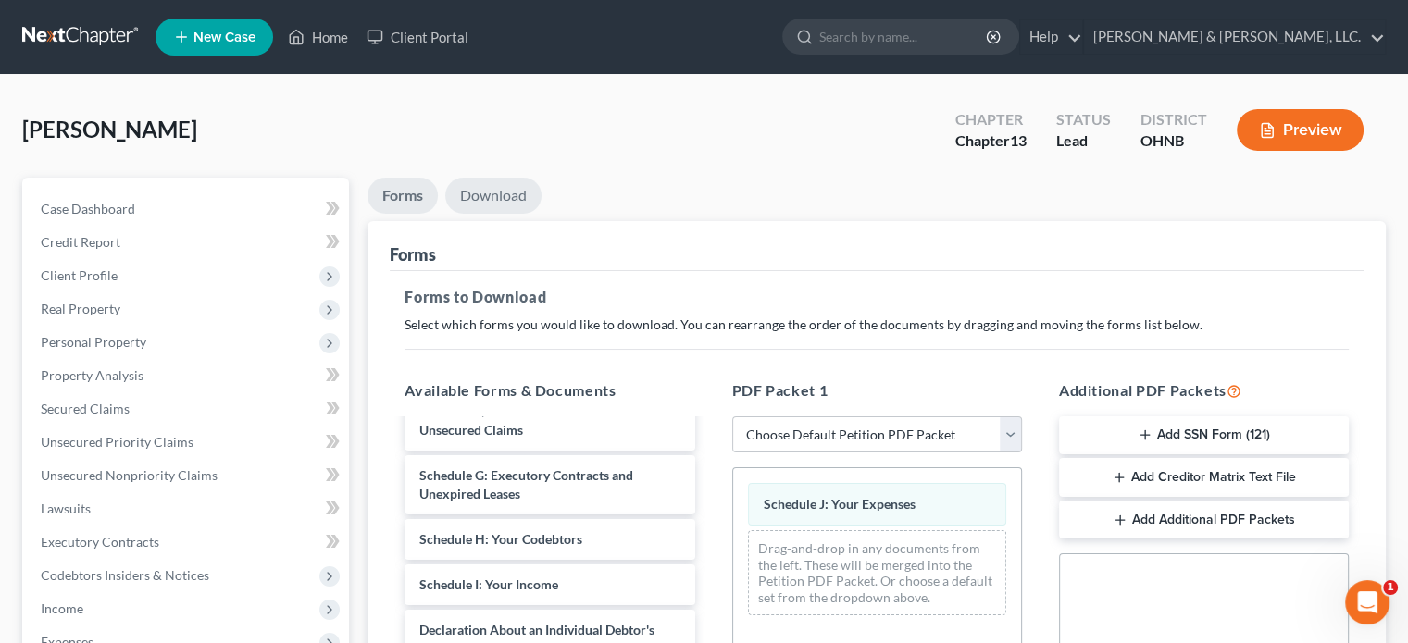
click at [488, 189] on link "Download" at bounding box center [493, 196] width 96 height 36
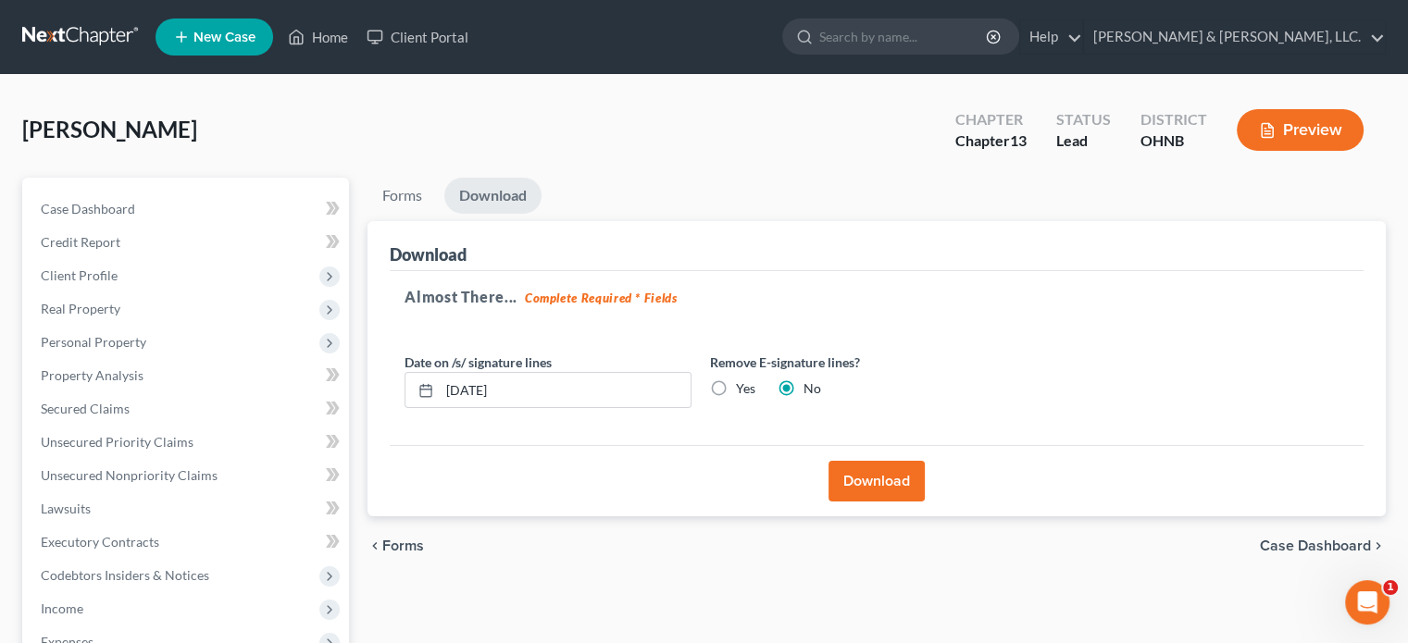
drag, startPoint x: 861, startPoint y: 472, endPoint x: 876, endPoint y: 459, distance: 20.4
click at [864, 470] on button "Download" at bounding box center [876, 481] width 96 height 41
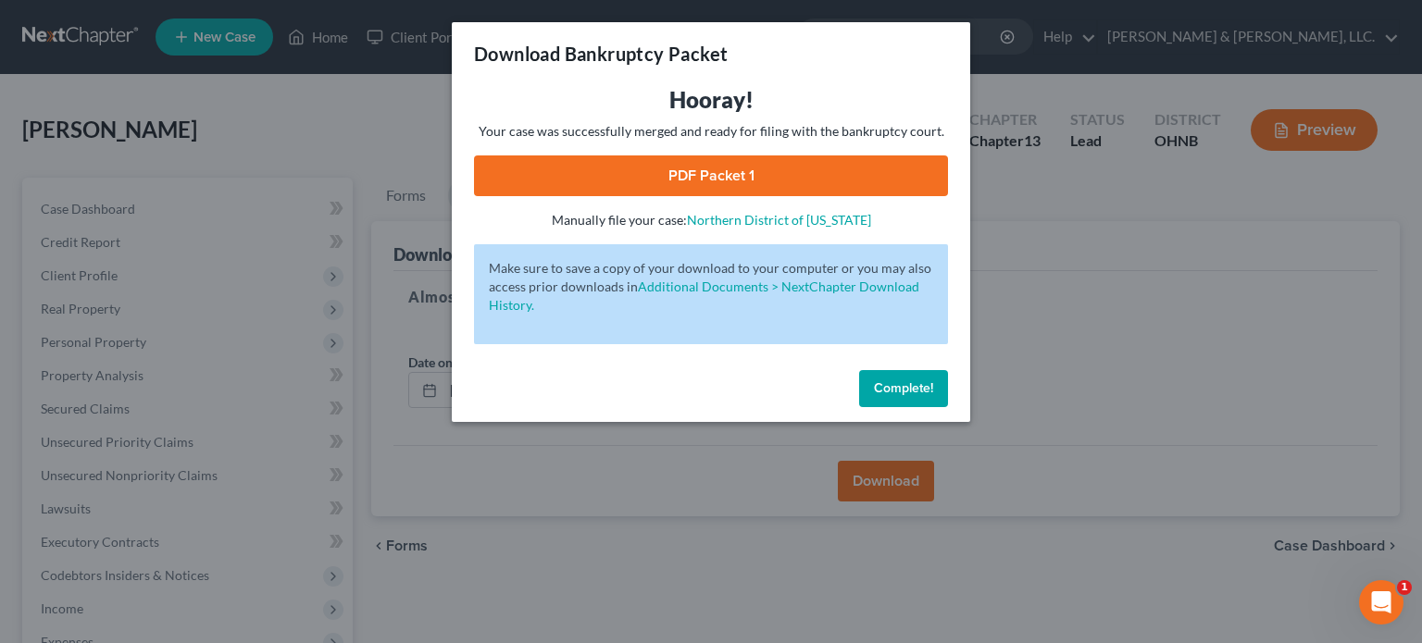
click at [922, 394] on span "Complete!" at bounding box center [903, 388] width 59 height 16
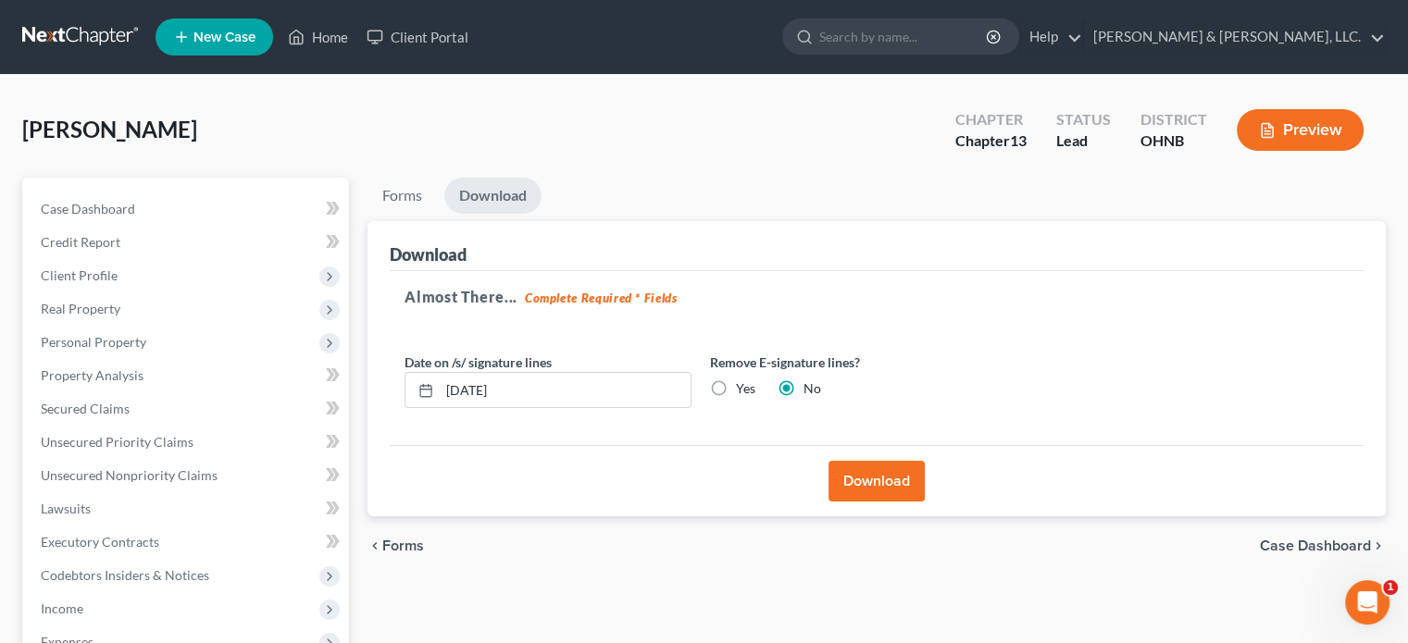
click at [892, 483] on button "Download" at bounding box center [876, 481] width 96 height 41
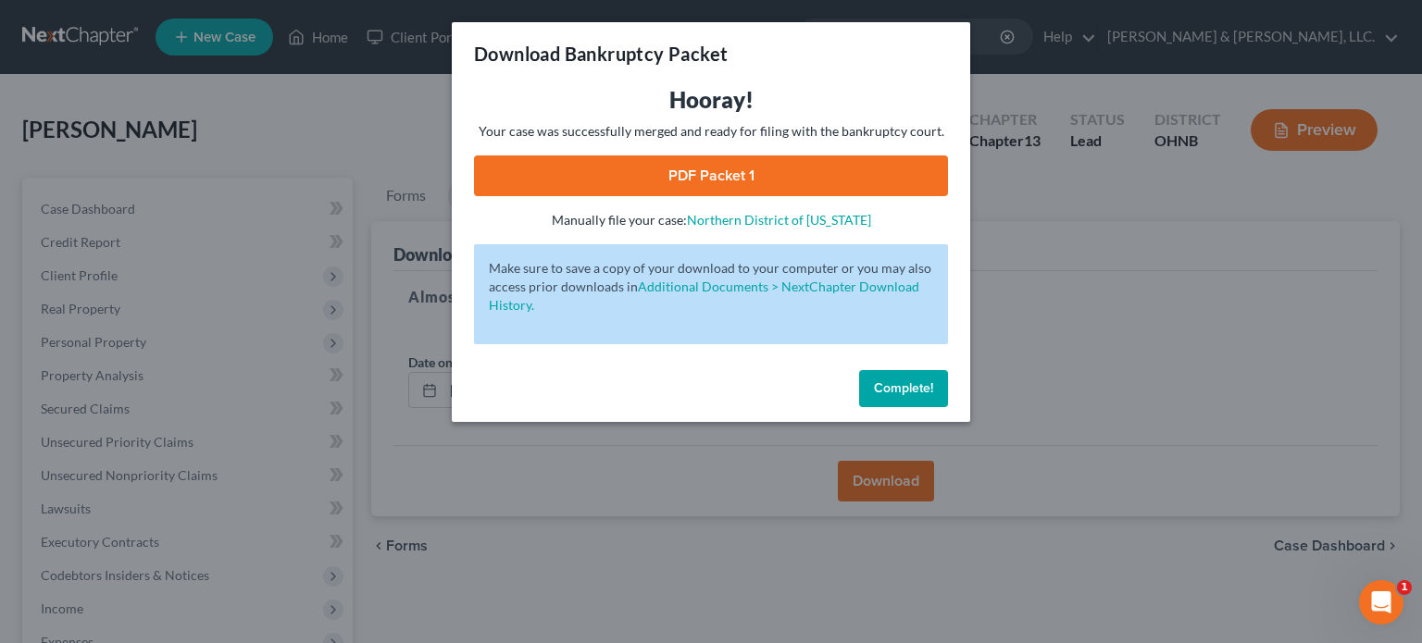
click at [701, 169] on link "PDF Packet 1" at bounding box center [711, 175] width 474 height 41
click at [896, 380] on span "Complete!" at bounding box center [903, 388] width 59 height 16
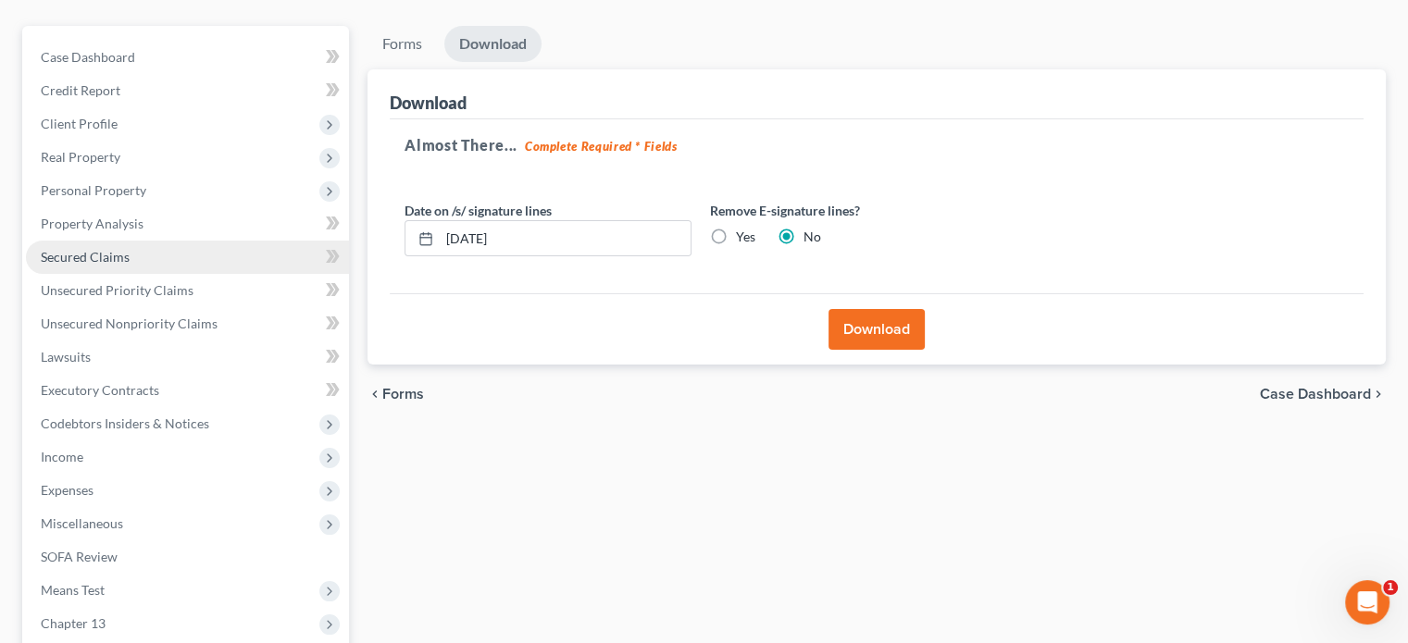
scroll to position [370, 0]
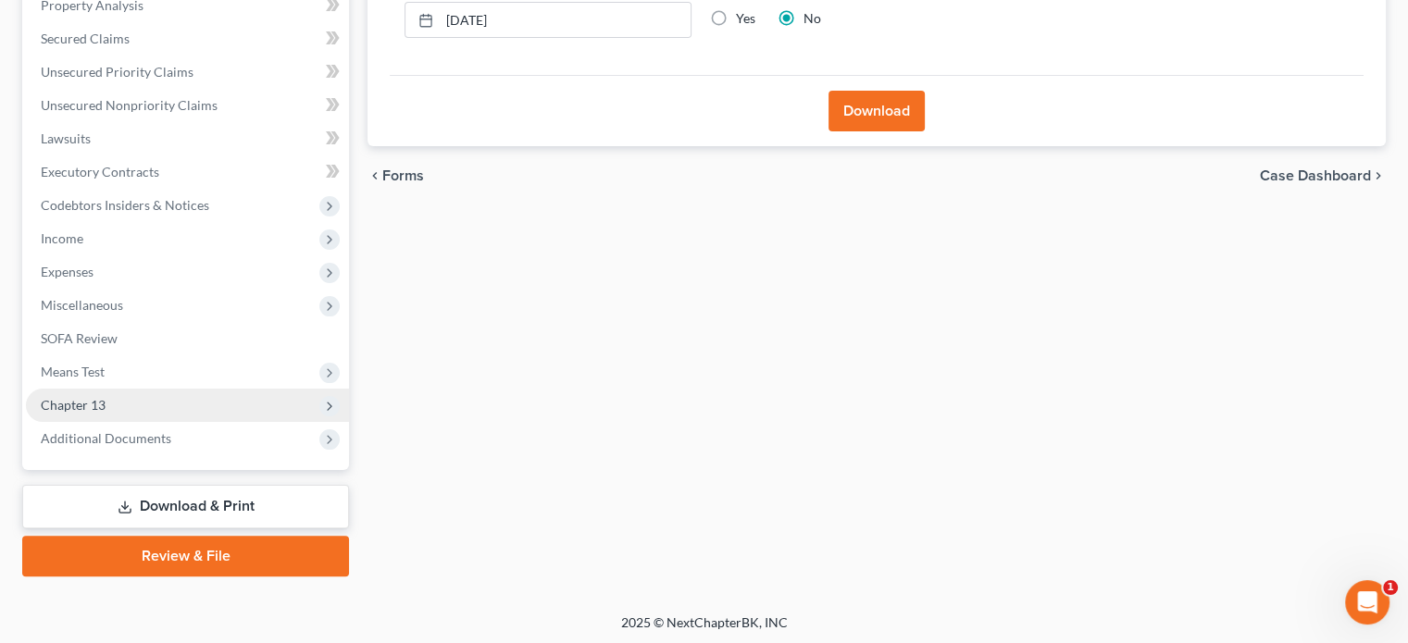
click at [89, 410] on span "Chapter 13" at bounding box center [73, 405] width 65 height 16
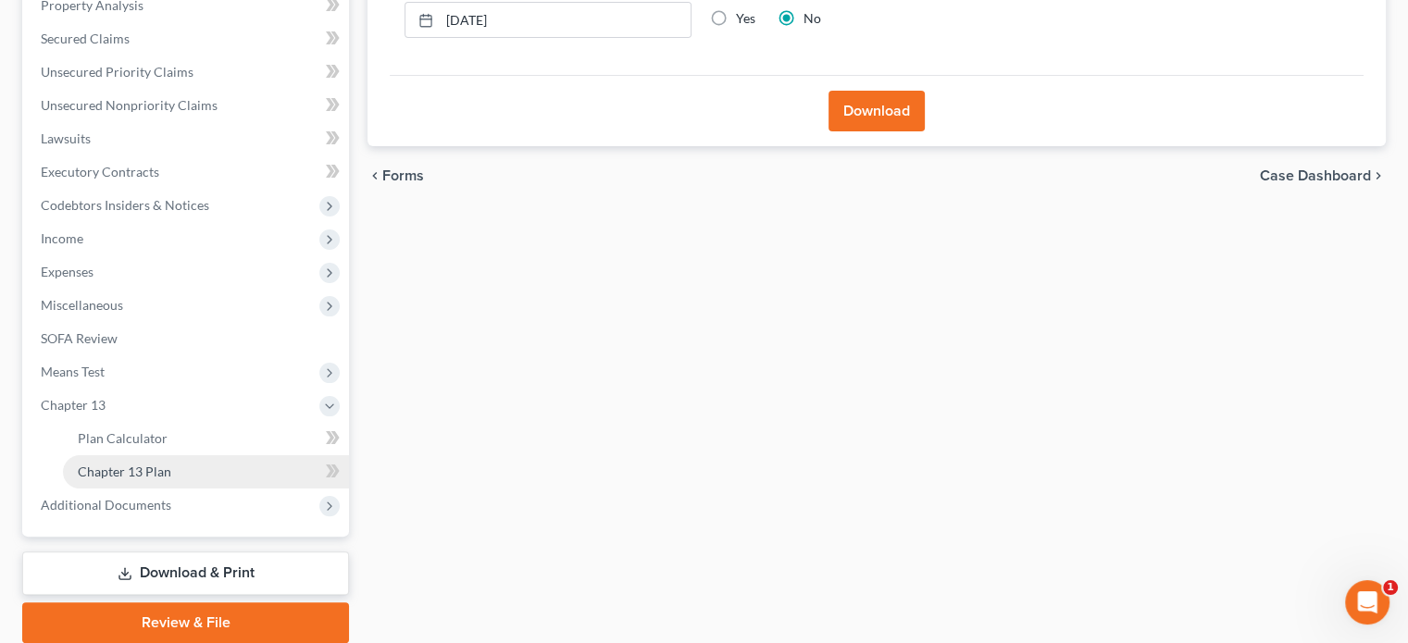
click at [148, 468] on span "Chapter 13 Plan" at bounding box center [124, 472] width 93 height 16
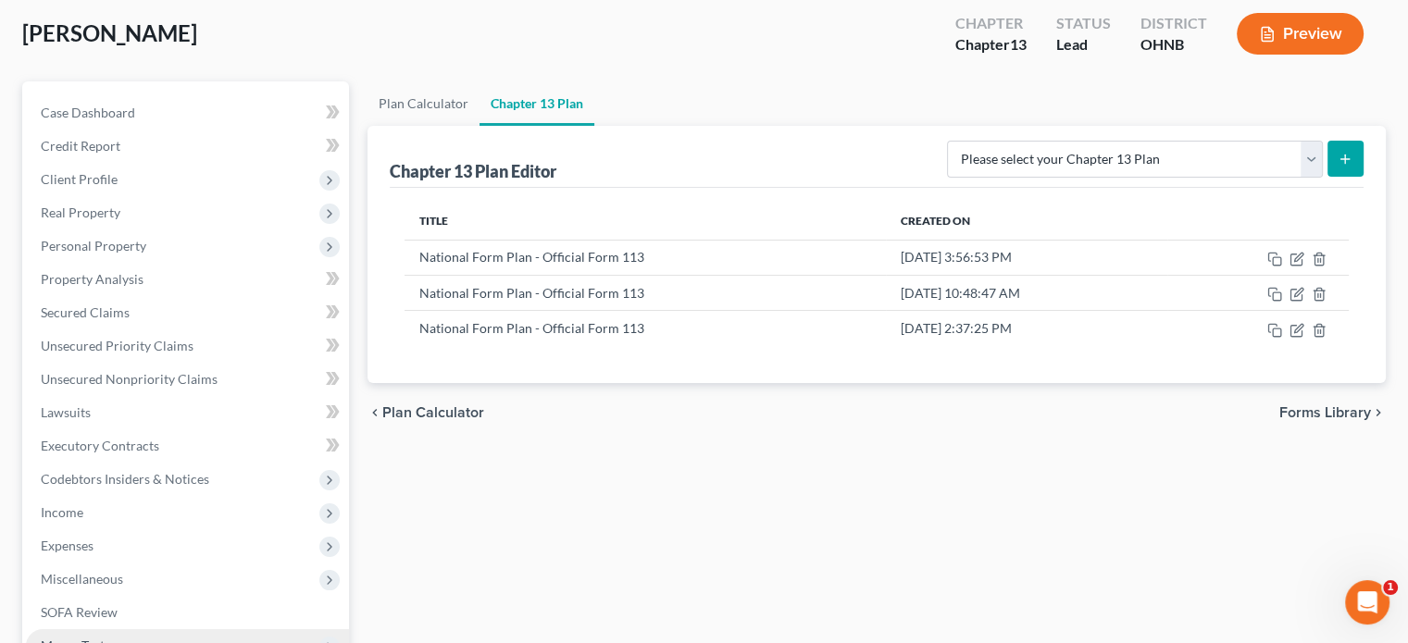
scroll to position [278, 0]
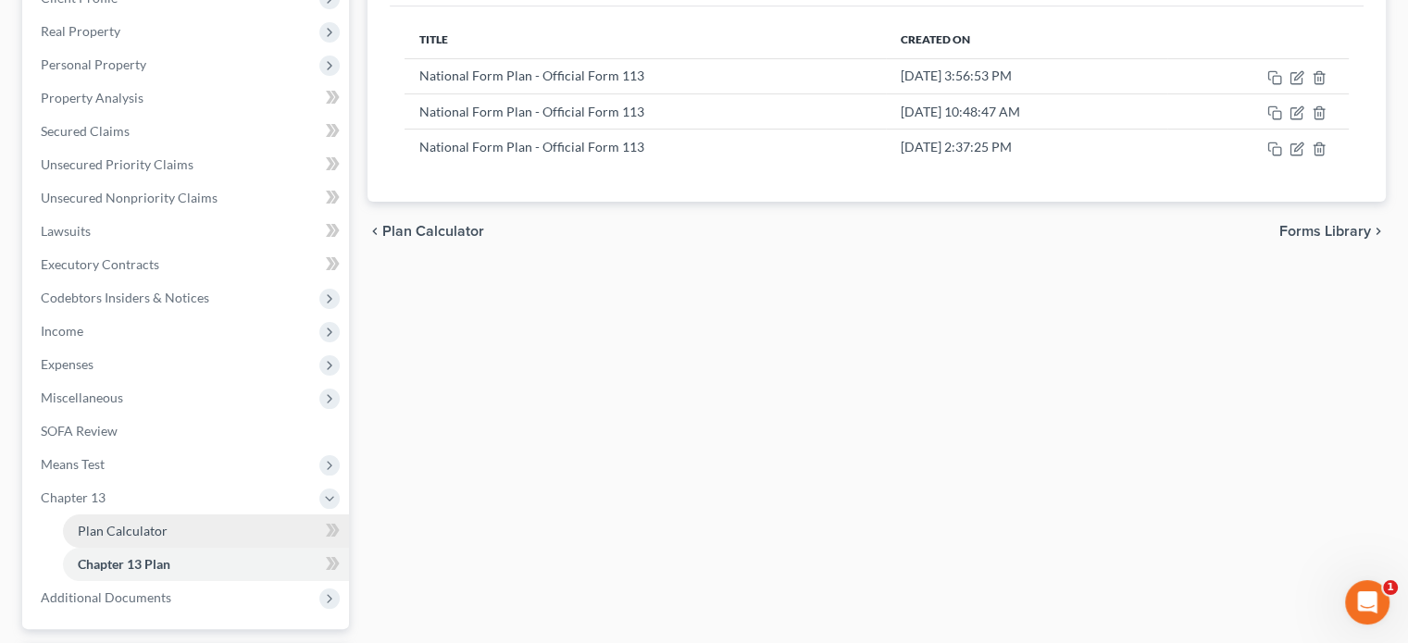
click at [122, 525] on span "Plan Calculator" at bounding box center [123, 531] width 90 height 16
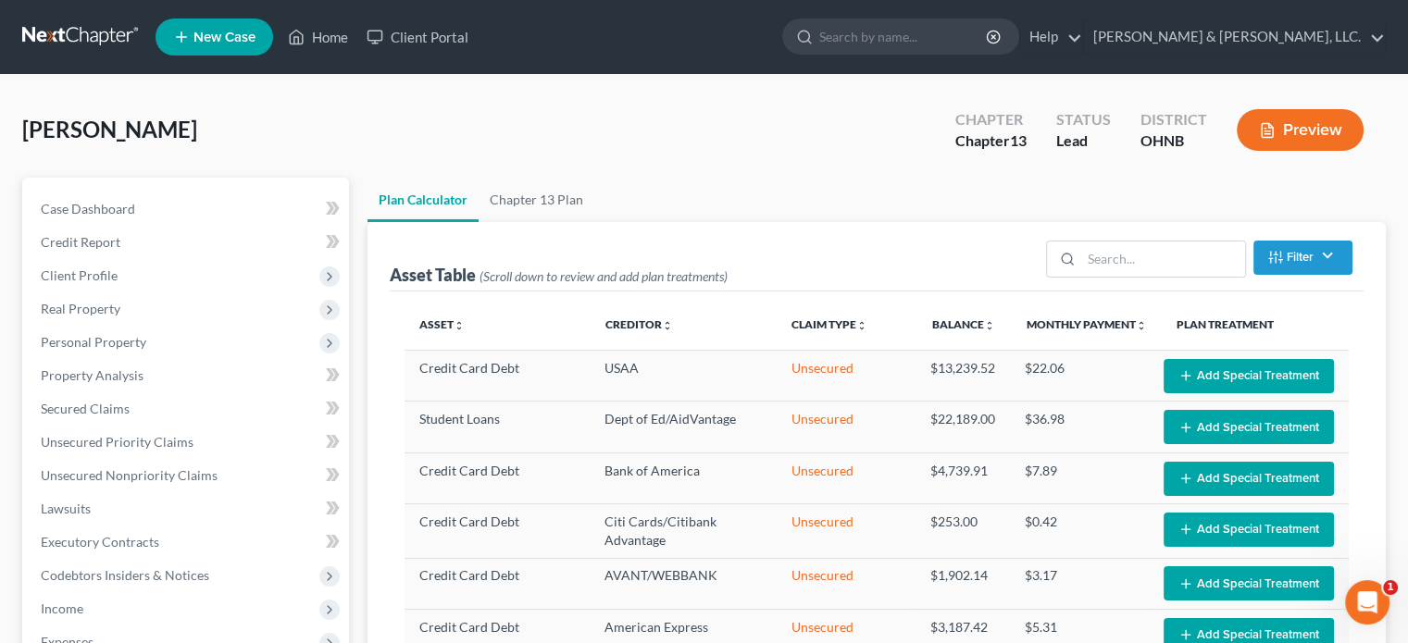
select select "59"
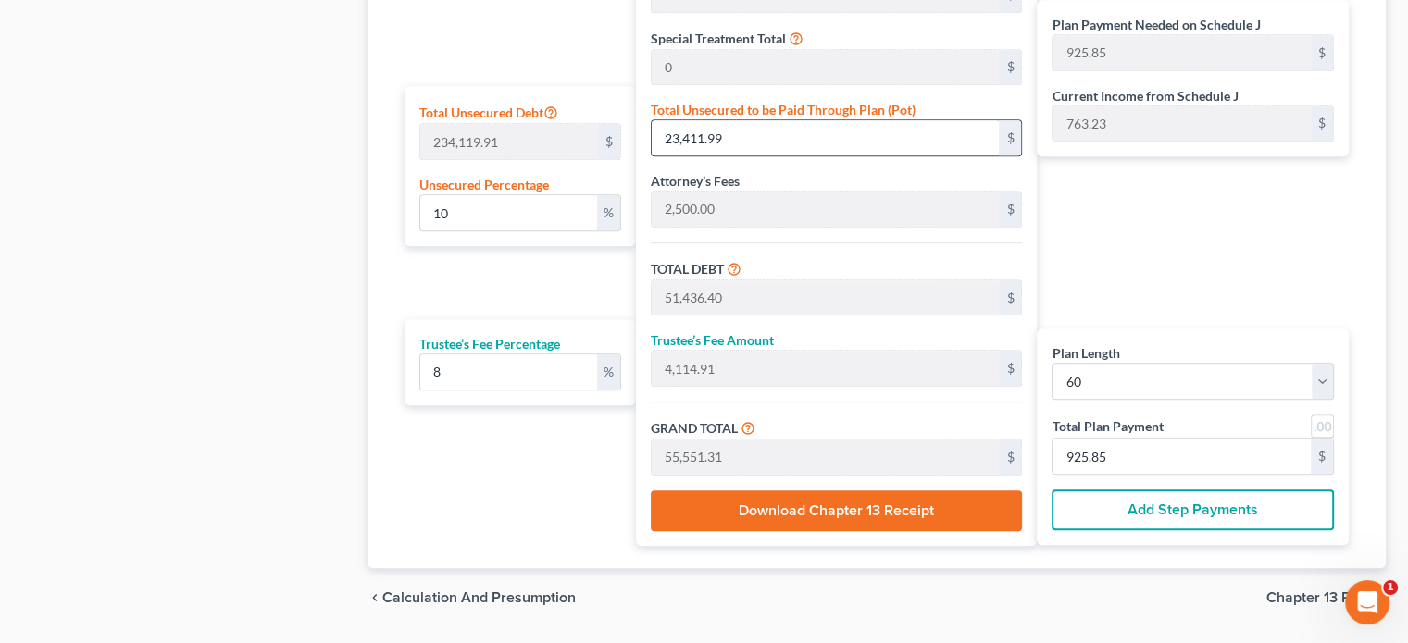
scroll to position [1111, 0]
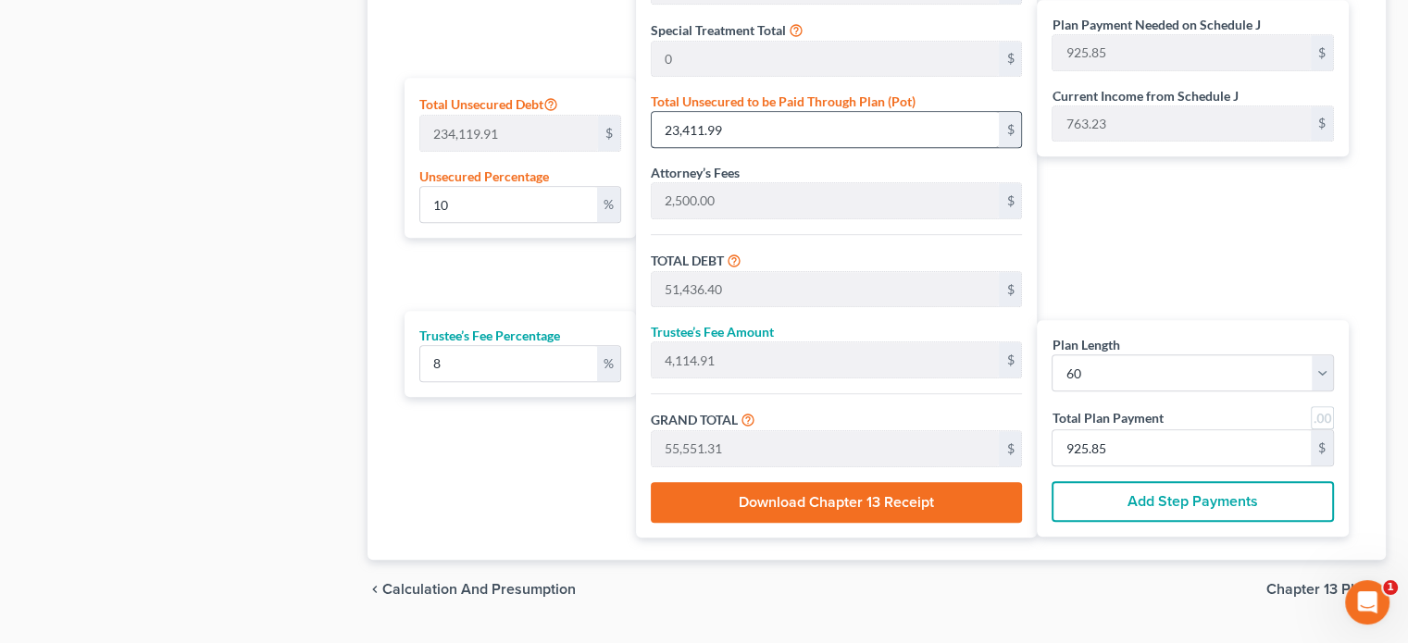
click at [851, 510] on button "Download Chapter 13 Receipt" at bounding box center [836, 502] width 371 height 41
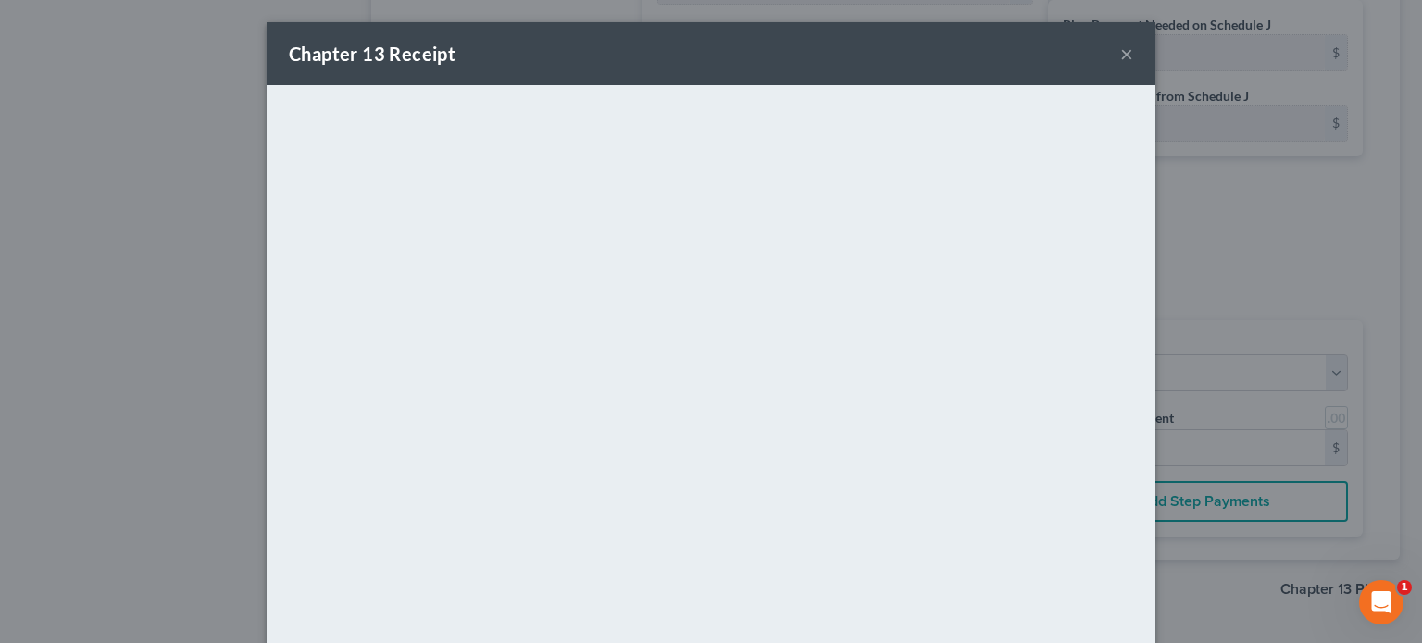
click at [1124, 55] on button "×" at bounding box center [1126, 54] width 13 height 22
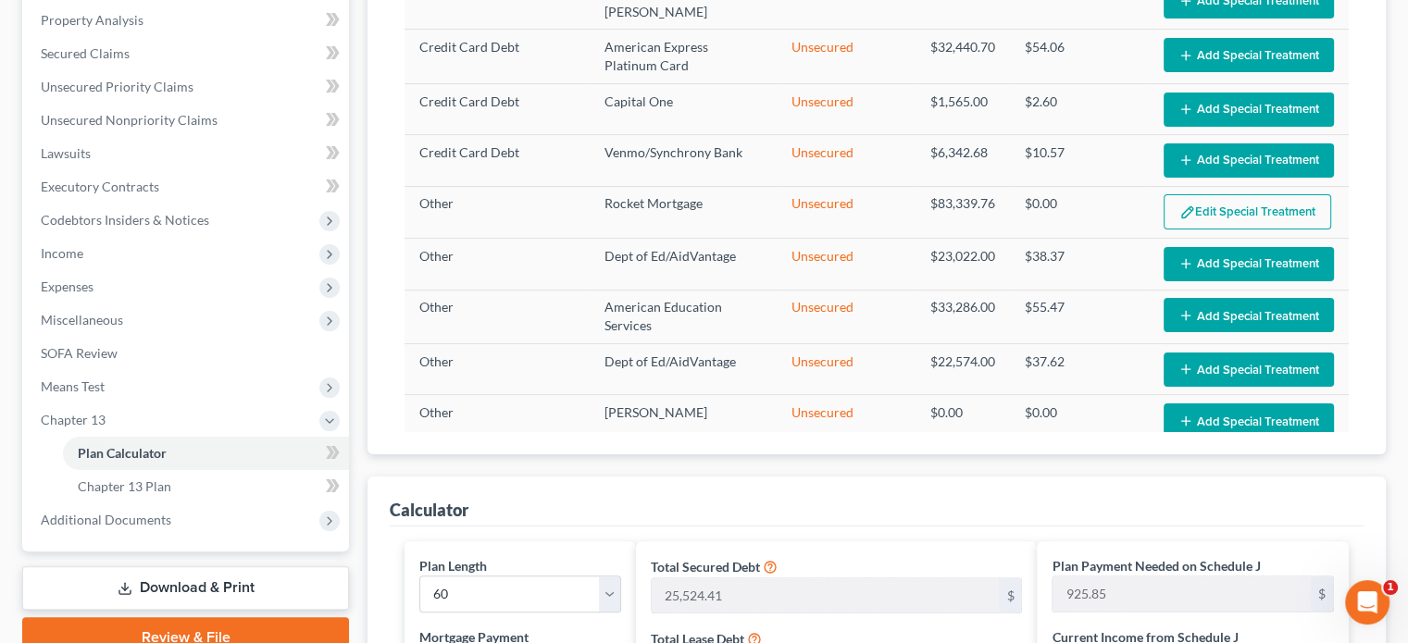
scroll to position [278, 0]
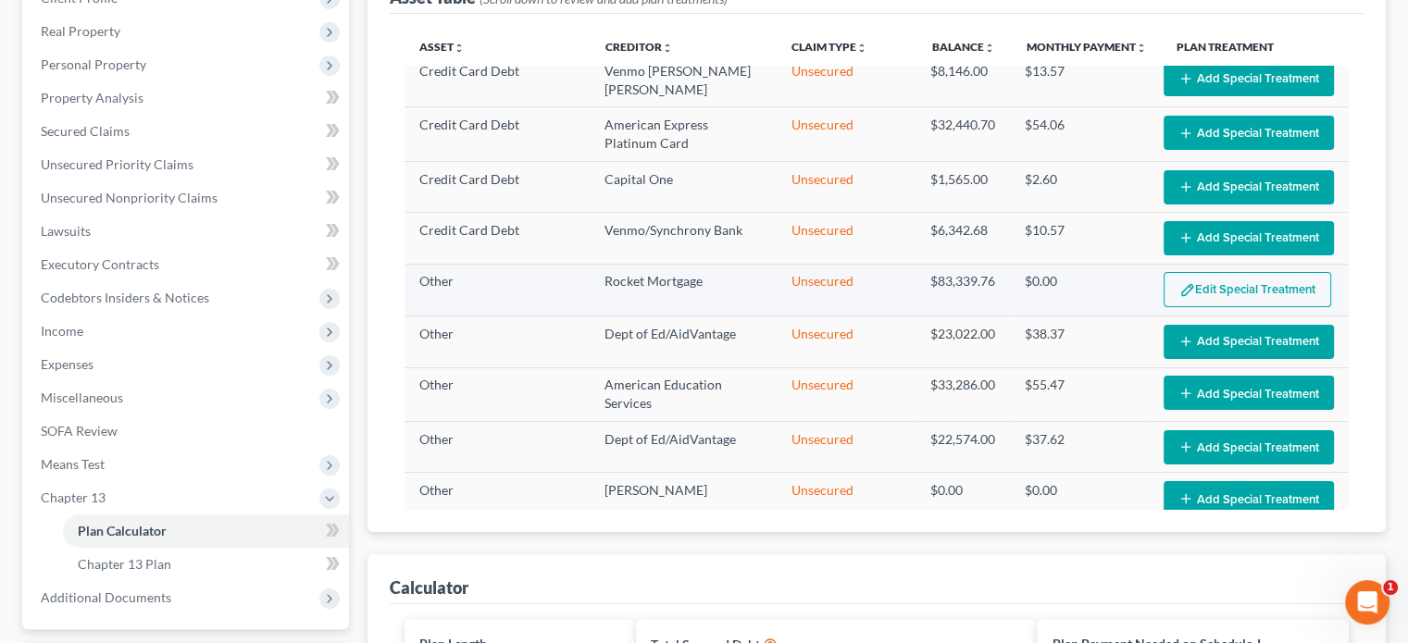
click at [1196, 272] on button "Edit Special Treatment" at bounding box center [1247, 289] width 168 height 35
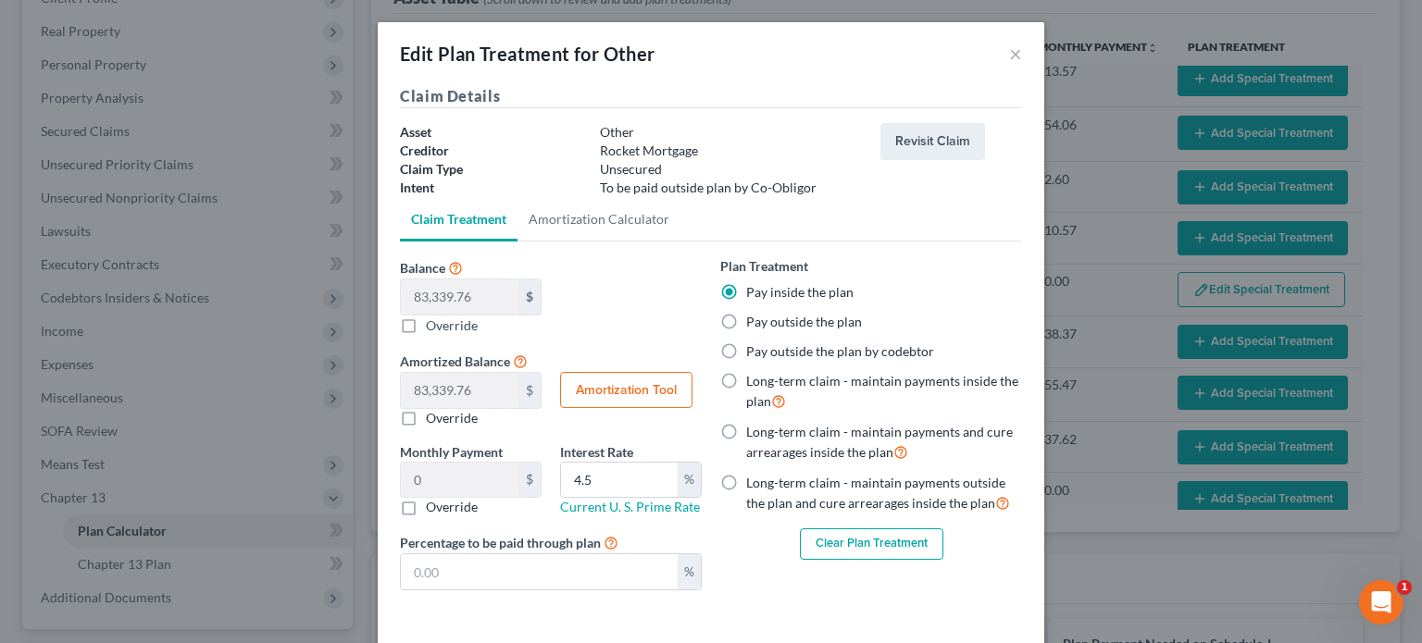
click at [832, 545] on button "Clear Plan Treatment" at bounding box center [871, 543] width 143 height 31
select select "59"
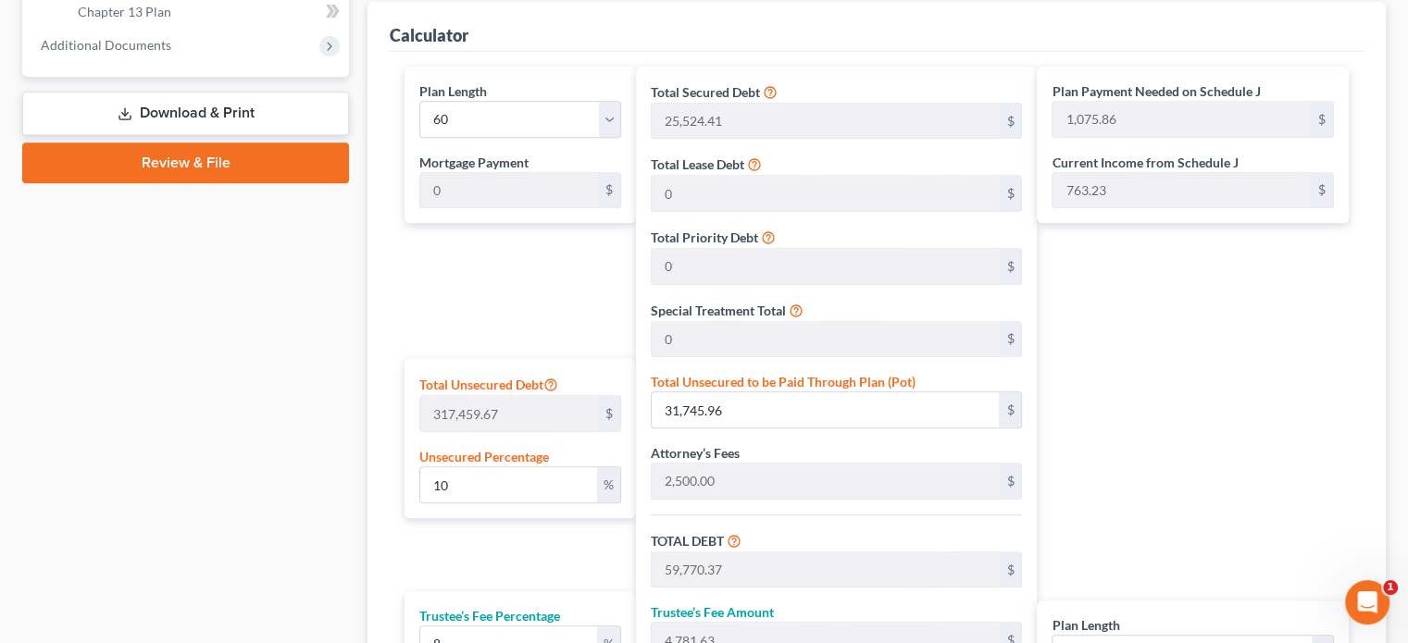
scroll to position [833, 0]
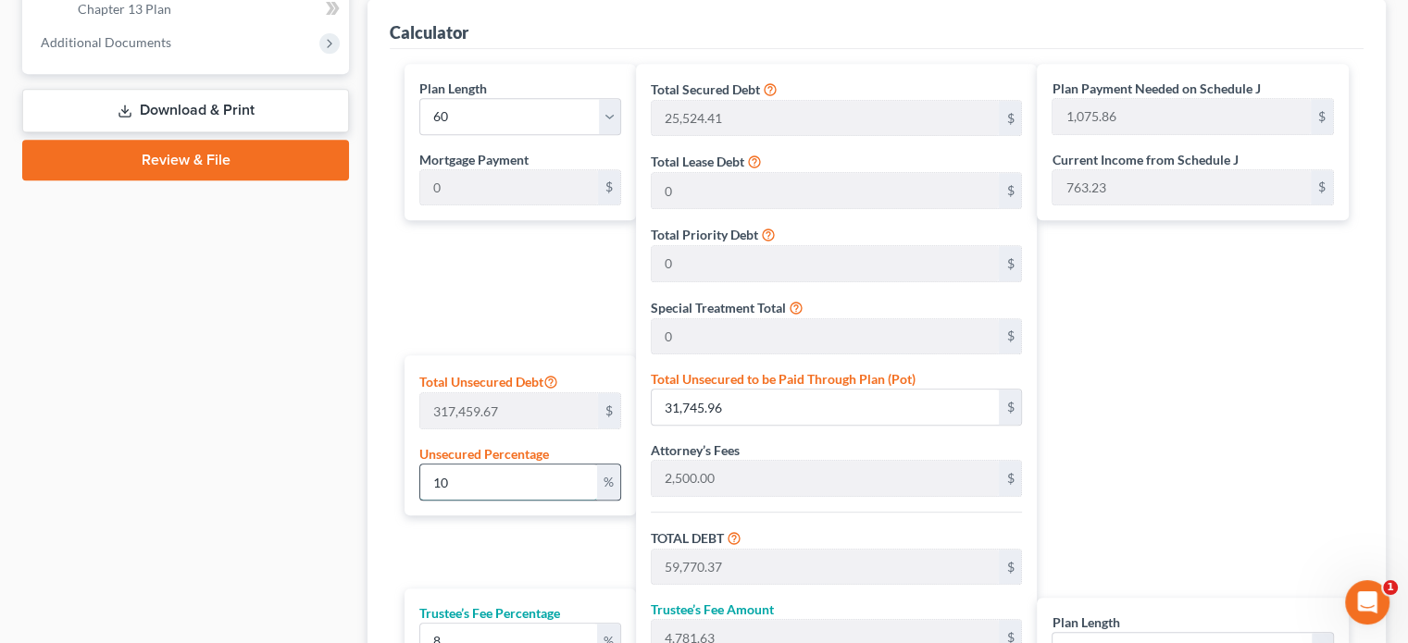
drag, startPoint x: 432, startPoint y: 481, endPoint x: 454, endPoint y: 481, distance: 22.2
click at [454, 481] on input "10" at bounding box center [508, 482] width 177 height 35
type input "6"
type input "19,047.58"
type input "47,071.99"
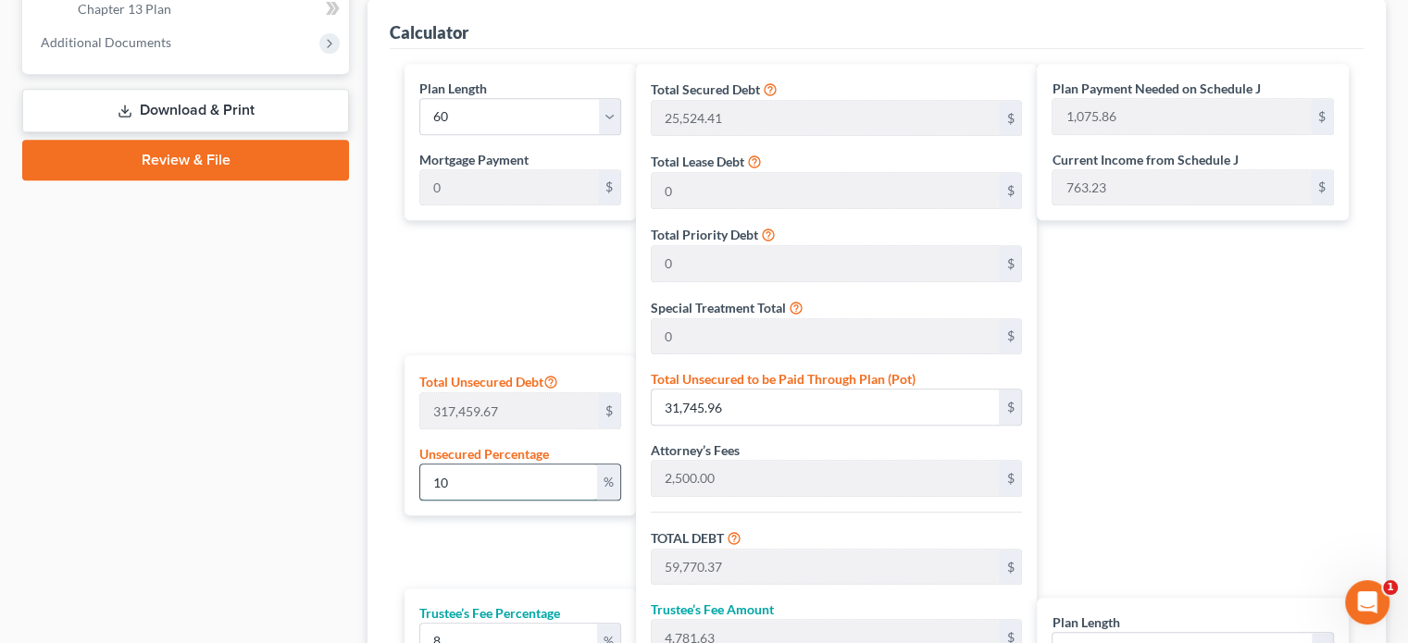
type input "3,765.75"
type input "50,837.74"
type input "847.29"
click at [531, 286] on div "Plan Length 1 2 3 4 5 6 7 8 9 10 11 12 13 14 15 16 17 18 19 20 21 22 23 24 25 2…" at bounding box center [515, 440] width 241 height 752
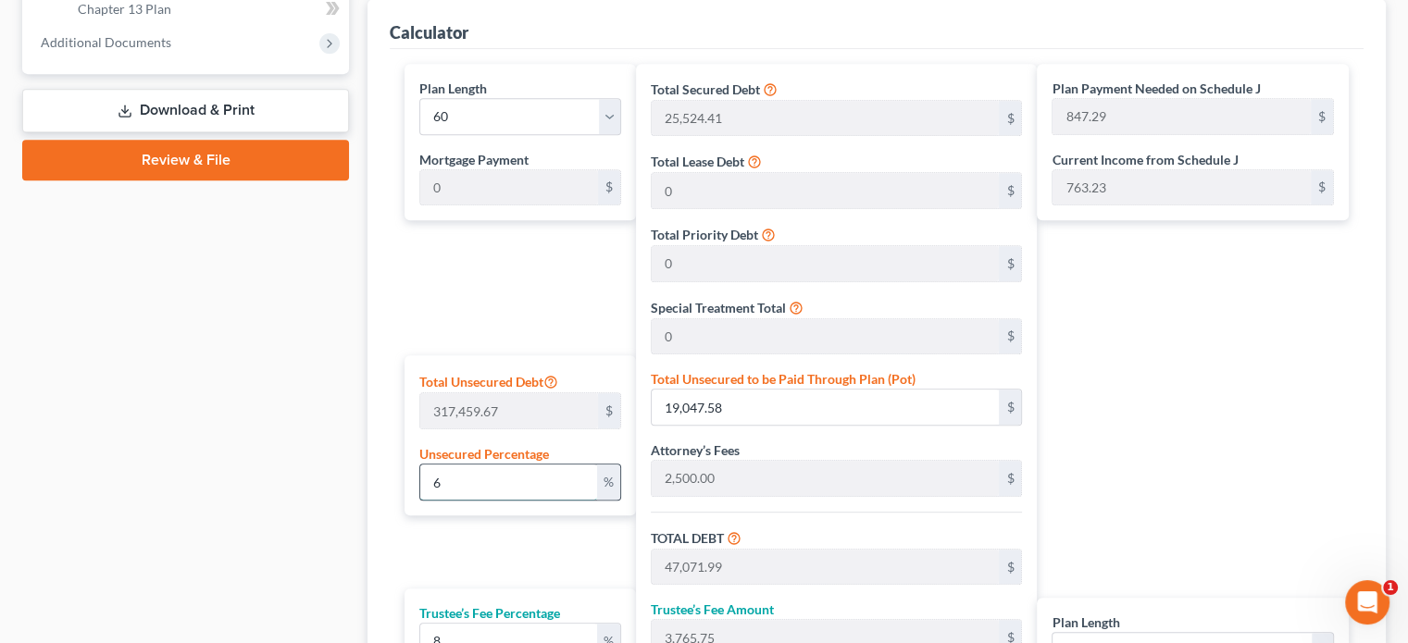
drag, startPoint x: 430, startPoint y: 477, endPoint x: 446, endPoint y: 479, distance: 15.8
click at [446, 479] on input "6" at bounding box center [508, 482] width 177 height 35
type input "5"
type input "15,872.98"
type input "43,897.39"
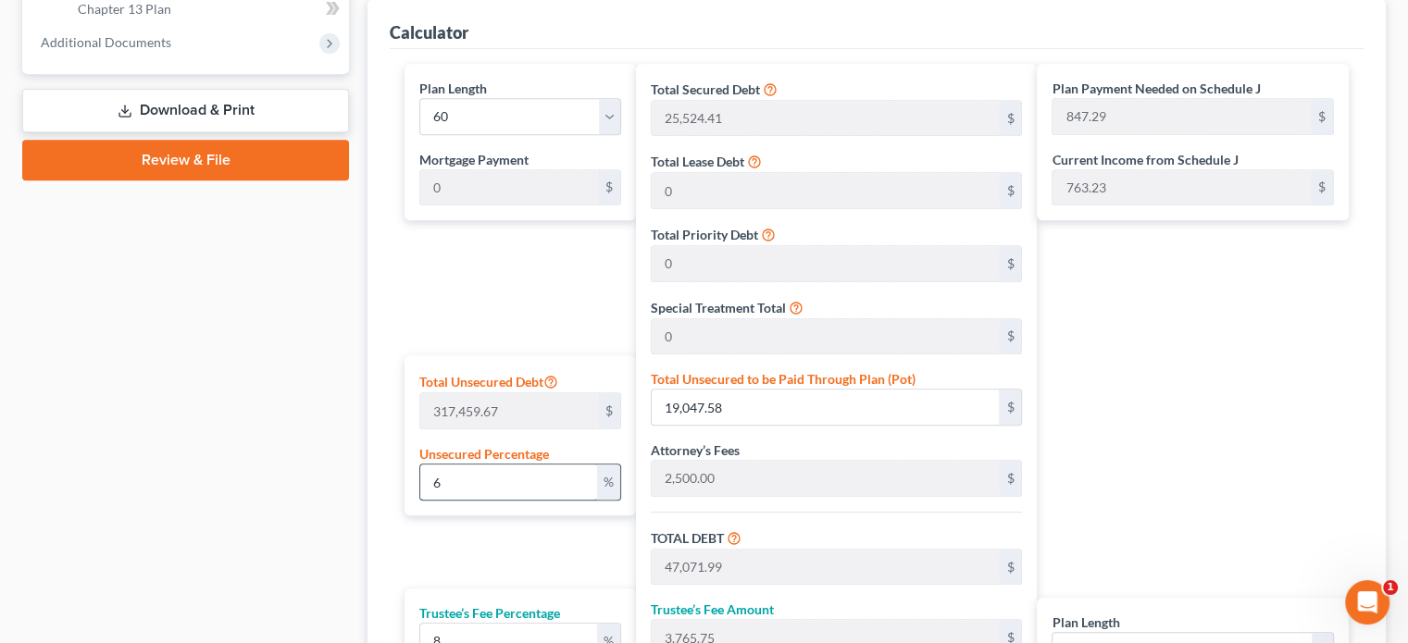
type input "3,511.79"
type input "47,409.18"
type input "790.15"
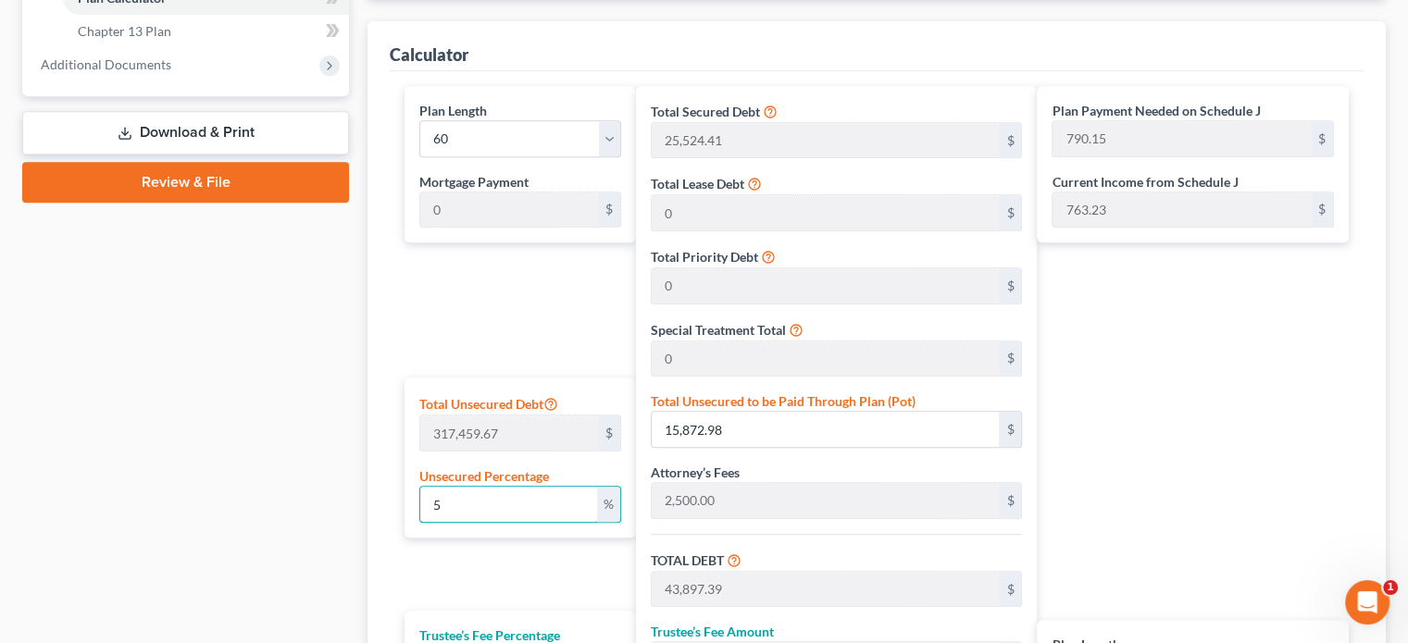
scroll to position [926, 0]
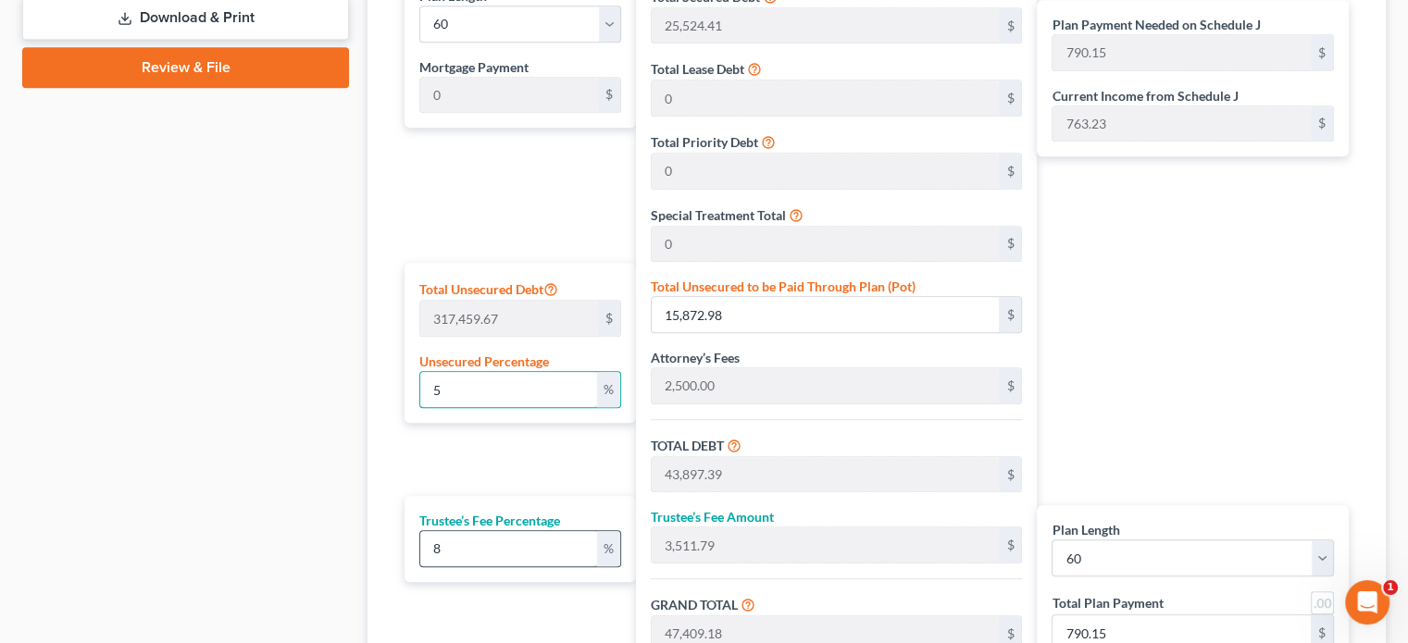
type input "5"
drag, startPoint x: 429, startPoint y: 541, endPoint x: 470, endPoint y: 531, distance: 42.9
click at [455, 544] on input "8" at bounding box center [508, 548] width 177 height 35
type input "1"
type input "438.97"
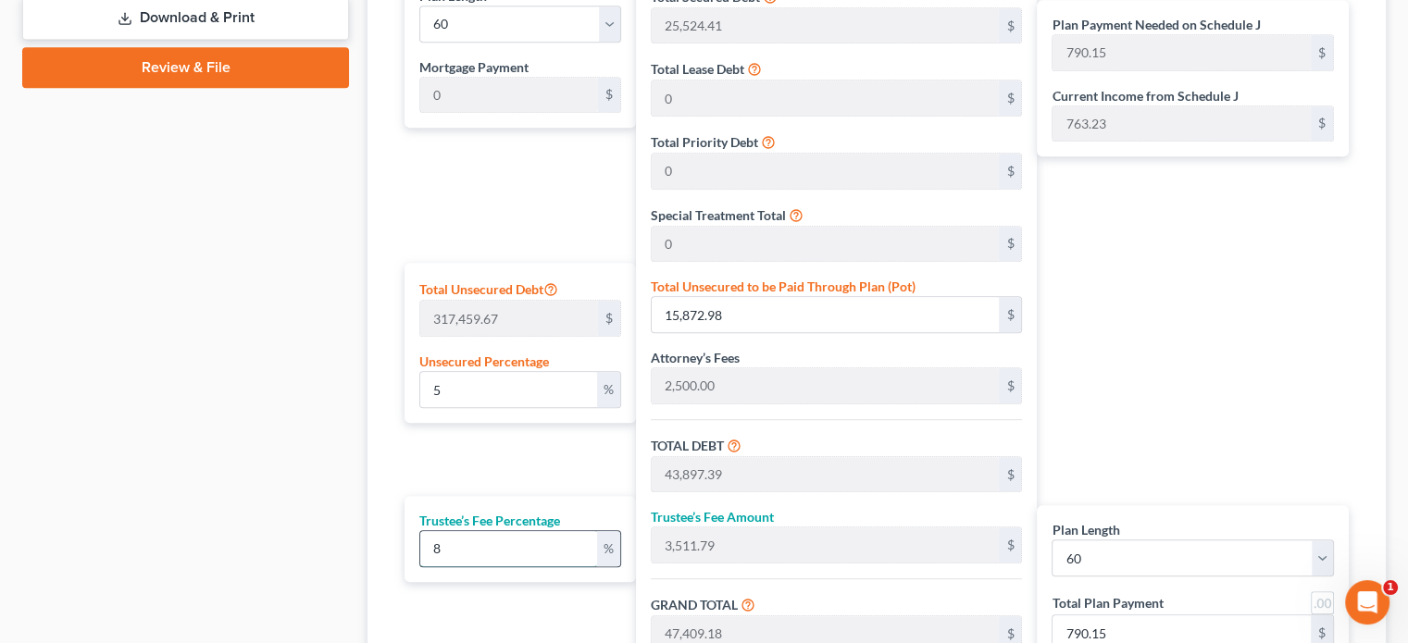
type input "44,336.36"
type input "738.93"
type input "10"
type input "4,389.73"
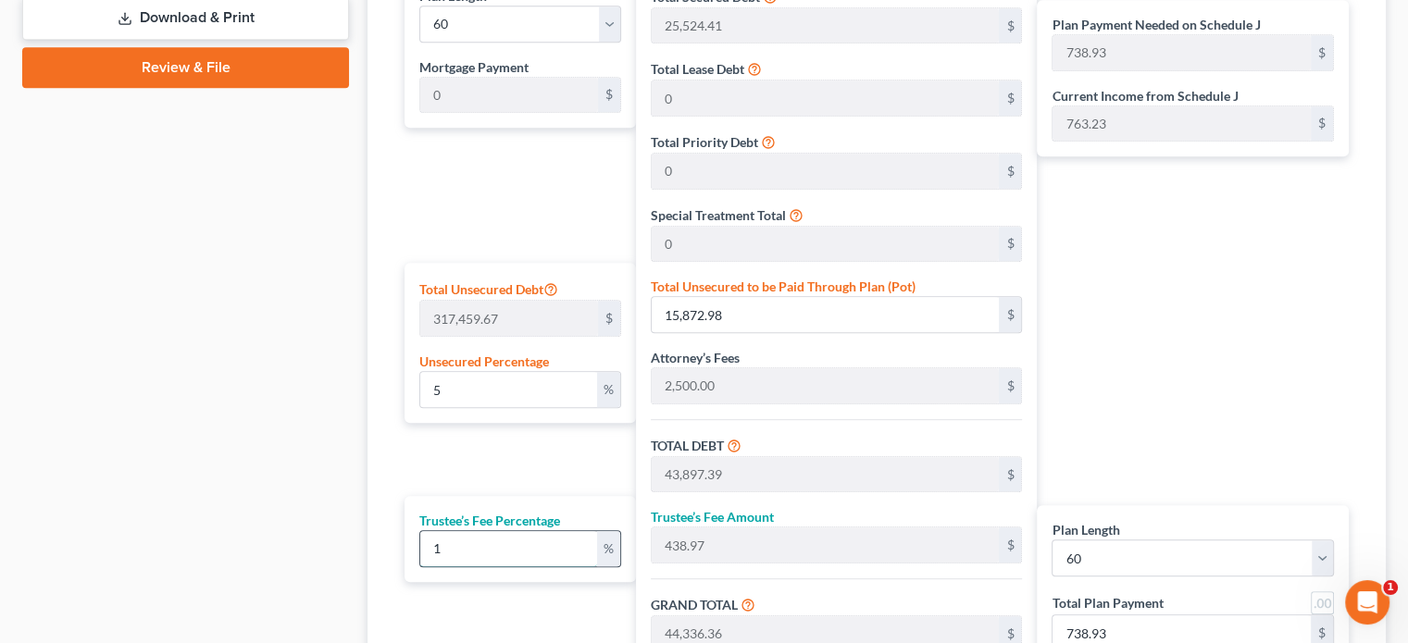
type input "48,287.13"
type input "804.78"
type input "10"
click at [532, 455] on div "Plan Length 1 2 3 4 5 6 7 8 9 10 11 12 13 14 15 16 17 18 19 20 21 22 23 24 25 2…" at bounding box center [515, 347] width 241 height 752
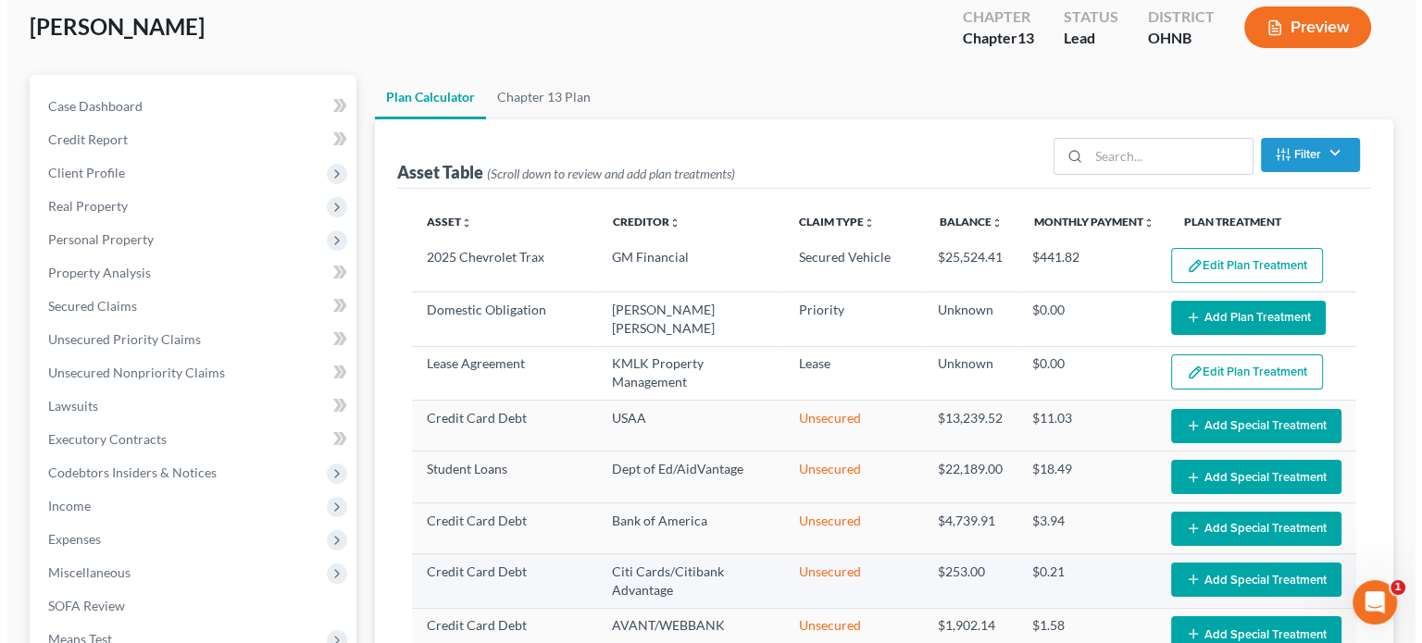
scroll to position [93, 0]
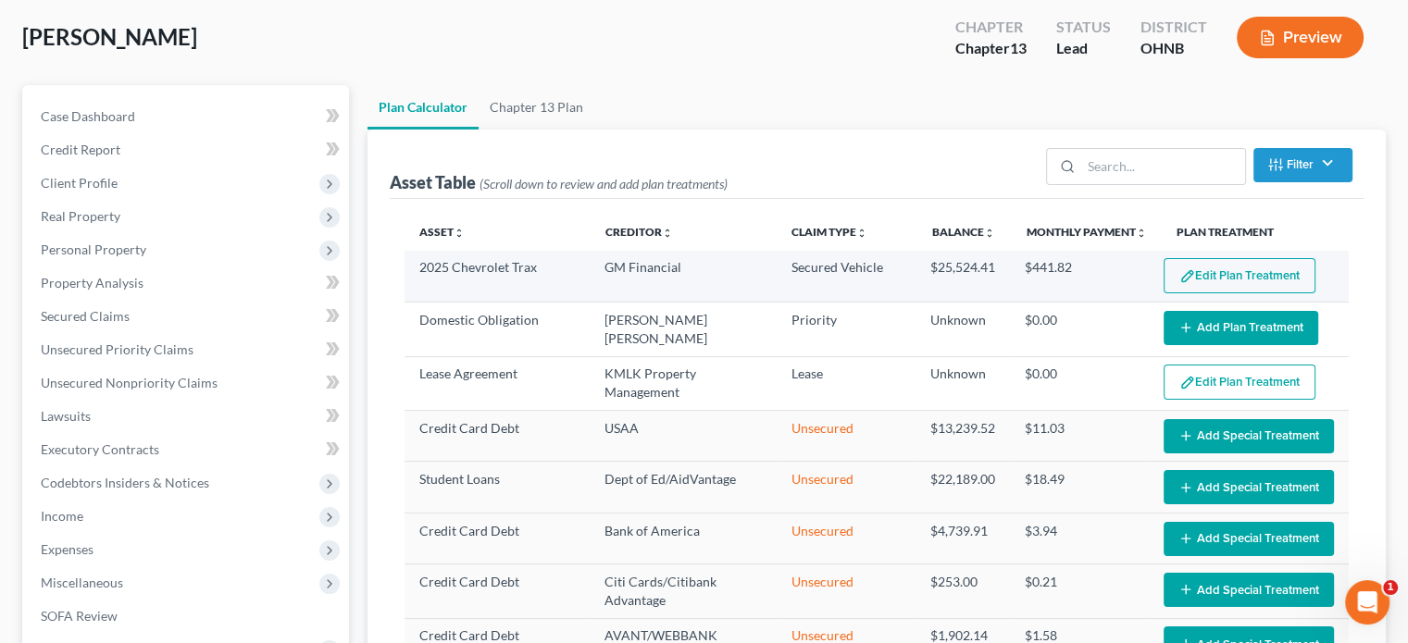
click at [1188, 277] on button "Edit Plan Treatment" at bounding box center [1239, 275] width 152 height 35
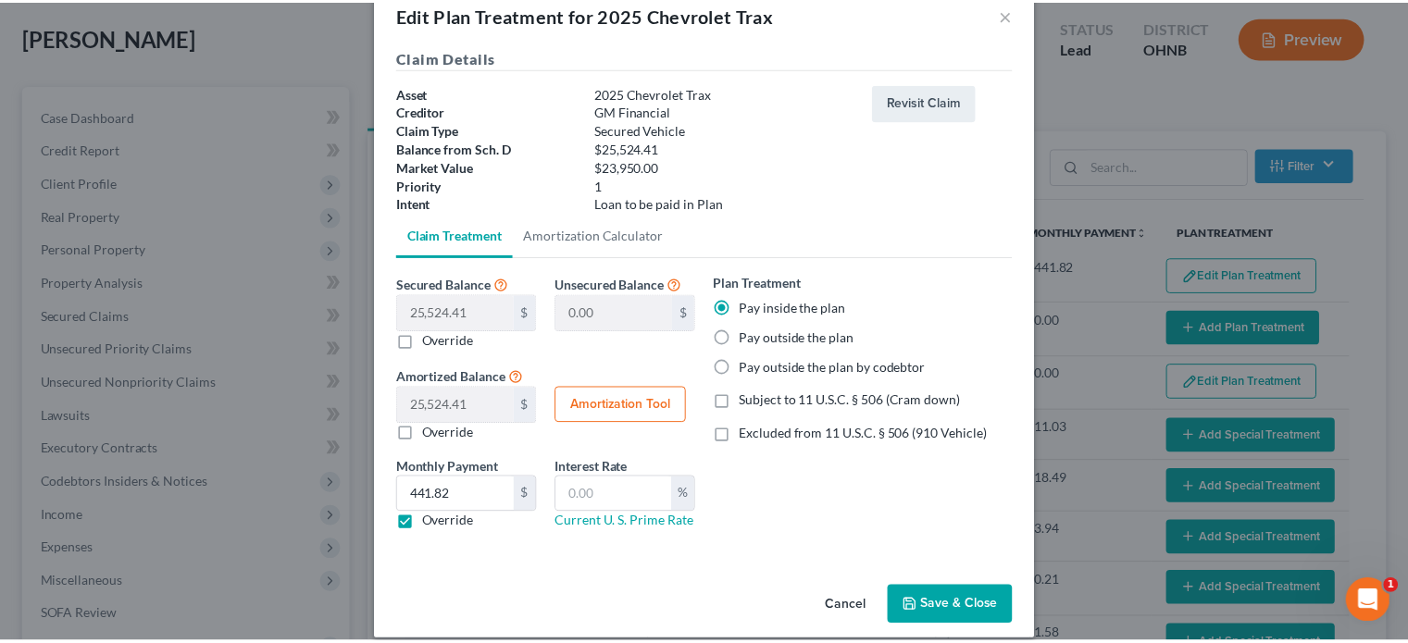
scroll to position [58, 0]
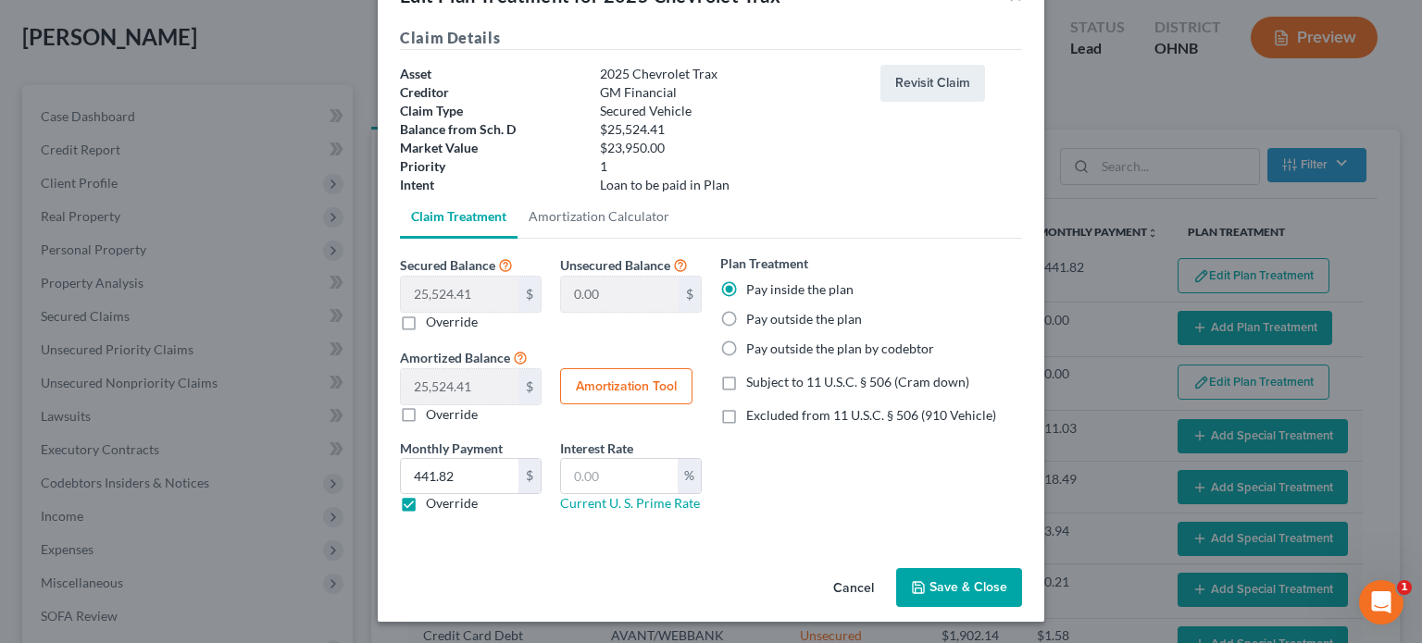
click at [933, 588] on button "Save & Close" at bounding box center [959, 587] width 126 height 39
select select "59"
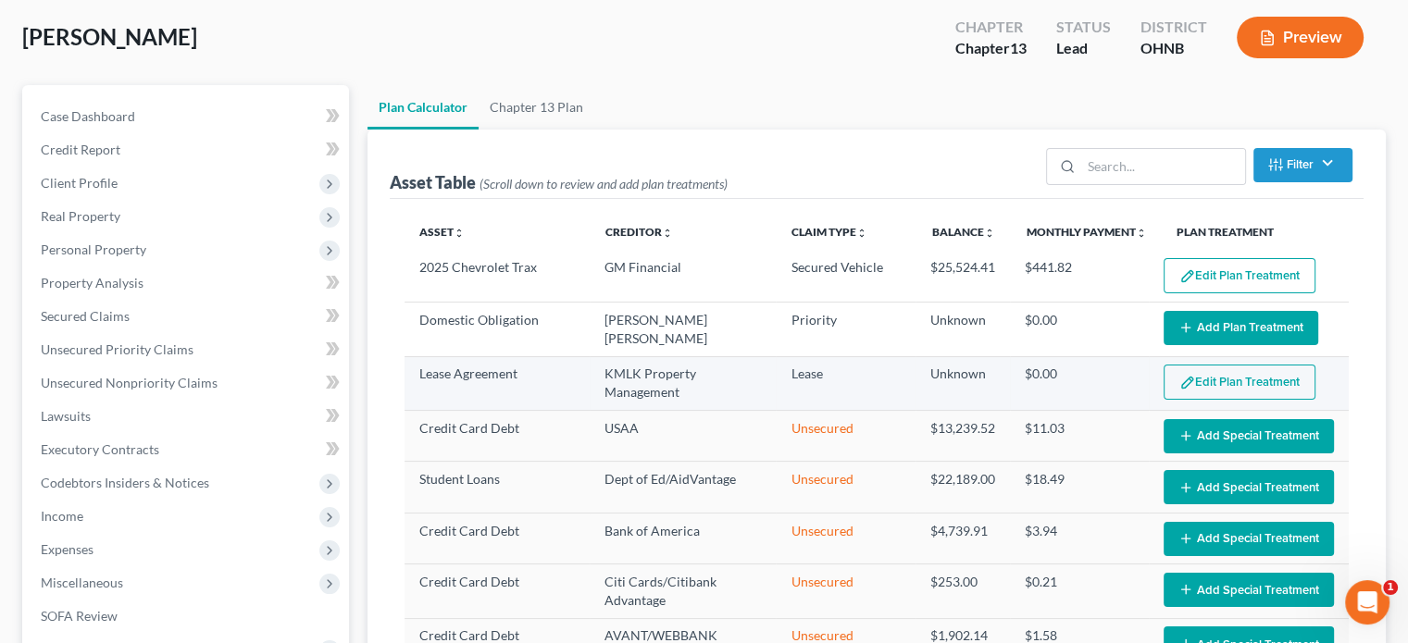
click at [1247, 372] on button "Edit Plan Treatment" at bounding box center [1239, 382] width 152 height 35
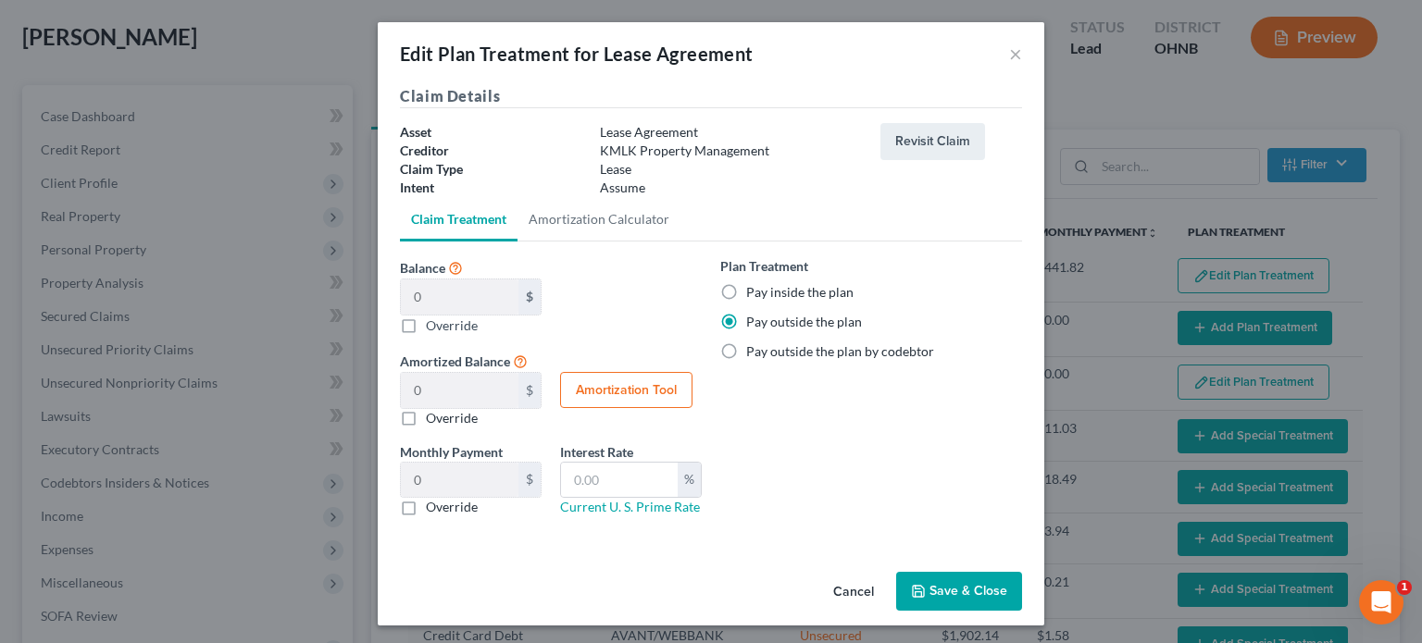
click at [959, 591] on button "Save & Close" at bounding box center [959, 591] width 126 height 39
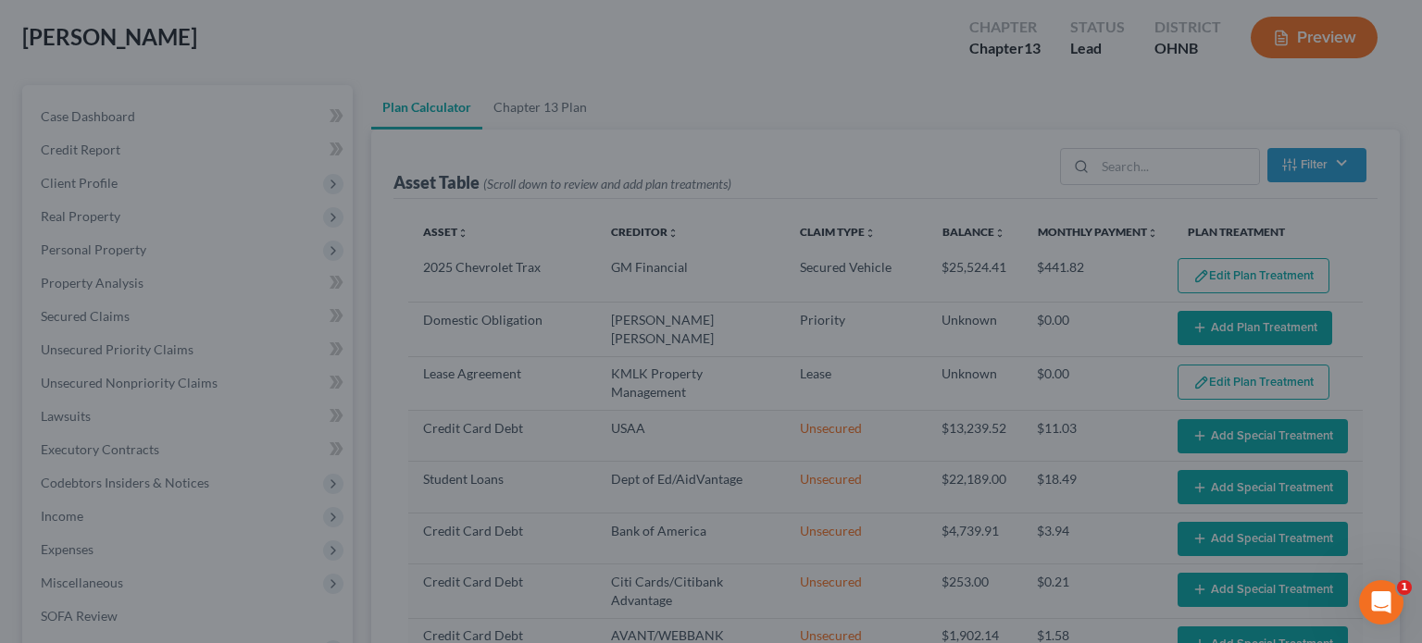
select select "59"
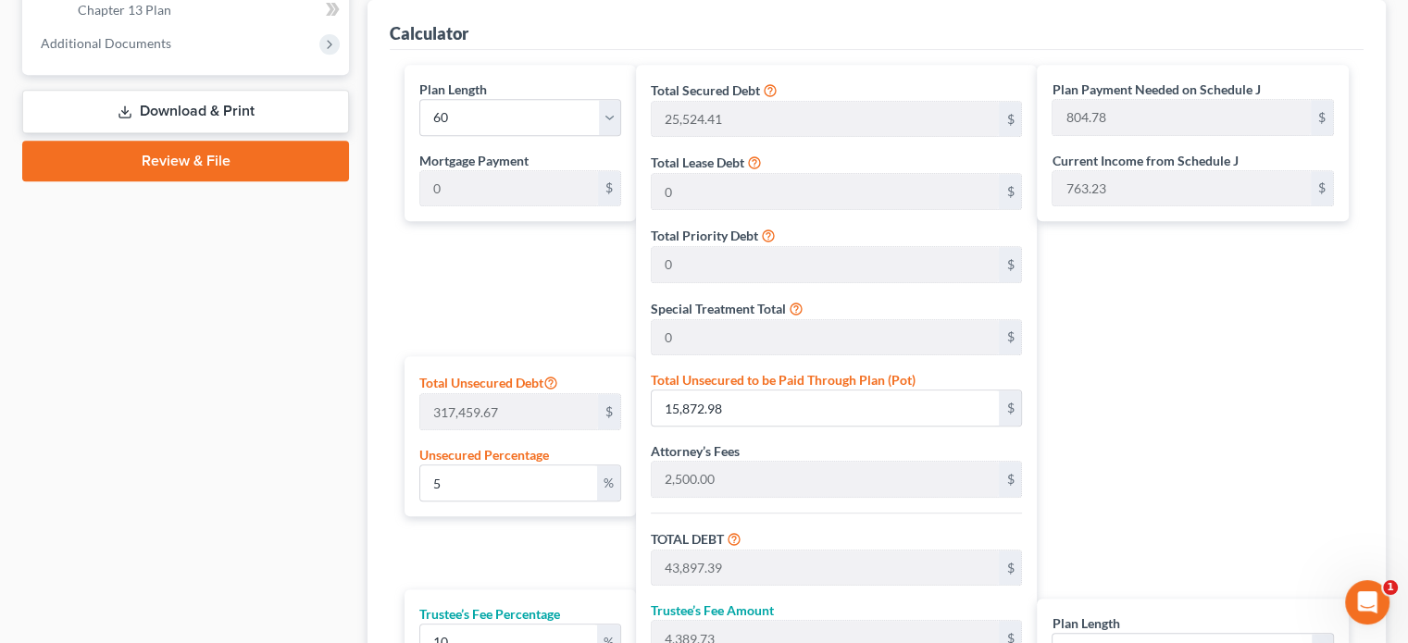
scroll to position [833, 0]
drag, startPoint x: 429, startPoint y: 484, endPoint x: 452, endPoint y: 480, distance: 22.5
click at [448, 483] on input "5" at bounding box center [508, 482] width 177 height 35
type input "4"
type input "12,698.38"
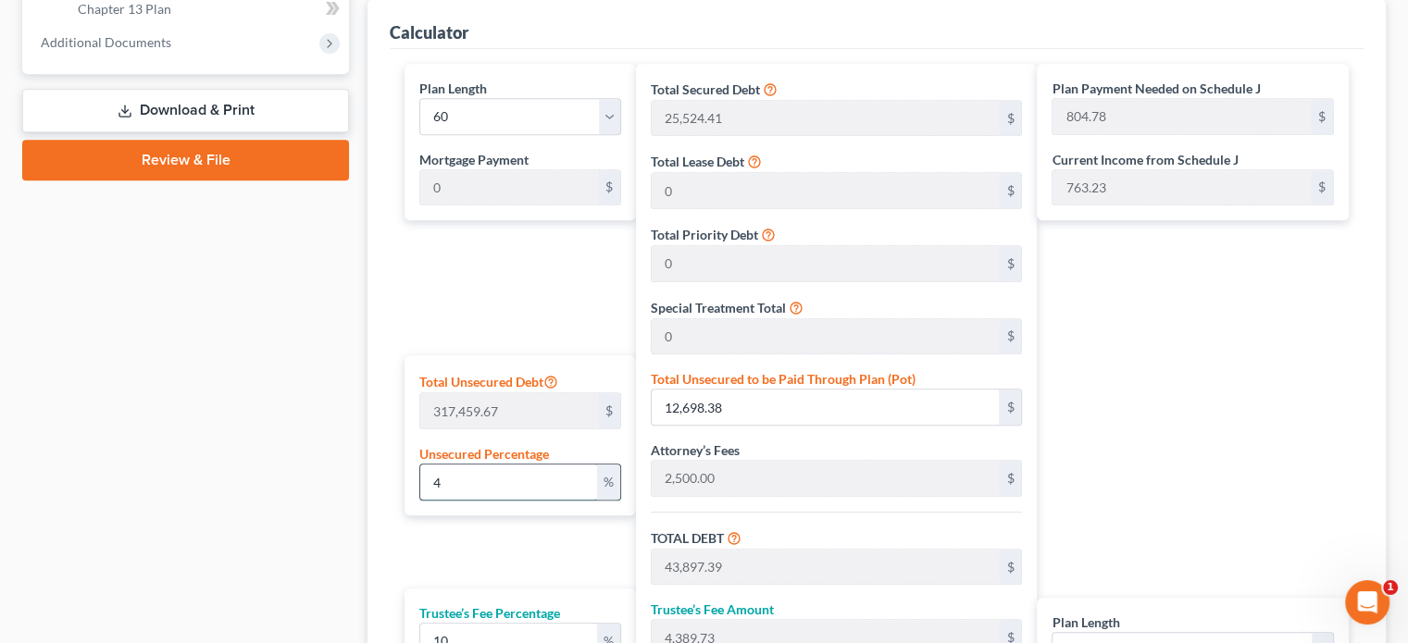
type input "40,722.79"
type input "4,072.27"
type input "44,795.07"
type input "746.58"
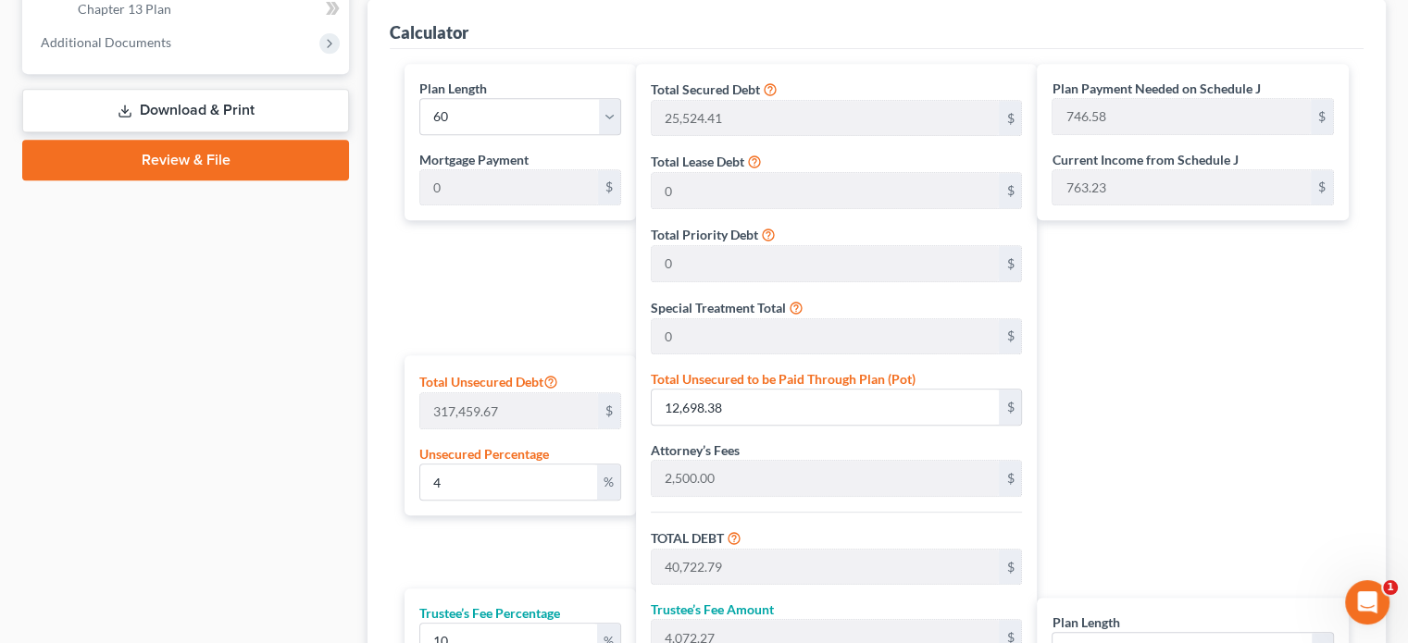
click at [525, 548] on div "Plan Length 1 2 3 4 5 6 7 8 9 10 11 12 13 14 15 16 17 18 19 20 21 22 23 24 25 2…" at bounding box center [515, 440] width 241 height 752
drag, startPoint x: 429, startPoint y: 477, endPoint x: 451, endPoint y: 472, distance: 21.8
click at [451, 472] on input "4" at bounding box center [508, 482] width 177 height 35
type input "5"
type input "15,872.98"
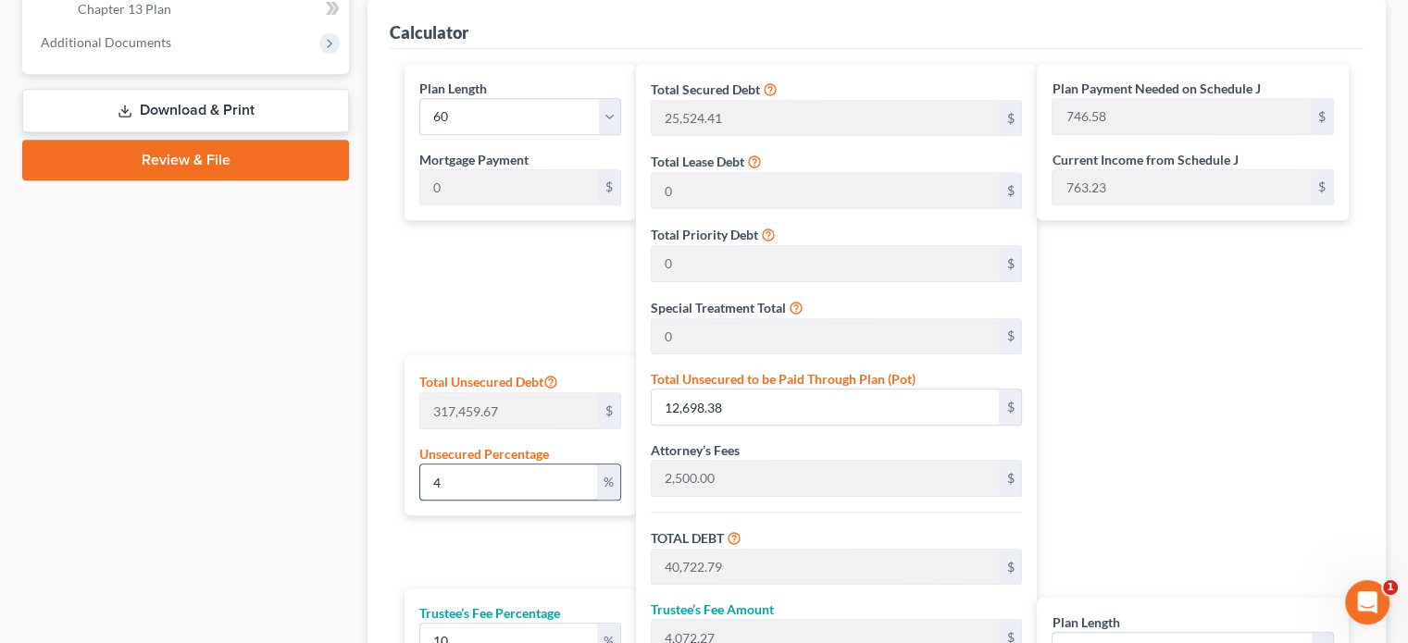
type input "43,897.39"
type input "4,389.73"
type input "48,287.13"
type input "804.78"
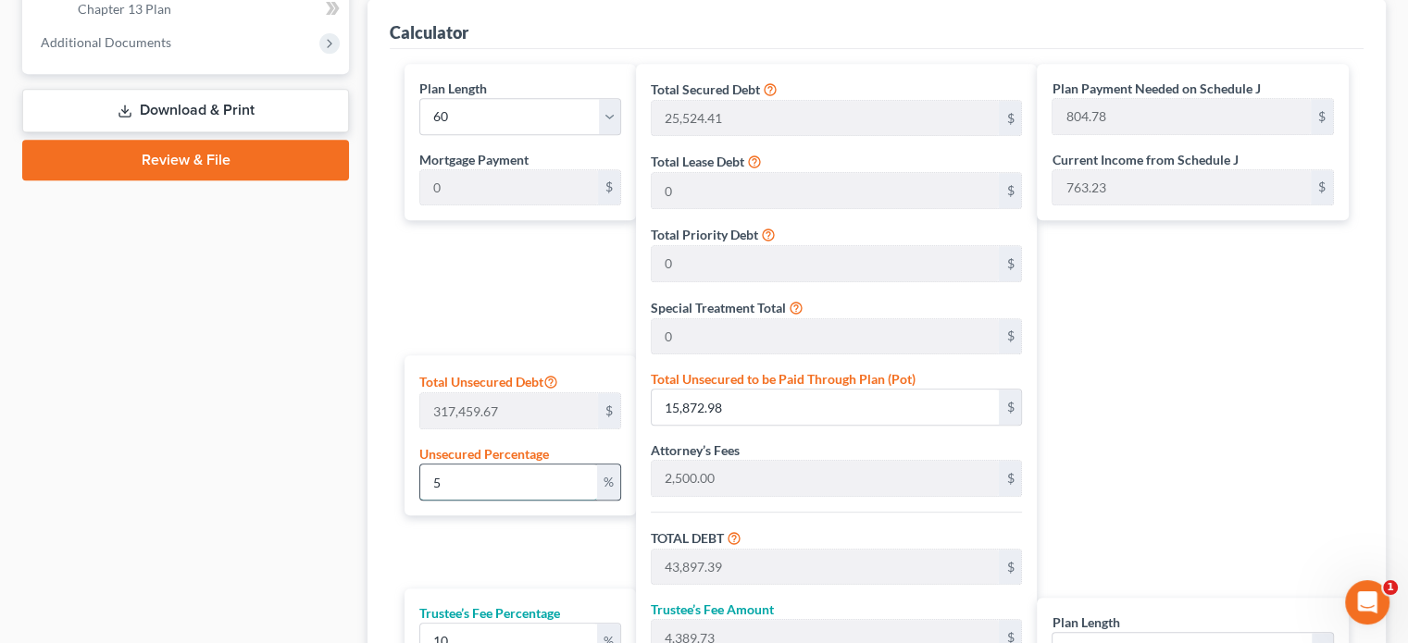
type input "28,024.41"
type input "2,802.44"
type input "30,826.85"
type input "513.78"
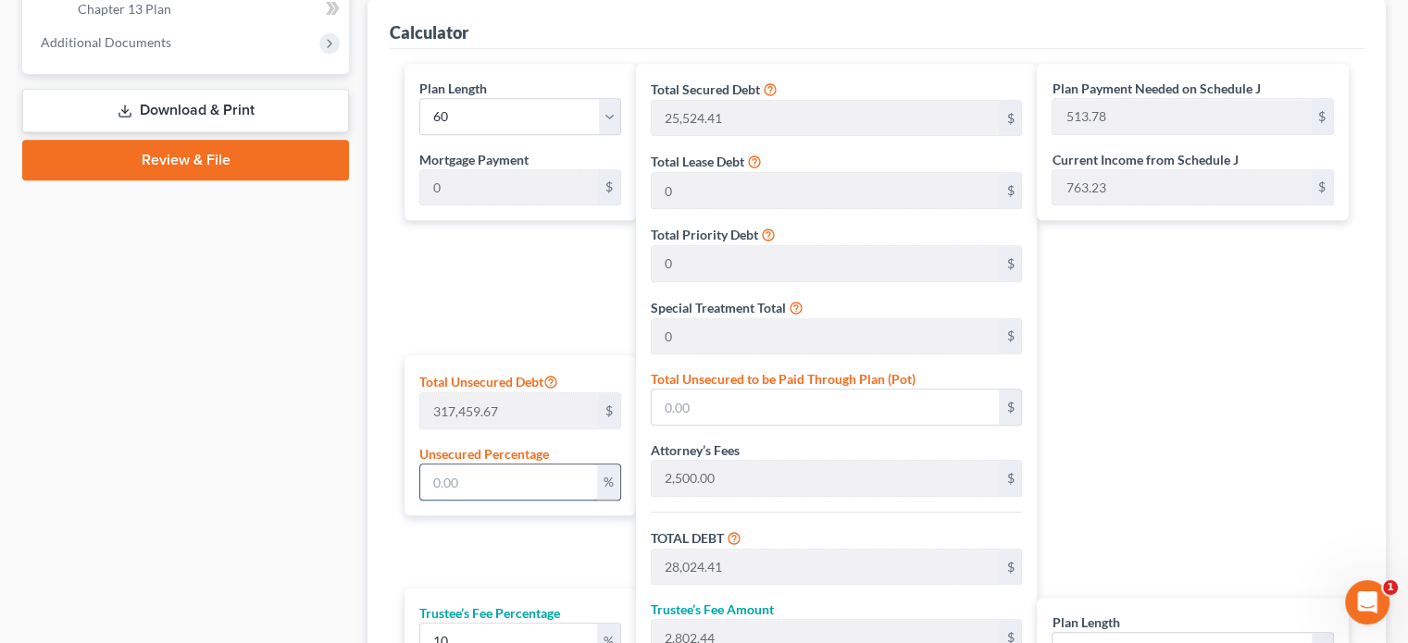
type input "4"
type input "12,698.38"
type input "40,722.79"
type input "4,072.27"
type input "44,795.07"
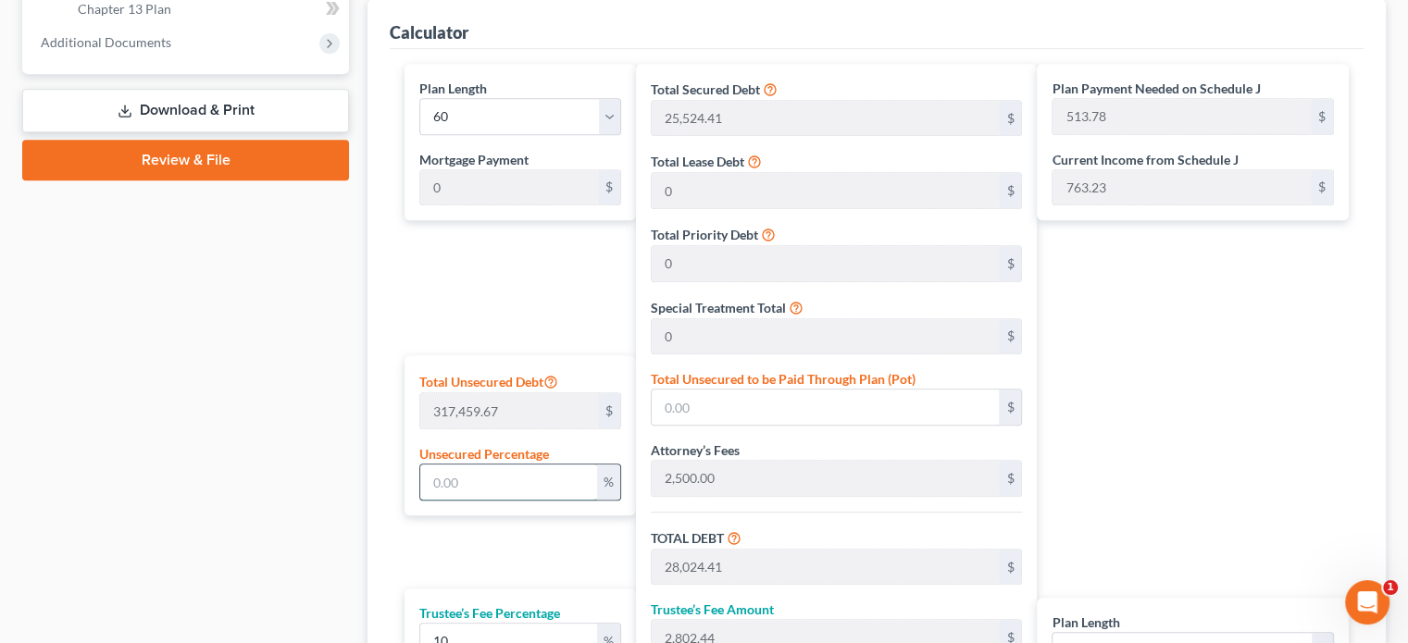
type input "746.58"
drag, startPoint x: 428, startPoint y: 480, endPoint x: 455, endPoint y: 469, distance: 29.9
click at [455, 469] on input "4" at bounding box center [508, 482] width 177 height 35
type input "5"
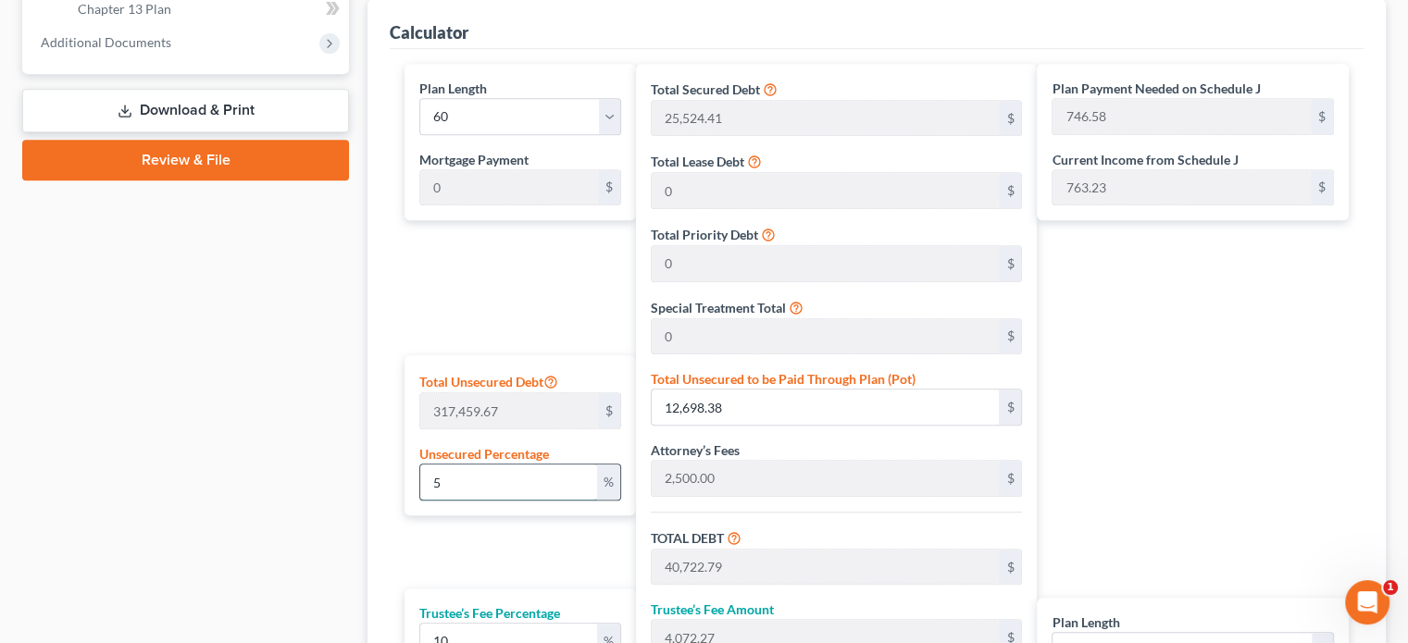
type input "15,872.98"
type input "43,897.39"
type input "4,389.73"
type input "48,287.13"
type input "804.78"
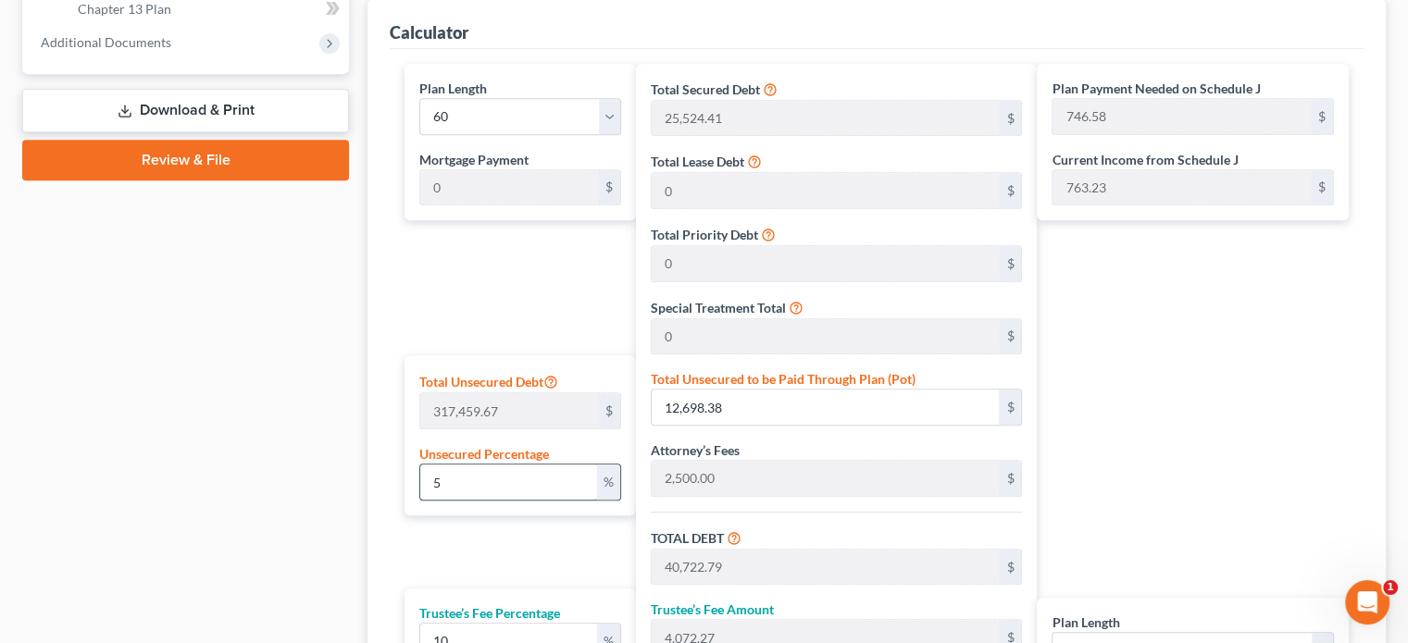
type input "804.78"
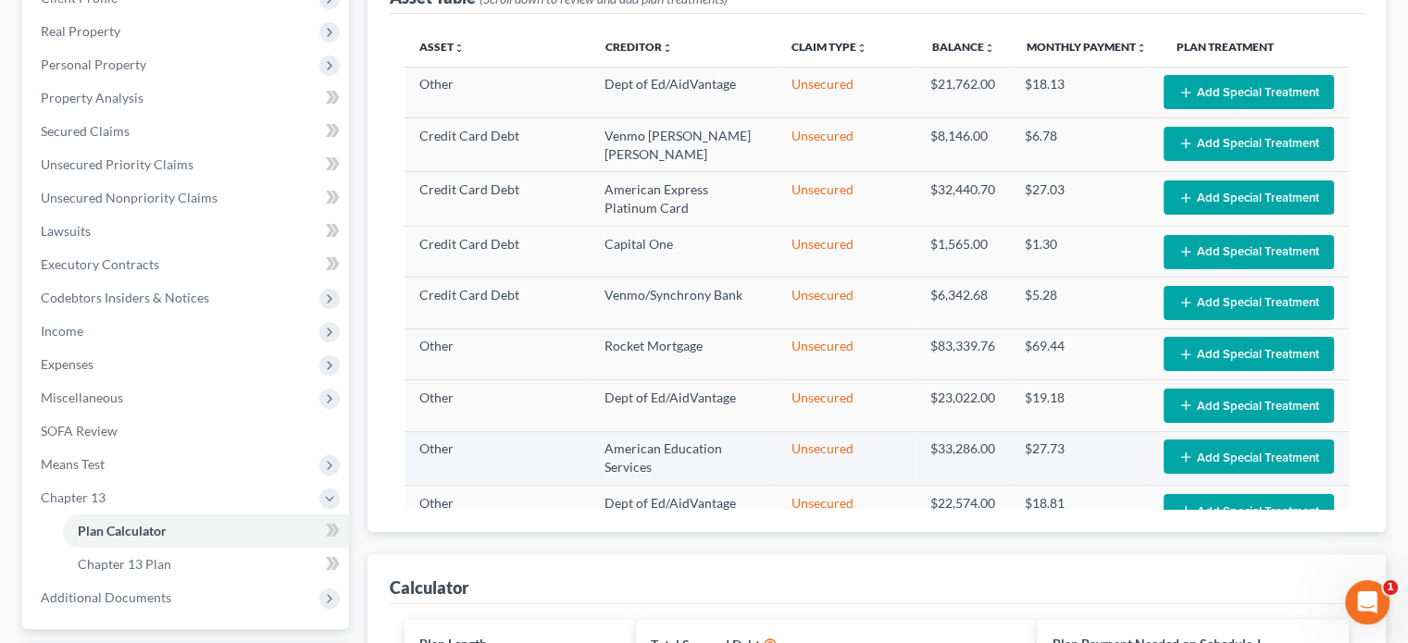
scroll to position [618, 0]
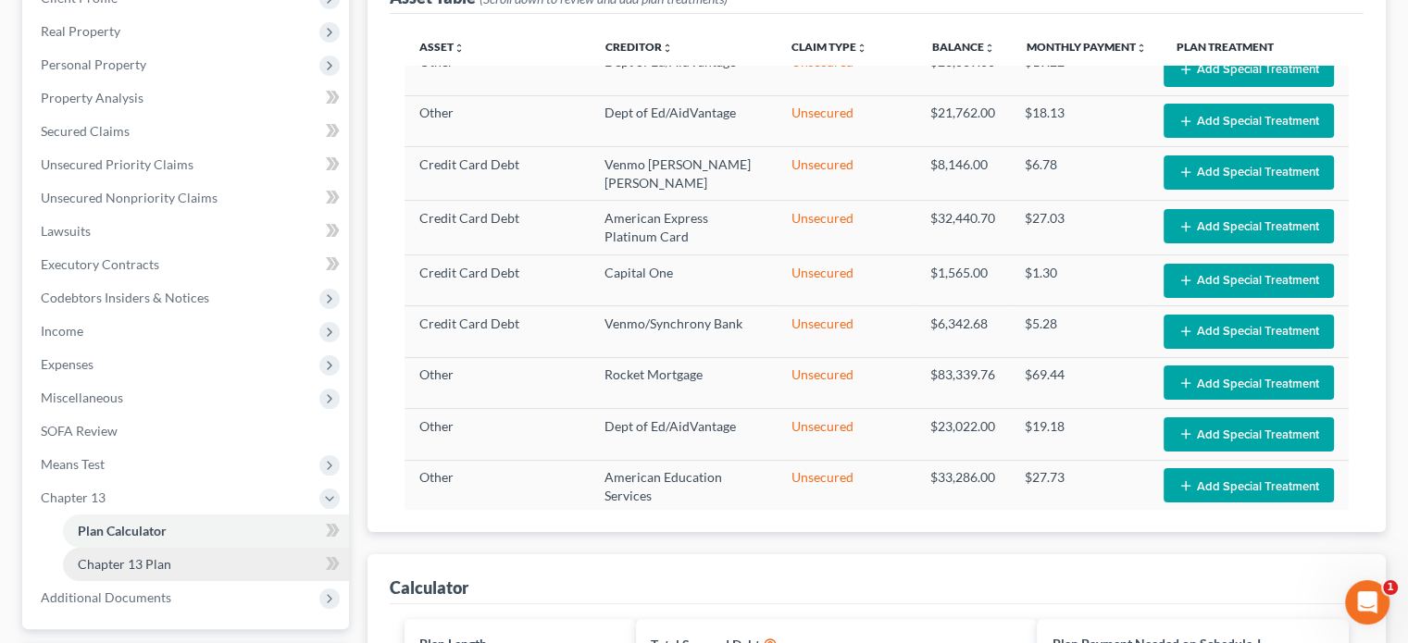
type input "5"
drag, startPoint x: 155, startPoint y: 564, endPoint x: 177, endPoint y: 563, distance: 21.3
click at [157, 564] on span "Chapter 13 Plan" at bounding box center [124, 564] width 93 height 16
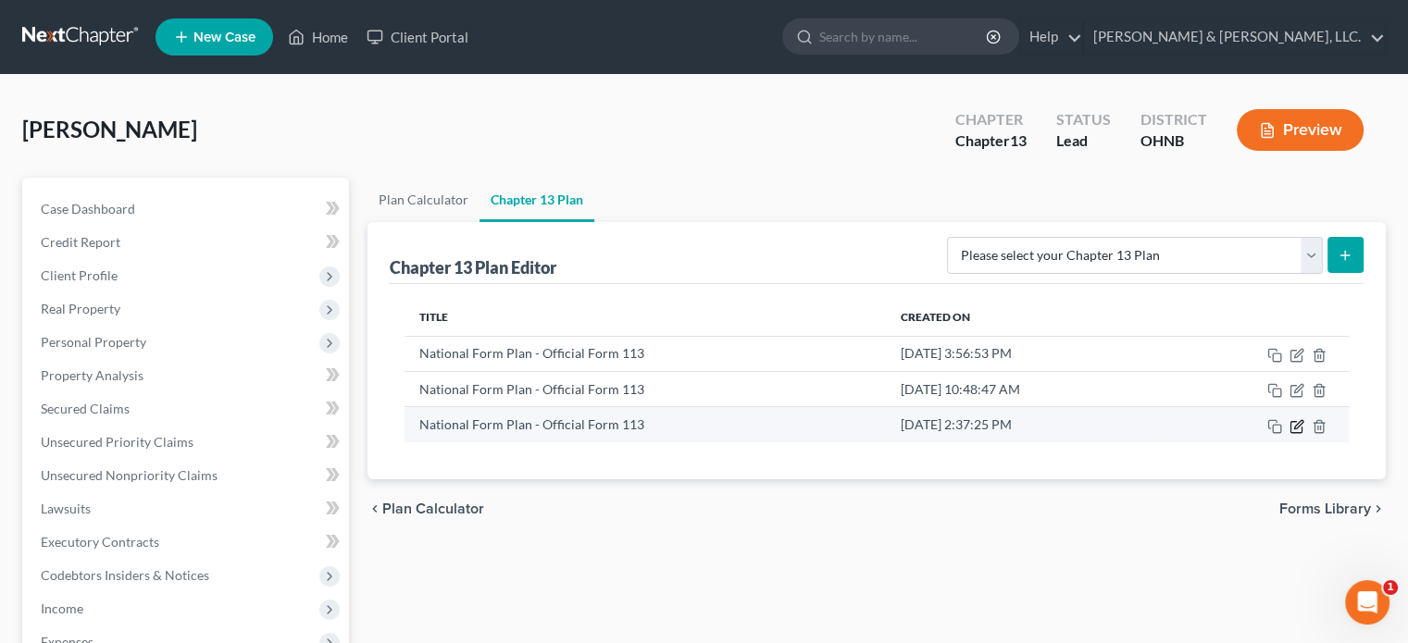
click at [1298, 419] on icon "button" at bounding box center [1296, 426] width 15 height 15
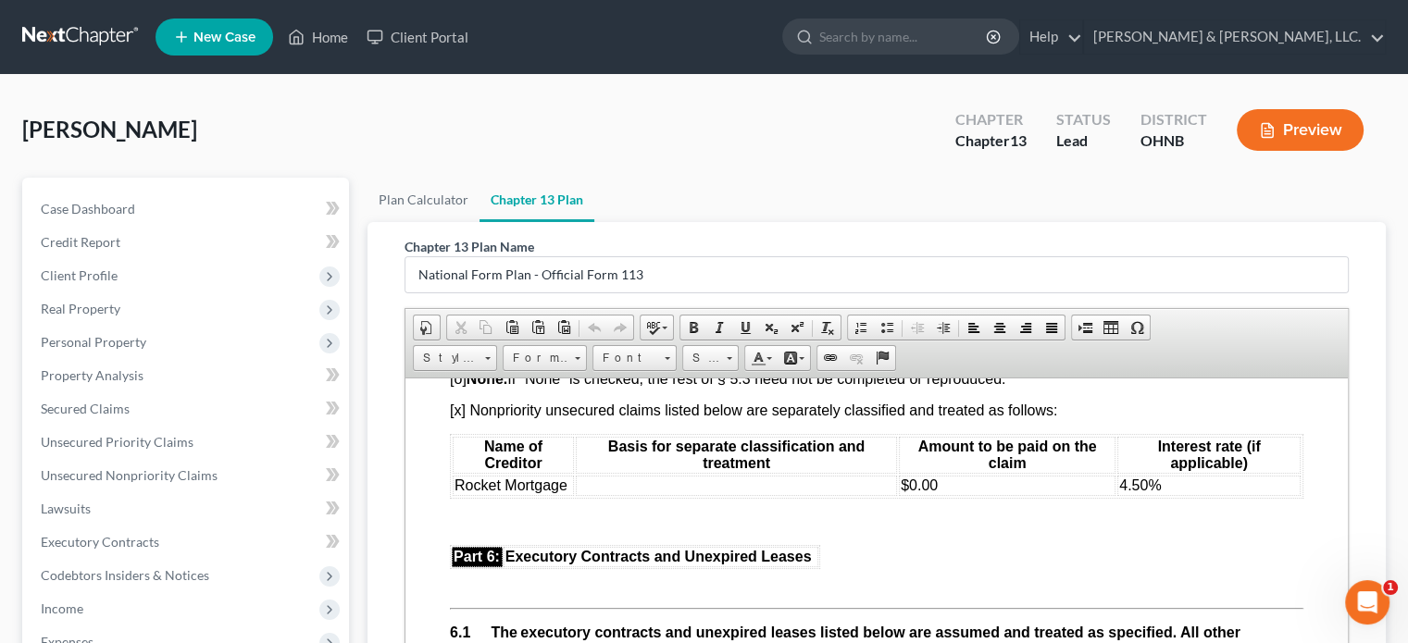
scroll to position [3980, 0]
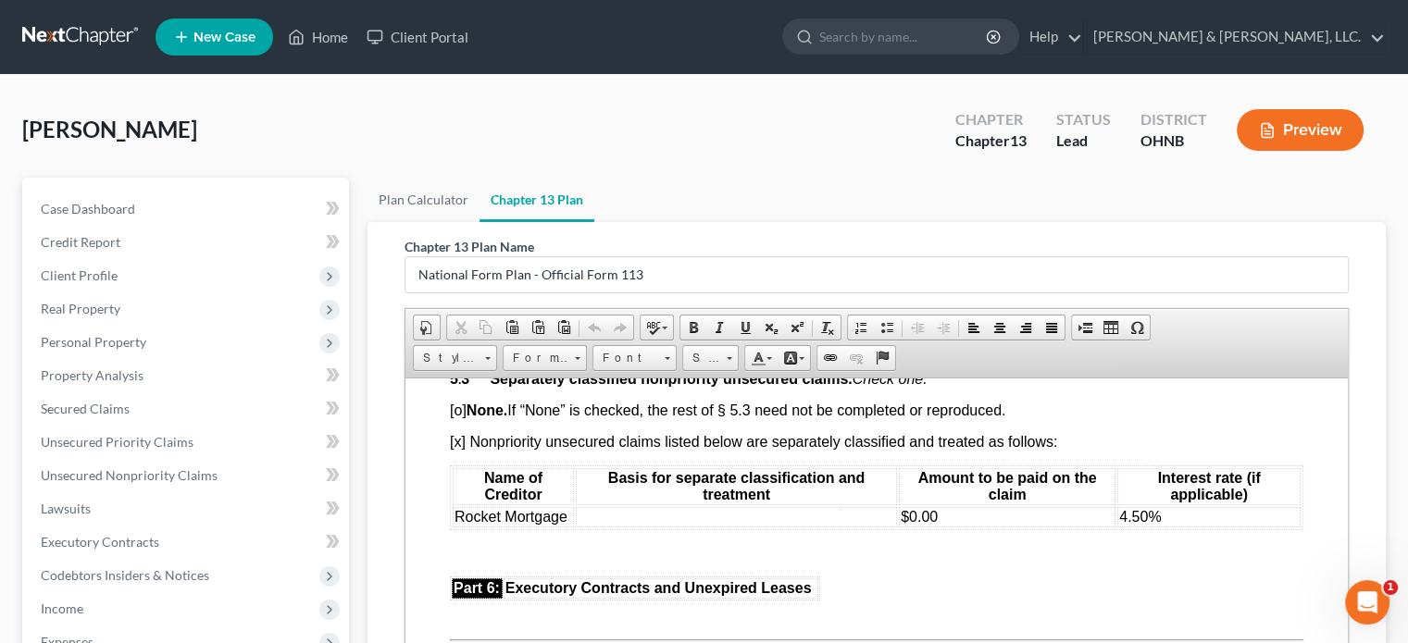
click at [463, 449] on span "[x] Nonpriority unsecured claims listed below are separately classified and tre…" at bounding box center [753, 441] width 607 height 16
drag, startPoint x: 450, startPoint y: 553, endPoint x: 592, endPoint y: 563, distance: 142.8
click at [592, 529] on table "Name of Creditor Basis for separate classification and treatment Amount to be p…" at bounding box center [876, 497] width 853 height 65
drag, startPoint x: 1110, startPoint y: 555, endPoint x: 1166, endPoint y: 552, distance: 56.6
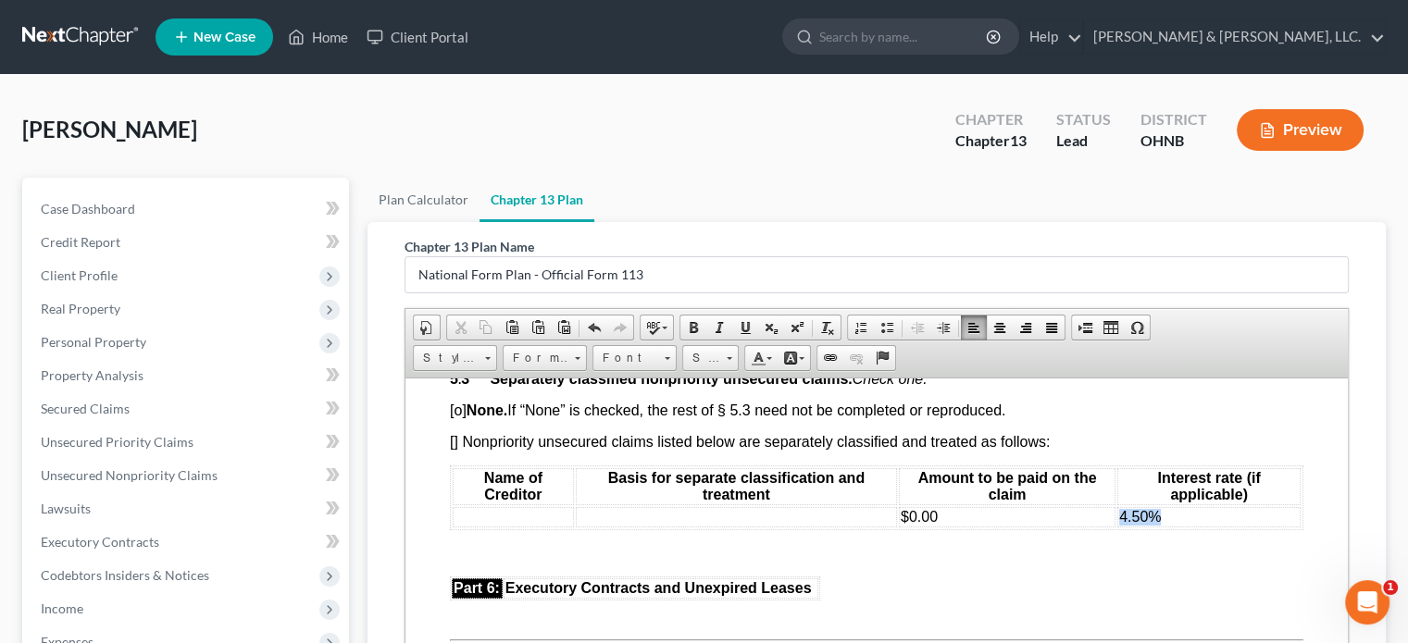
click at [1166, 527] on td "4.50%" at bounding box center [1208, 516] width 183 height 20
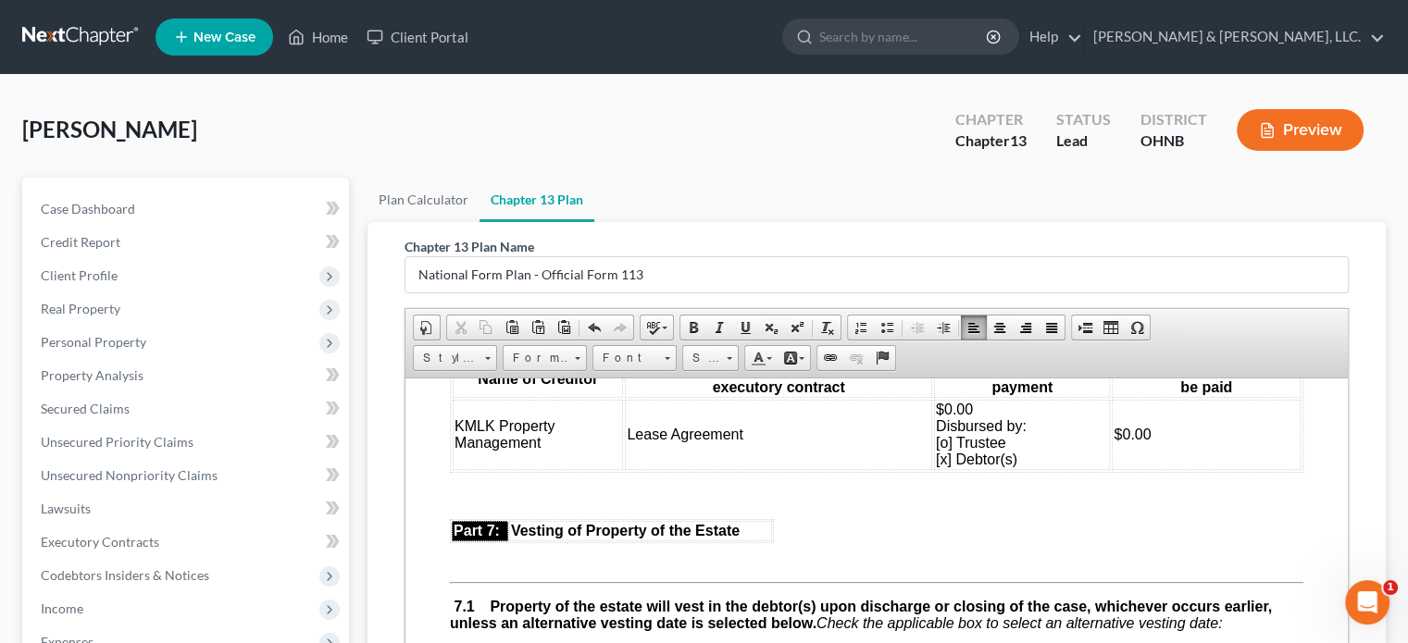
scroll to position [4443, 0]
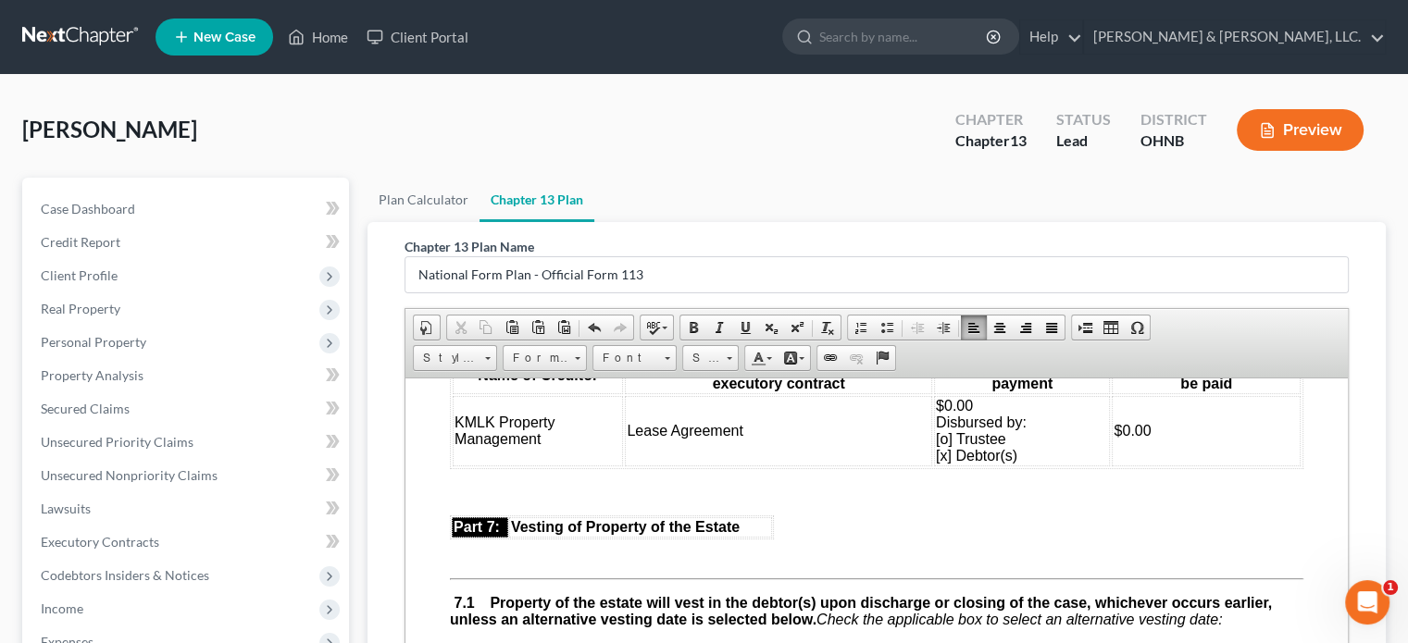
click at [936, 448] on span "$0.00 Disbursed by: [o] Trustee [x] Debtor(s)" at bounding box center [981, 430] width 91 height 66
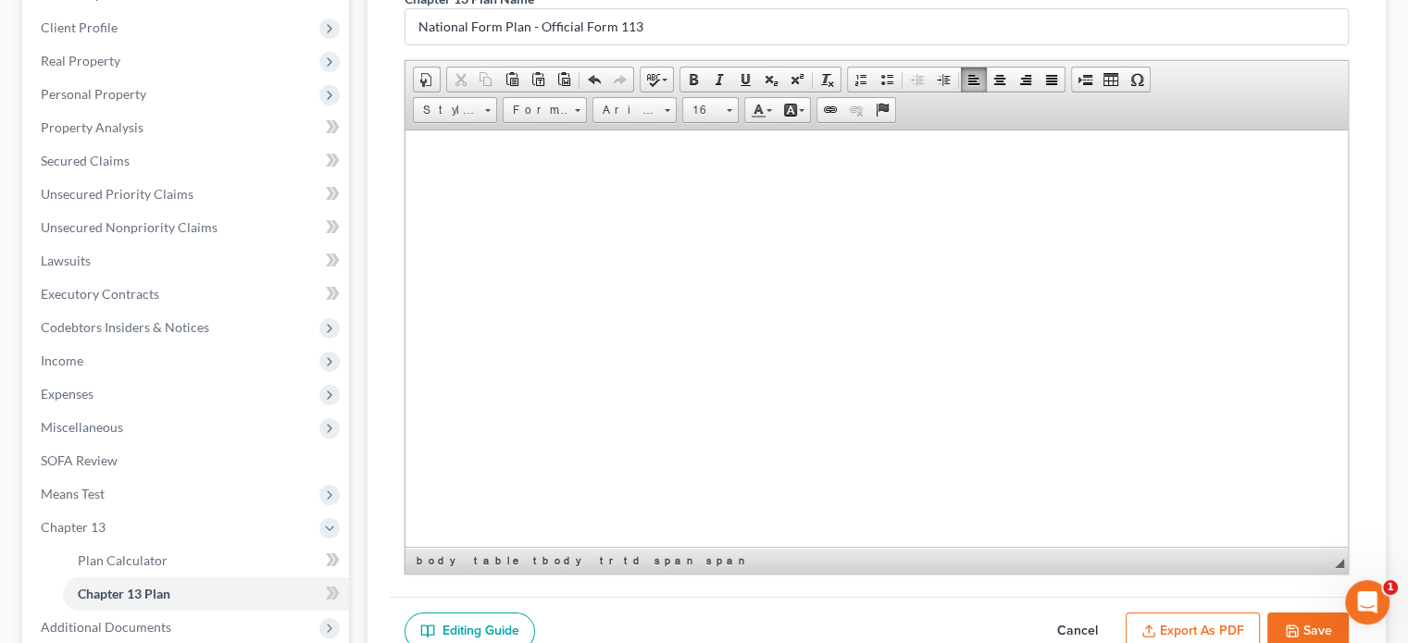
scroll to position [278, 0]
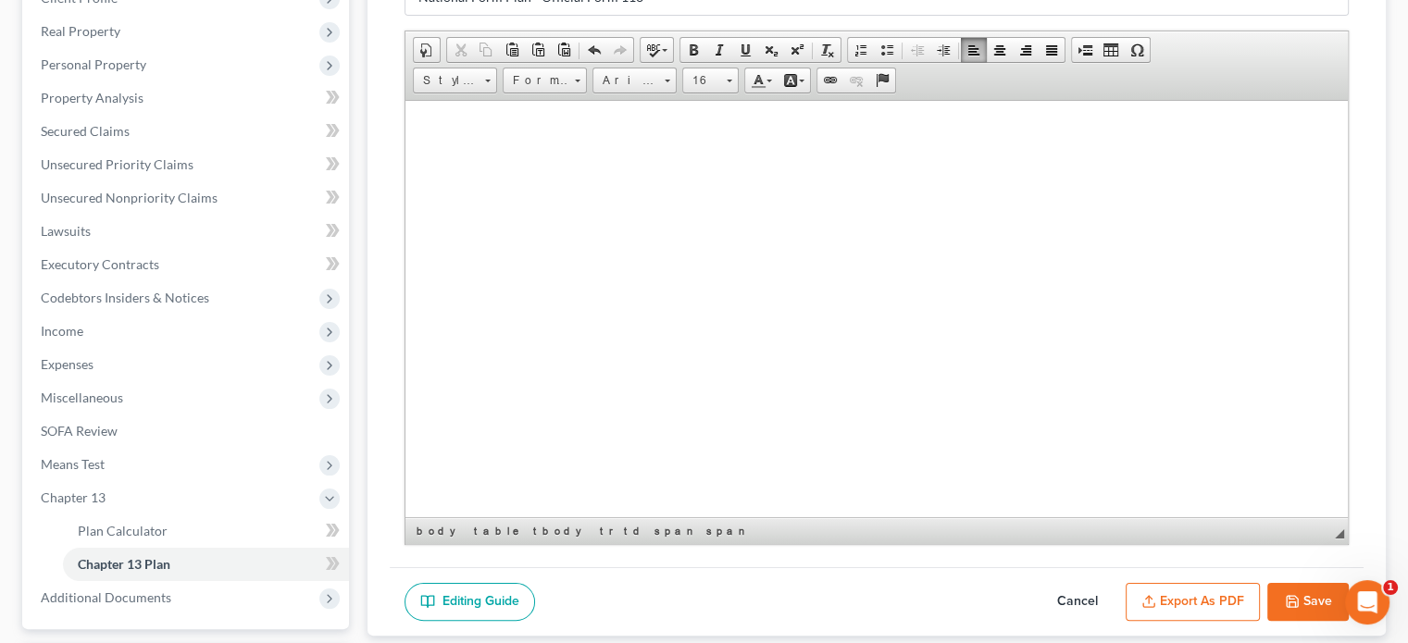
click at [1303, 599] on button "Save" at bounding box center [1307, 602] width 81 height 39
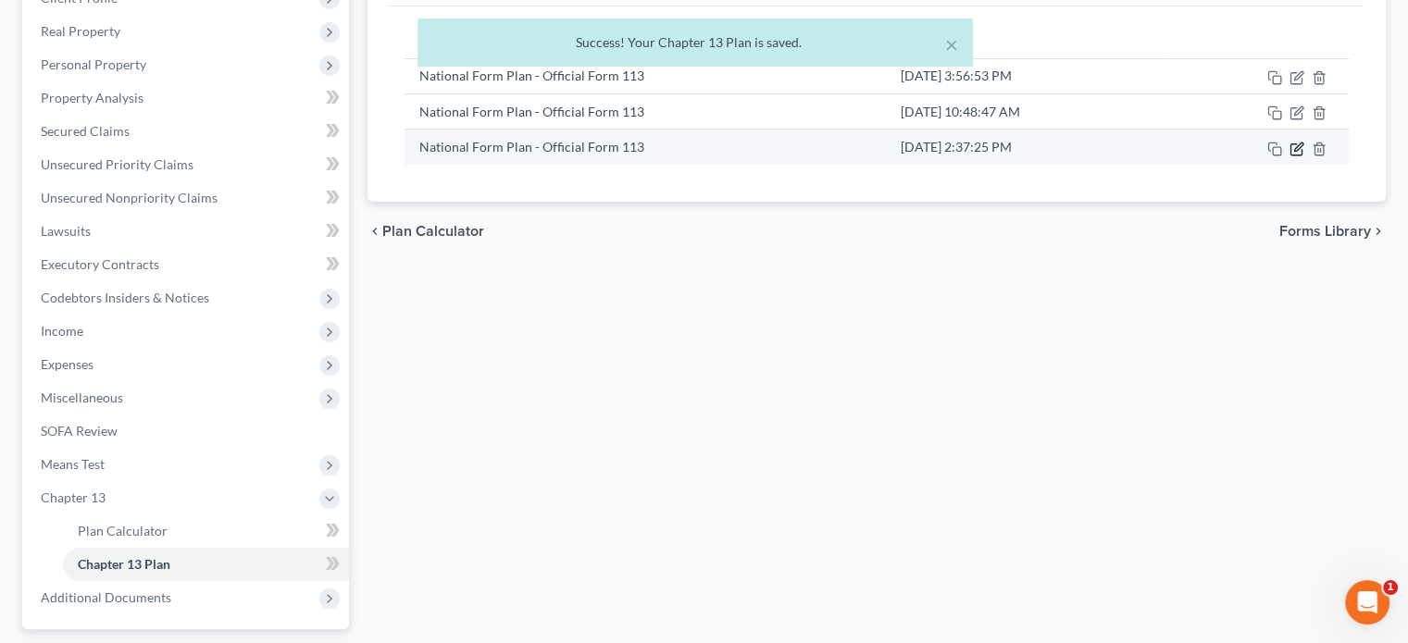
click at [1293, 143] on icon "button" at bounding box center [1295, 148] width 11 height 11
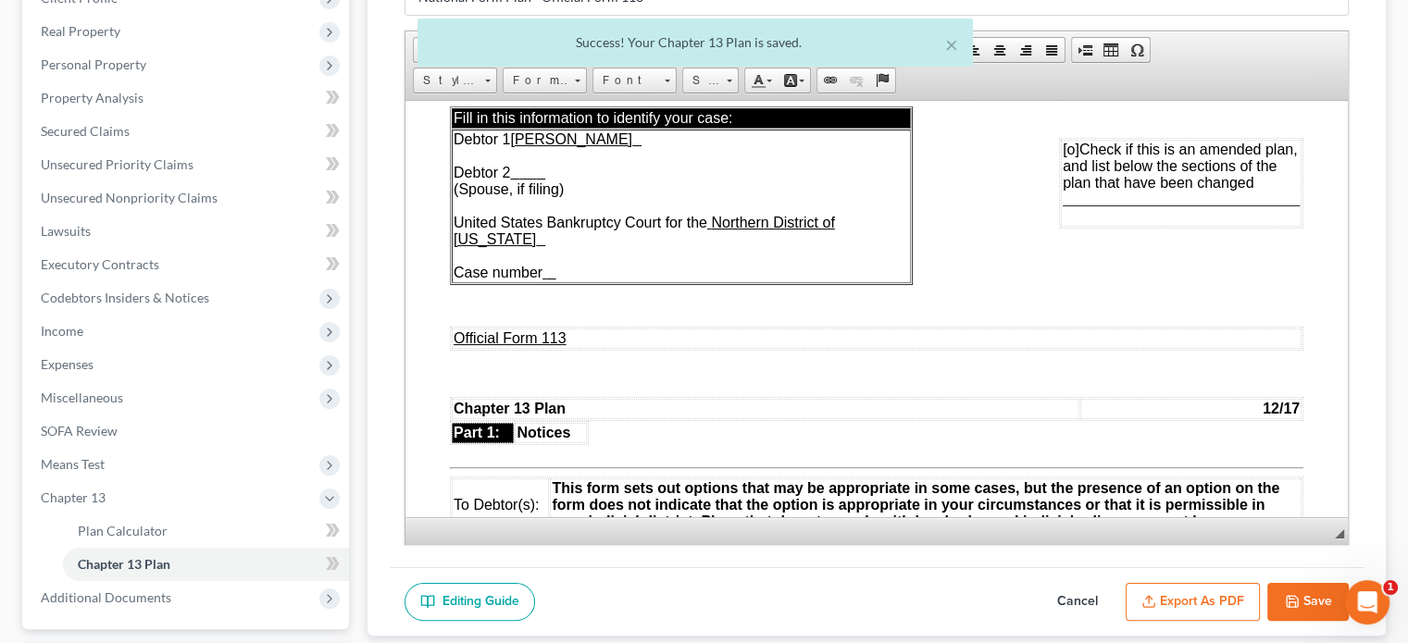
scroll to position [185, 0]
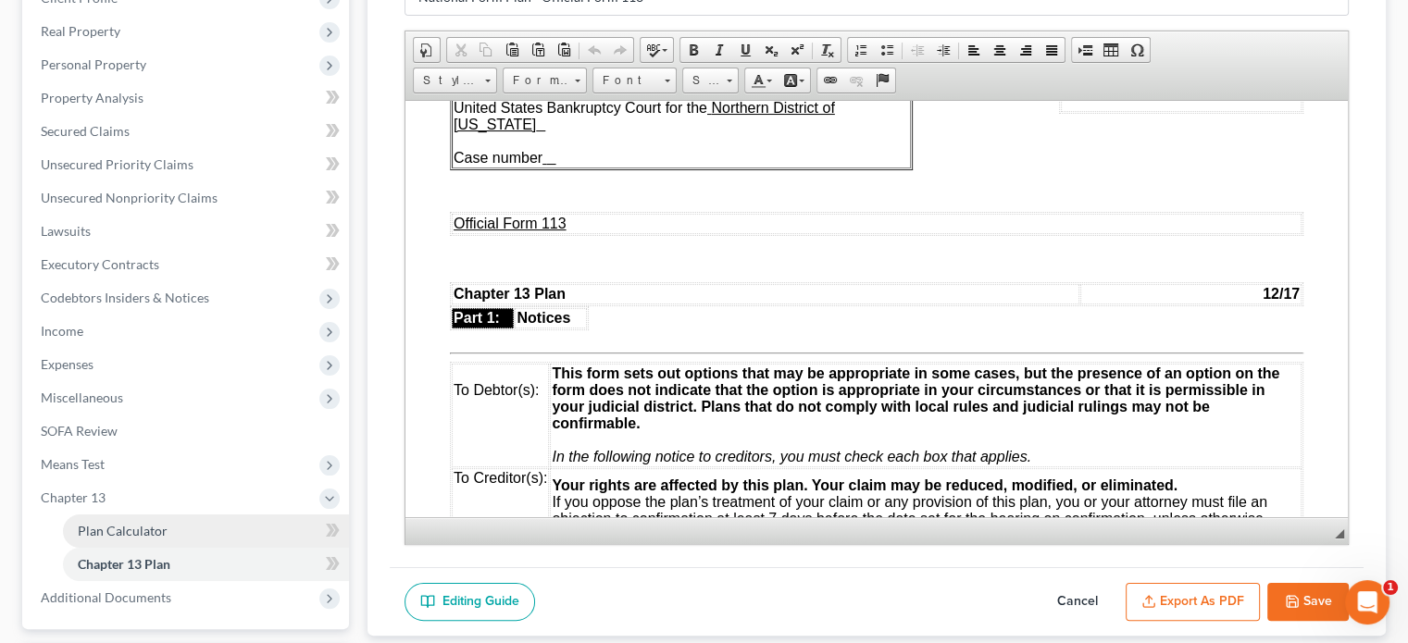
click at [104, 528] on span "Plan Calculator" at bounding box center [123, 531] width 90 height 16
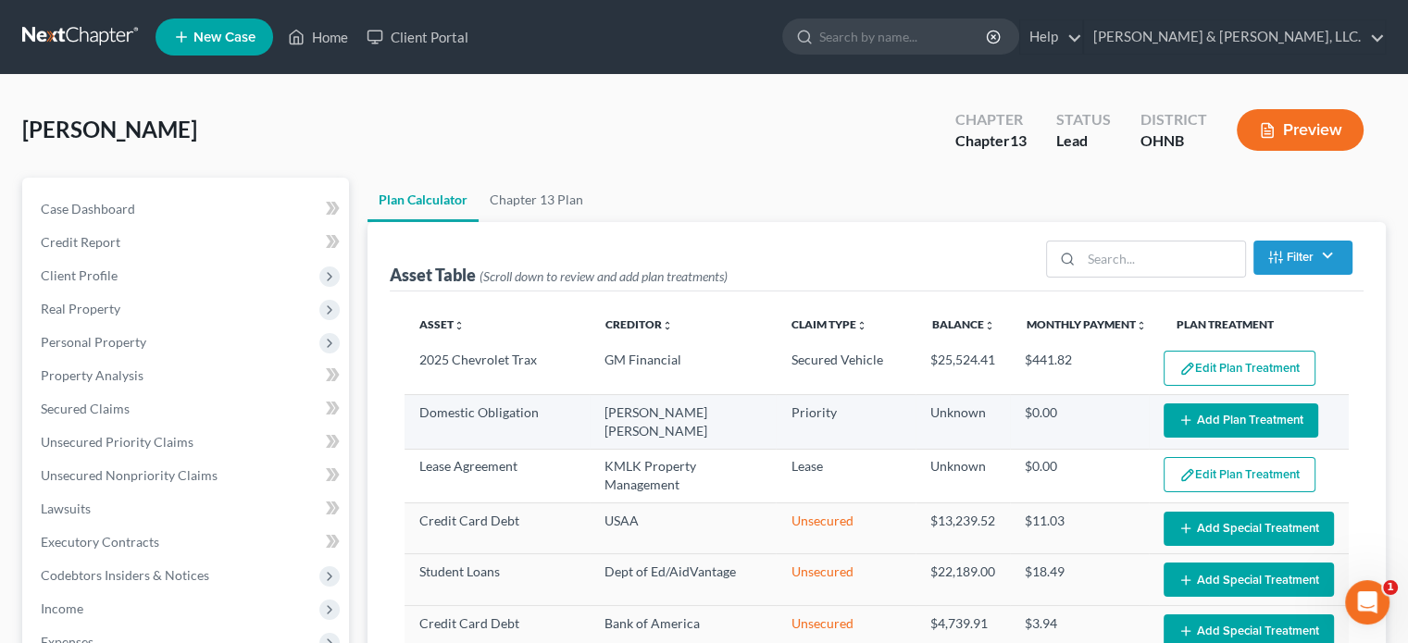
select select "59"
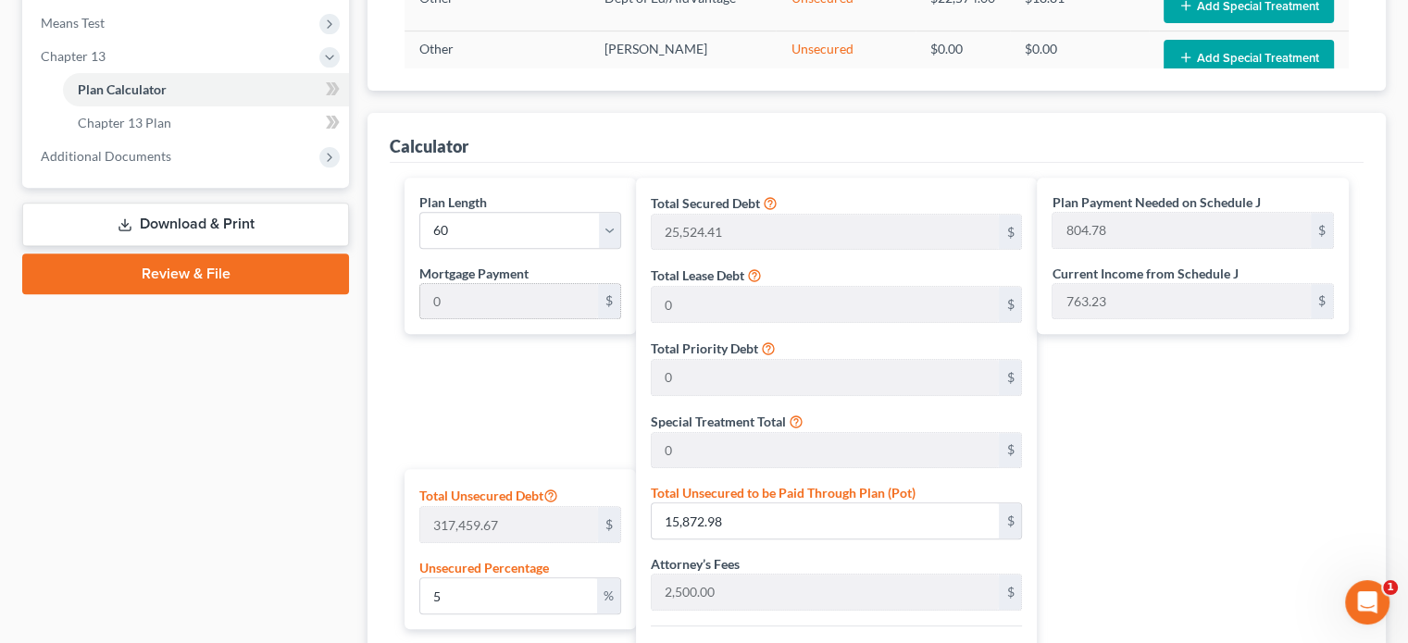
scroll to position [833, 0]
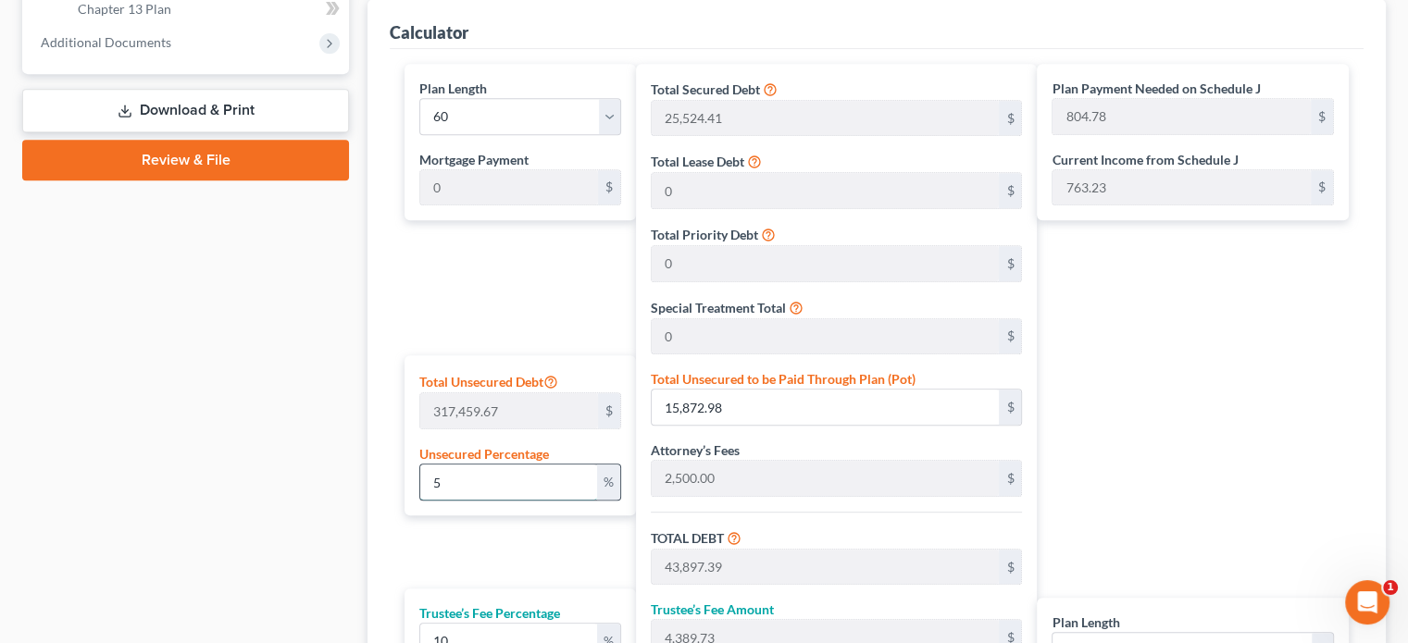
click at [433, 476] on input "5" at bounding box center [508, 482] width 177 height 35
type input "54"
type input "171,428.22"
type input "199,452.63"
type input "19,945.26"
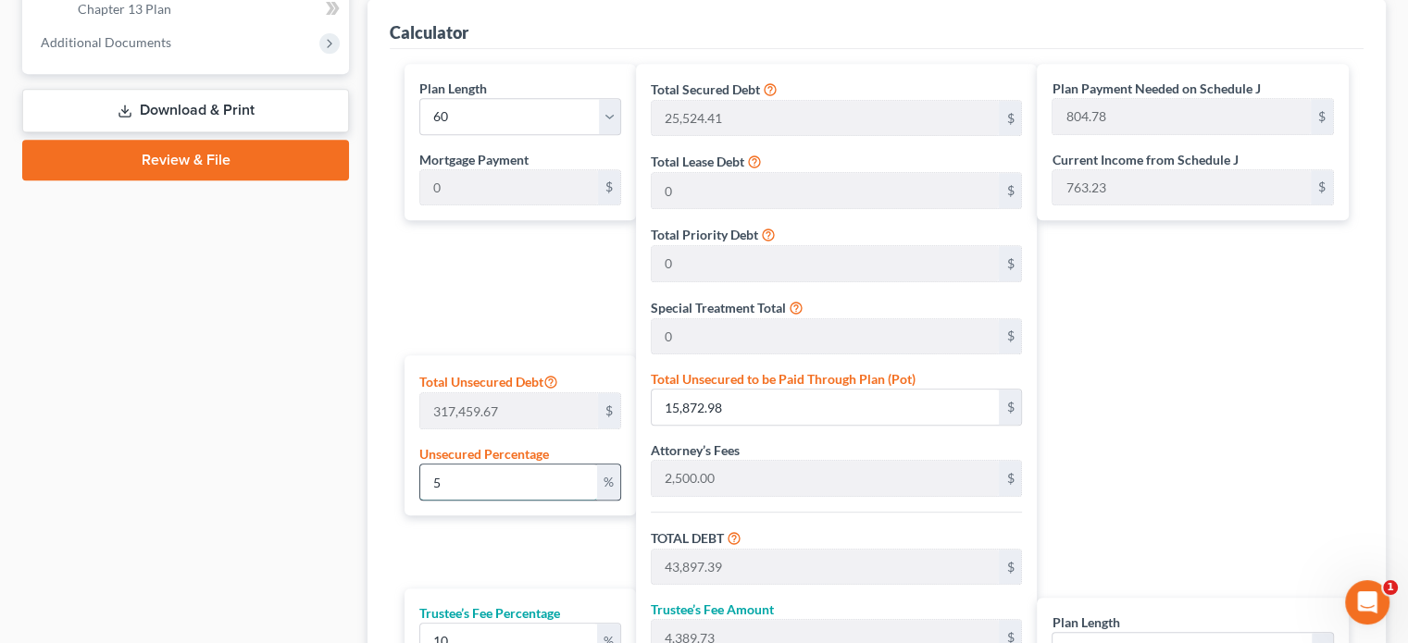
type input "219,397.89"
type input "3,656.63"
type input "5"
type input "15,872.98"
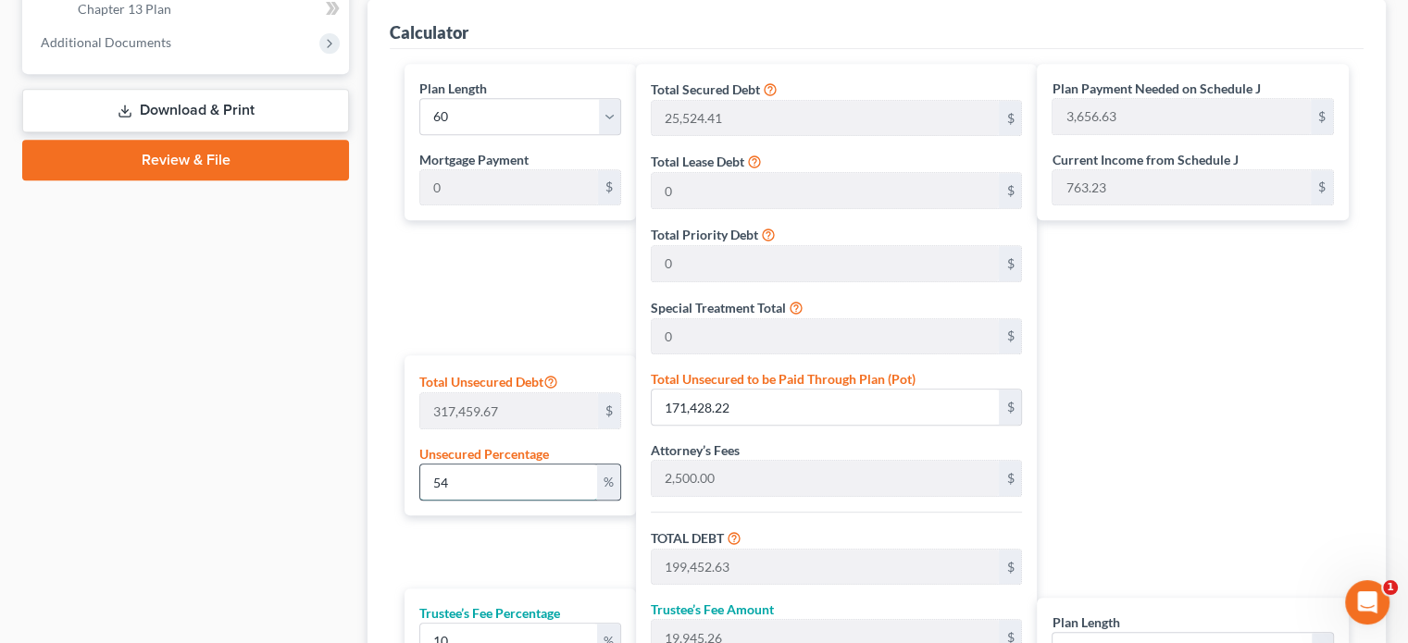
type input "43,897.39"
type input "4,389.73"
type input "48,287.13"
type input "804.78"
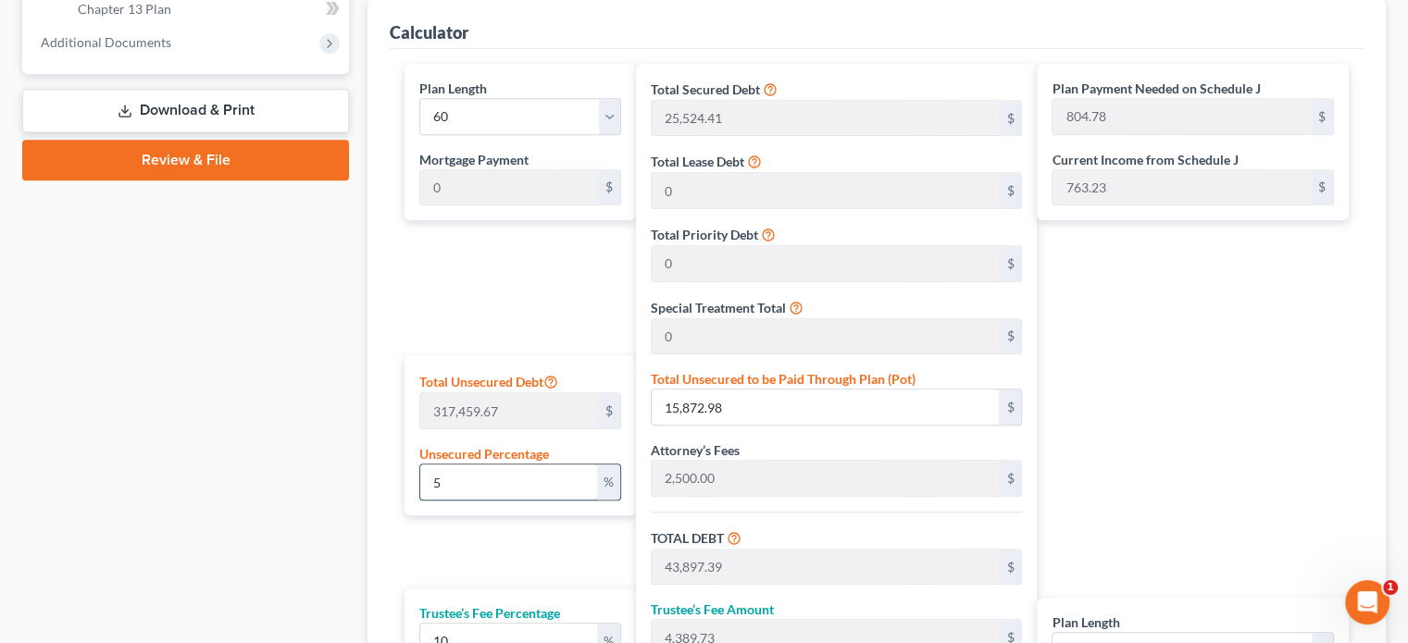
type input "28,024.41"
type input "2,802.44"
type input "30,826.85"
type input "513.78"
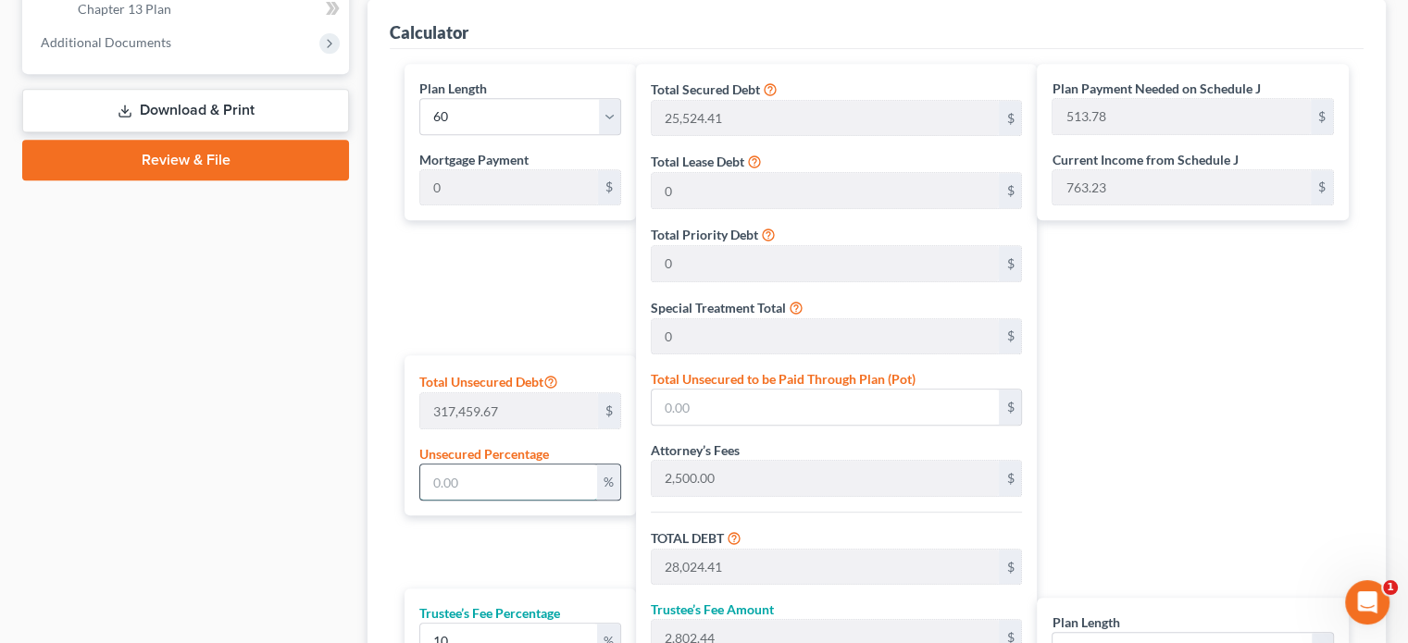
type input "4"
type input "12,698.38"
type input "40,722.79"
type input "4,072.27"
type input "44,795.07"
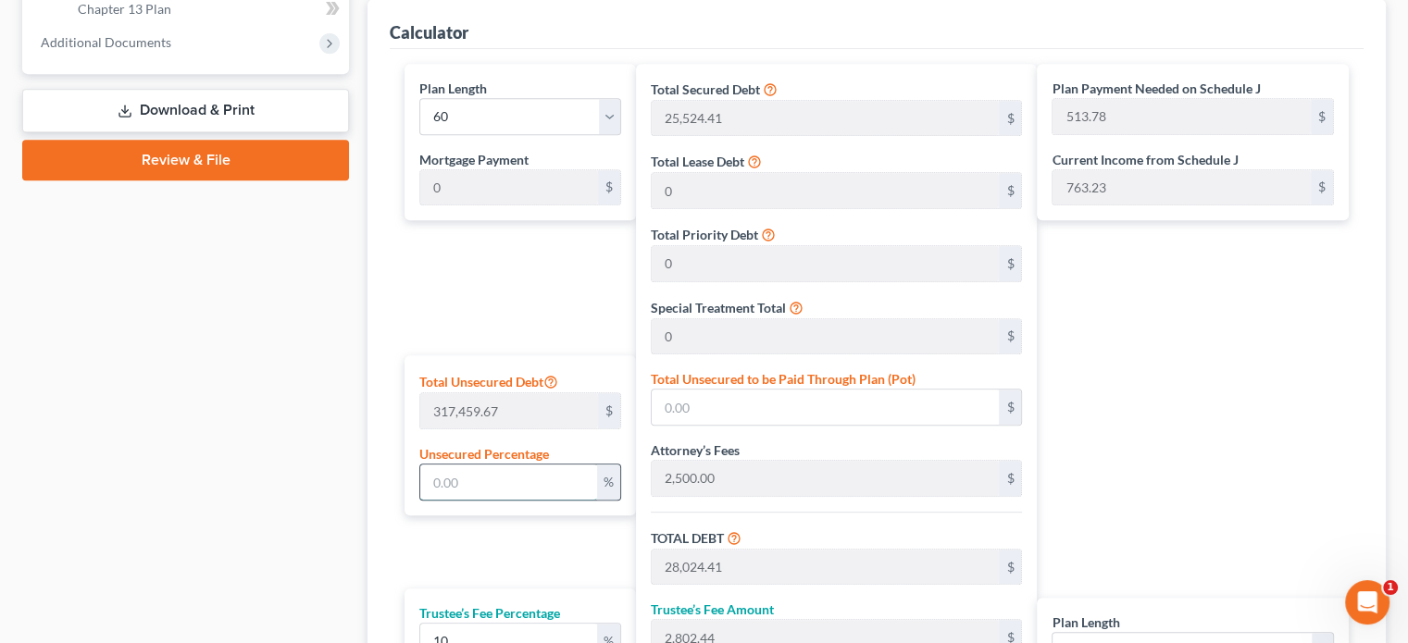
type input "746.58"
type input "28,024.41"
type input "2,802.44"
type input "30,826.85"
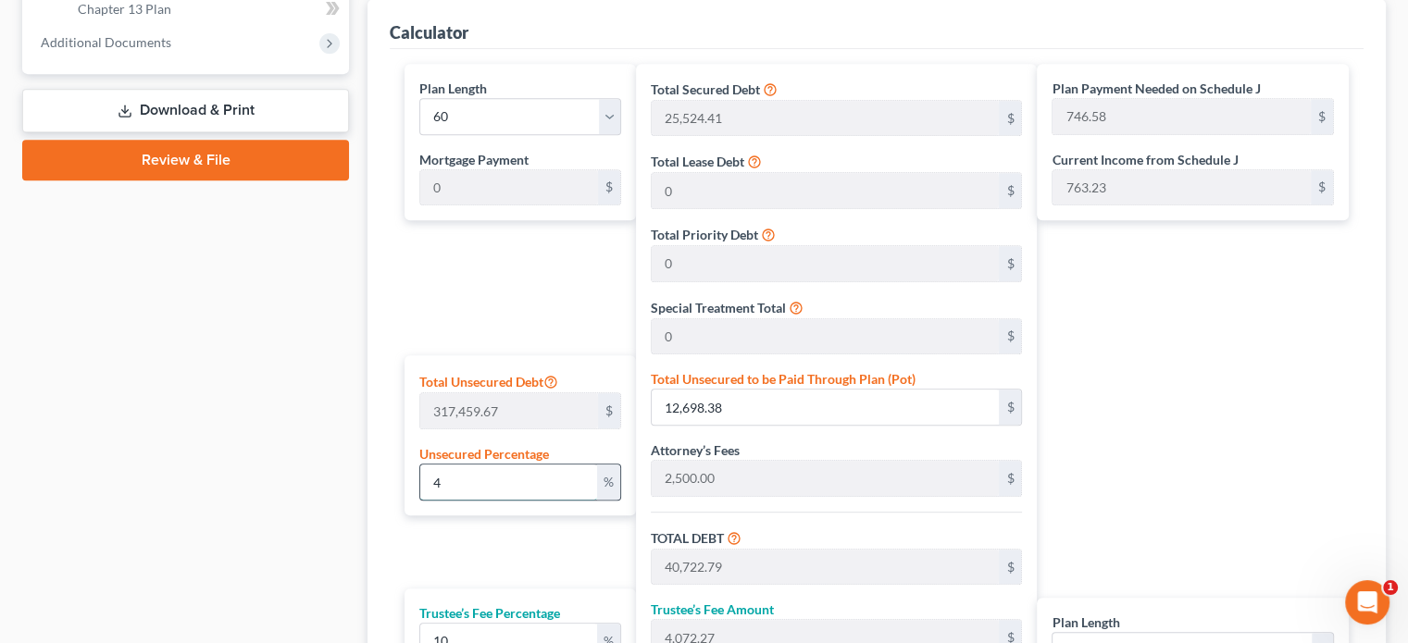
type input "513.78"
type input "5"
type input "15,872.98"
type input "43,897.39"
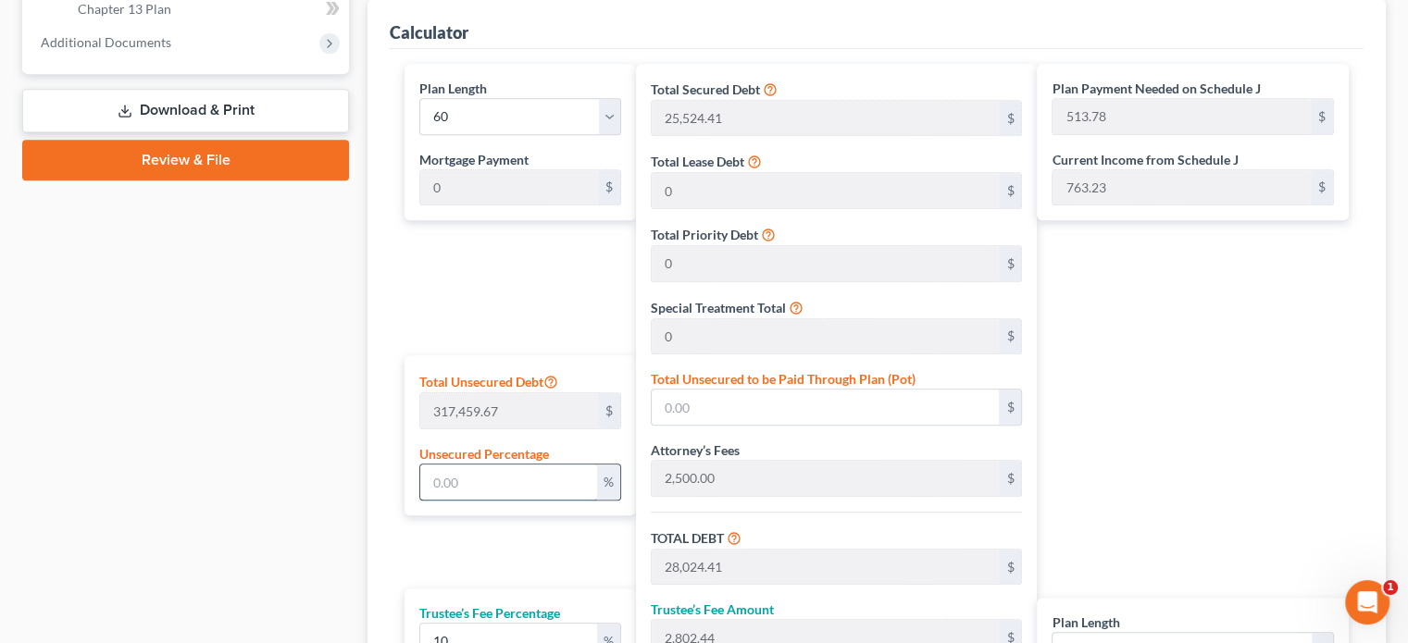
type input "4,389.73"
type input "48,287.13"
type input "804.78"
click at [1150, 292] on div "Plan Payment Needed on Schedule J 804.78 $ Current Income from Schedule J 763.2…" at bounding box center [1197, 440] width 321 height 752
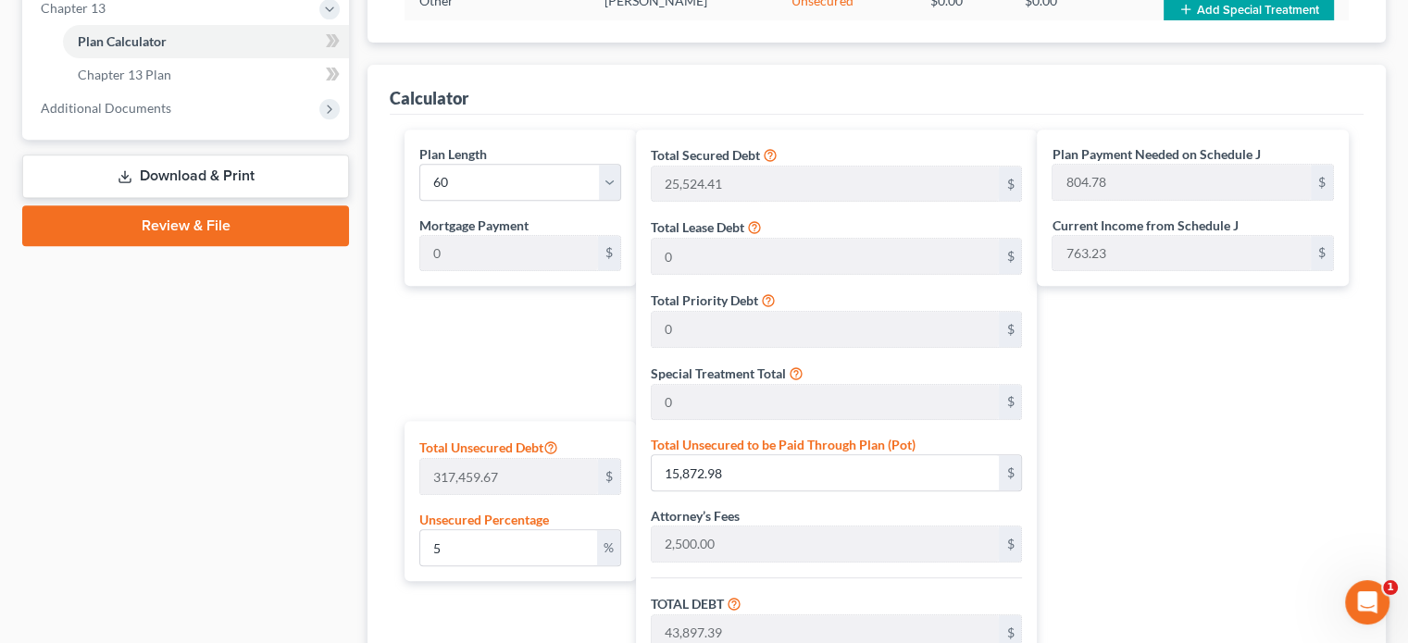
scroll to position [740, 0]
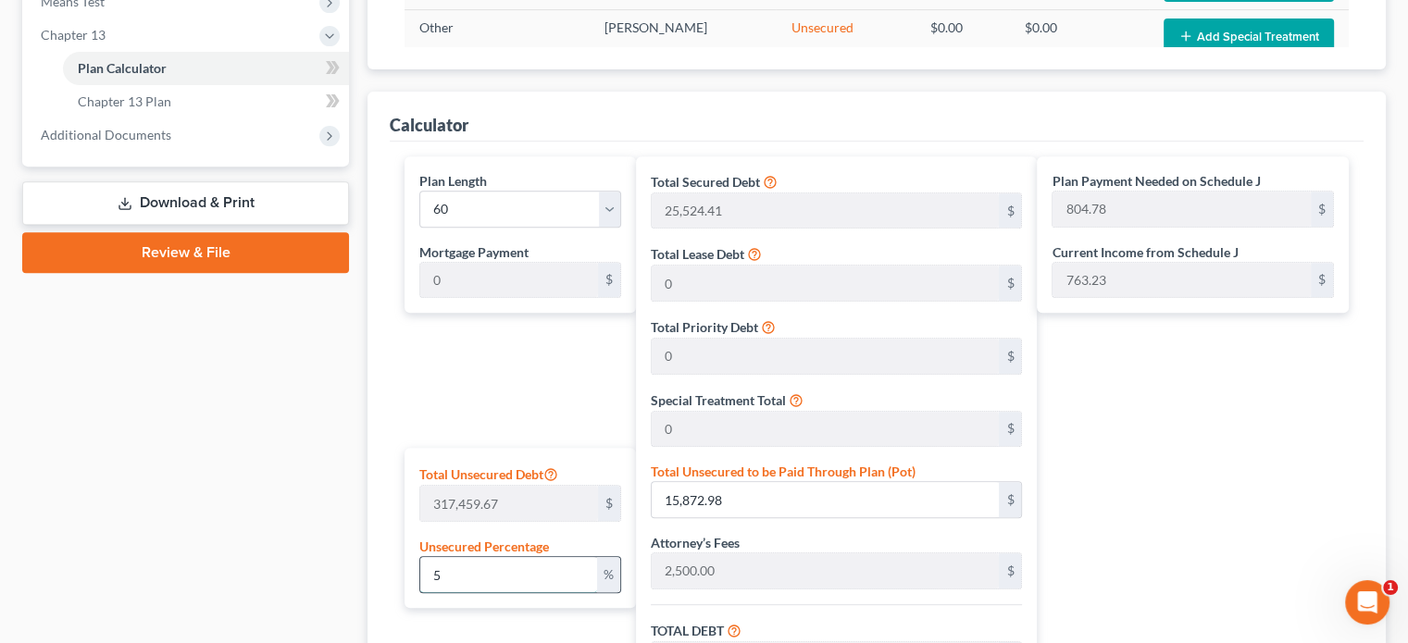
click at [433, 567] on input "5" at bounding box center [508, 574] width 177 height 35
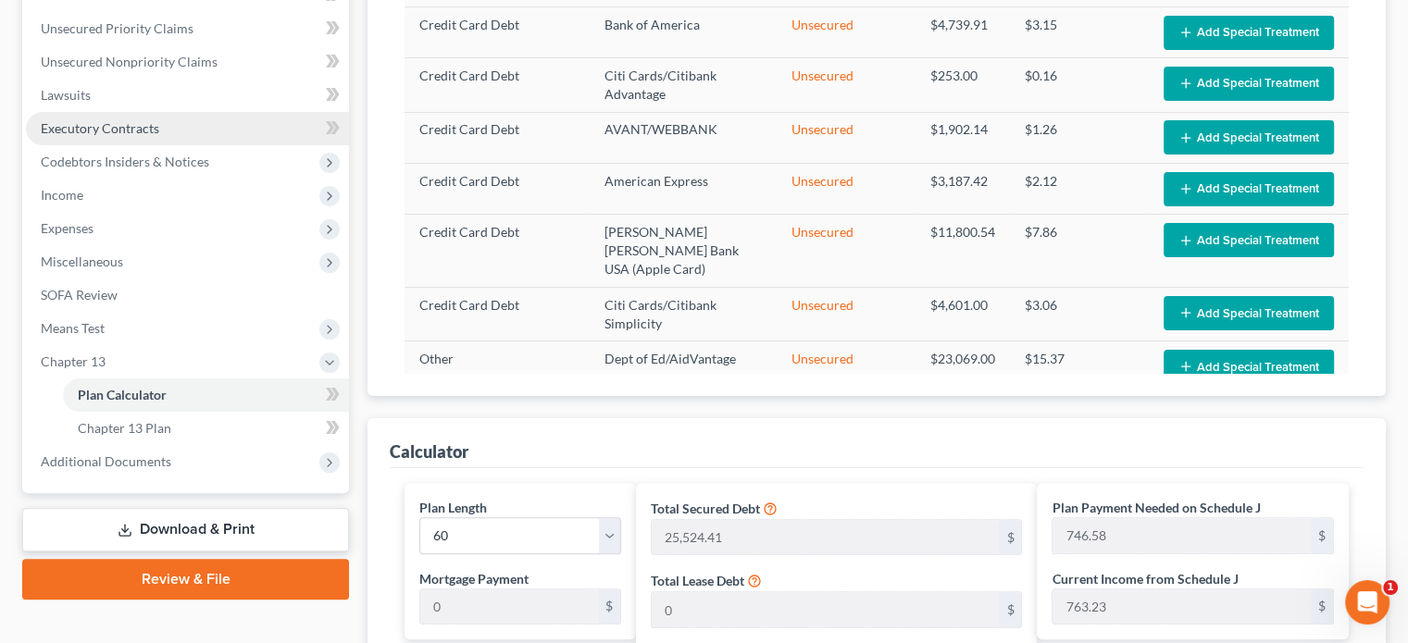
scroll to position [415, 0]
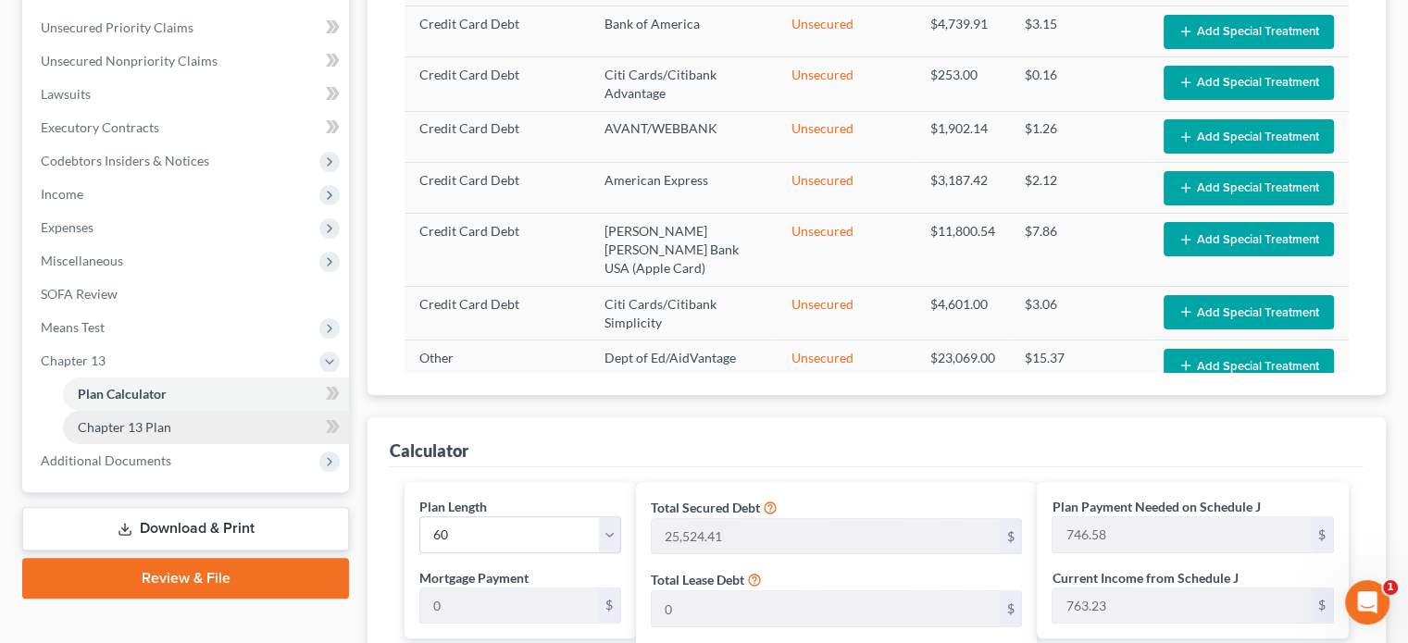
drag, startPoint x: 125, startPoint y: 425, endPoint x: 149, endPoint y: 429, distance: 24.3
click at [125, 425] on span "Chapter 13 Plan" at bounding box center [124, 427] width 93 height 16
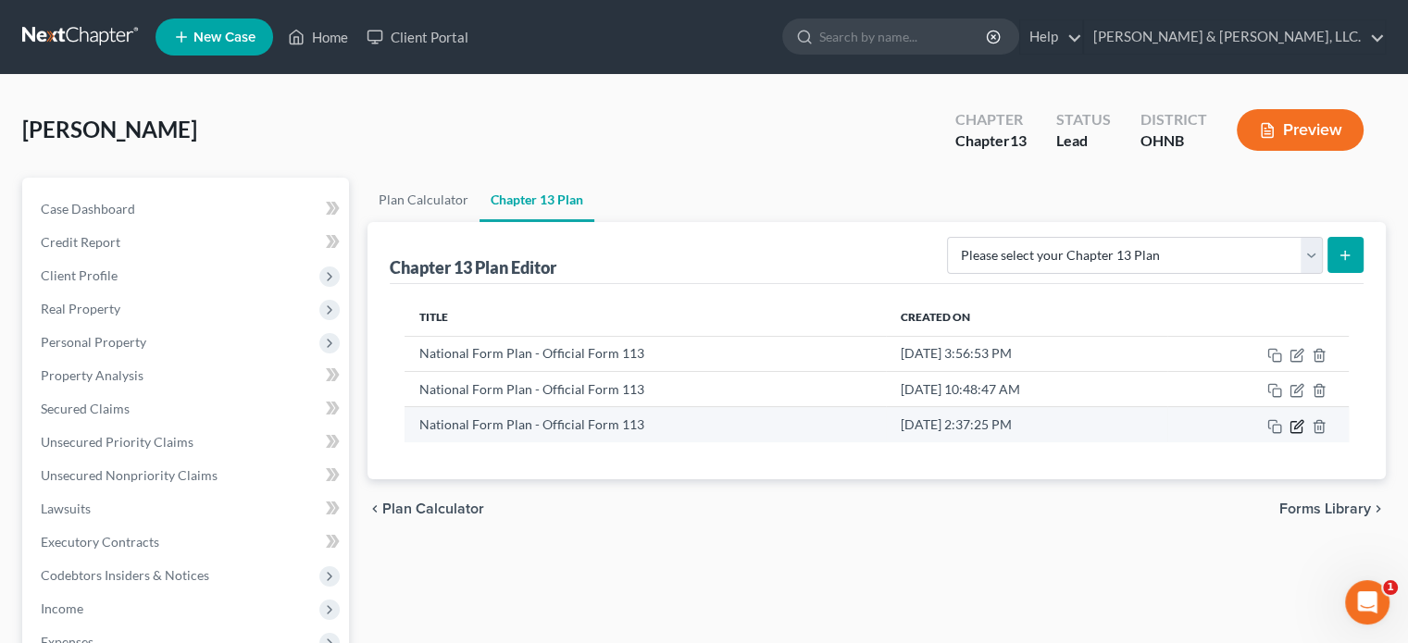
click at [1299, 423] on icon "button" at bounding box center [1298, 424] width 8 height 8
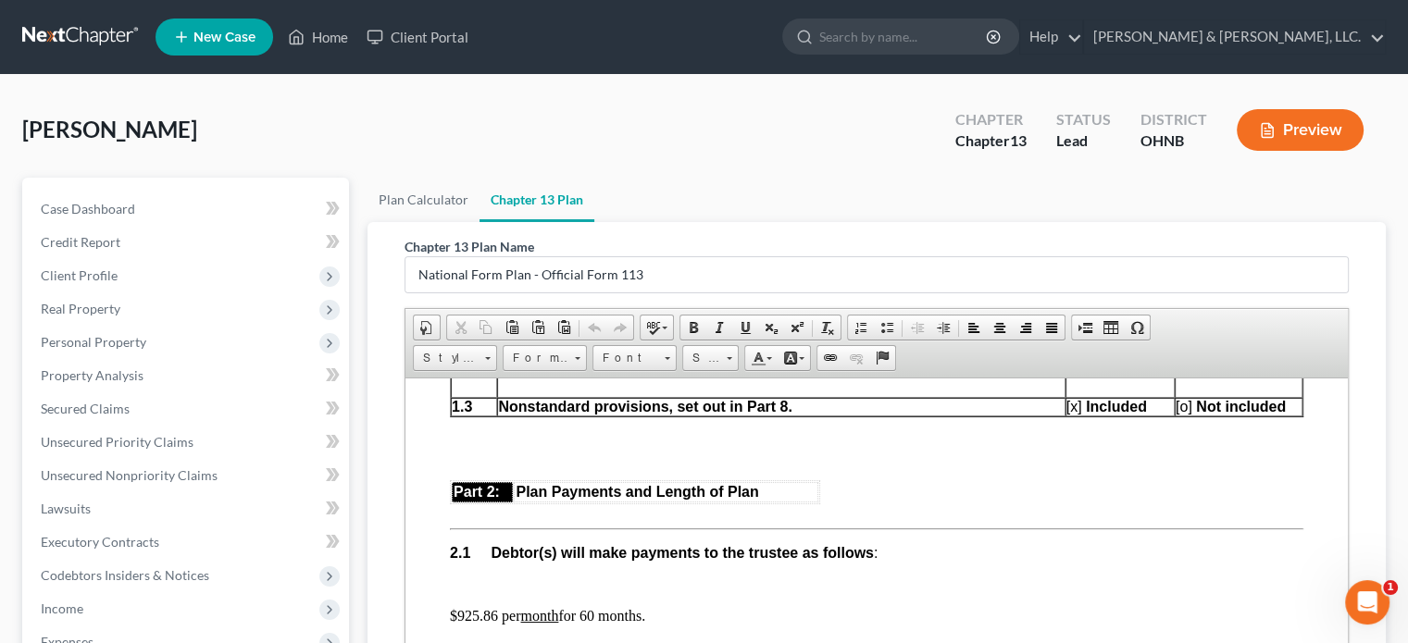
scroll to position [1018, 0]
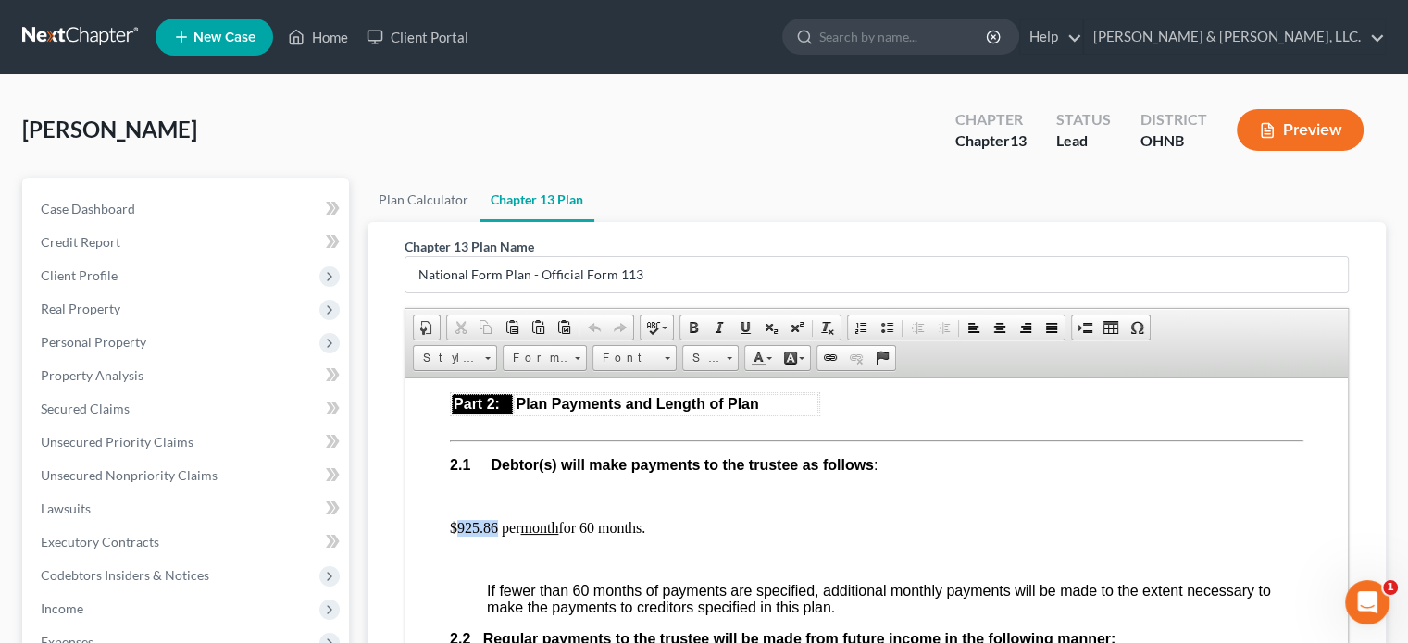
drag, startPoint x: 459, startPoint y: 535, endPoint x: 500, endPoint y: 537, distance: 40.8
click at [500, 536] on p "$925.86 per month for 60 months." at bounding box center [876, 527] width 853 height 17
click at [714, 563] on p at bounding box center [876, 559] width 853 height 17
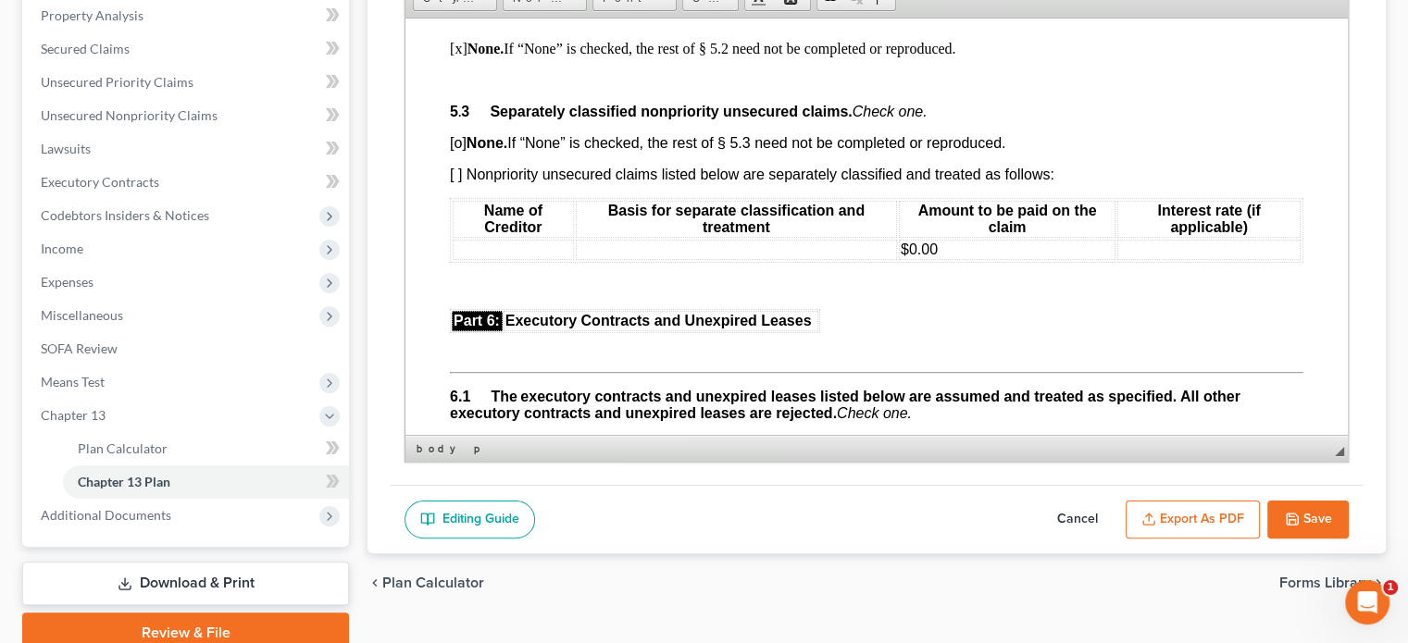
scroll to position [439, 0]
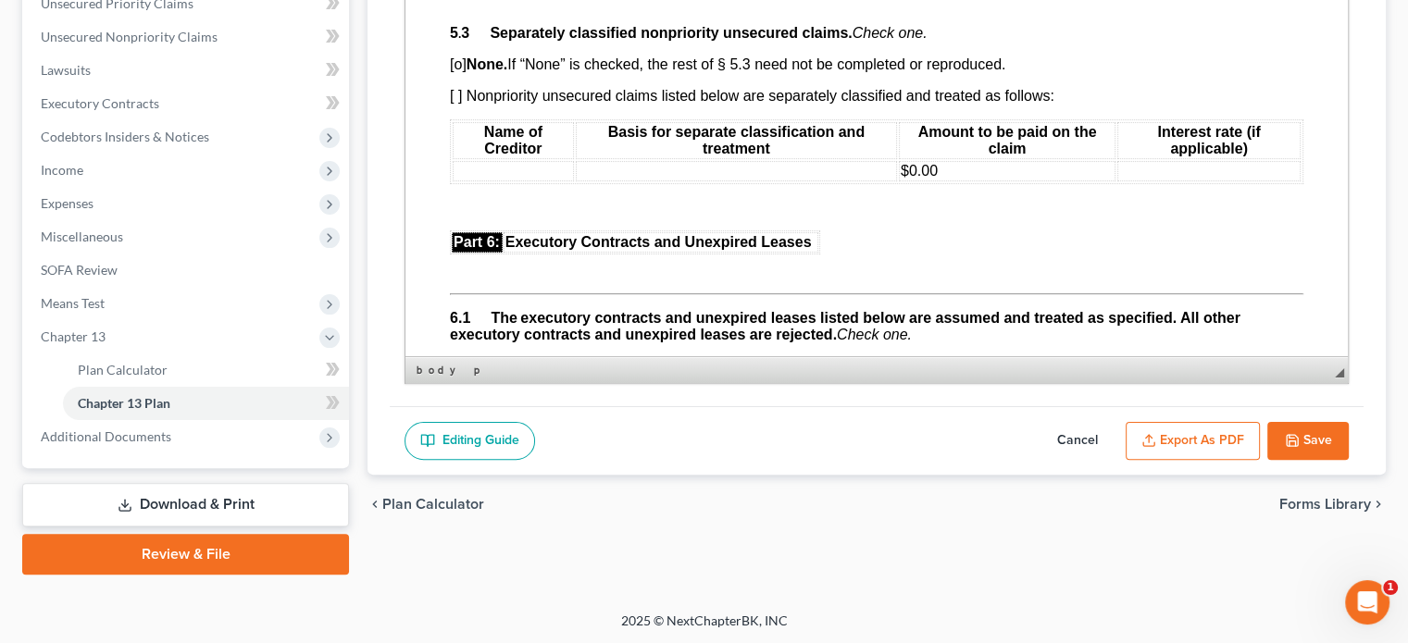
click at [1217, 439] on button "Export as PDF" at bounding box center [1192, 441] width 134 height 39
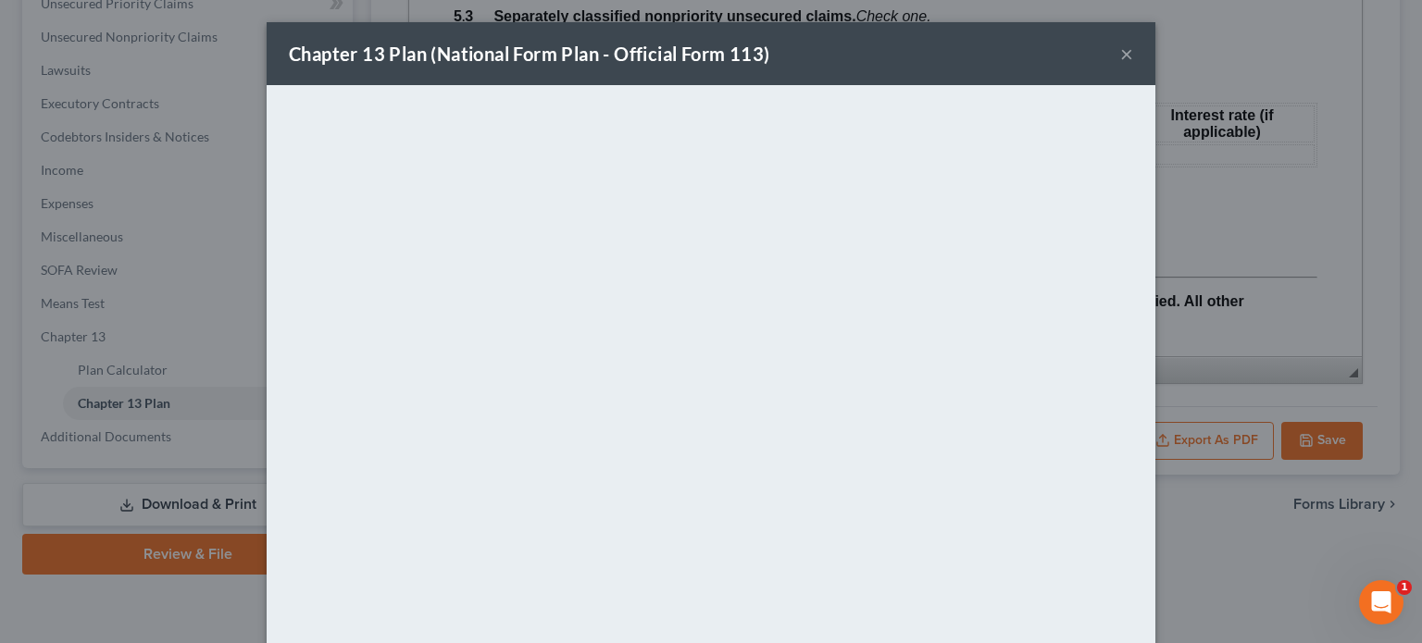
click at [1125, 55] on button "×" at bounding box center [1126, 54] width 13 height 22
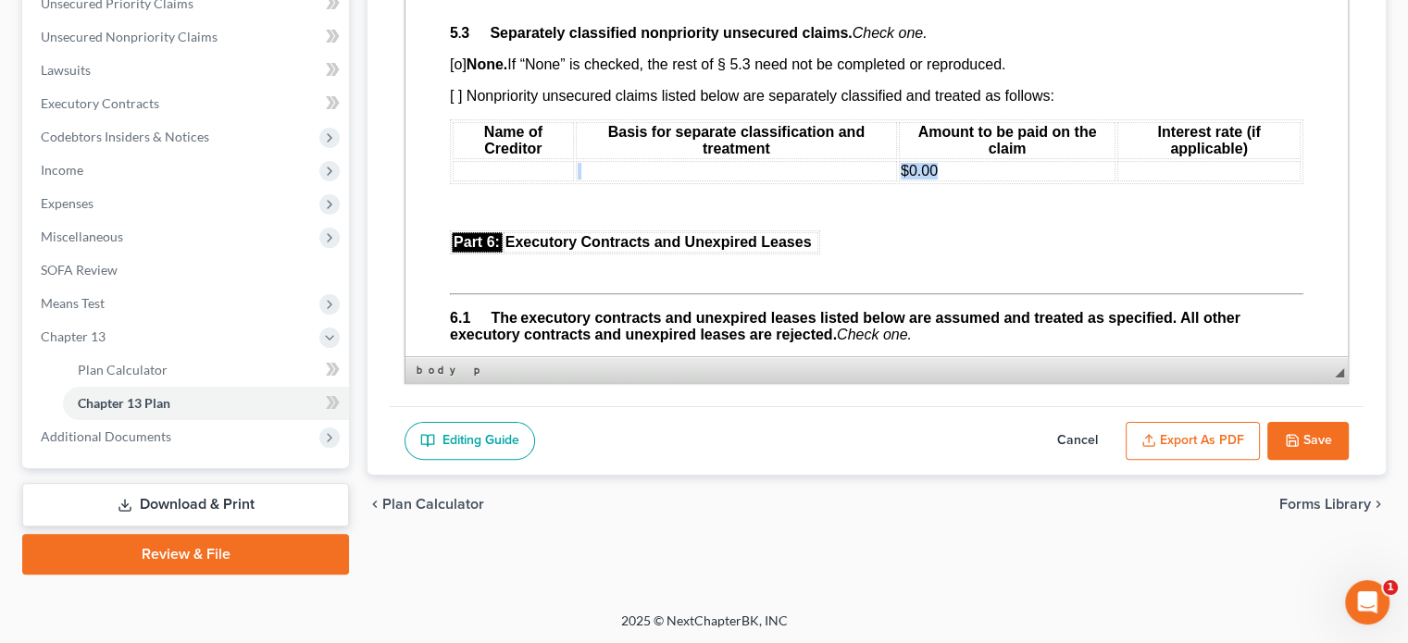
drag, startPoint x: 889, startPoint y: 207, endPoint x: 932, endPoint y: 212, distance: 43.7
click at [932, 181] on tr "$0.00" at bounding box center [877, 171] width 848 height 20
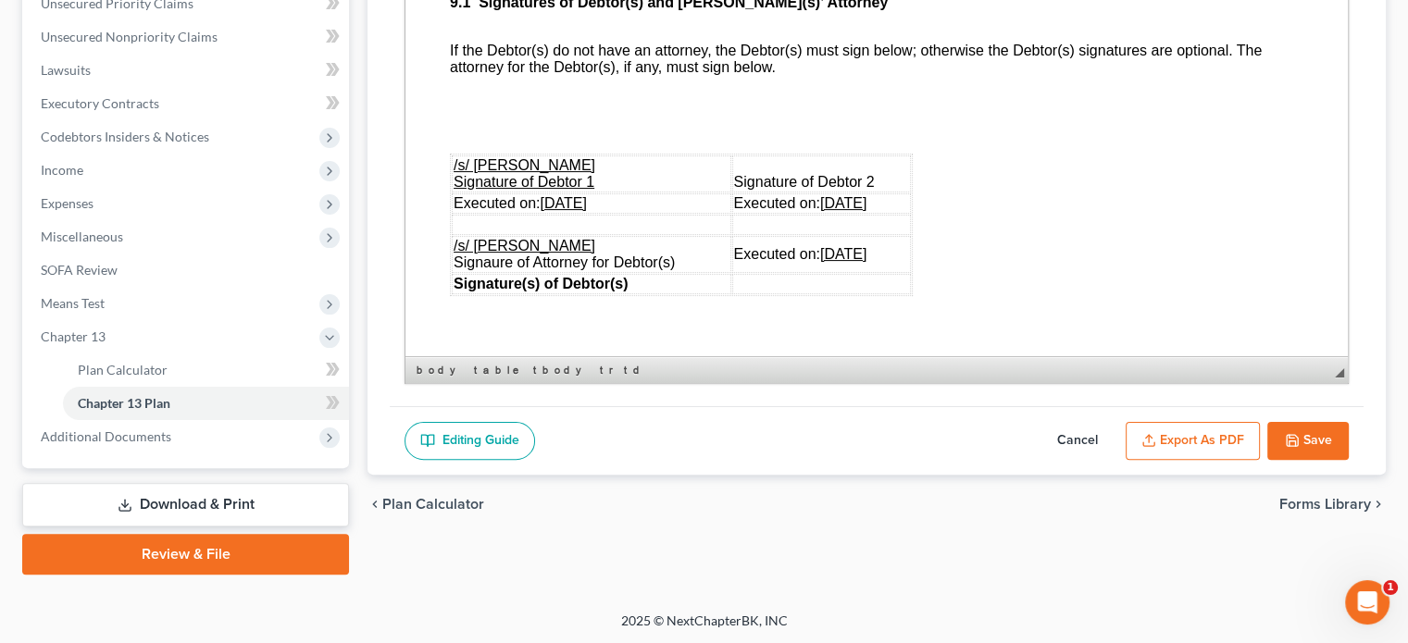
scroll to position [5076, 0]
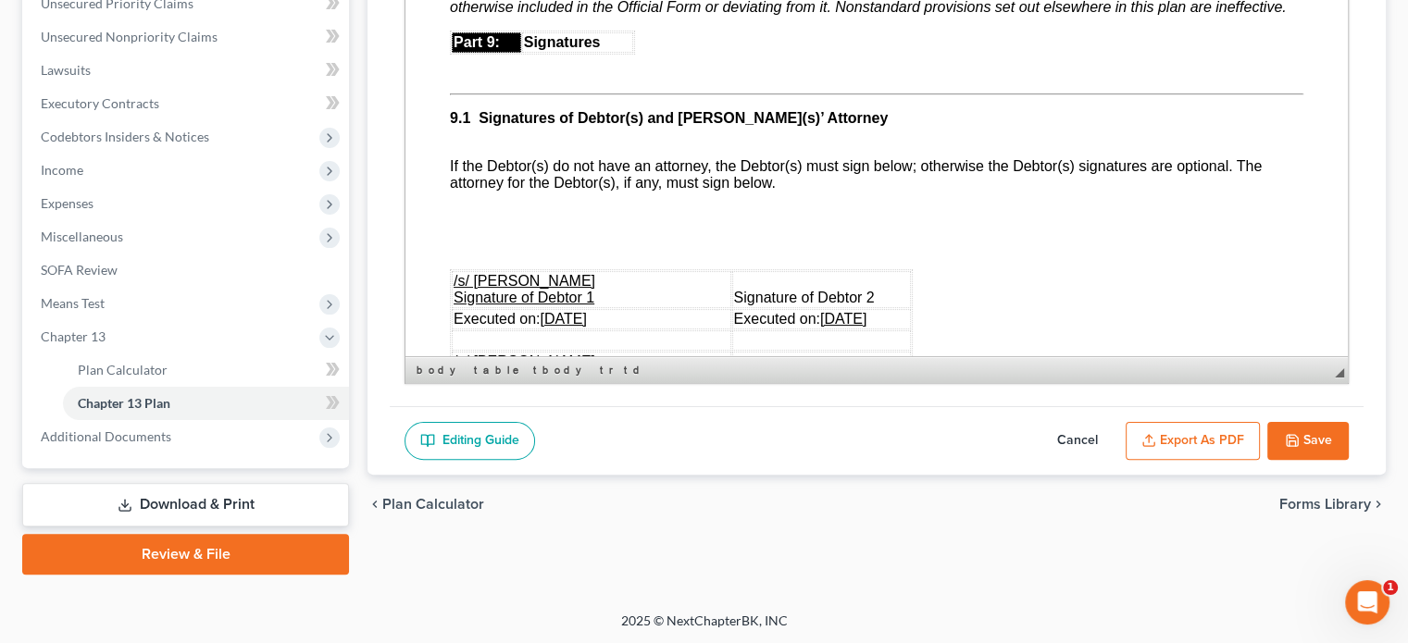
click at [1174, 435] on button "Export as PDF" at bounding box center [1192, 441] width 134 height 39
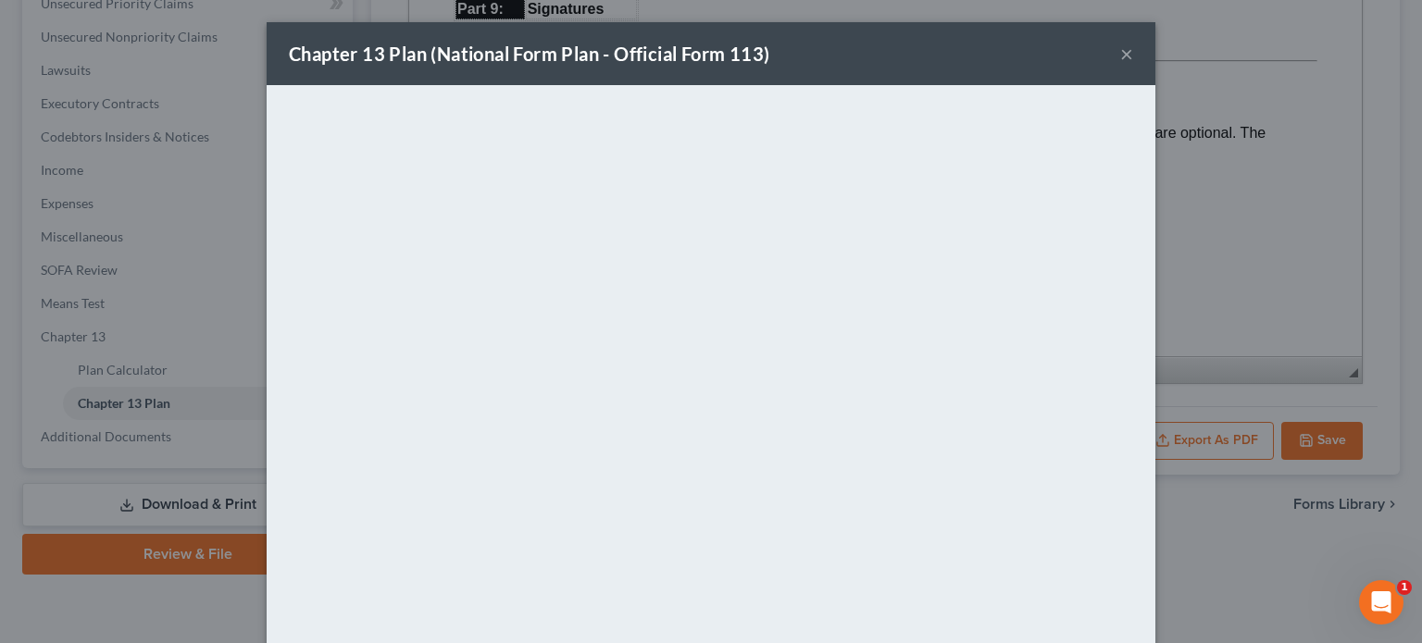
click at [1120, 52] on button "×" at bounding box center [1126, 54] width 13 height 22
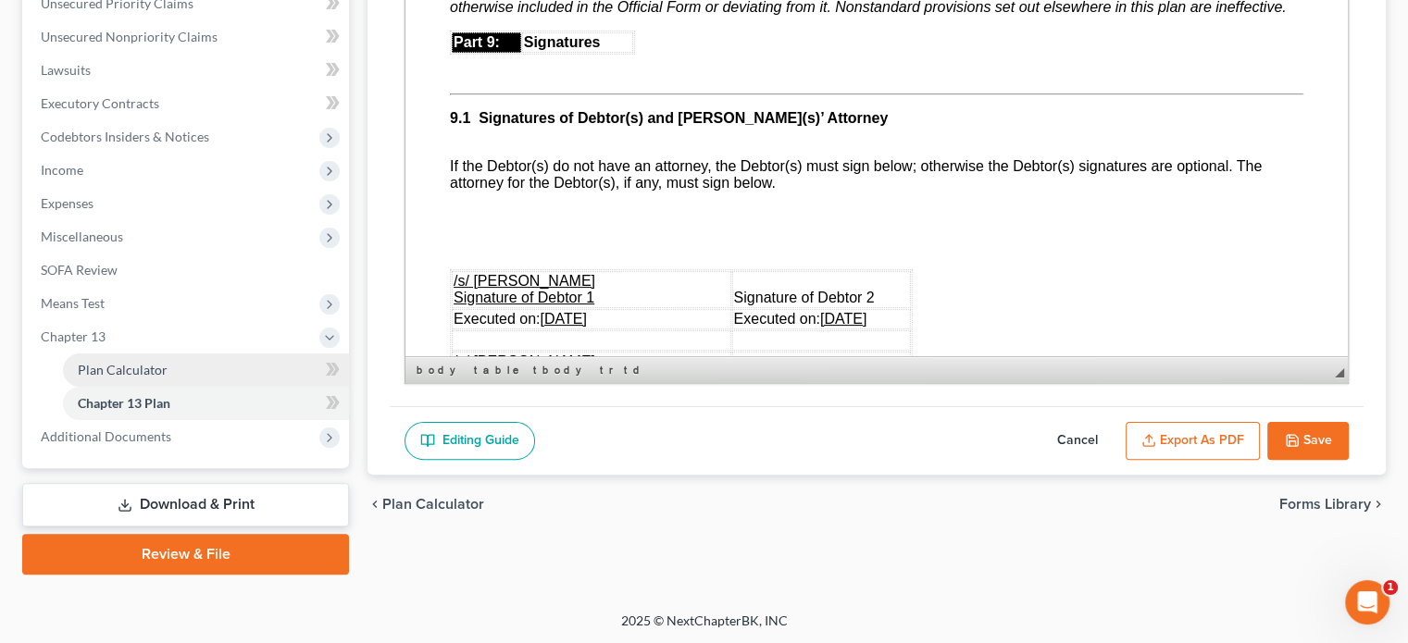
drag, startPoint x: 106, startPoint y: 364, endPoint x: 140, endPoint y: 367, distance: 33.4
click at [106, 364] on span "Plan Calculator" at bounding box center [123, 370] width 90 height 16
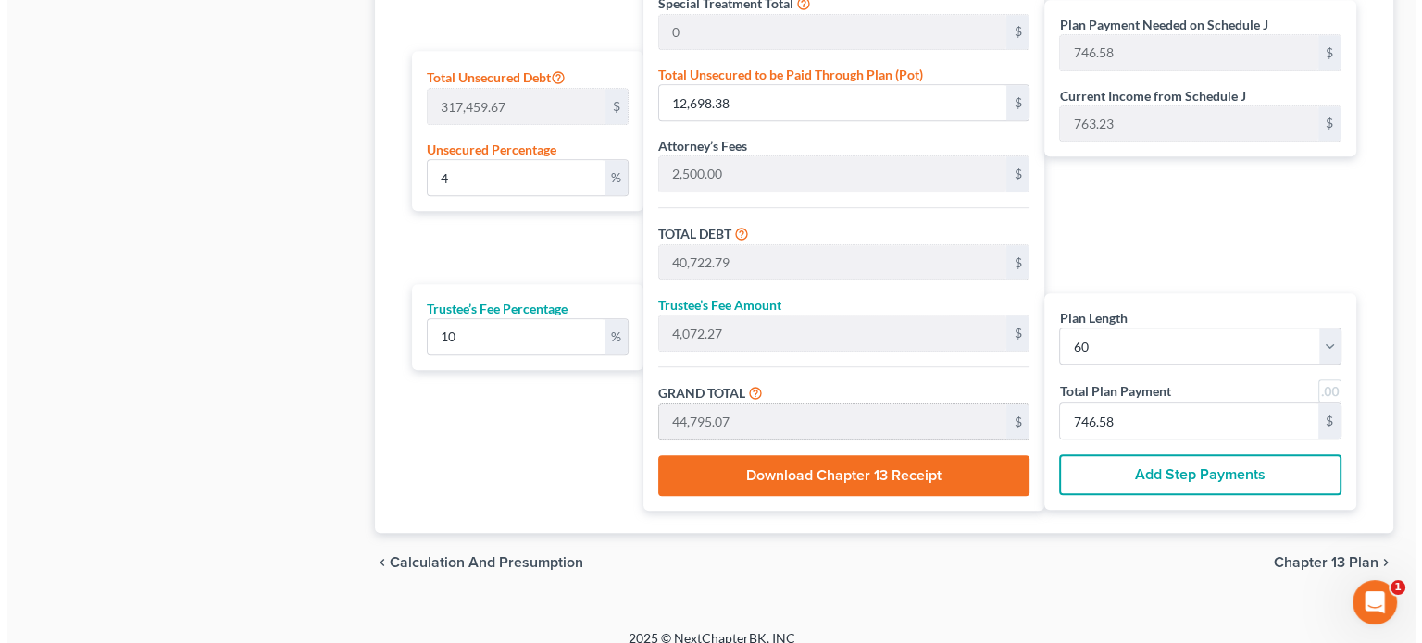
scroll to position [1155, 0]
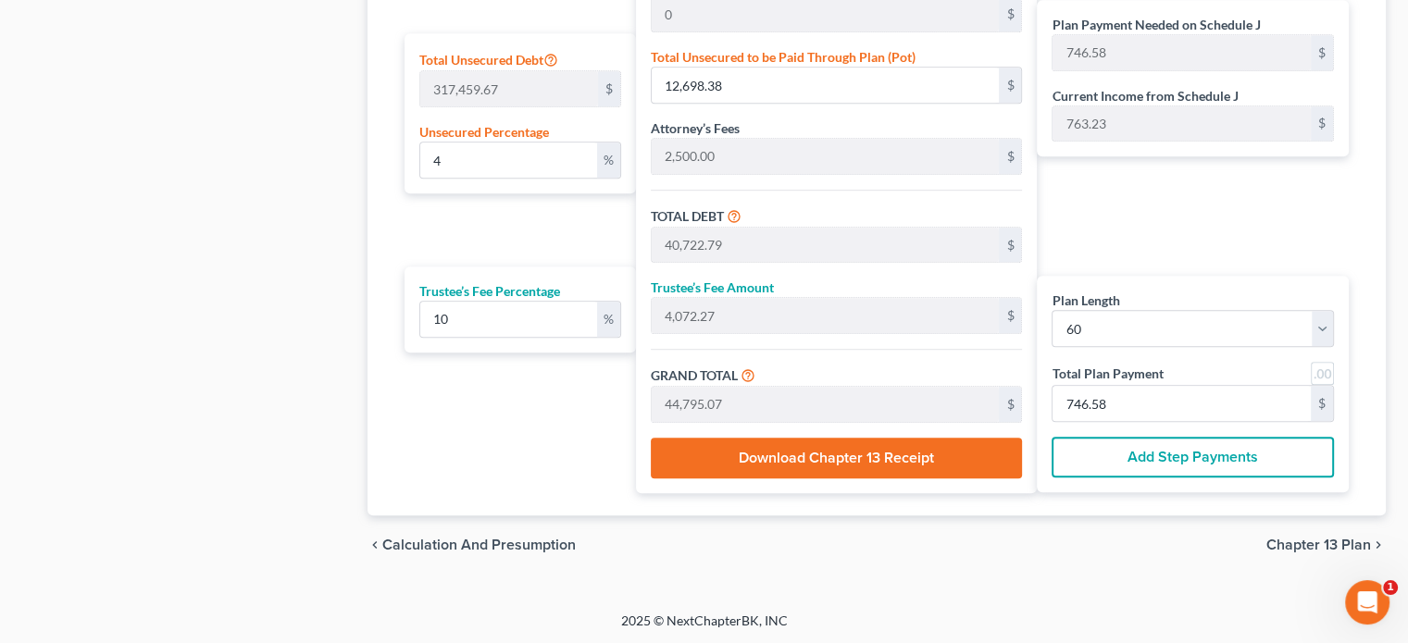
click at [767, 451] on button "Download Chapter 13 Receipt" at bounding box center [836, 458] width 371 height 41
